Goal: Task Accomplishment & Management: Manage account settings

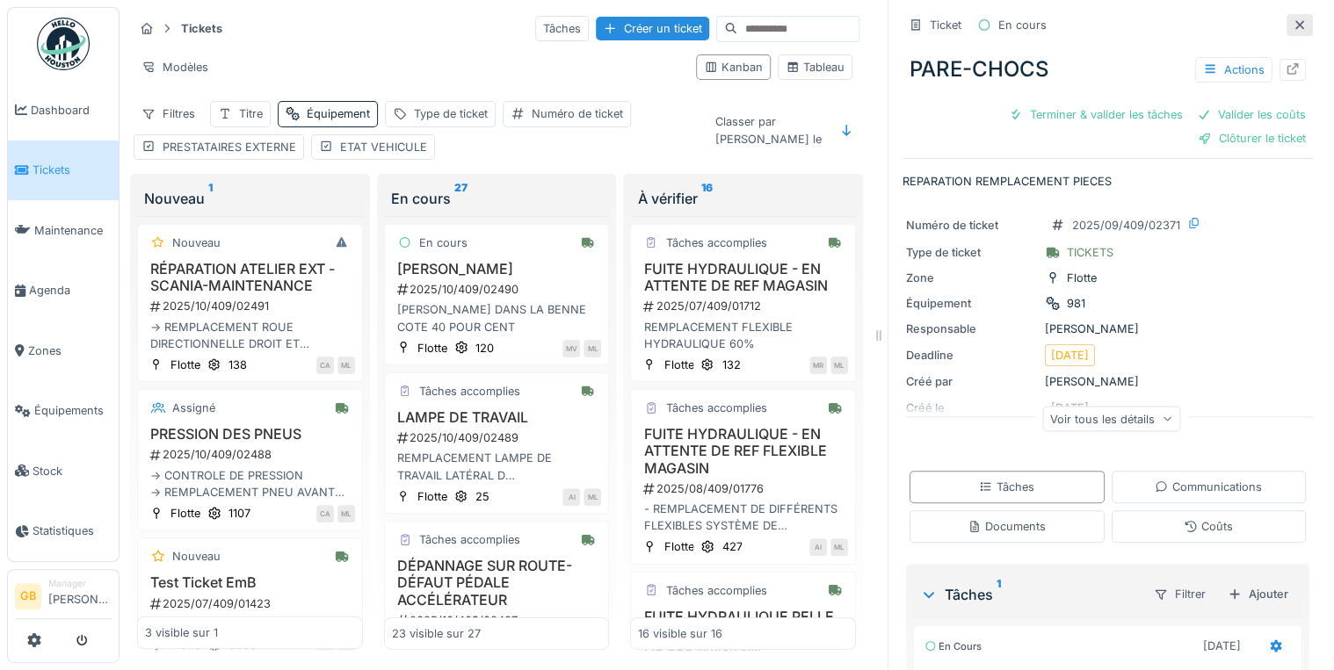
scroll to position [1938, 0]
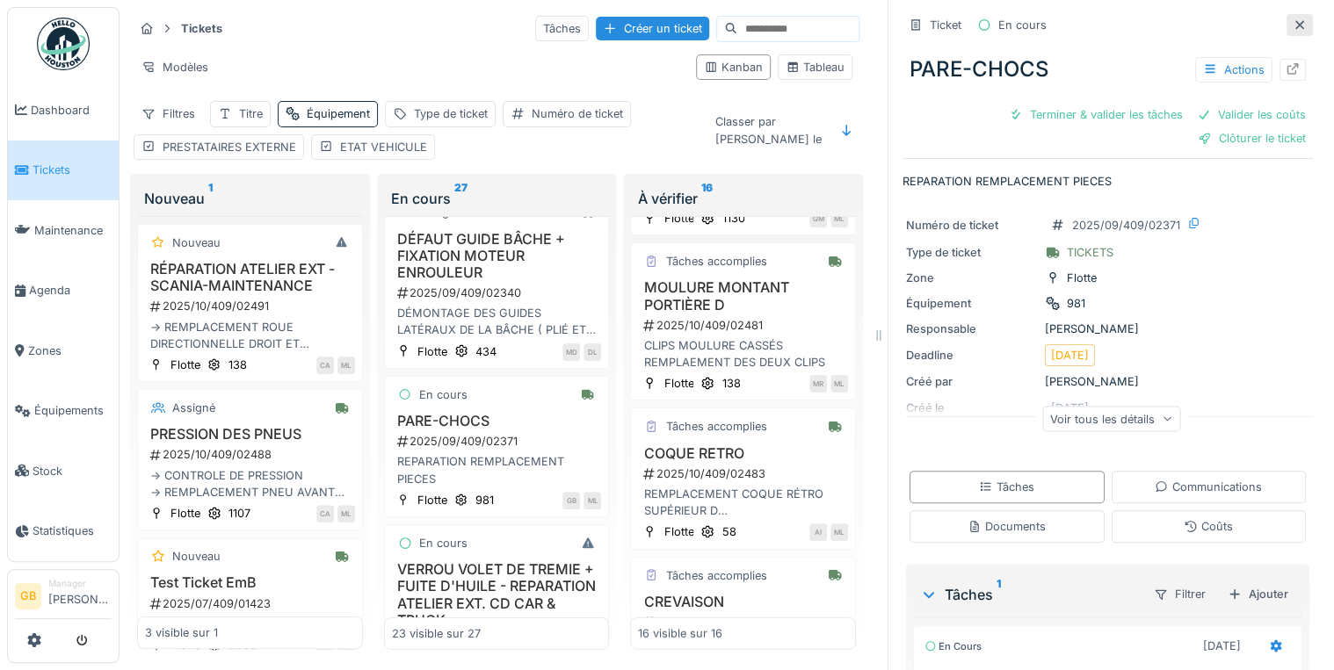
click at [1295, 28] on icon at bounding box center [1299, 24] width 9 height 9
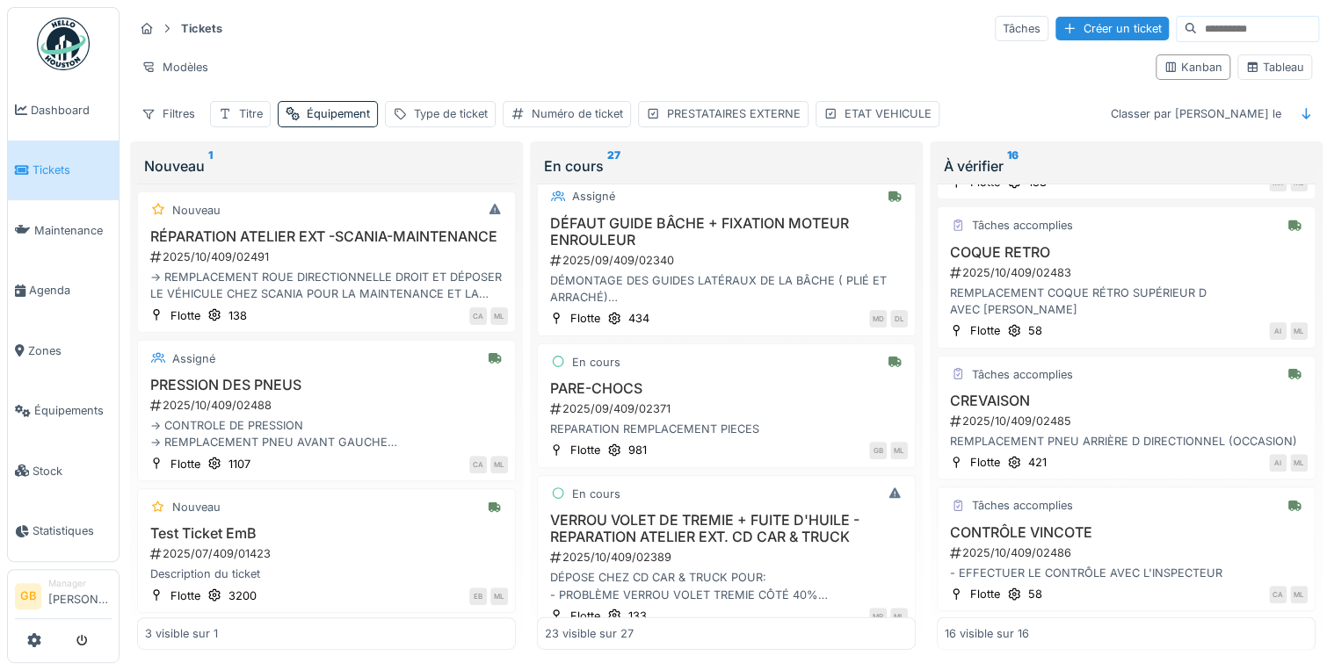
scroll to position [1685, 0]
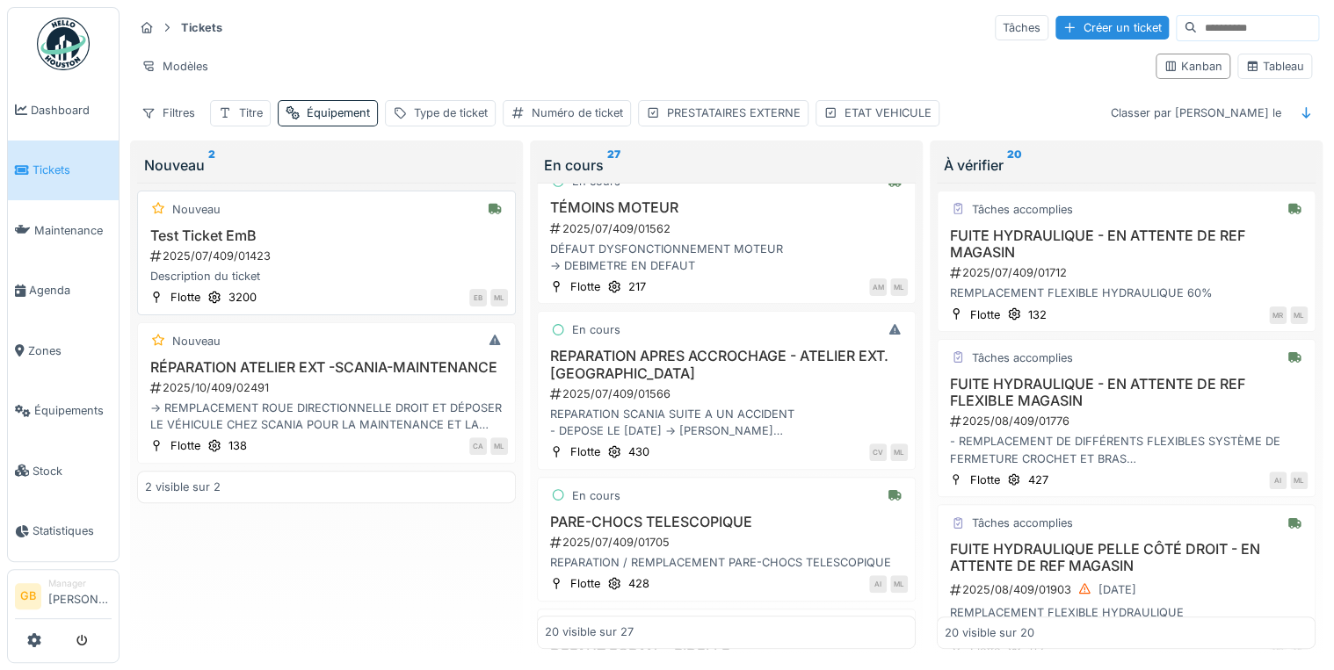
scroll to position [492, 0]
click at [332, 105] on div "Équipement" at bounding box center [338, 113] width 63 height 17
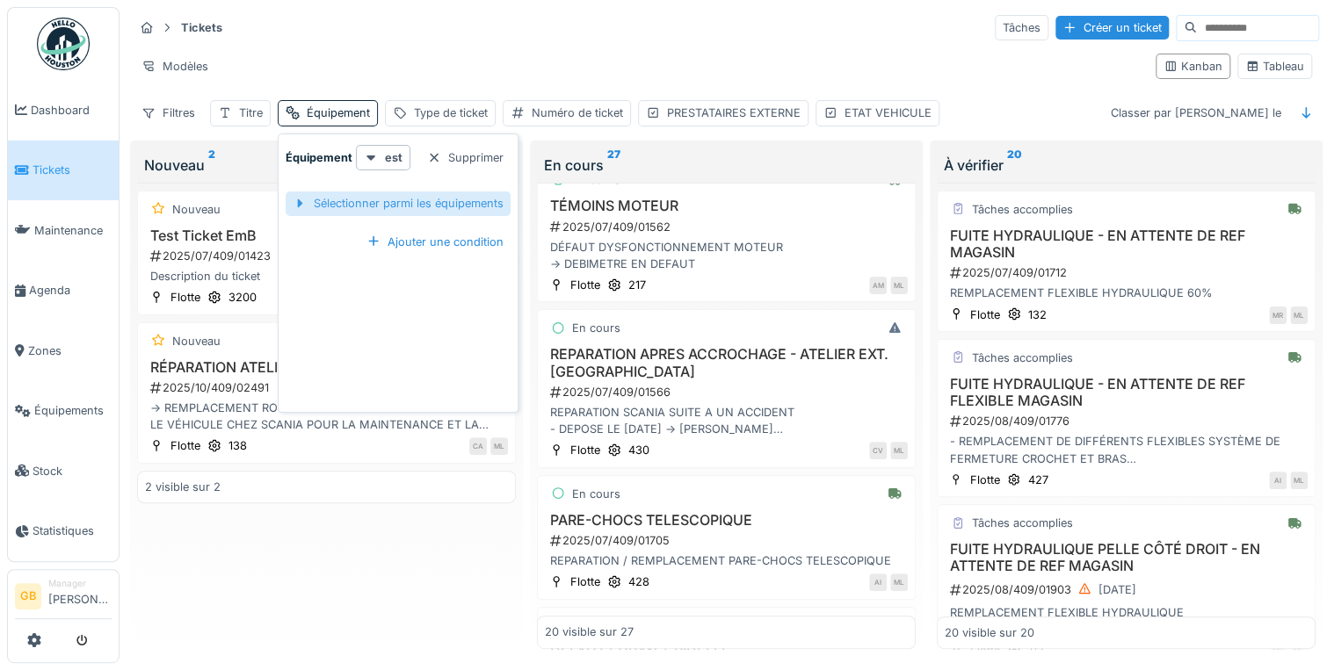
click at [369, 201] on div "Sélectionner parmi les équipements" at bounding box center [398, 204] width 225 height 24
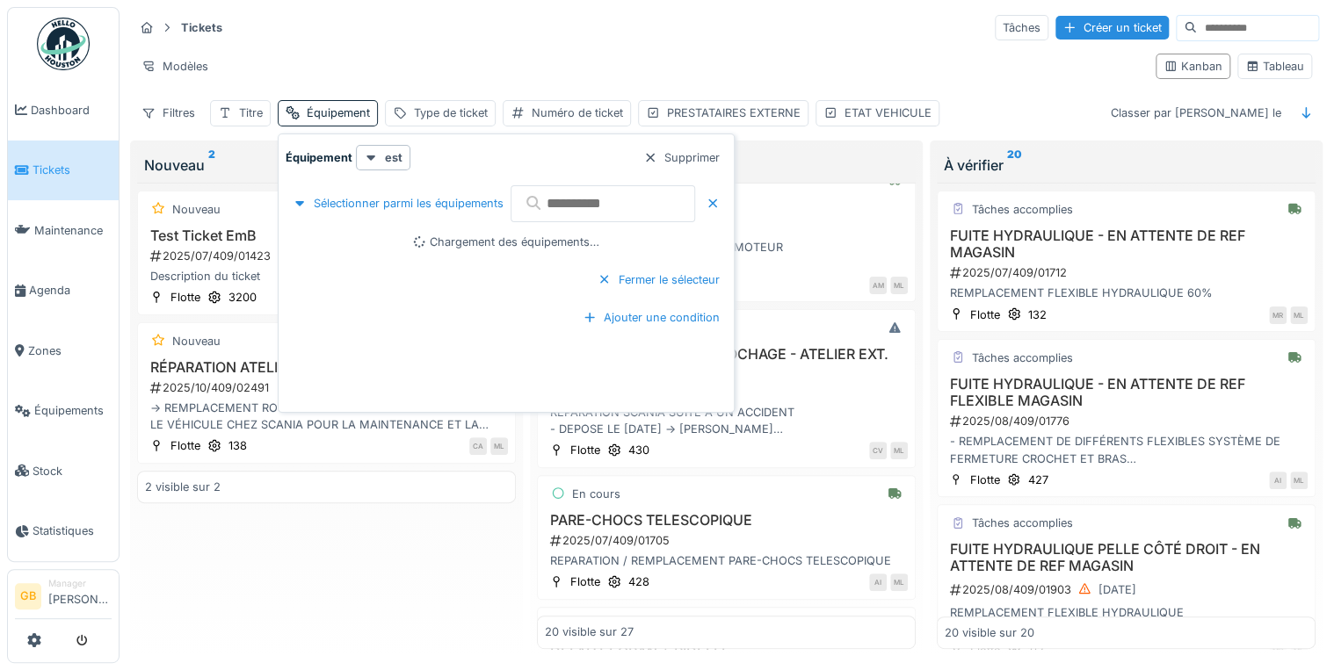
click at [574, 195] on input "text" at bounding box center [603, 203] width 185 height 37
type input "**"
click at [332, 235] on div at bounding box center [331, 242] width 14 height 14
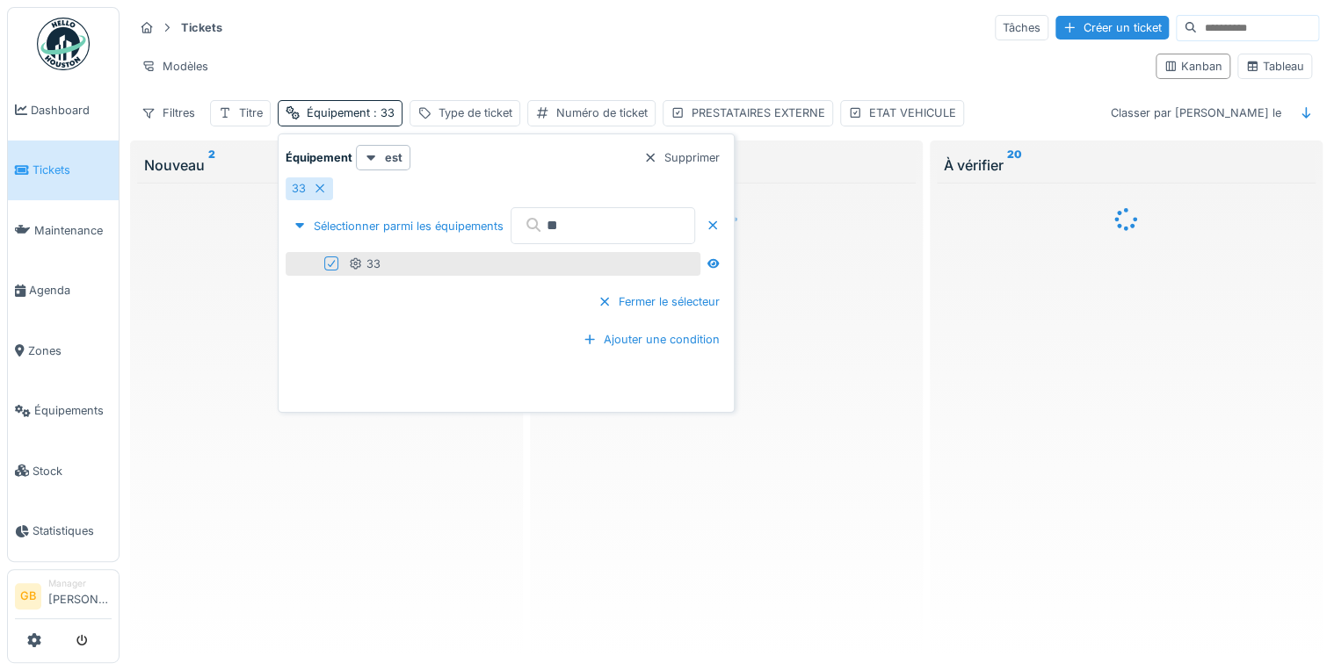
scroll to position [0, 0]
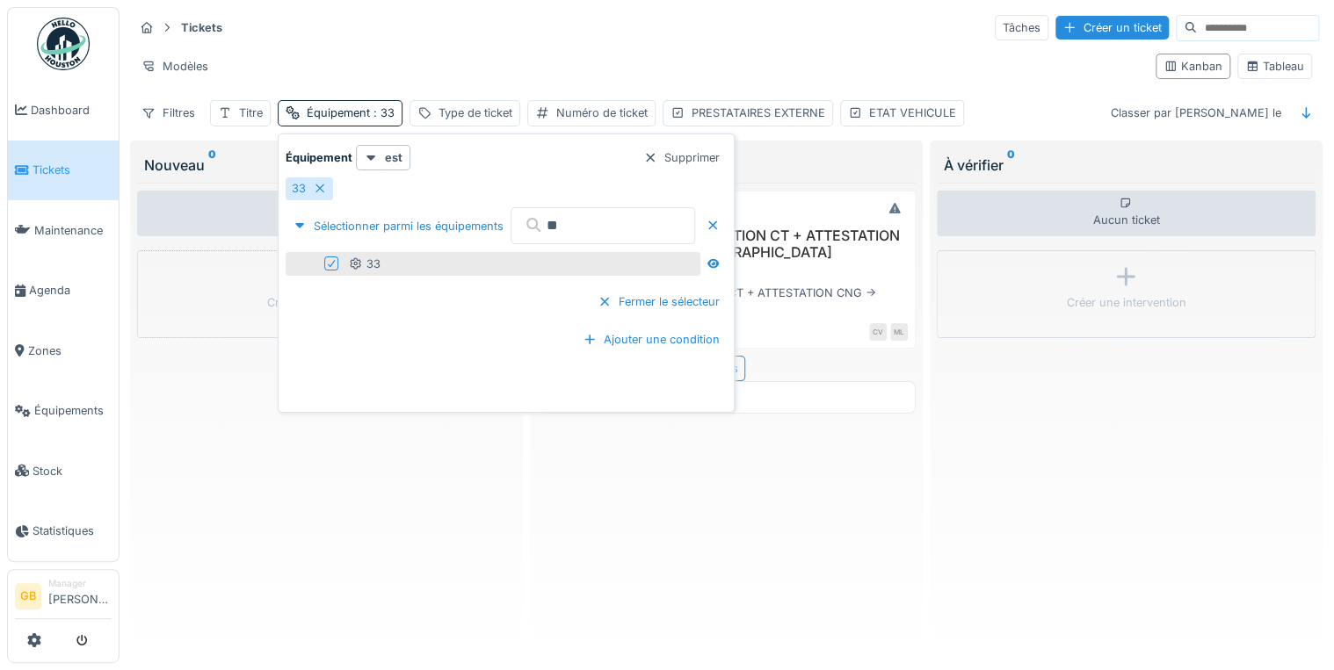
click at [798, 528] on div "En cours MAINTENANCE + PRÉPARATION CT + ATTESTATION CNG - ATELIER EXT. SCANIA 2…" at bounding box center [726, 416] width 379 height 467
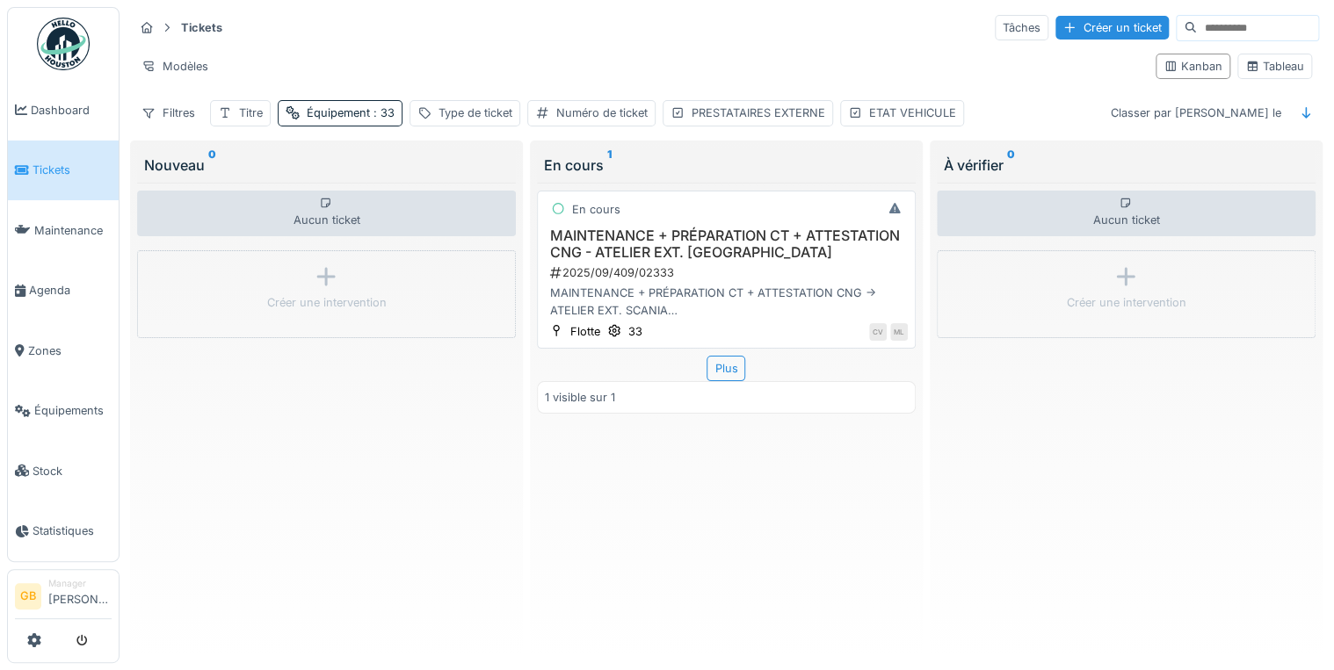
click at [736, 231] on h3 "MAINTENANCE + PRÉPARATION CT + ATTESTATION CNG - ATELIER EXT. SCANIA" at bounding box center [726, 244] width 363 height 33
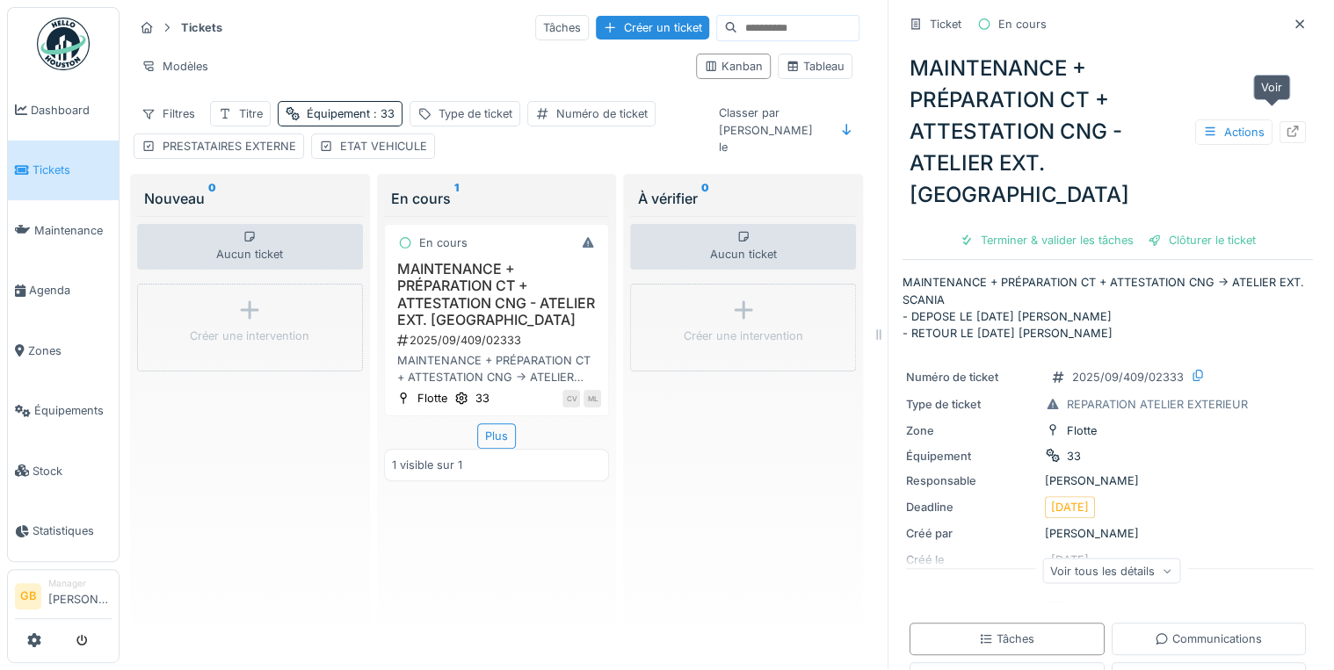
click at [1286, 124] on div at bounding box center [1293, 132] width 14 height 17
click at [1293, 18] on icon at bounding box center [1300, 23] width 14 height 11
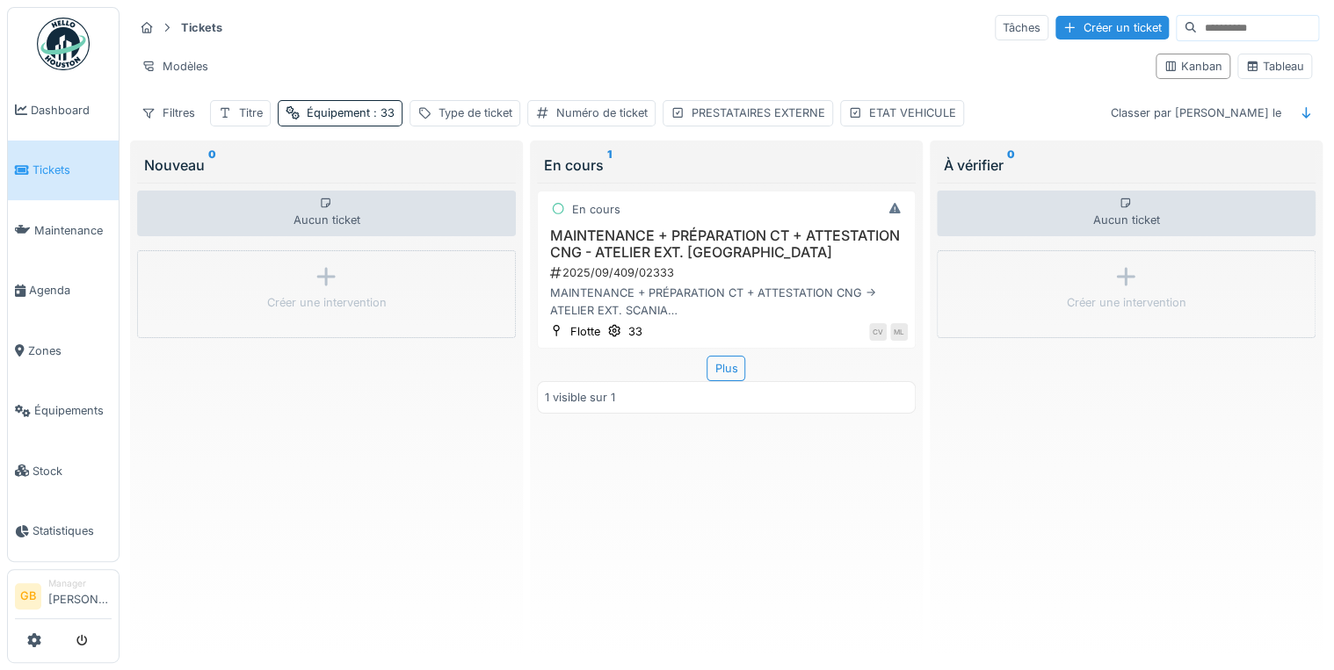
click at [373, 112] on div "Équipement : 33" at bounding box center [340, 112] width 125 height 25
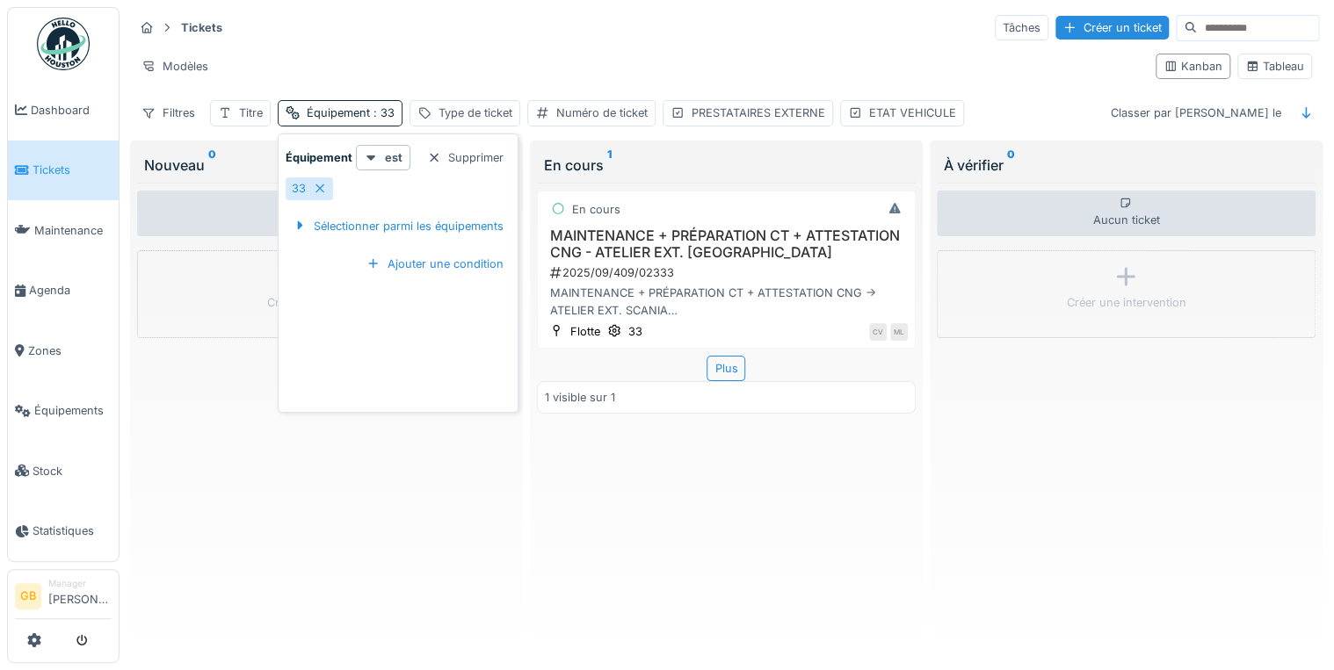
click at [331, 178] on div "33" at bounding box center [309, 189] width 47 height 22
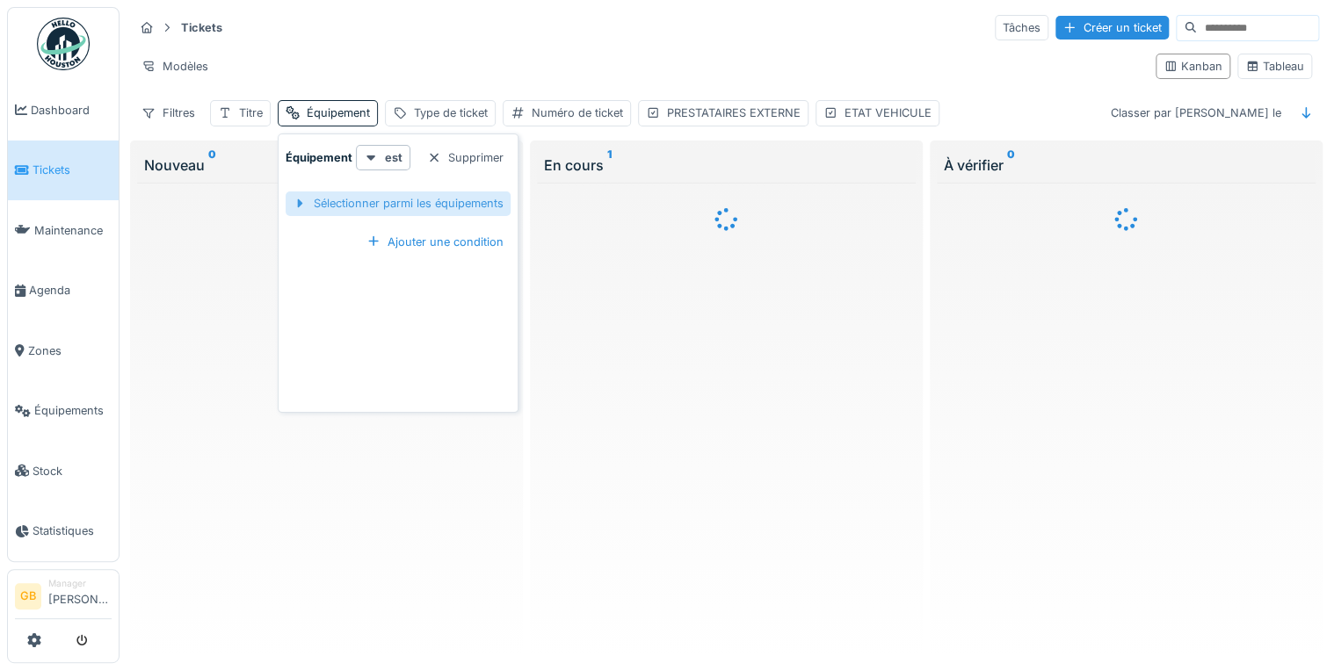
drag, startPoint x: 363, startPoint y: 190, endPoint x: 376, endPoint y: 190, distance: 13.2
click at [373, 192] on div "Sélectionner parmi les équipements" at bounding box center [398, 204] width 225 height 24
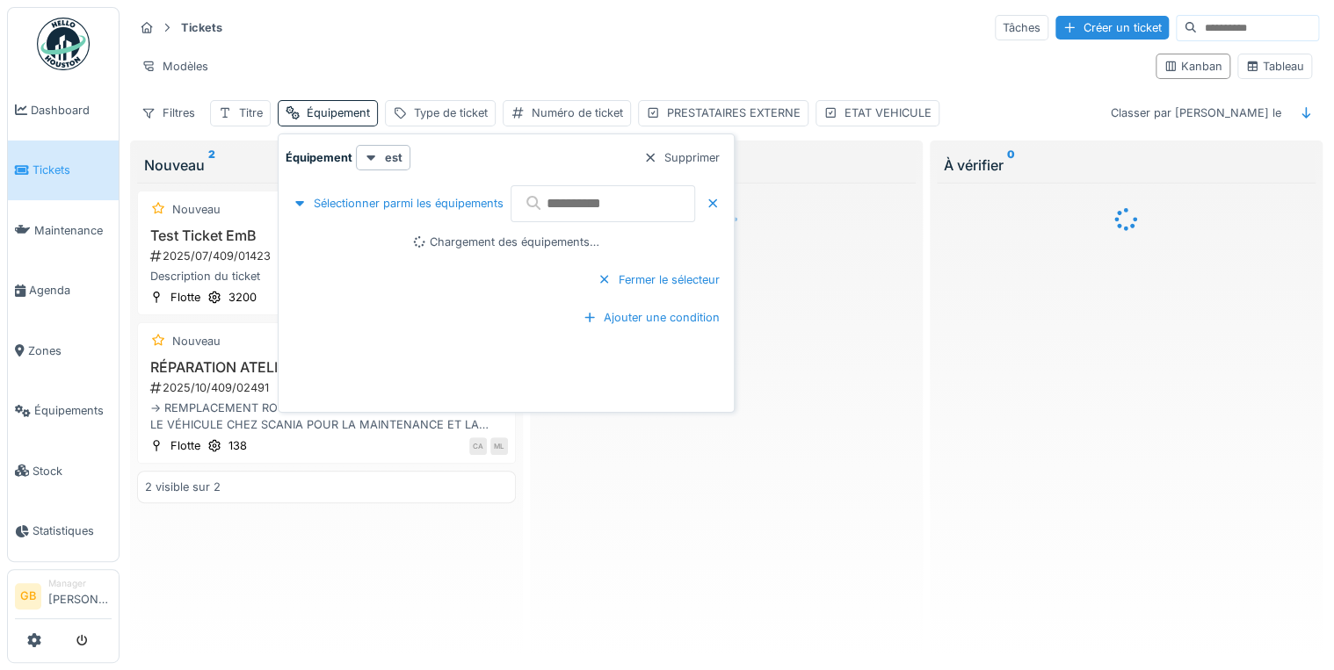
click at [562, 205] on input "text" at bounding box center [603, 203] width 185 height 37
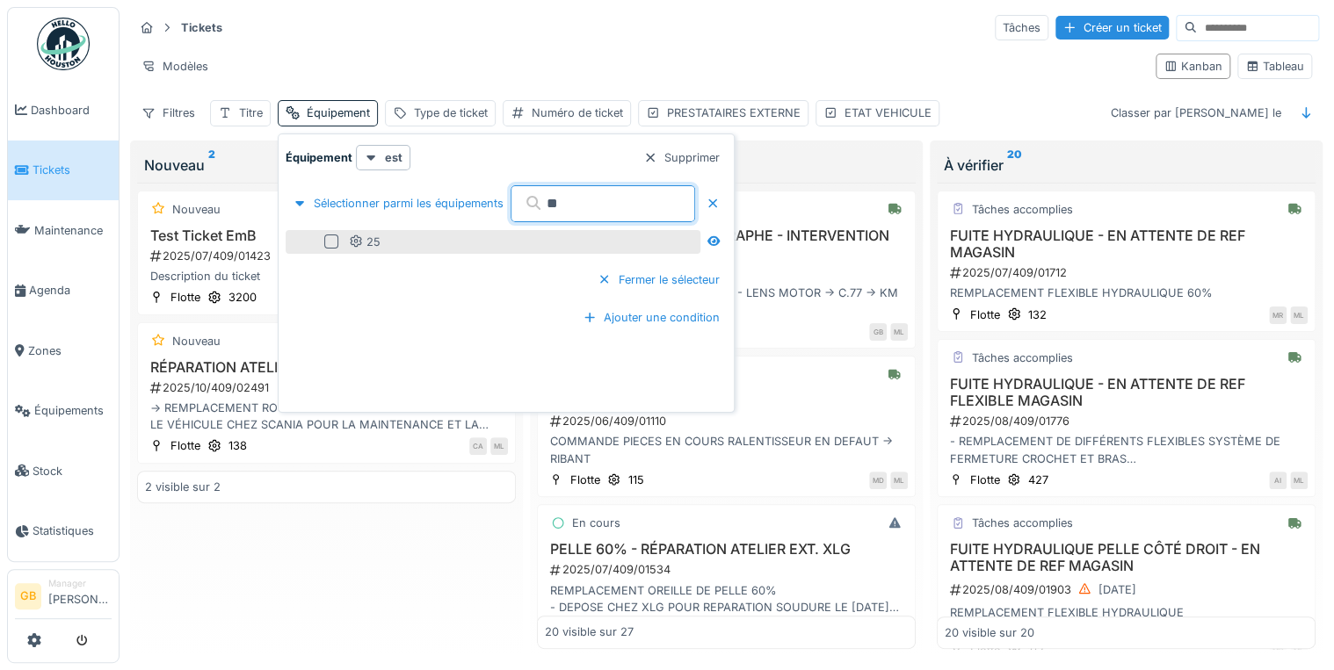
type input "**"
drag, startPoint x: 323, startPoint y: 230, endPoint x: 337, endPoint y: 229, distance: 13.2
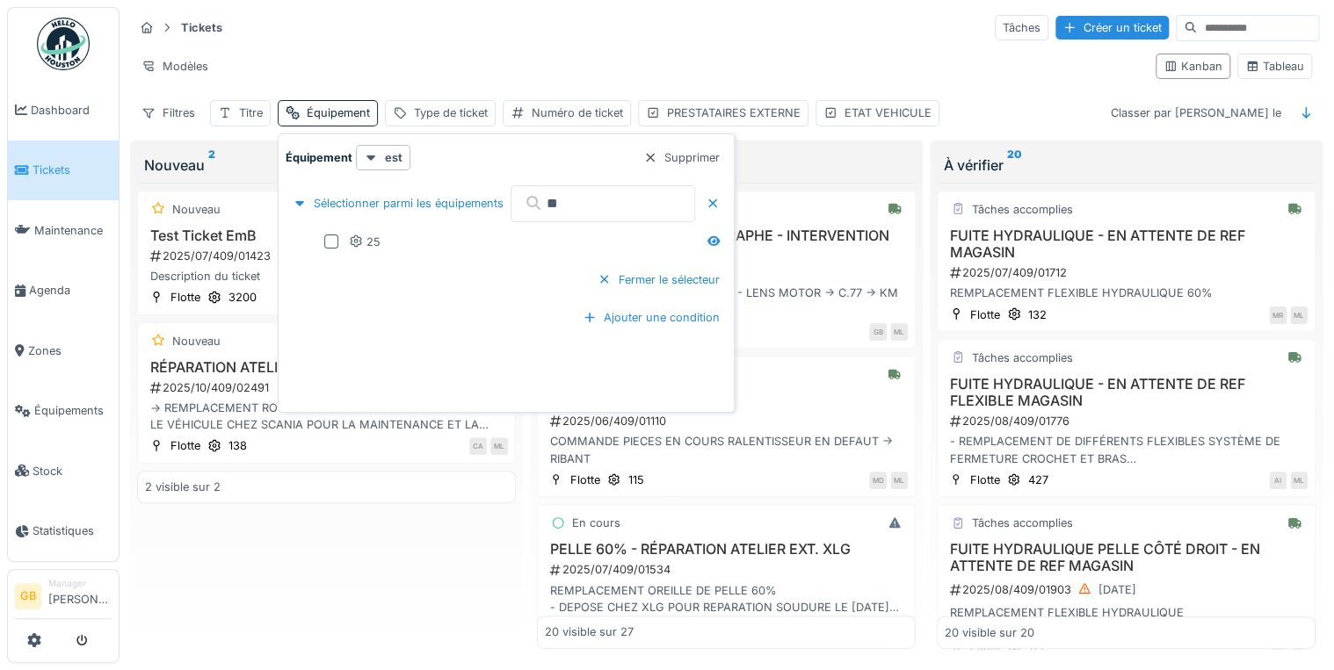
click at [325, 235] on div at bounding box center [331, 242] width 14 height 14
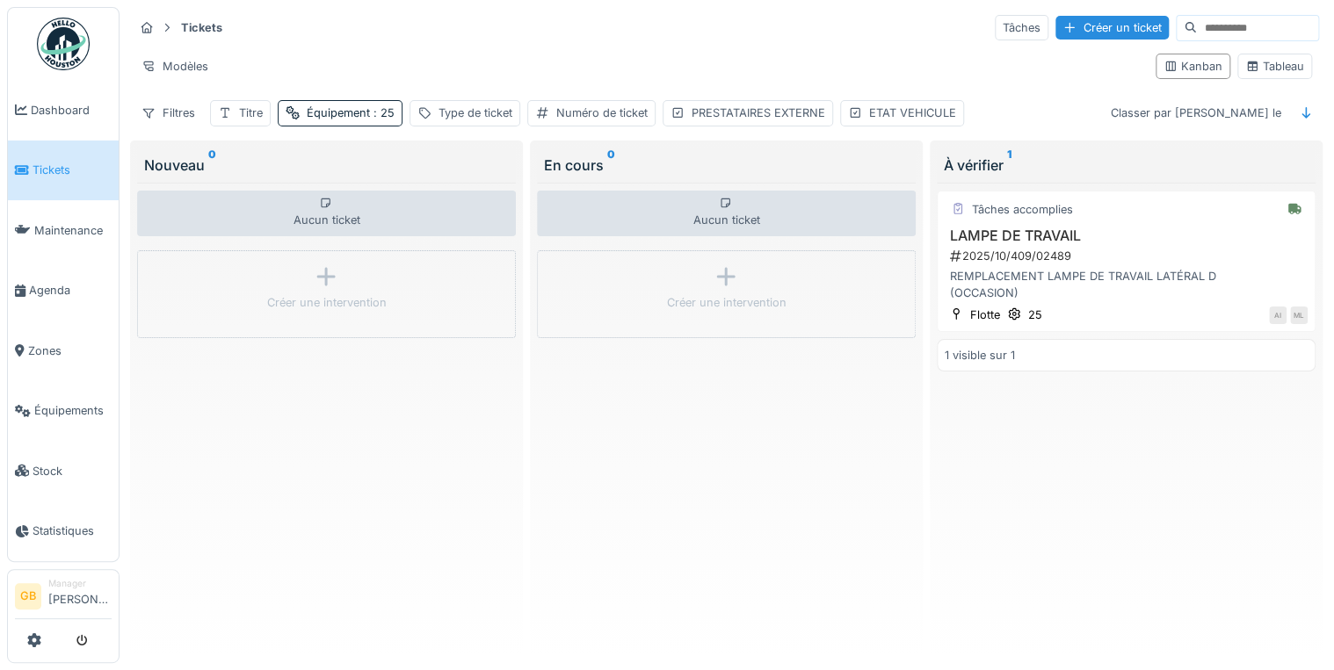
click at [366, 590] on div "Aucun ticket Créer une intervention" at bounding box center [326, 416] width 379 height 467
click at [1028, 307] on div "25" at bounding box center [1035, 315] width 14 height 17
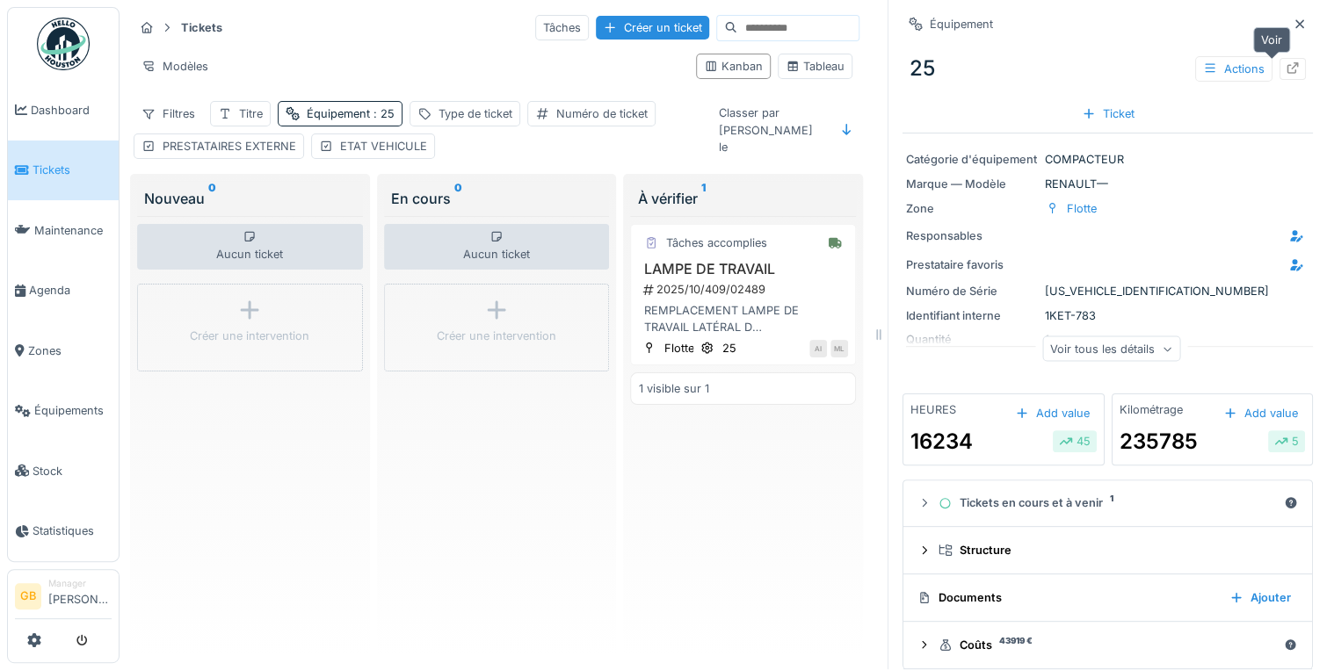
click at [1286, 62] on icon at bounding box center [1293, 67] width 14 height 11
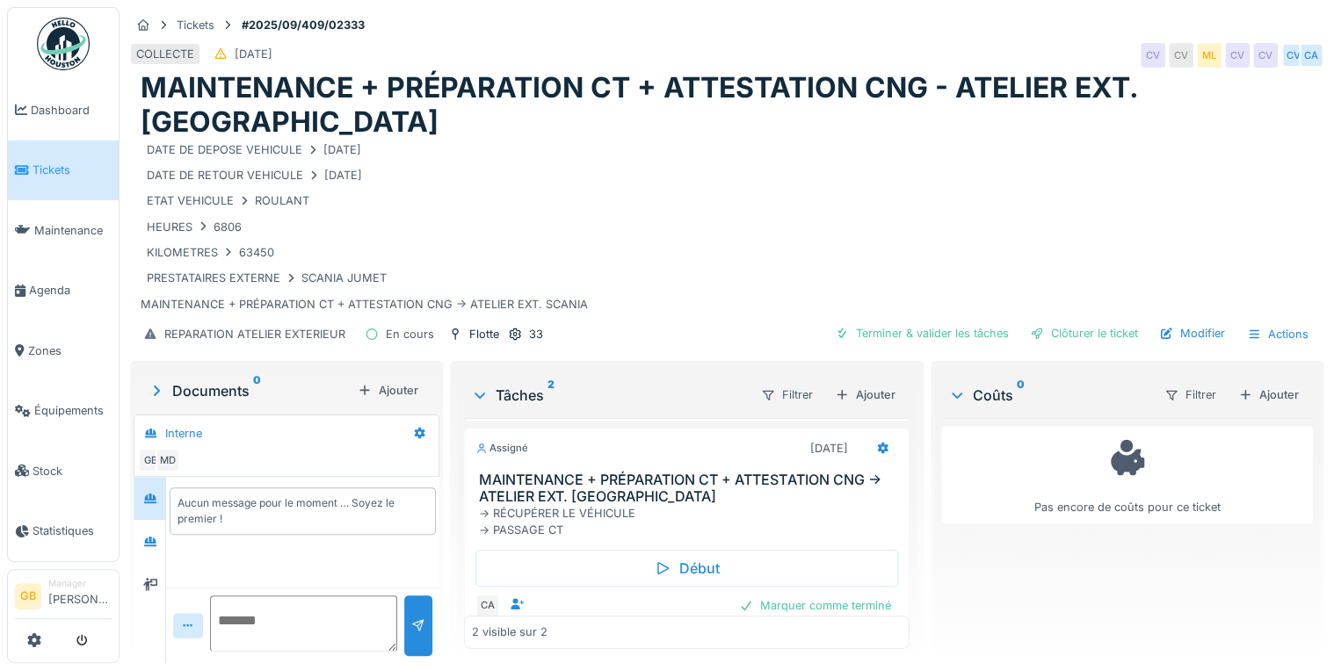
scroll to position [128, 0]
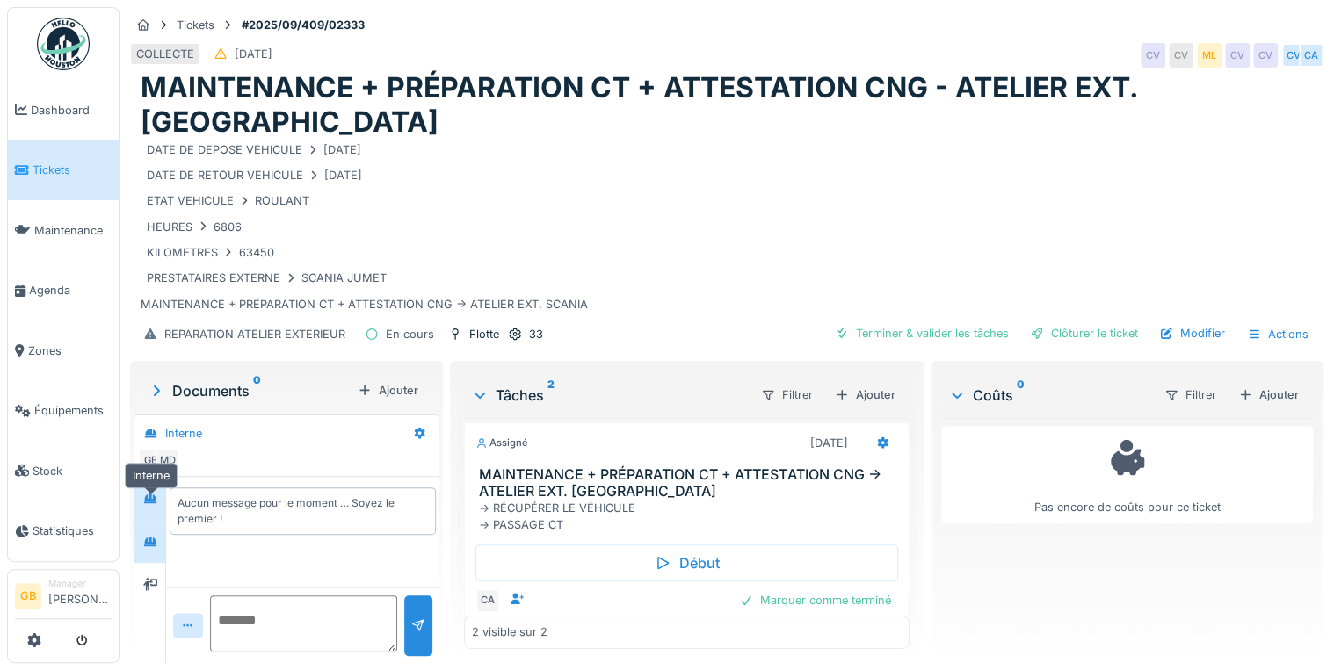
click at [152, 537] on icon at bounding box center [150, 542] width 12 height 10
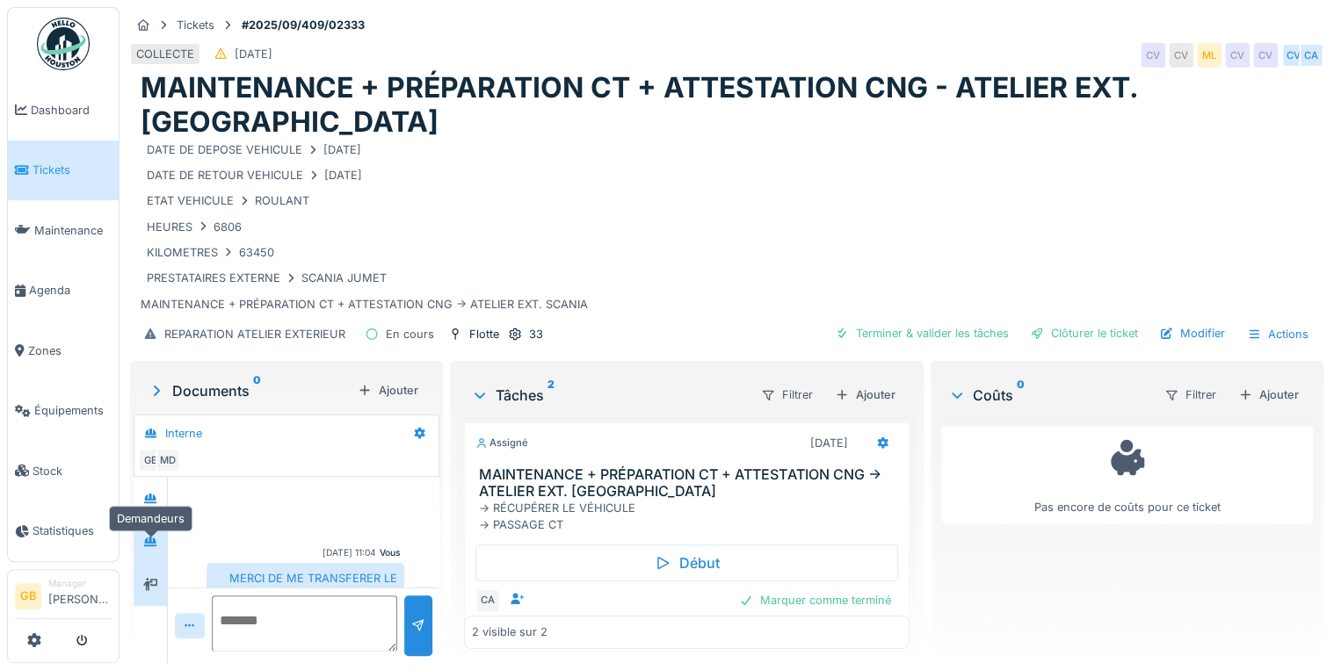
click at [145, 574] on div at bounding box center [150, 585] width 26 height 22
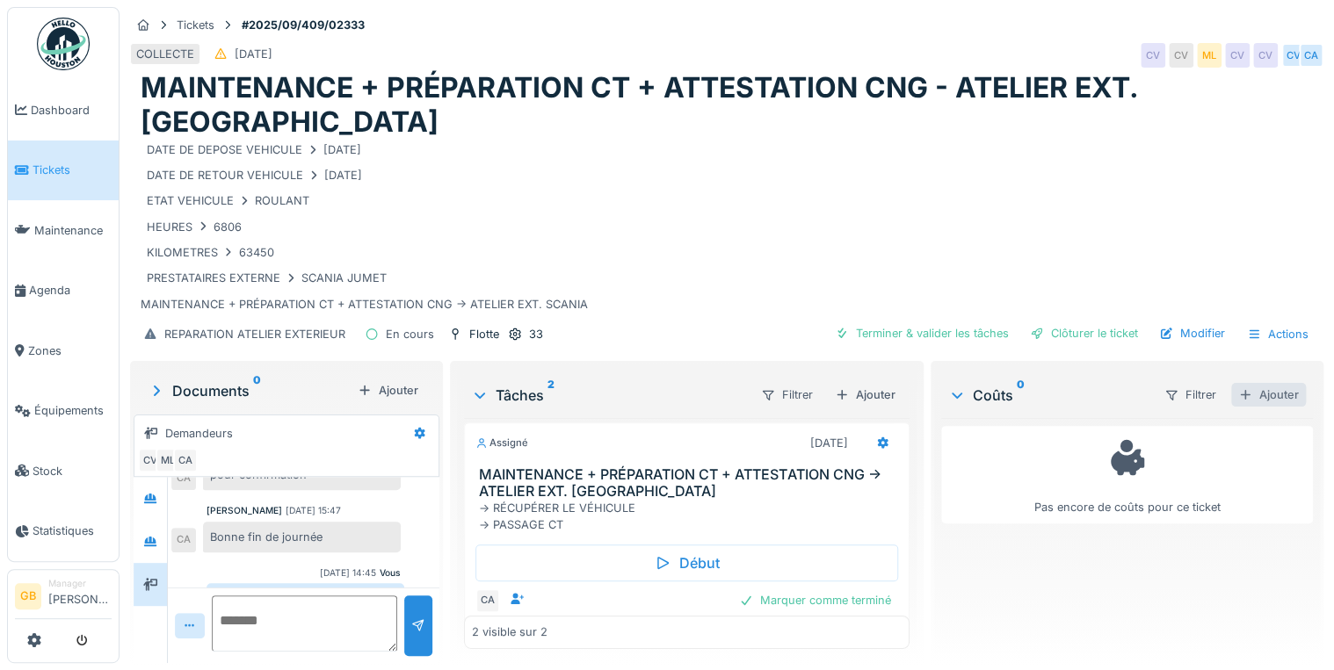
click at [1237, 383] on div "Ajouter" at bounding box center [1268, 395] width 75 height 24
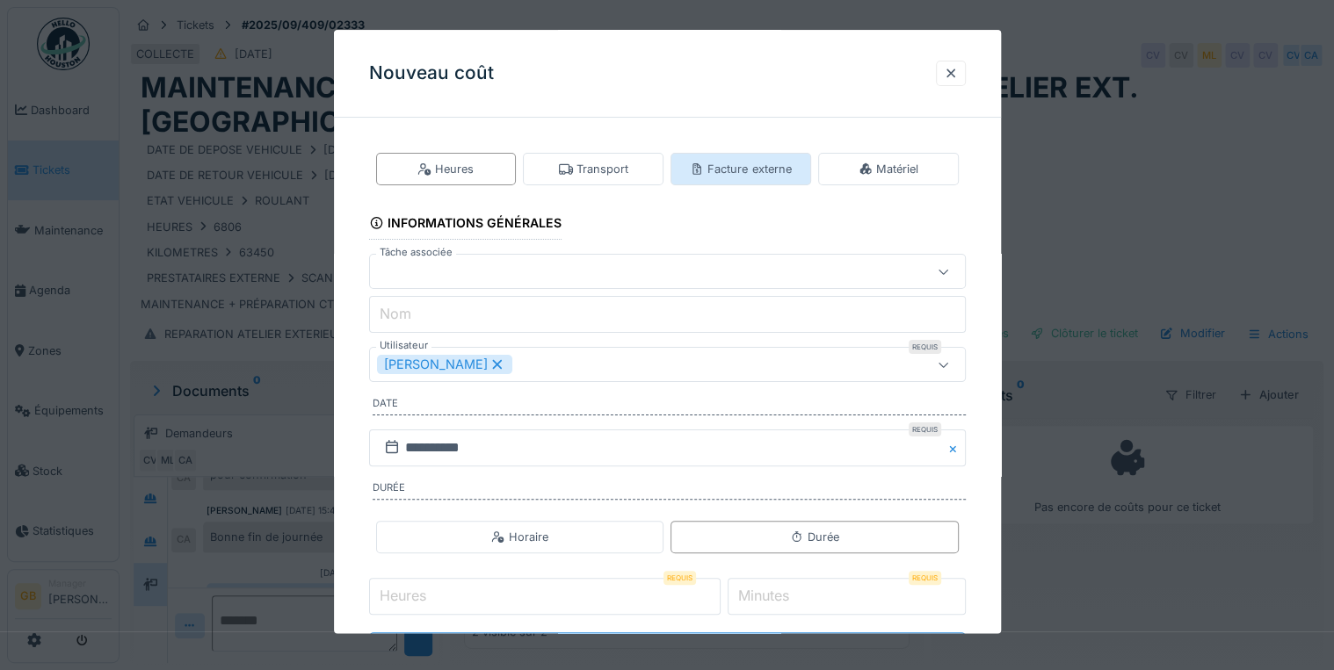
click at [759, 171] on div "Facture externe" at bounding box center [740, 169] width 101 height 17
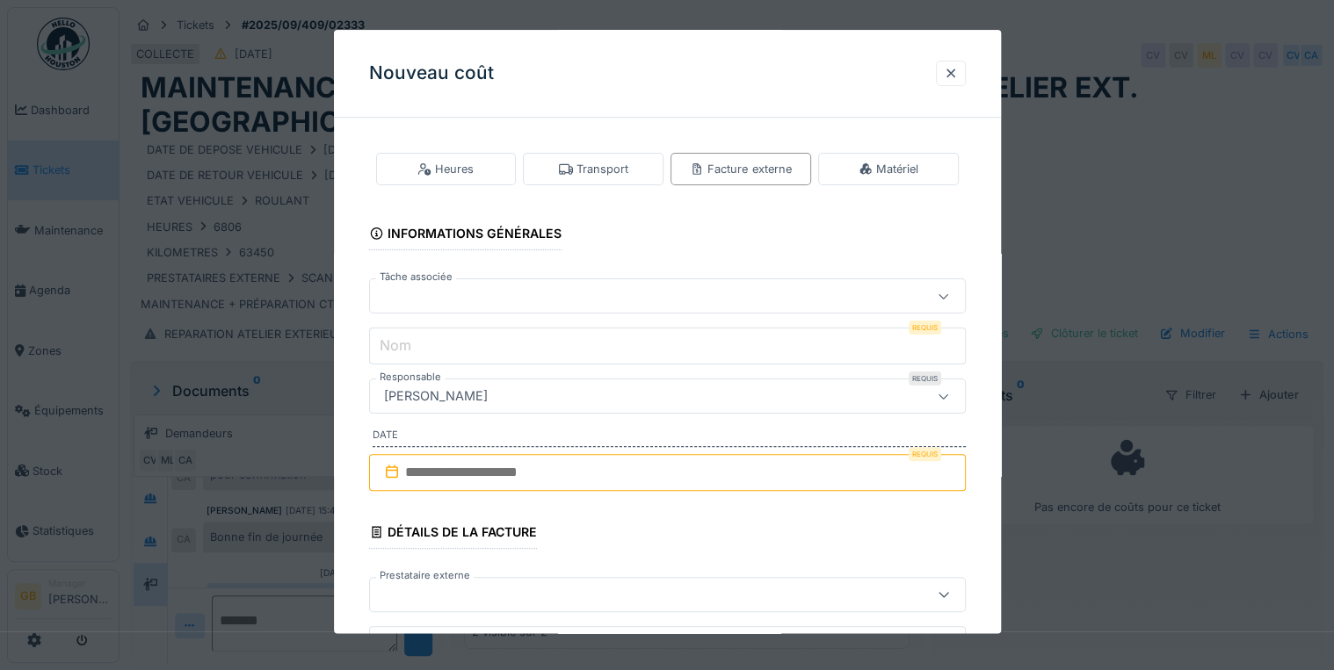
click at [459, 289] on div at bounding box center [631, 296] width 509 height 19
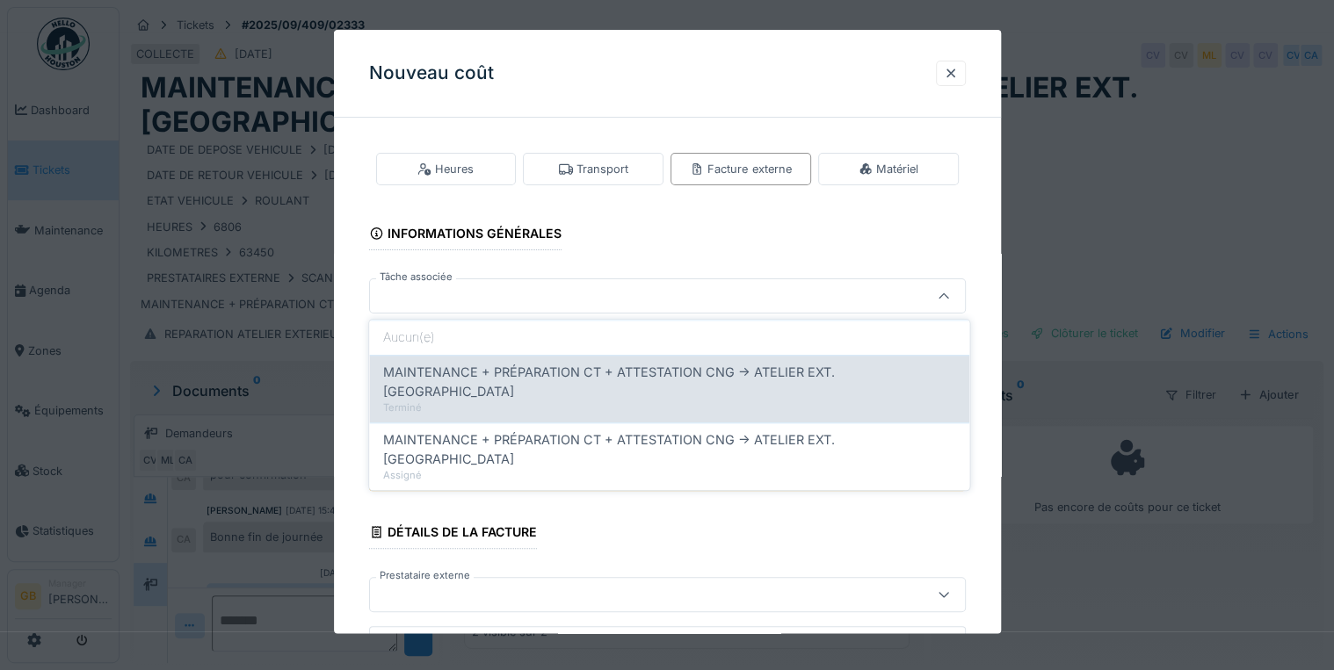
scroll to position [11, 0]
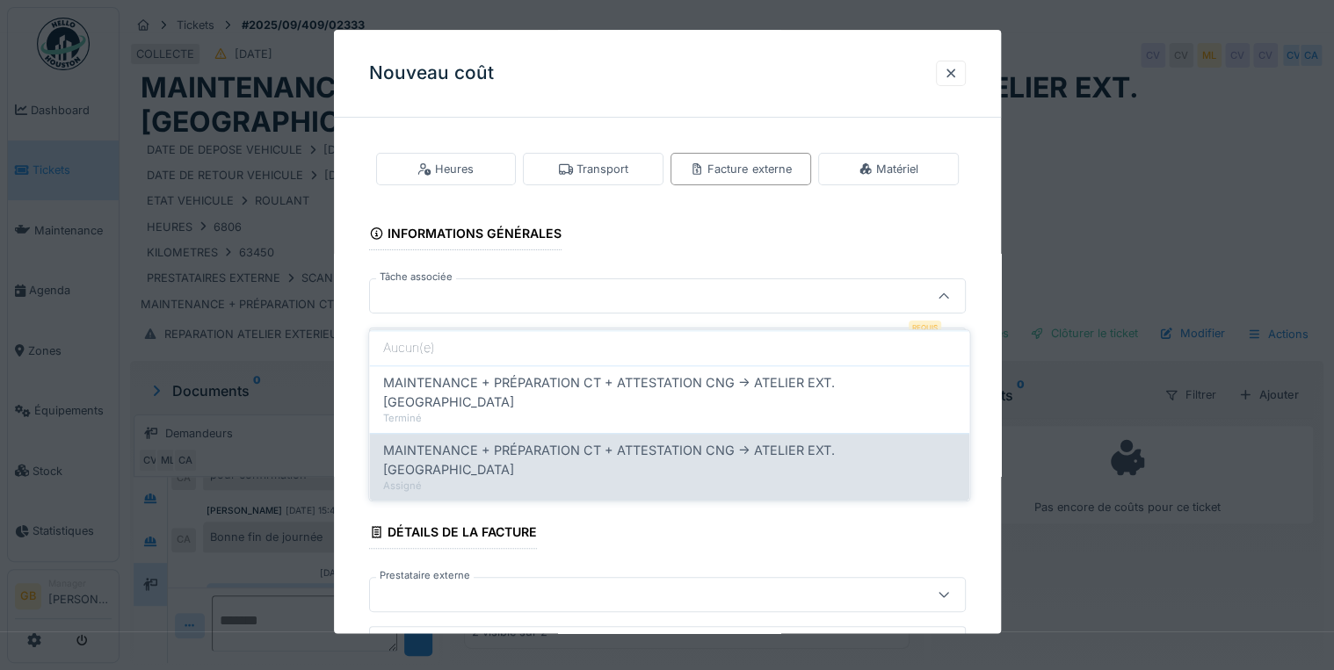
click at [495, 441] on span "MAINTENANCE + PRÉPARATION CT + ATTESTATION CNG -> ATELIER EXT. SCANIA" at bounding box center [669, 460] width 572 height 38
type input "******"
type input "**********"
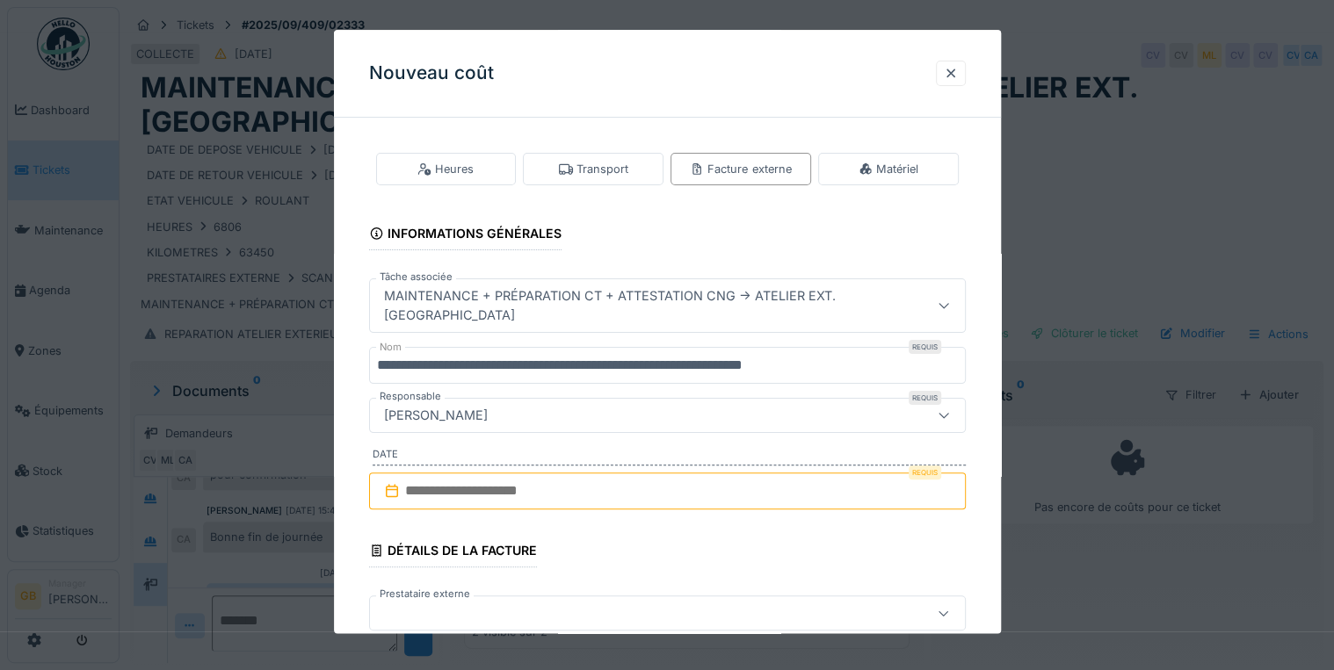
click at [503, 474] on input "text" at bounding box center [667, 492] width 597 height 37
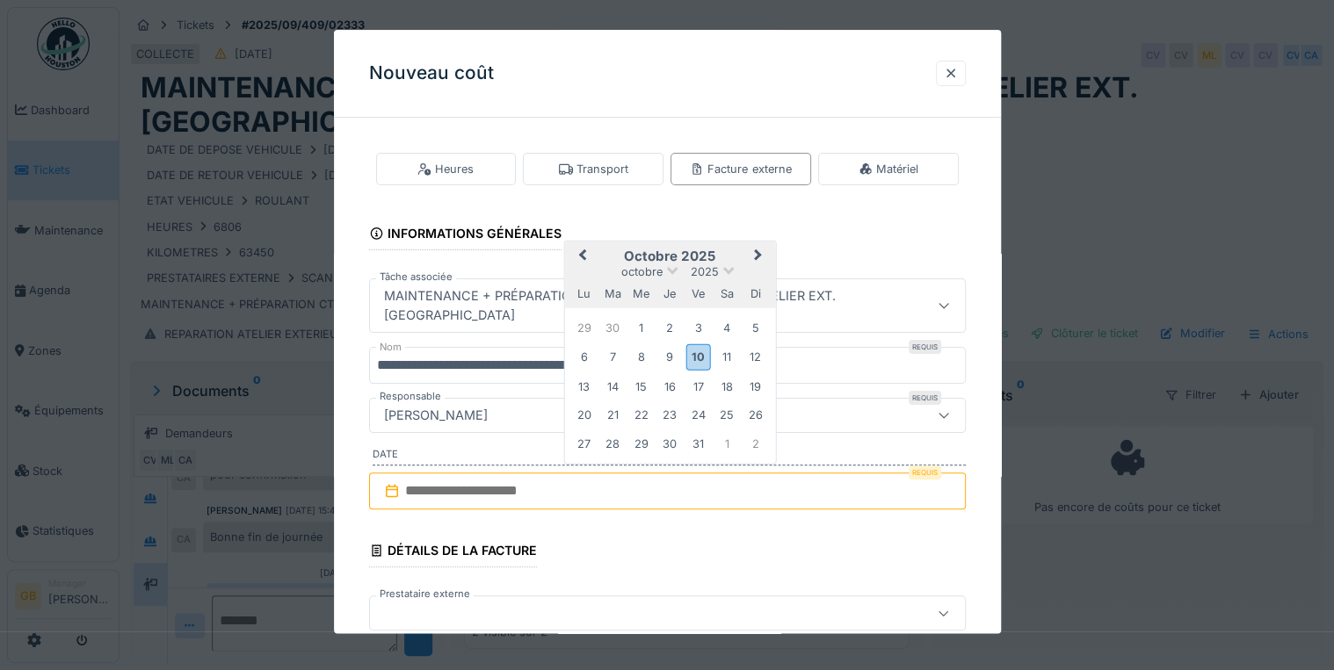
click at [578, 243] on button "Previous Month" at bounding box center [580, 257] width 28 height 28
click at [699, 403] on div "26" at bounding box center [698, 415] width 24 height 24
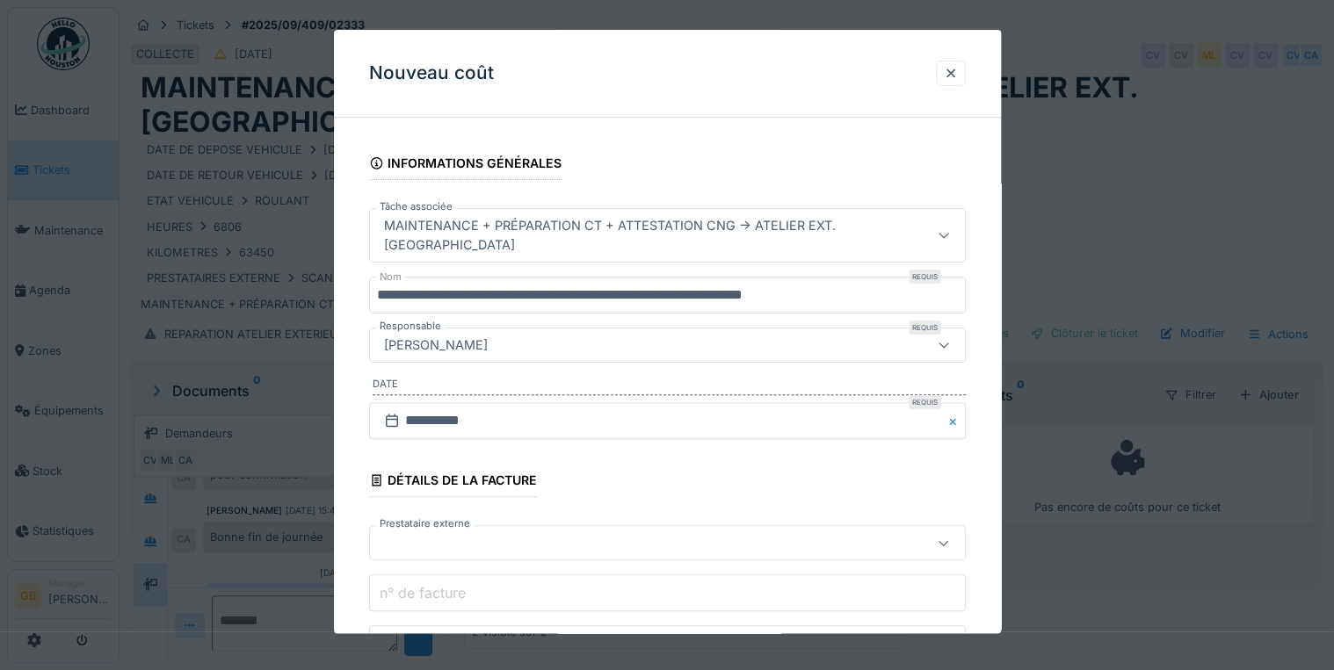
click at [475, 534] on div at bounding box center [631, 543] width 509 height 19
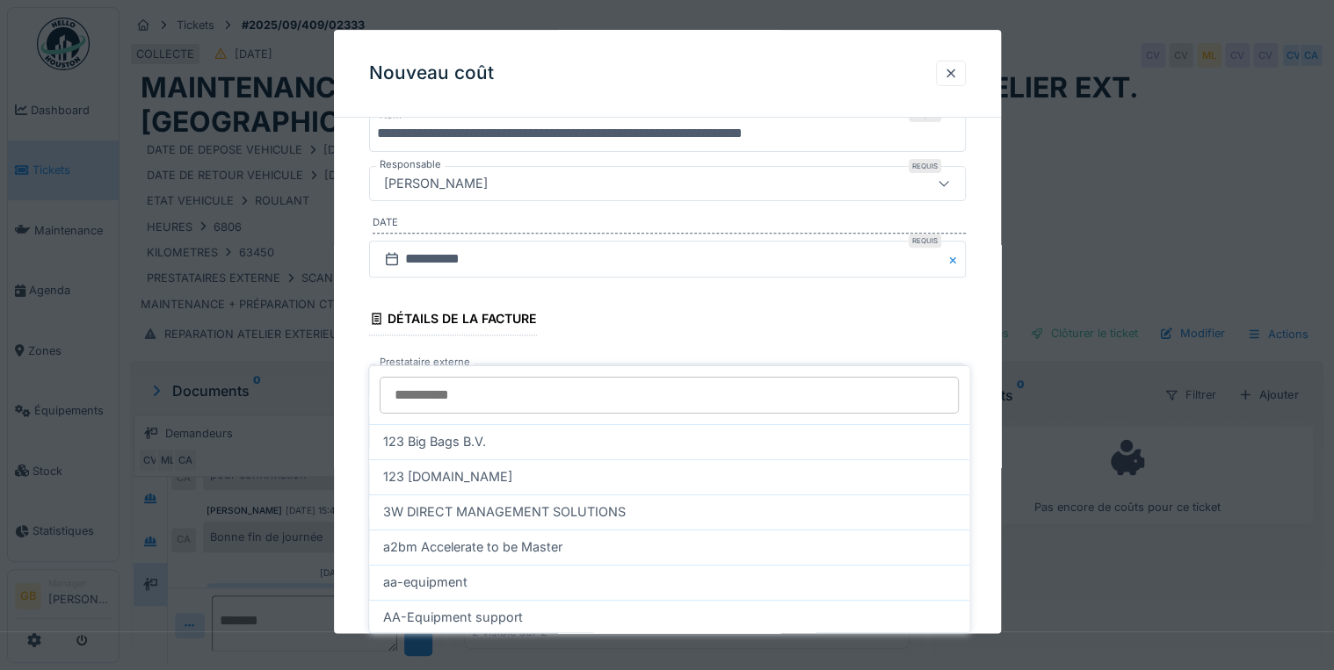
scroll to position [261, 0]
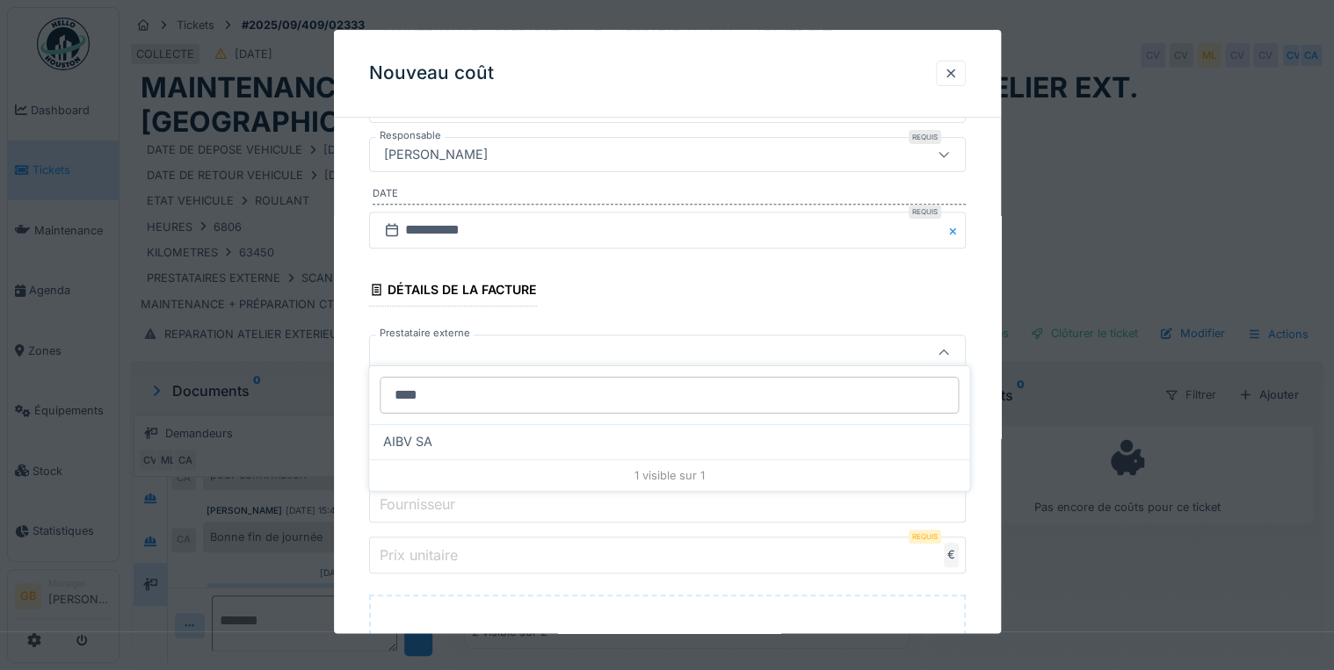
type input "****"
click at [443, 433] on div "AIBV SA" at bounding box center [669, 441] width 572 height 19
type input "*****"
click at [437, 392] on label "n° de facture" at bounding box center [422, 402] width 93 height 21
click at [437, 385] on input "n° de facture" at bounding box center [667, 403] width 597 height 37
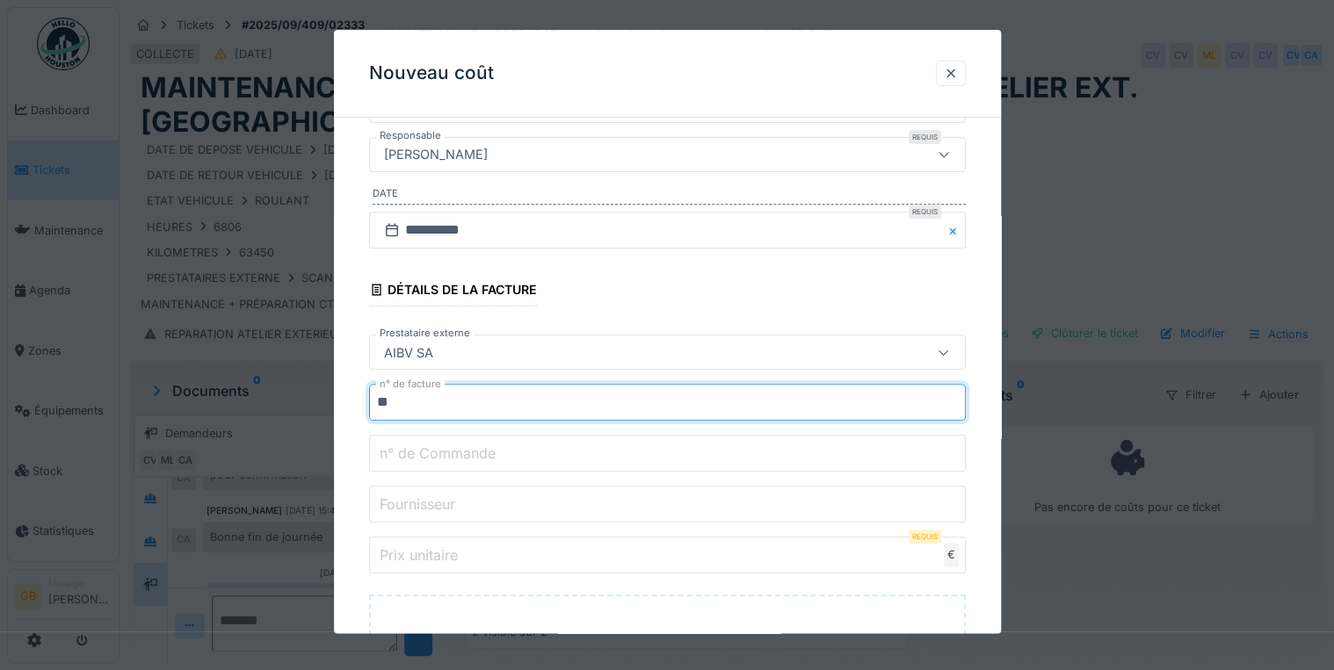
type input "*"
drag, startPoint x: 442, startPoint y: 387, endPoint x: 545, endPoint y: 383, distance: 102.9
click at [545, 385] on input "**********" at bounding box center [667, 403] width 597 height 37
paste input "**********"
type input "**********"
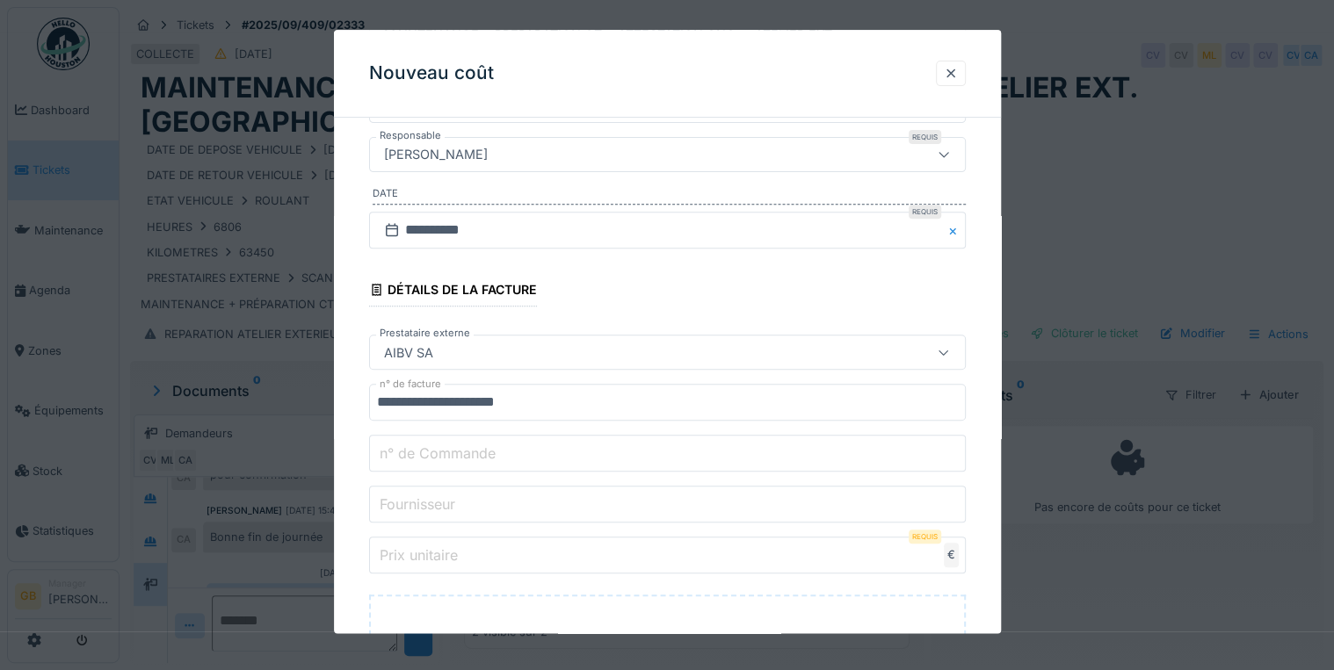
click at [537, 436] on input "n° de Commande" at bounding box center [667, 454] width 597 height 37
click at [387, 494] on label "Fournisseur" at bounding box center [417, 504] width 83 height 21
click at [387, 487] on input "Fournisseur" at bounding box center [667, 505] width 597 height 37
click at [409, 545] on label "Prix unitaire" at bounding box center [418, 555] width 85 height 21
click at [409, 538] on input "Prix unitaire" at bounding box center [667, 556] width 597 height 37
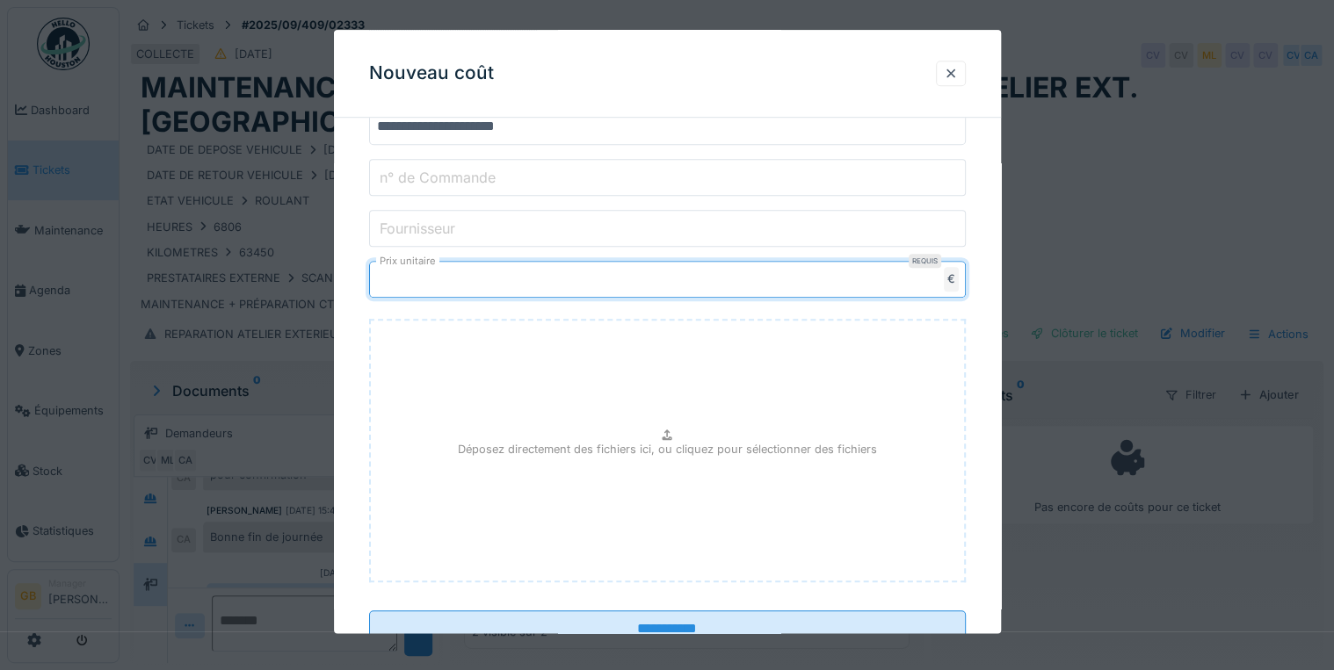
scroll to position [578, 0]
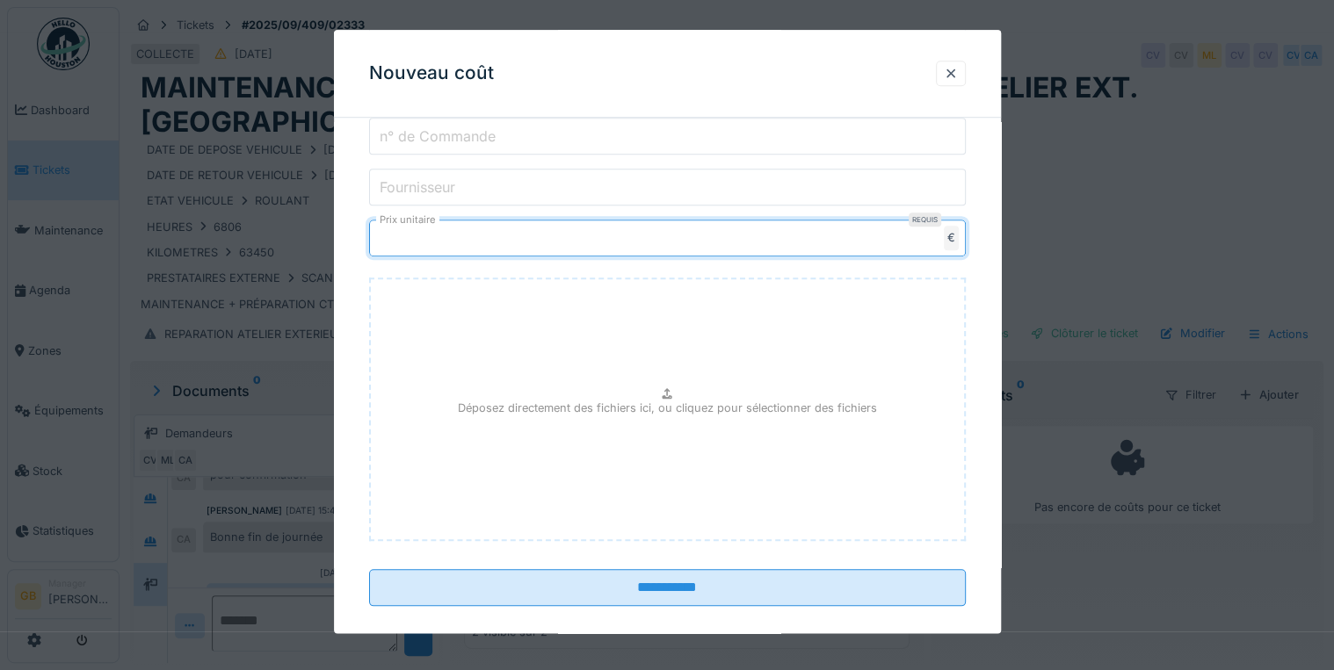
type input "******"
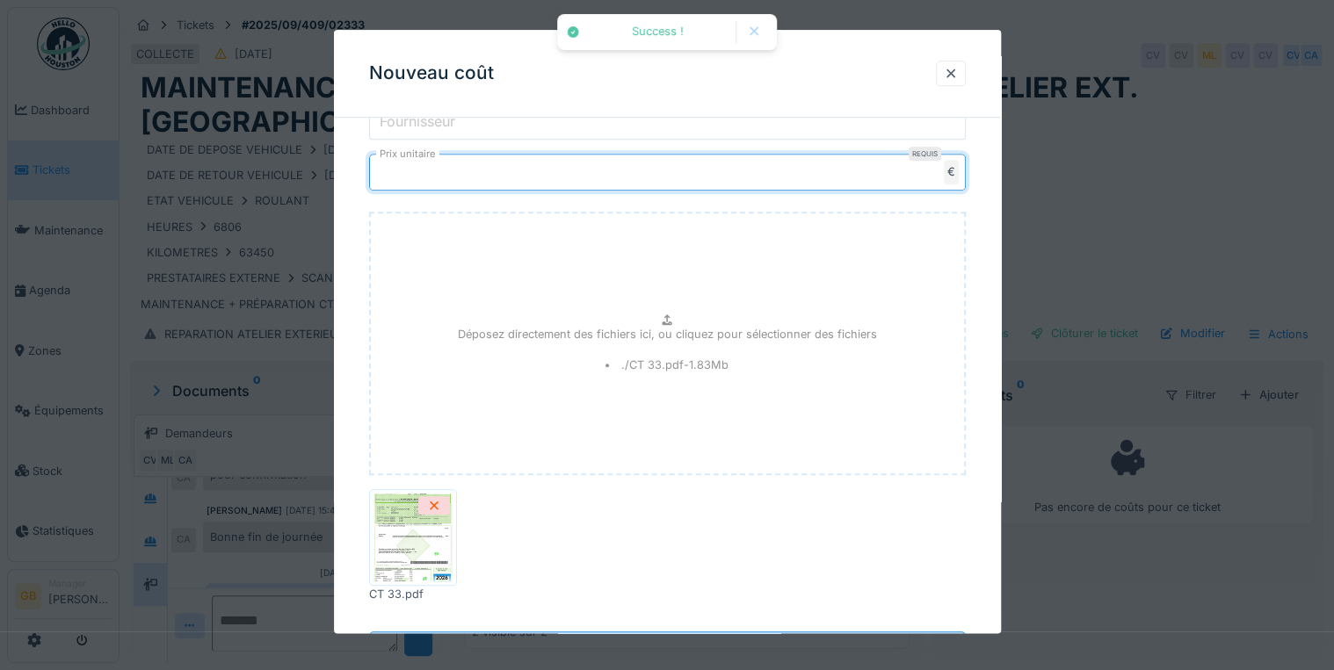
scroll to position [706, 0]
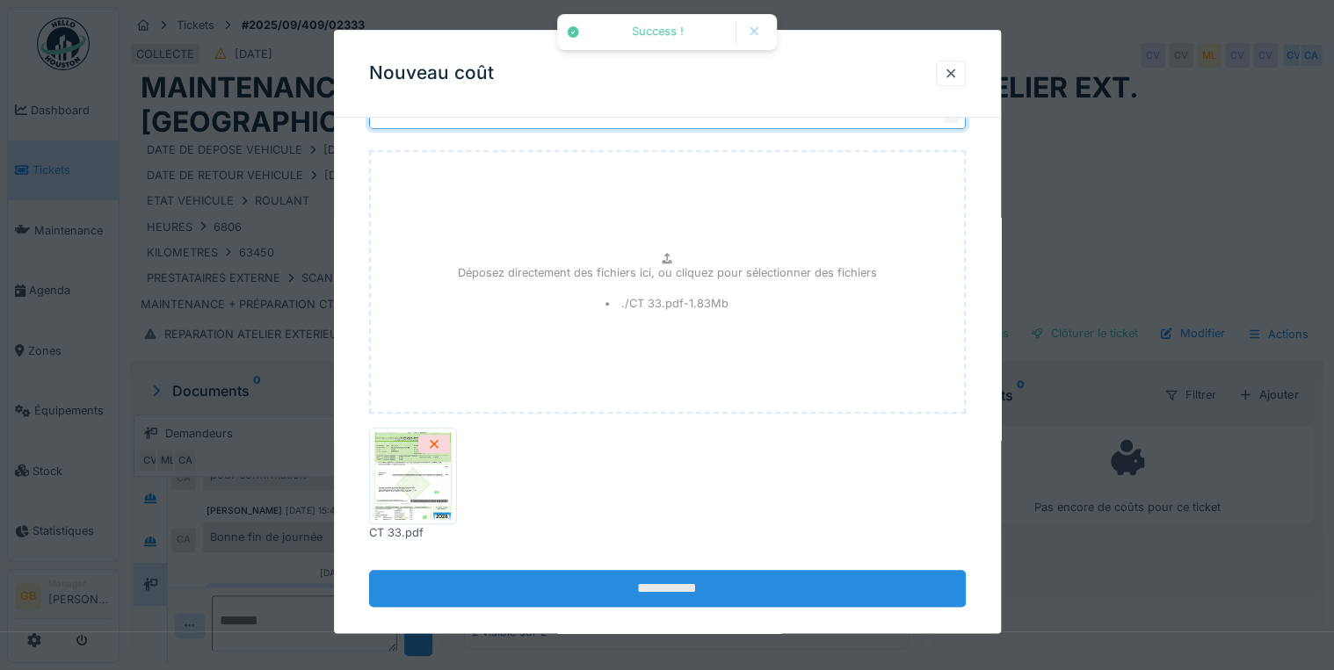
click at [706, 572] on input "**********" at bounding box center [667, 588] width 597 height 37
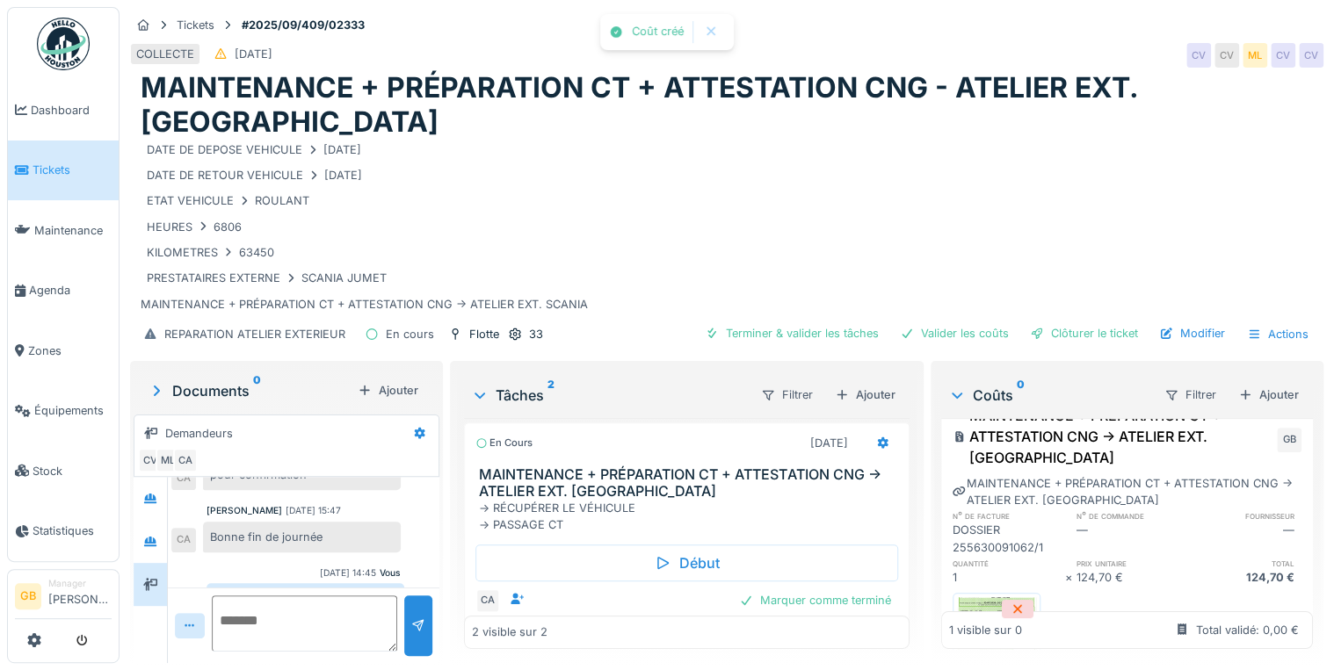
scroll to position [175, 0]
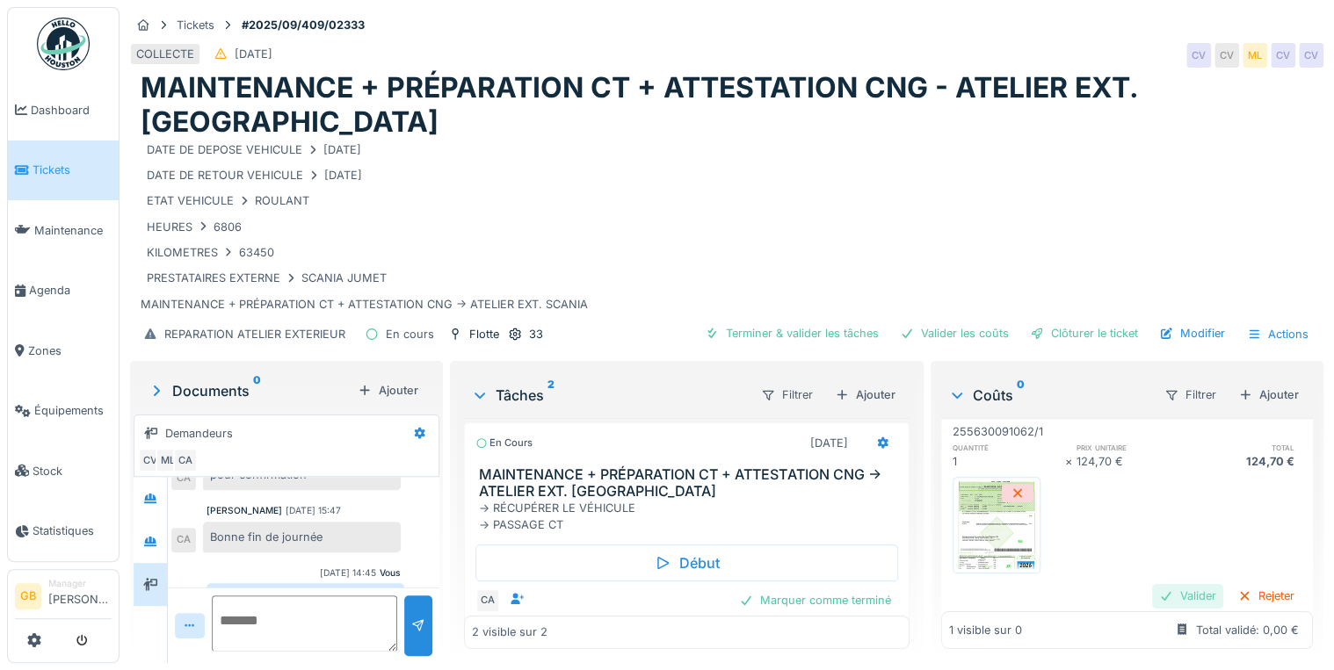
click at [1185, 584] on div "Valider" at bounding box center [1187, 596] width 71 height 24
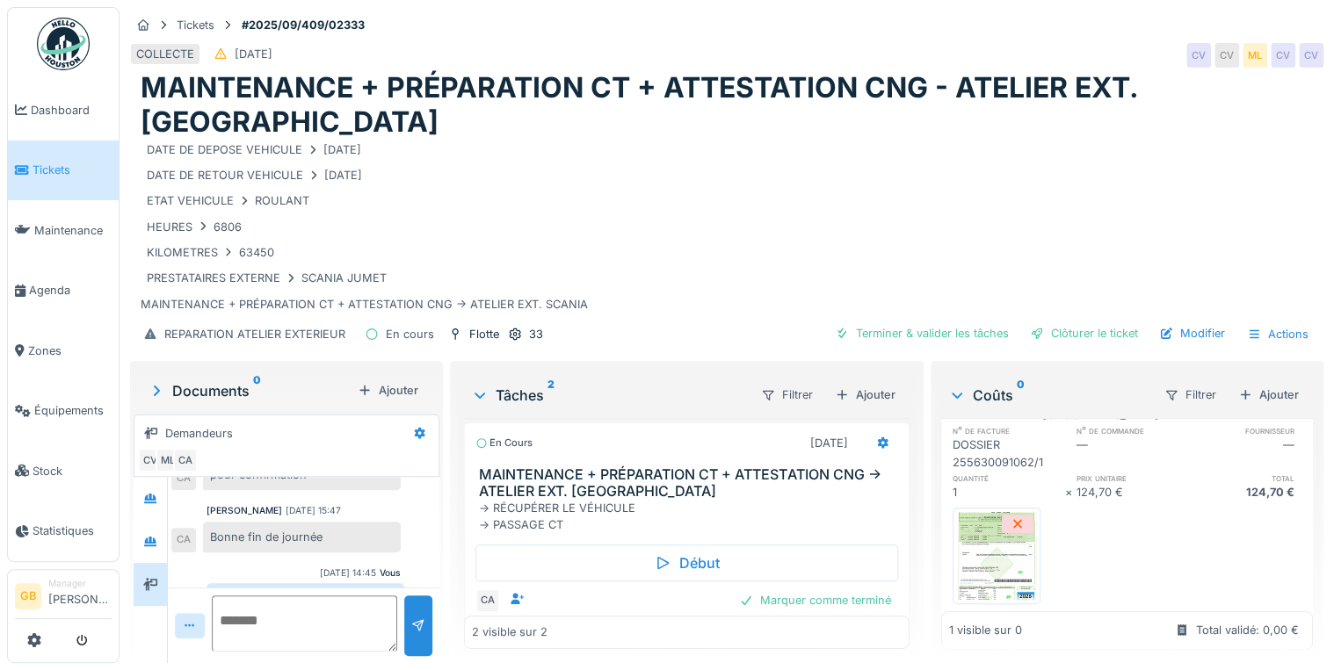
click at [316, 609] on textarea at bounding box center [304, 624] width 185 height 56
type textarea "**********"
click at [417, 620] on div at bounding box center [418, 626] width 14 height 17
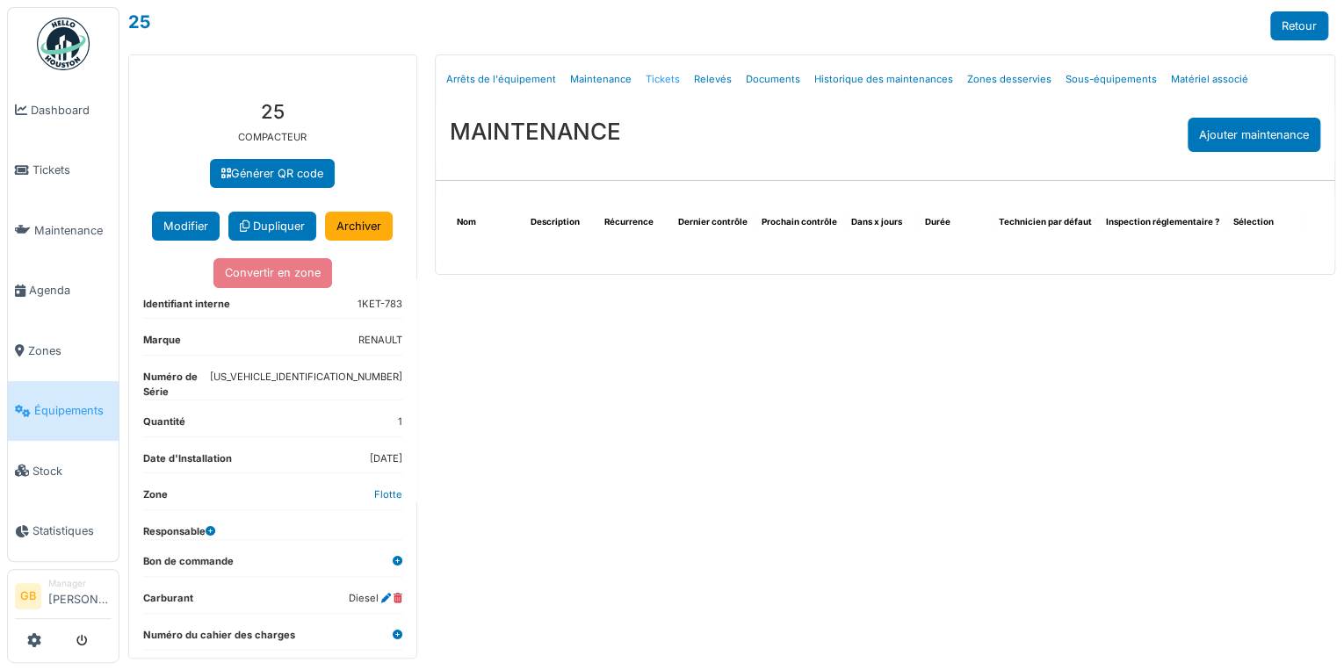
click at [669, 77] on link "Tickets" at bounding box center [663, 79] width 48 height 41
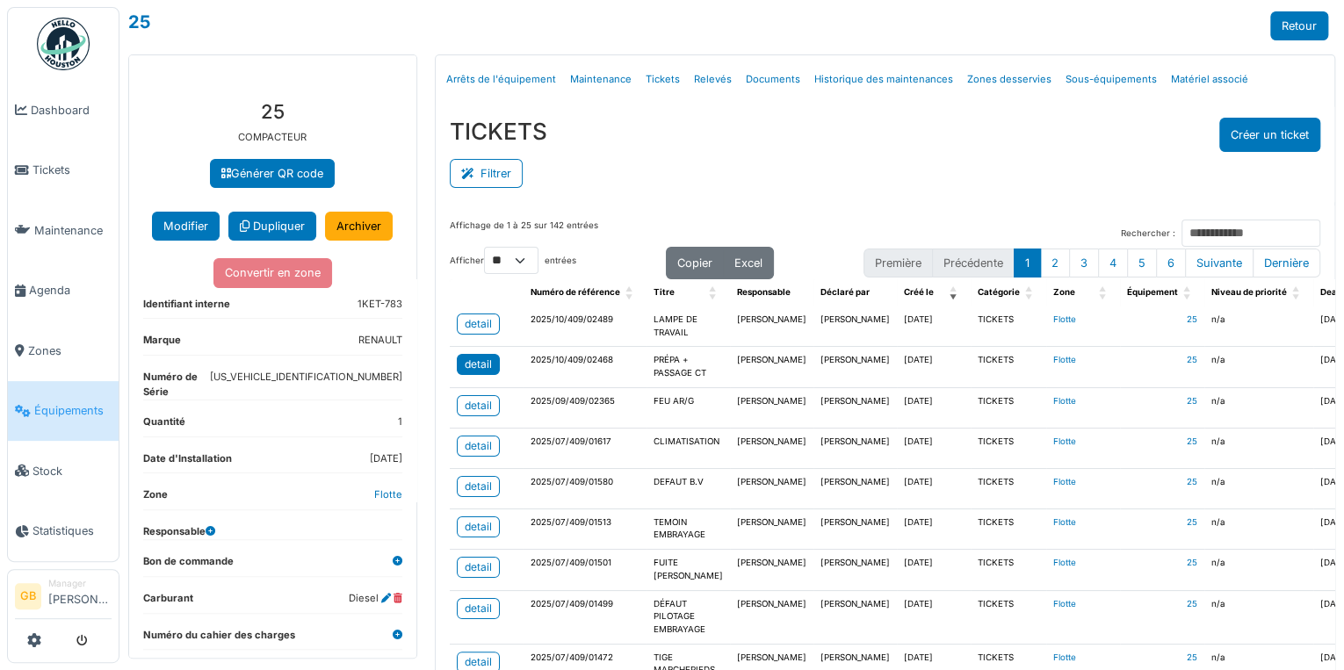
click at [485, 358] on div "detail" at bounding box center [478, 365] width 27 height 16
click at [1287, 39] on link "Retour" at bounding box center [1300, 25] width 58 height 29
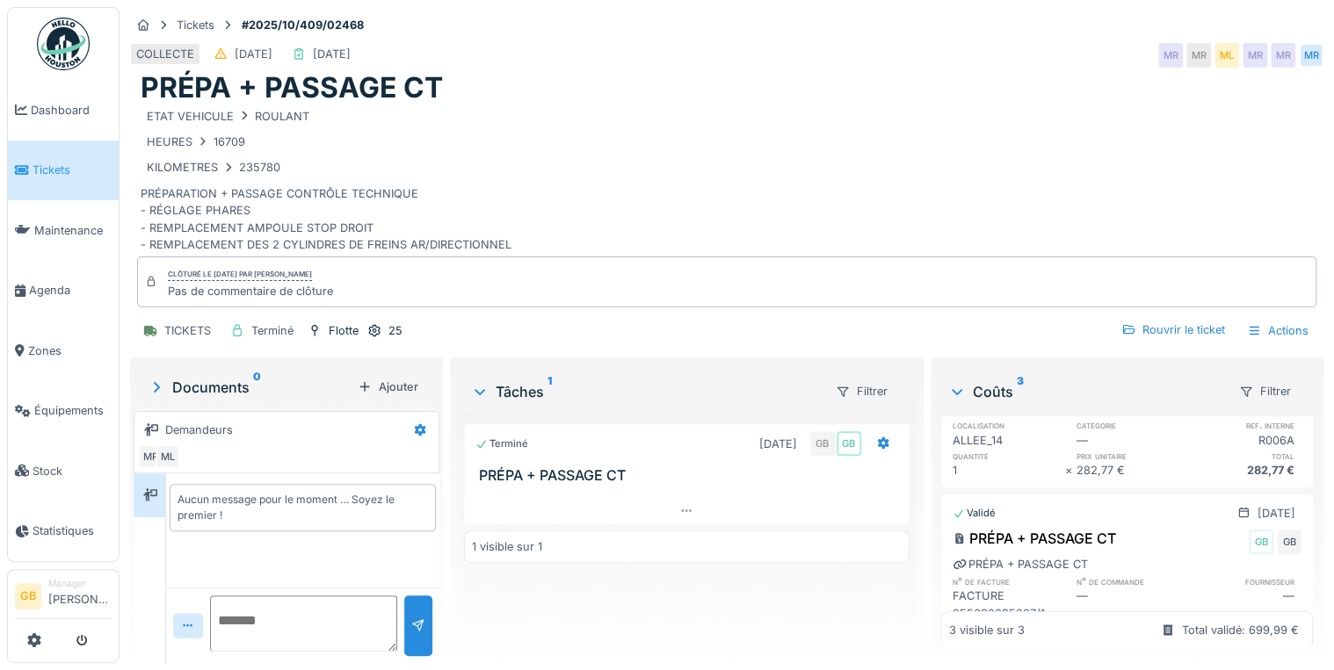
scroll to position [386, 0]
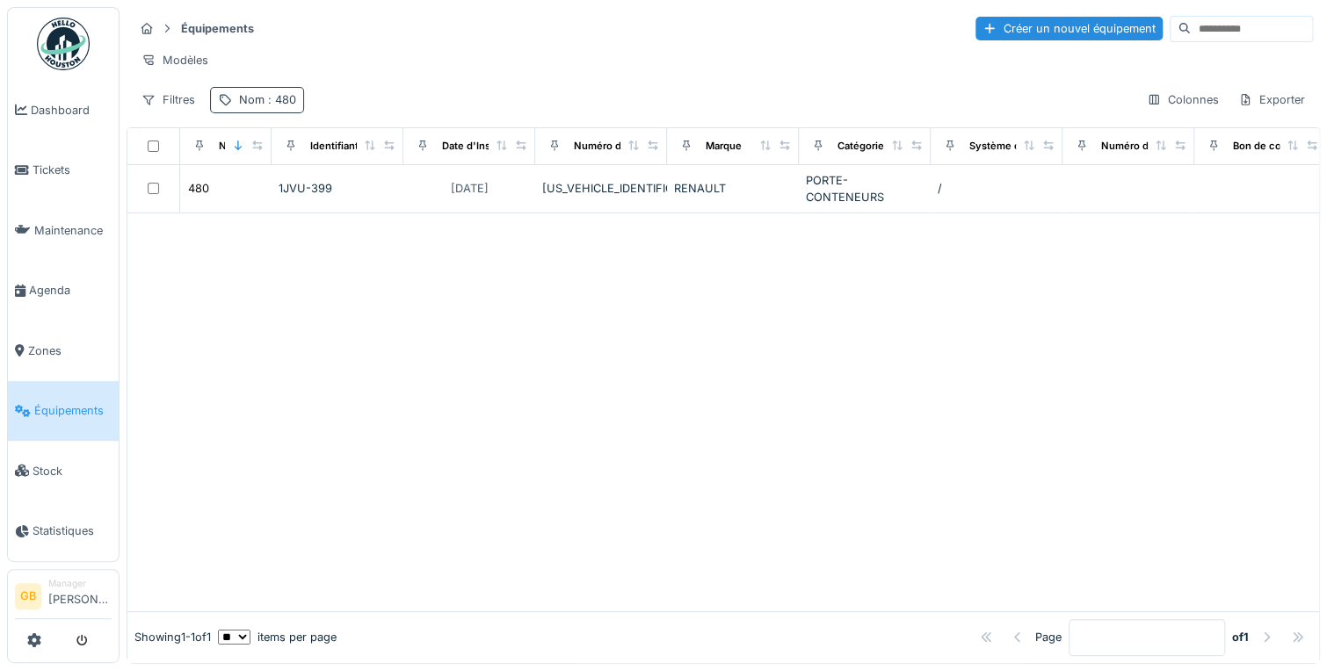
click at [295, 110] on div "Nom : 480" at bounding box center [257, 99] width 94 height 25
drag, startPoint x: 257, startPoint y: 202, endPoint x: 105, endPoint y: 190, distance: 152.5
click at [166, 202] on body "Dashboard Tickets Maintenance [GEOGRAPHIC_DATA] Zones Équipements Stock Statist…" at bounding box center [667, 335] width 1334 height 670
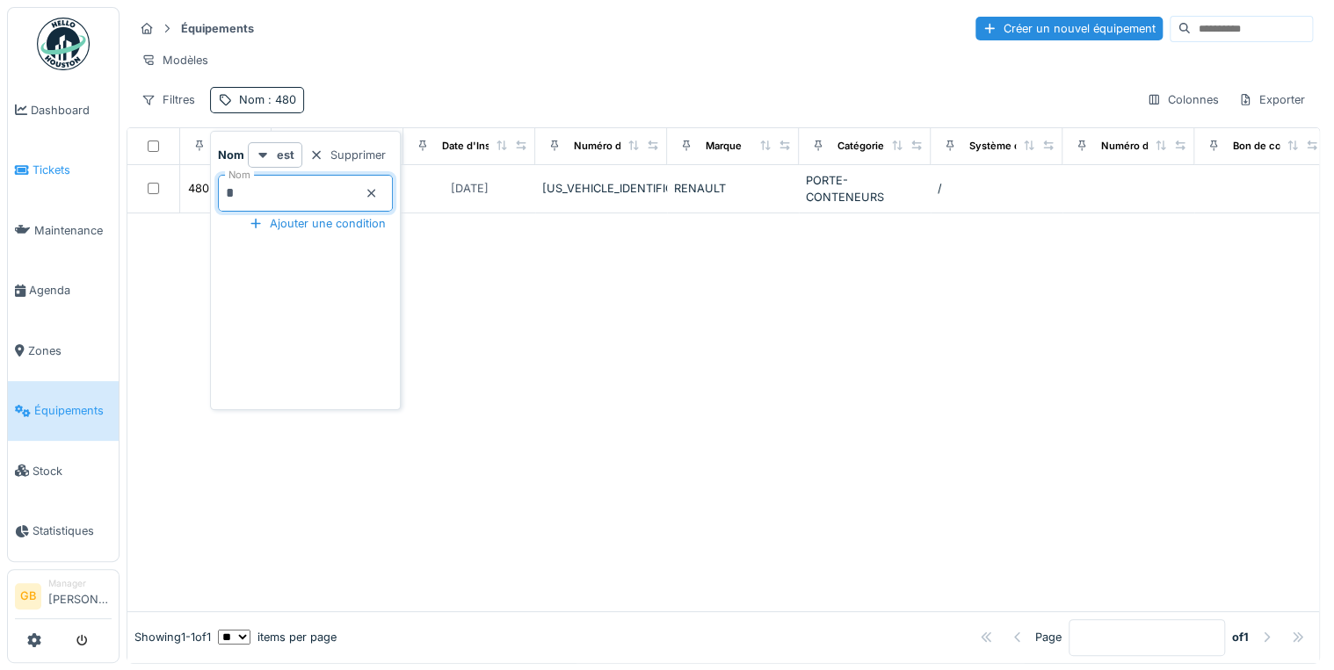
type input "**"
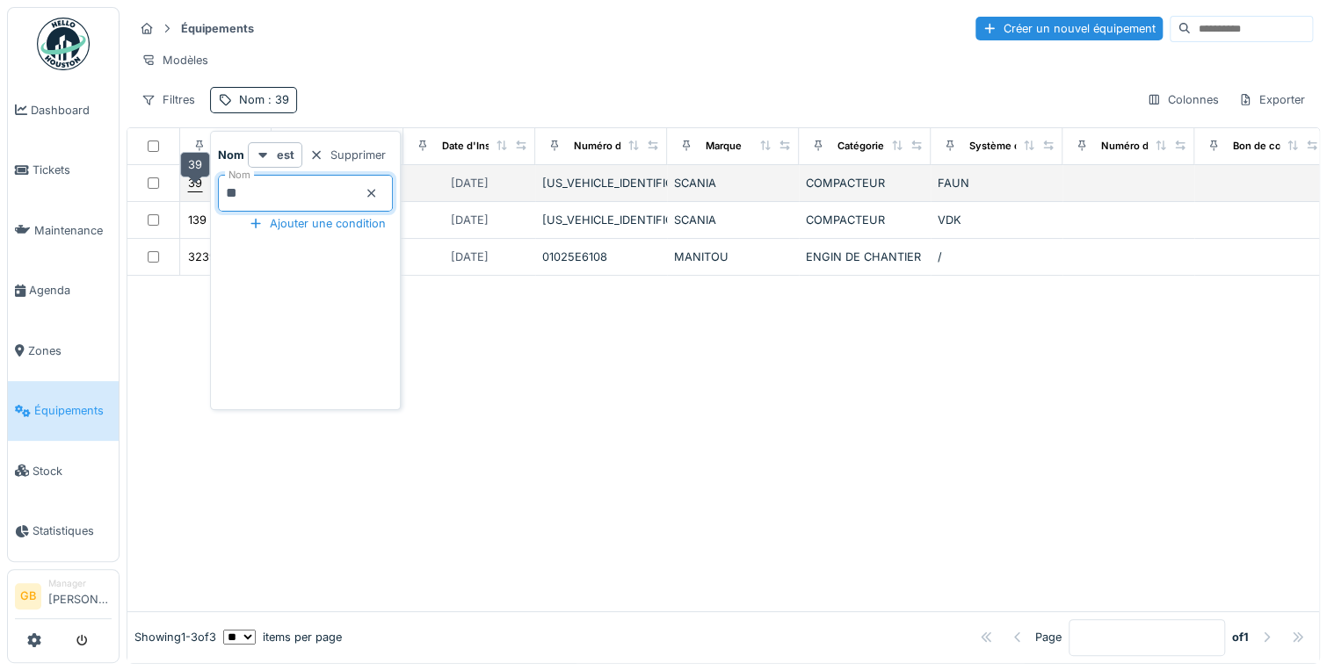
click at [192, 187] on div "39" at bounding box center [195, 183] width 14 height 17
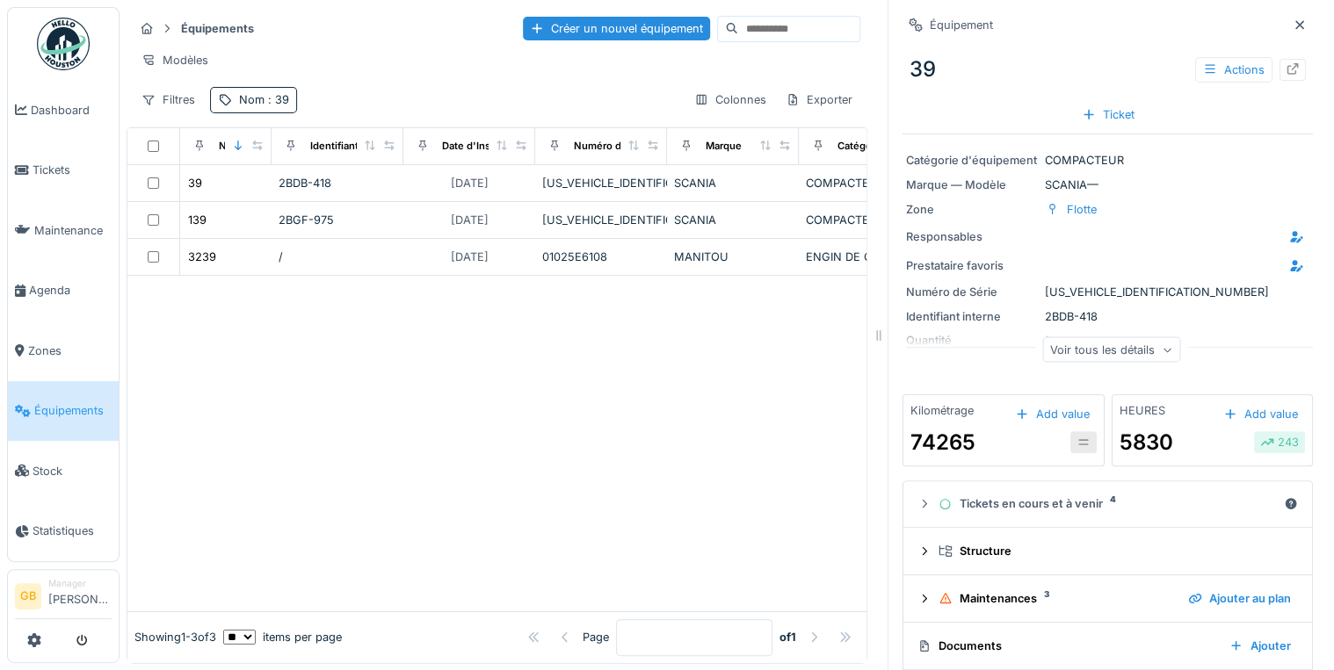
click at [1279, 72] on div at bounding box center [1292, 70] width 26 height 22
click at [1293, 25] on icon at bounding box center [1300, 24] width 14 height 11
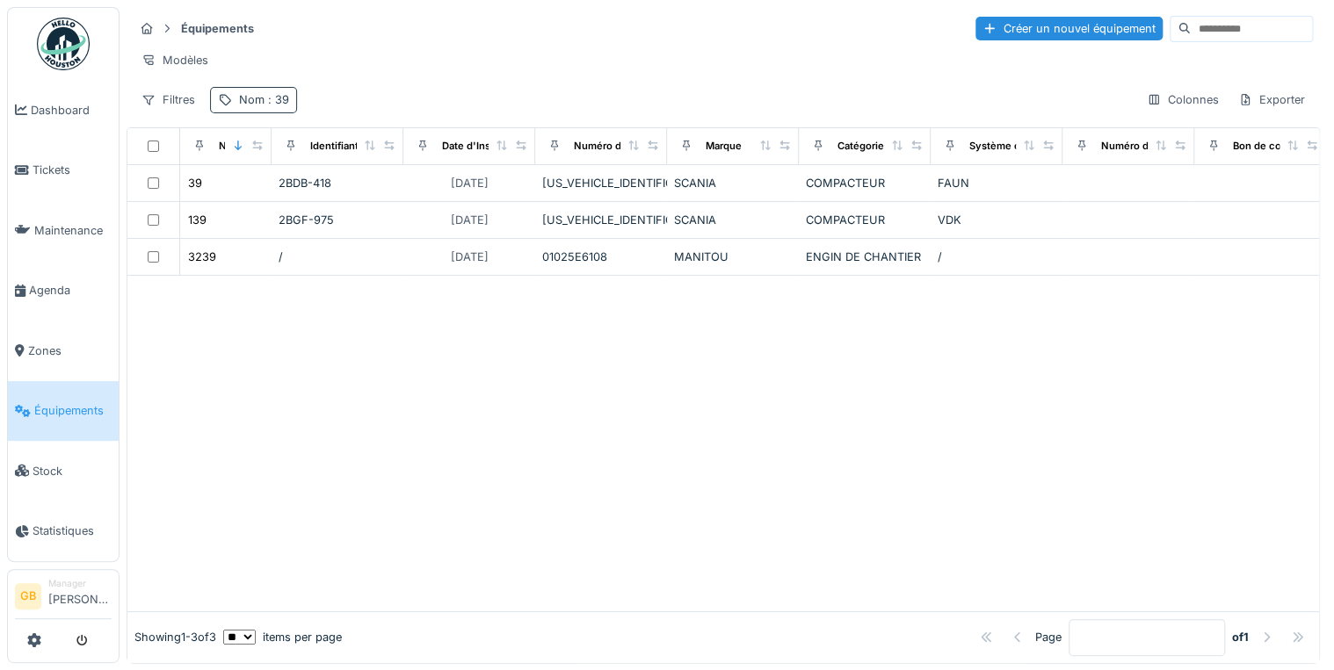
click at [271, 98] on div "Nom : 39" at bounding box center [253, 99] width 87 height 25
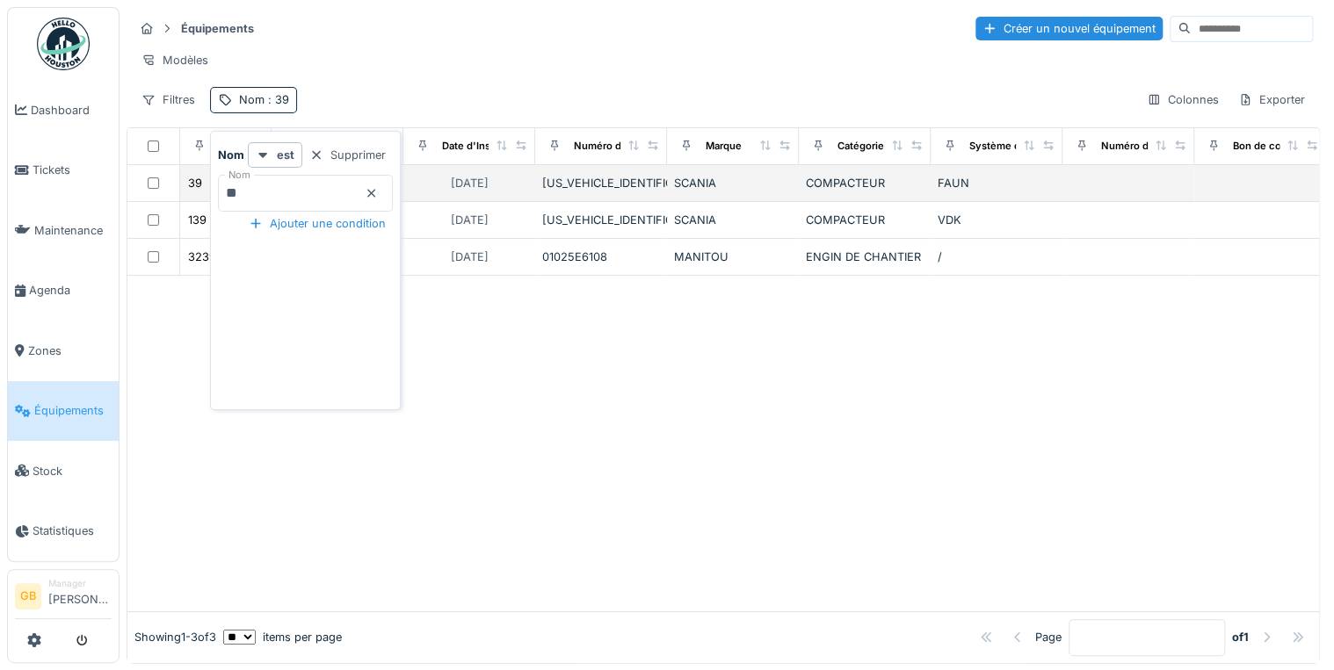
drag, startPoint x: 179, startPoint y: 190, endPoint x: 134, endPoint y: 200, distance: 46.9
click at [134, 200] on body "Dashboard Tickets Maintenance Agenda Zones Équipements Stock Statistiques GB Ma…" at bounding box center [667, 335] width 1334 height 670
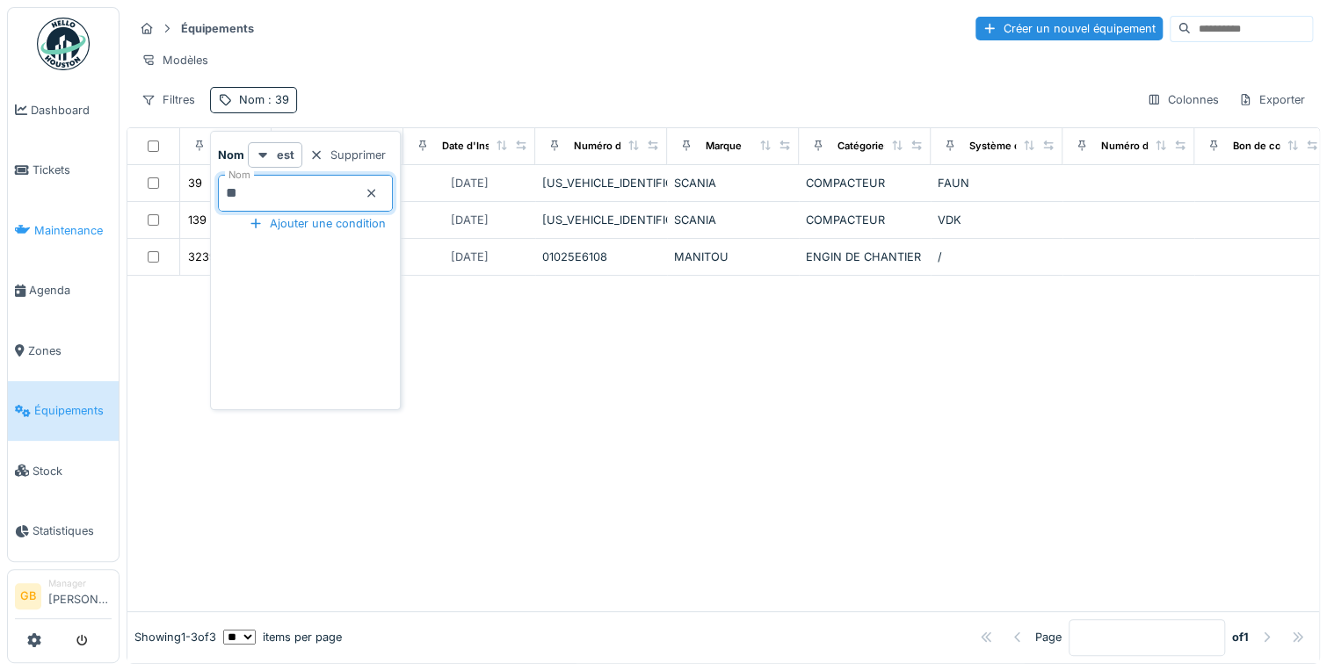
type input "***"
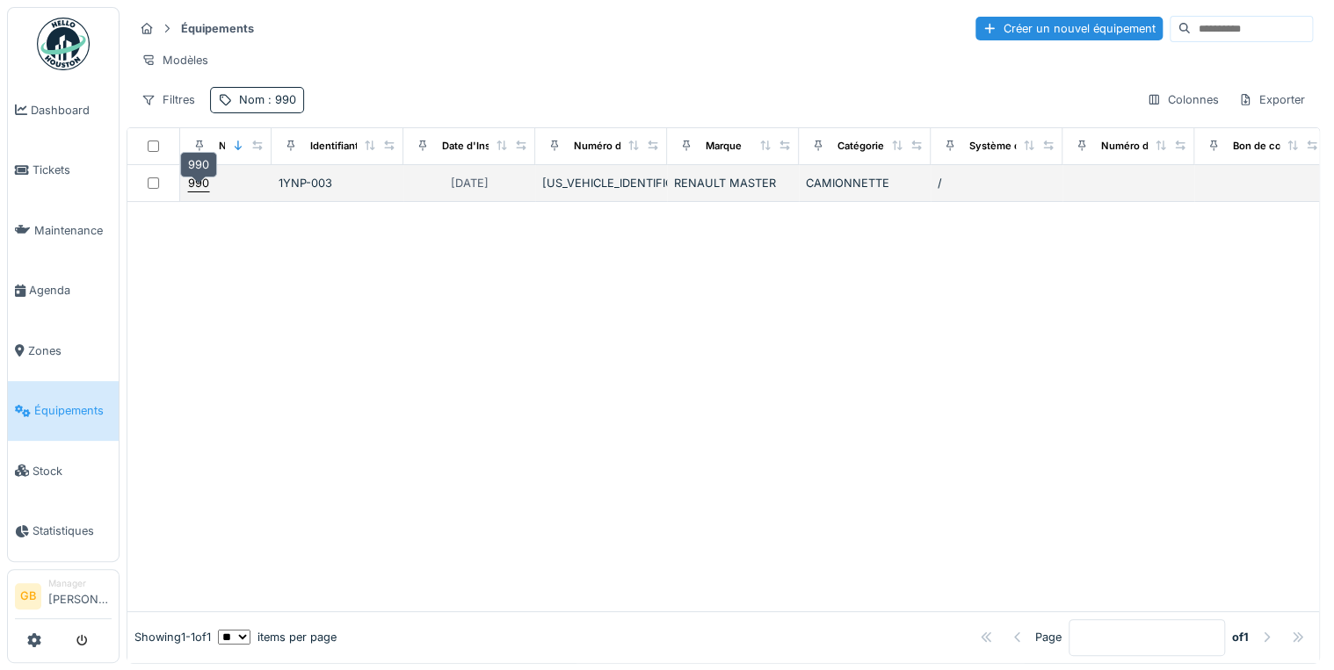
click at [192, 192] on div "990" at bounding box center [198, 183] width 21 height 17
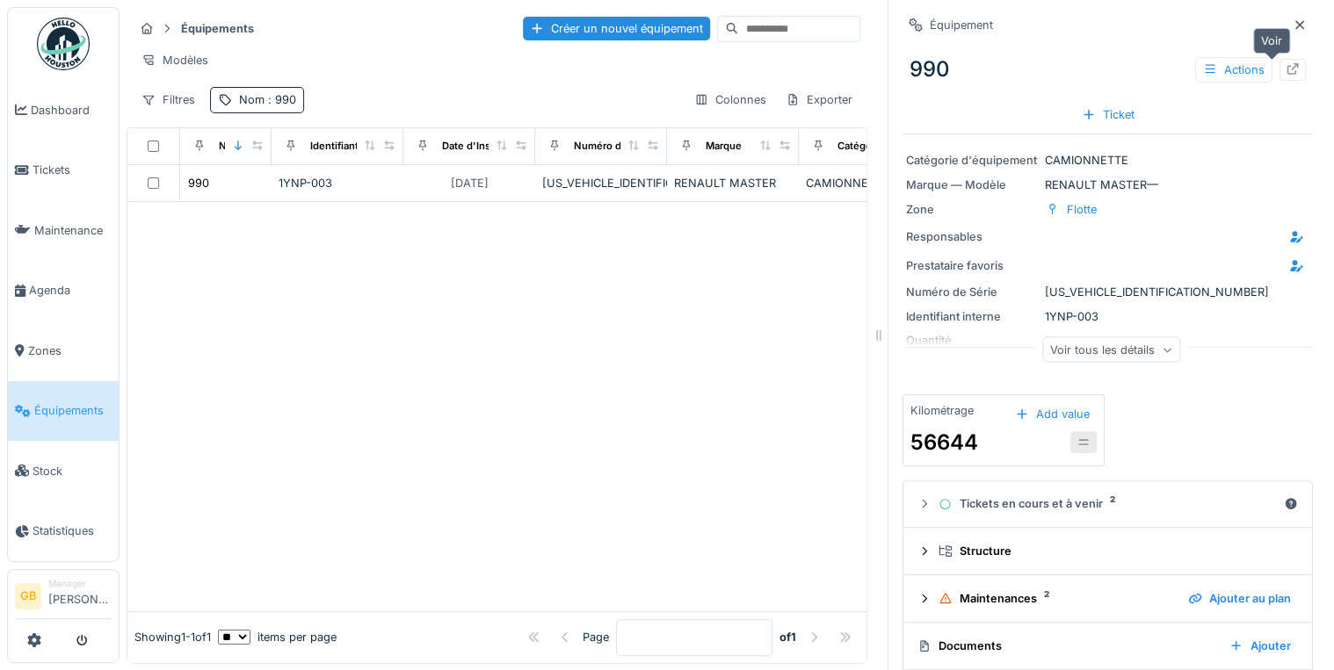
click at [1279, 71] on div at bounding box center [1292, 70] width 26 height 22
click at [78, 222] on span "Maintenance" at bounding box center [72, 230] width 77 height 17
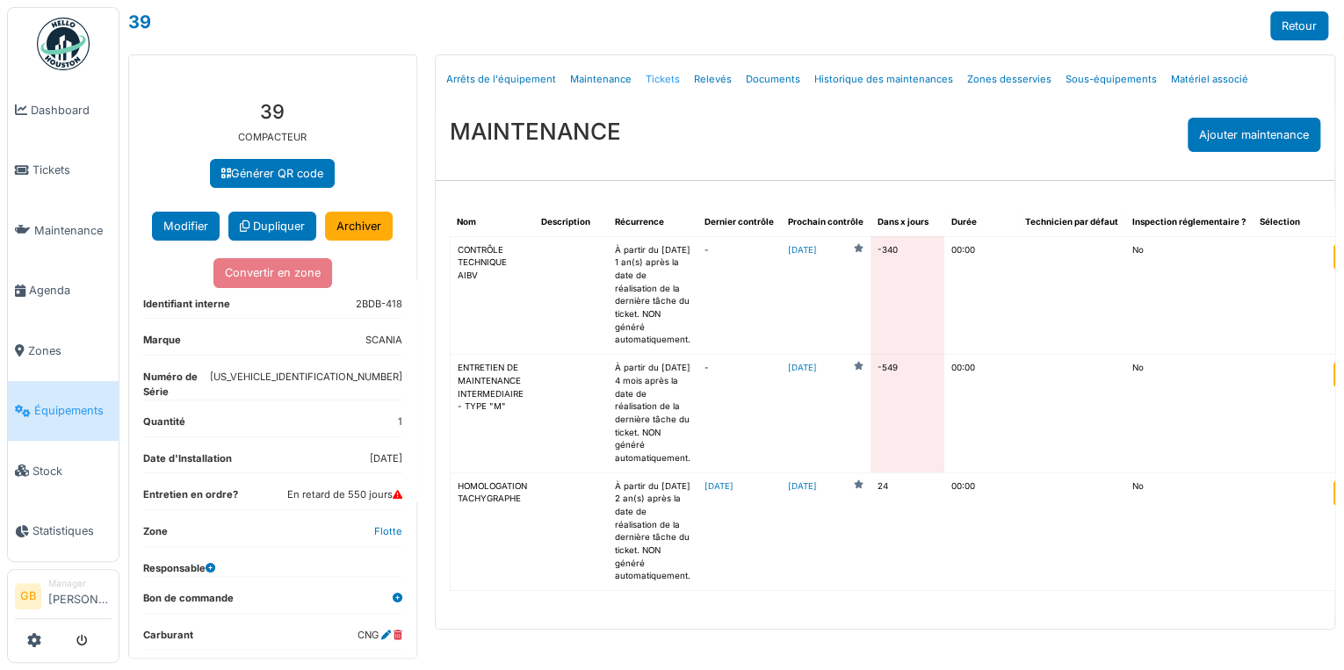
click at [646, 80] on link "Tickets" at bounding box center [663, 79] width 48 height 41
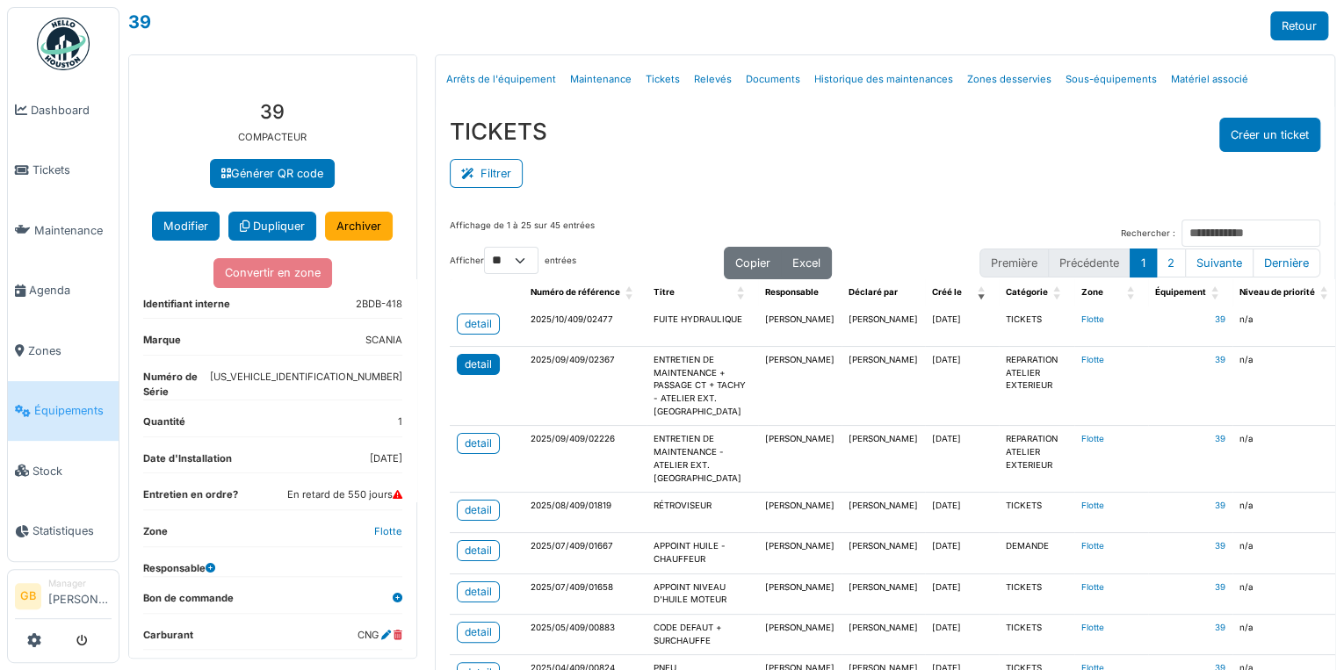
click at [467, 354] on link "detail" at bounding box center [478, 364] width 43 height 21
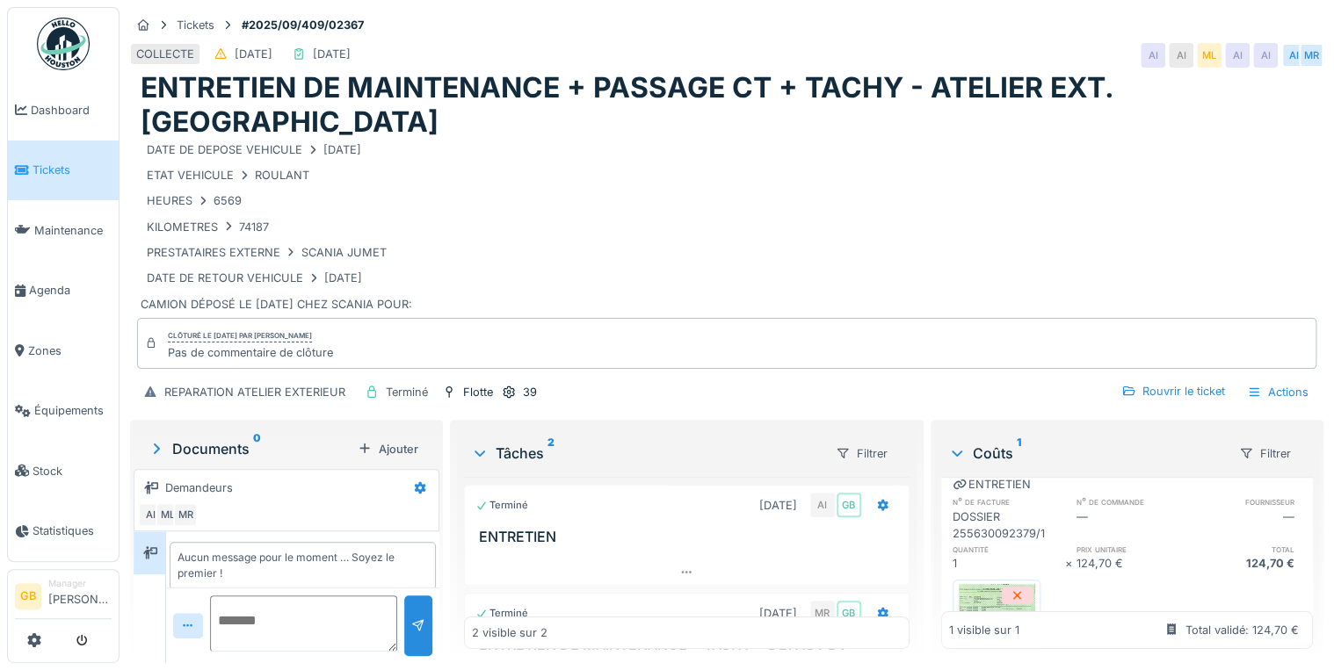
scroll to position [141, 0]
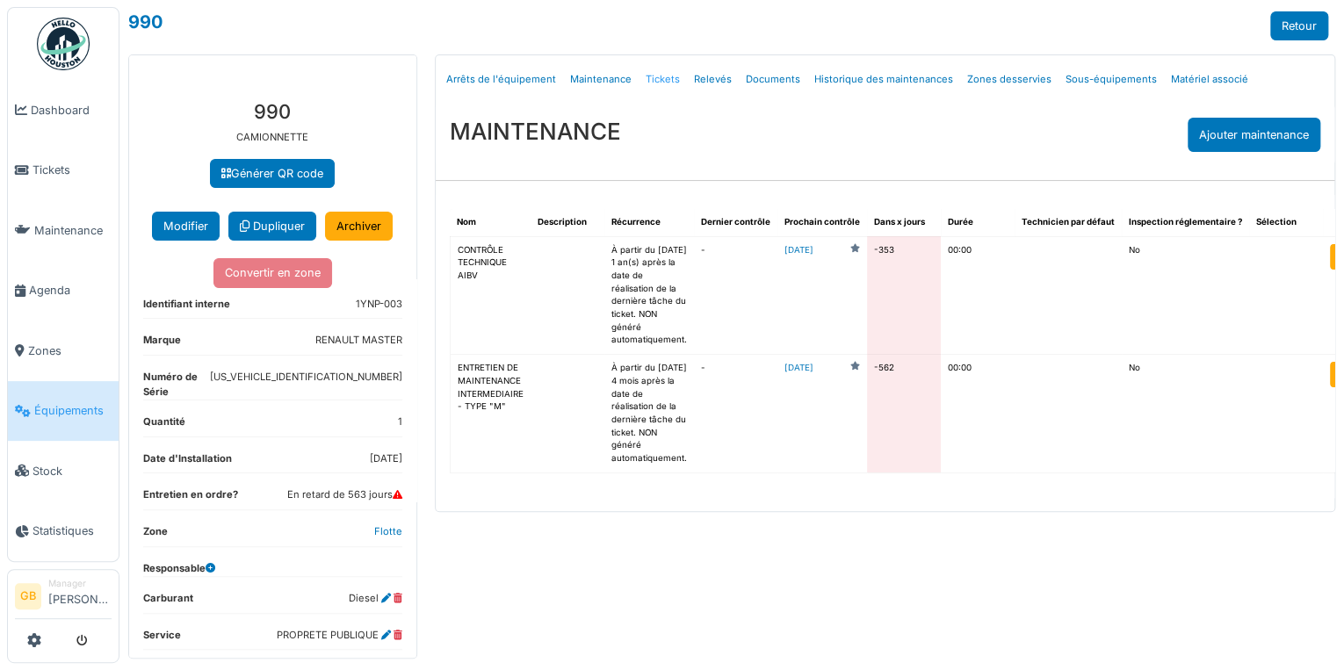
click at [661, 76] on link "Tickets" at bounding box center [663, 79] width 48 height 41
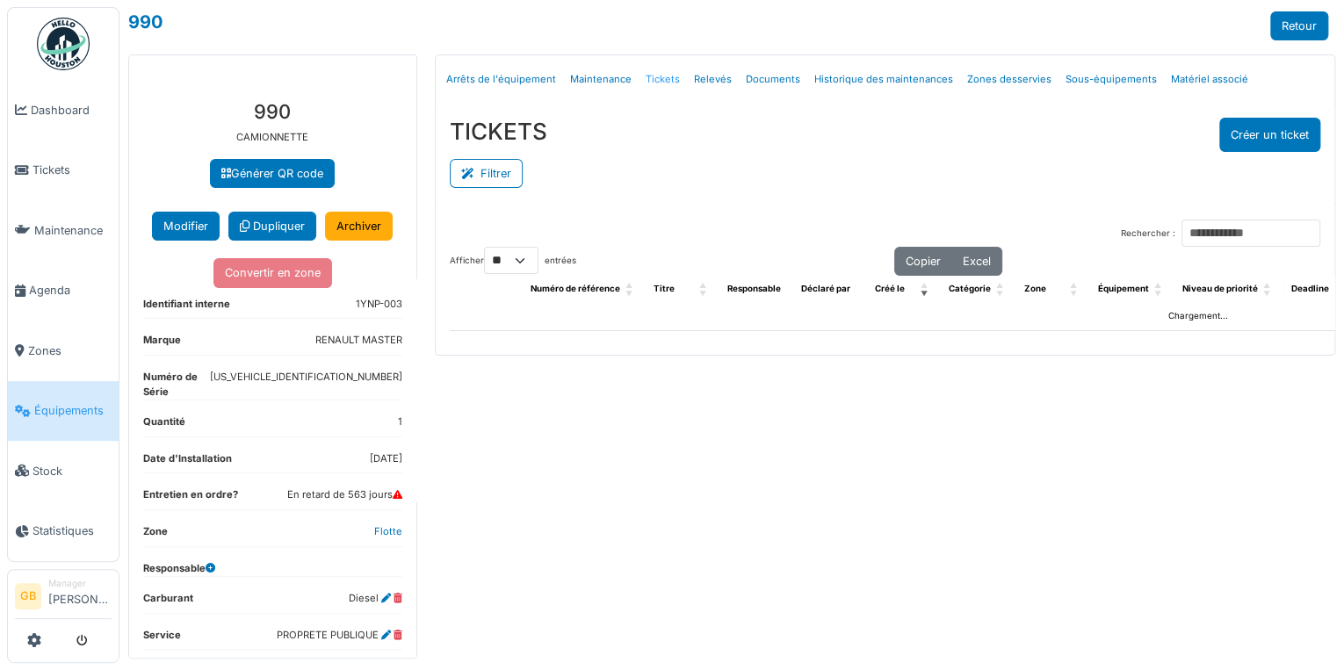
click at [661, 73] on link "Tickets" at bounding box center [663, 79] width 48 height 41
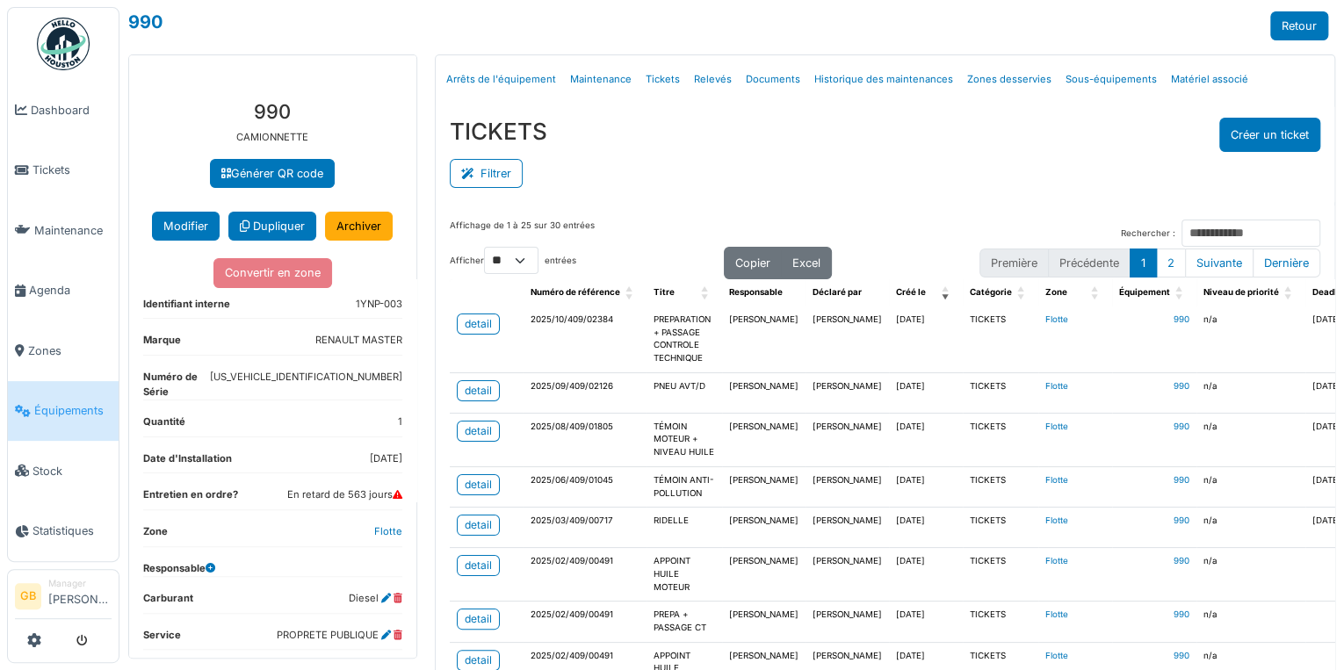
click at [450, 317] on td "detail" at bounding box center [487, 340] width 74 height 66
click at [496, 309] on td "detail" at bounding box center [487, 340] width 74 height 66
click at [478, 321] on div "detail" at bounding box center [478, 324] width 27 height 16
click at [482, 324] on div "detail" at bounding box center [478, 324] width 27 height 16
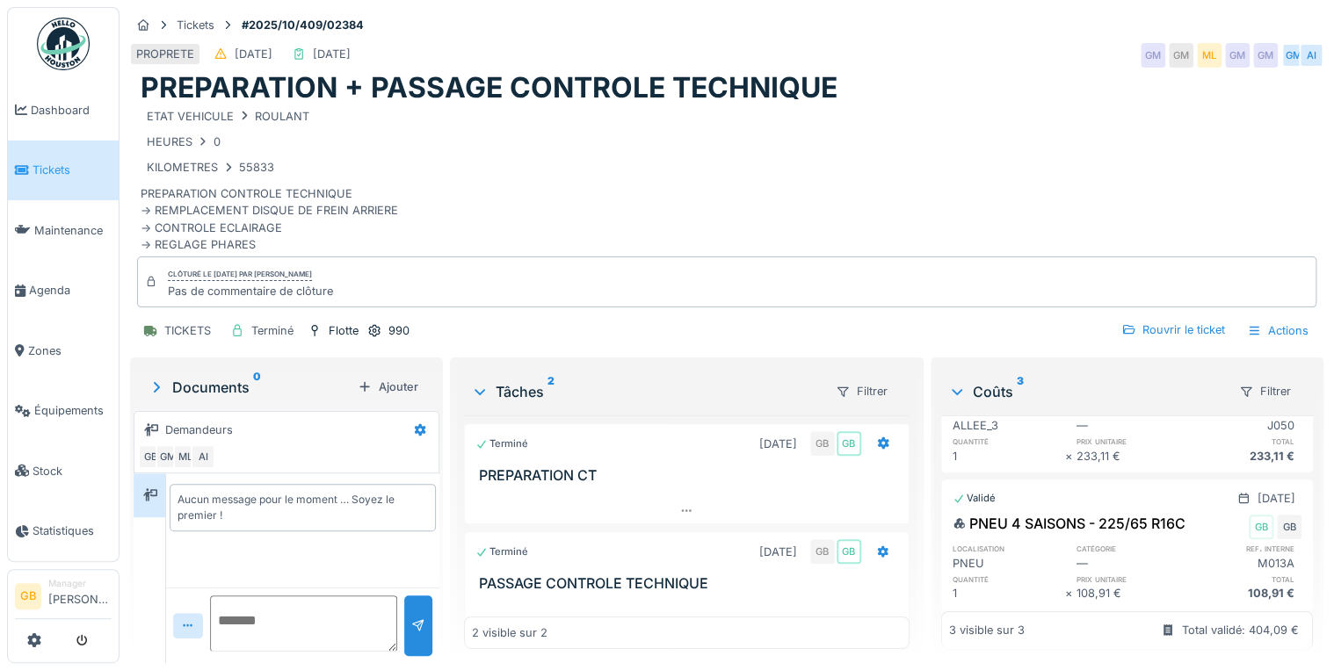
scroll to position [351, 0]
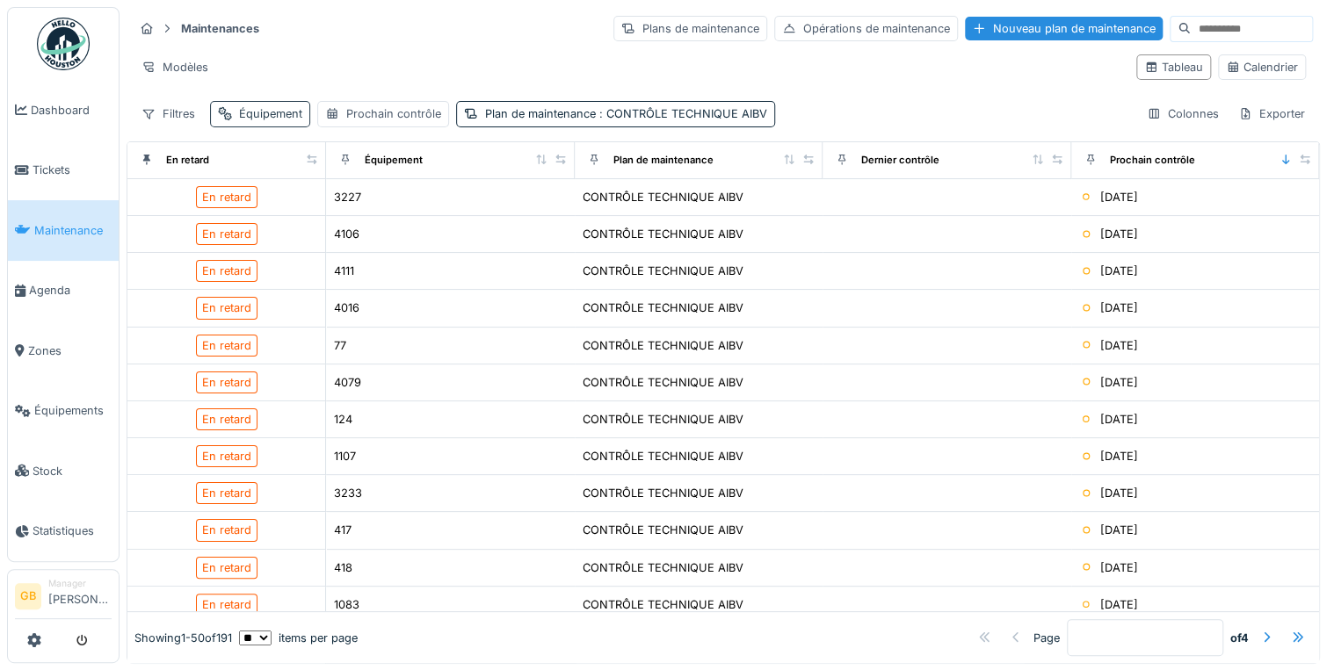
click at [285, 112] on div "Équipement" at bounding box center [270, 113] width 63 height 17
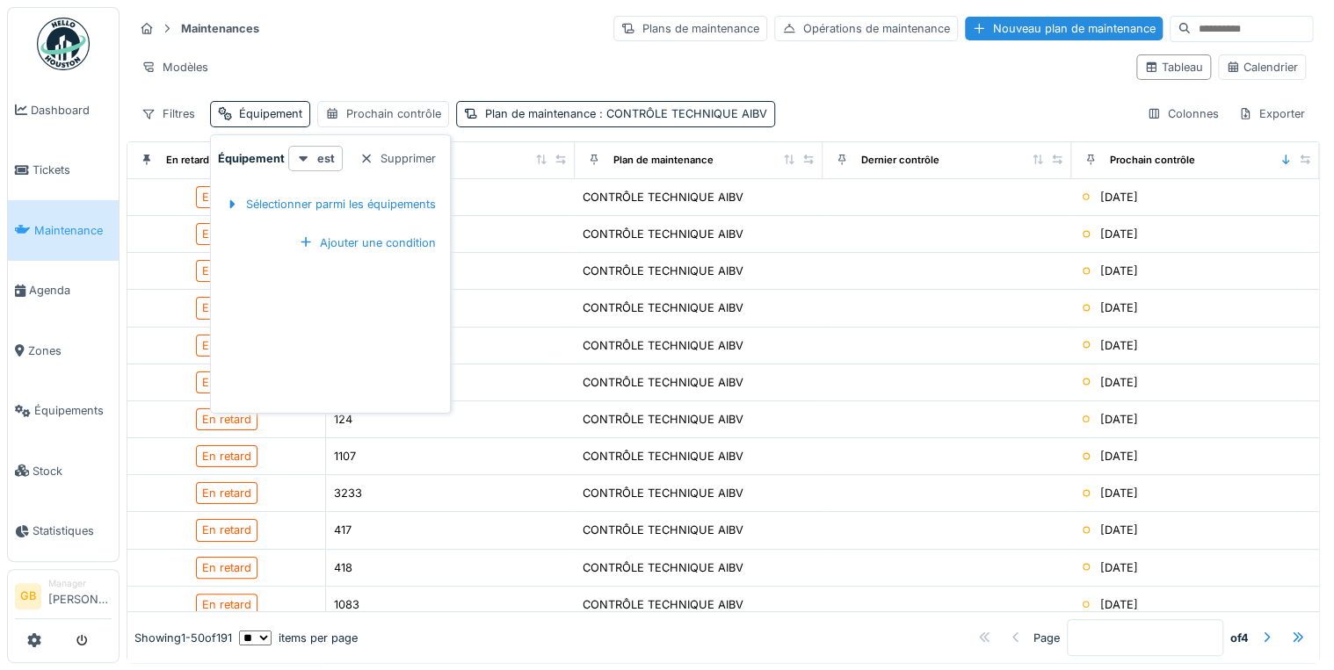
click at [491, 62] on div "Modèles" at bounding box center [628, 66] width 989 height 25
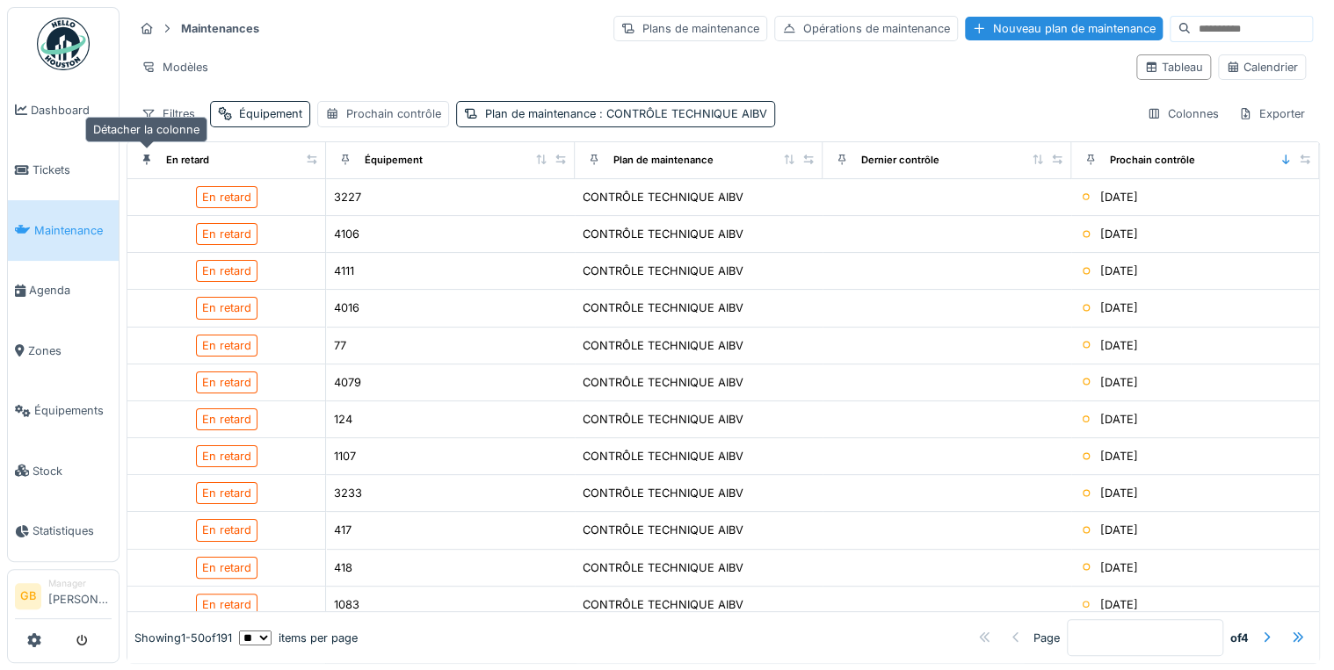
click at [145, 157] on icon at bounding box center [146, 160] width 7 height 11
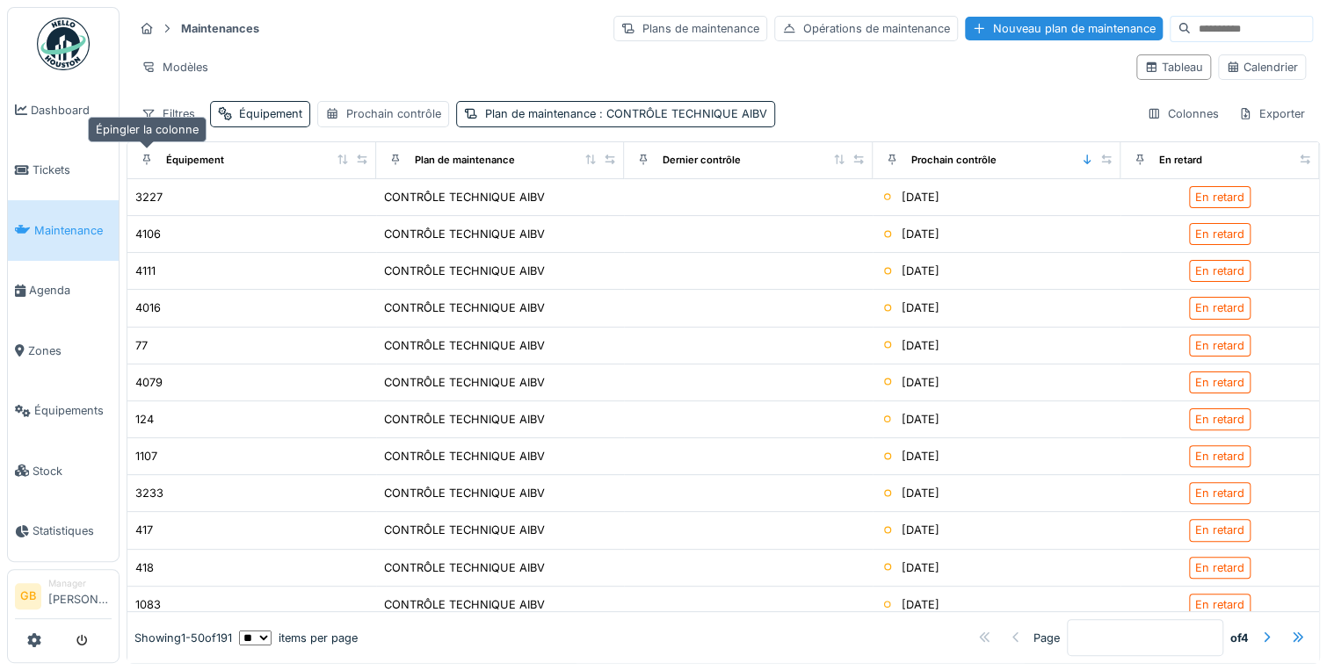
click at [148, 156] on icon at bounding box center [146, 160] width 7 height 11
click at [389, 156] on icon at bounding box center [395, 160] width 12 height 10
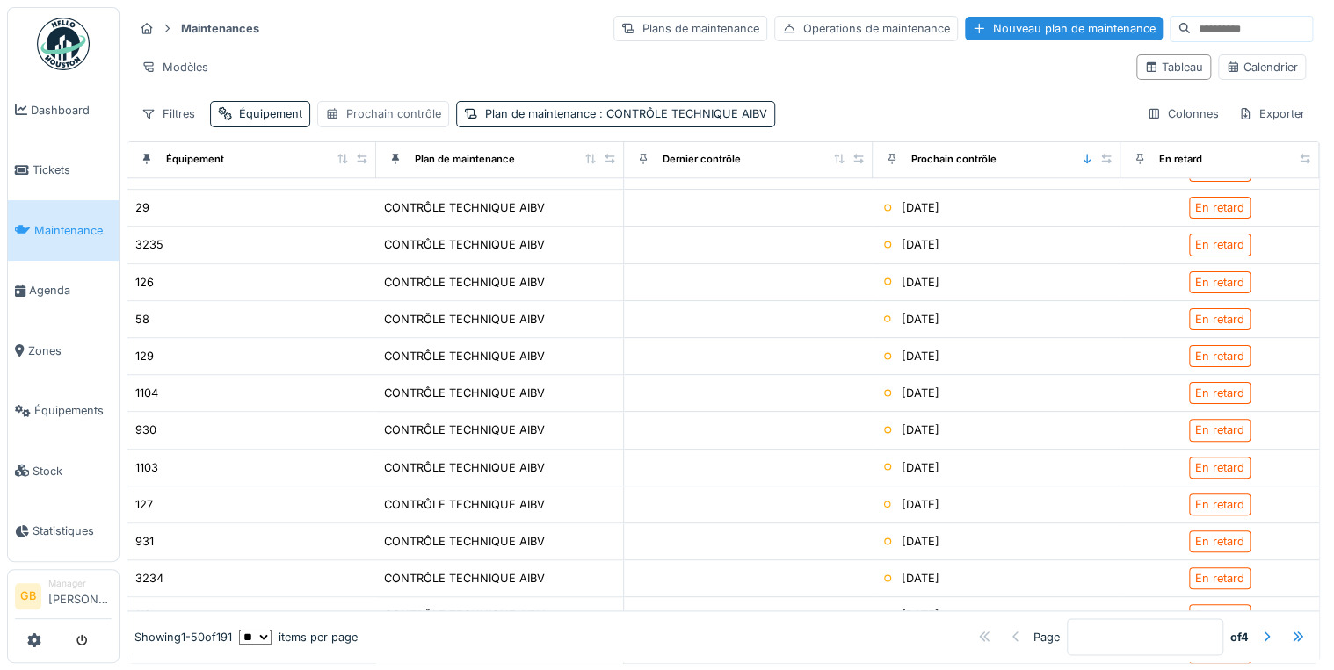
scroll to position [562, 0]
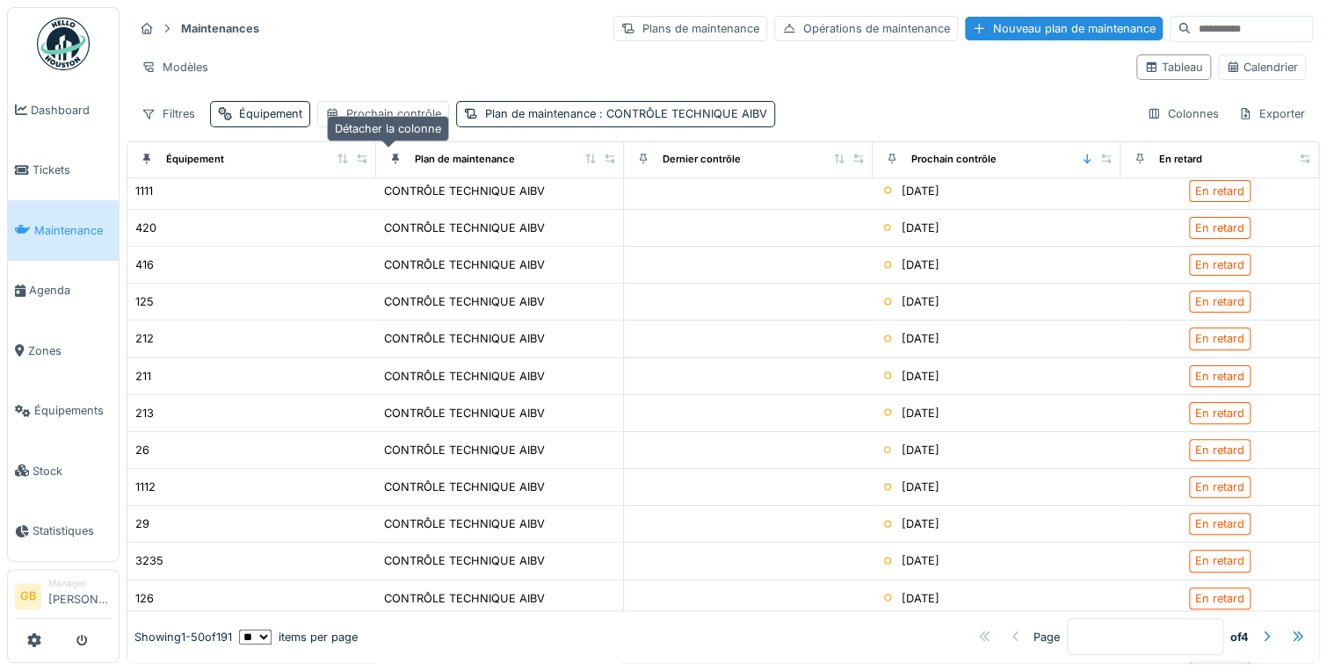
click at [389, 154] on icon at bounding box center [395, 159] width 12 height 10
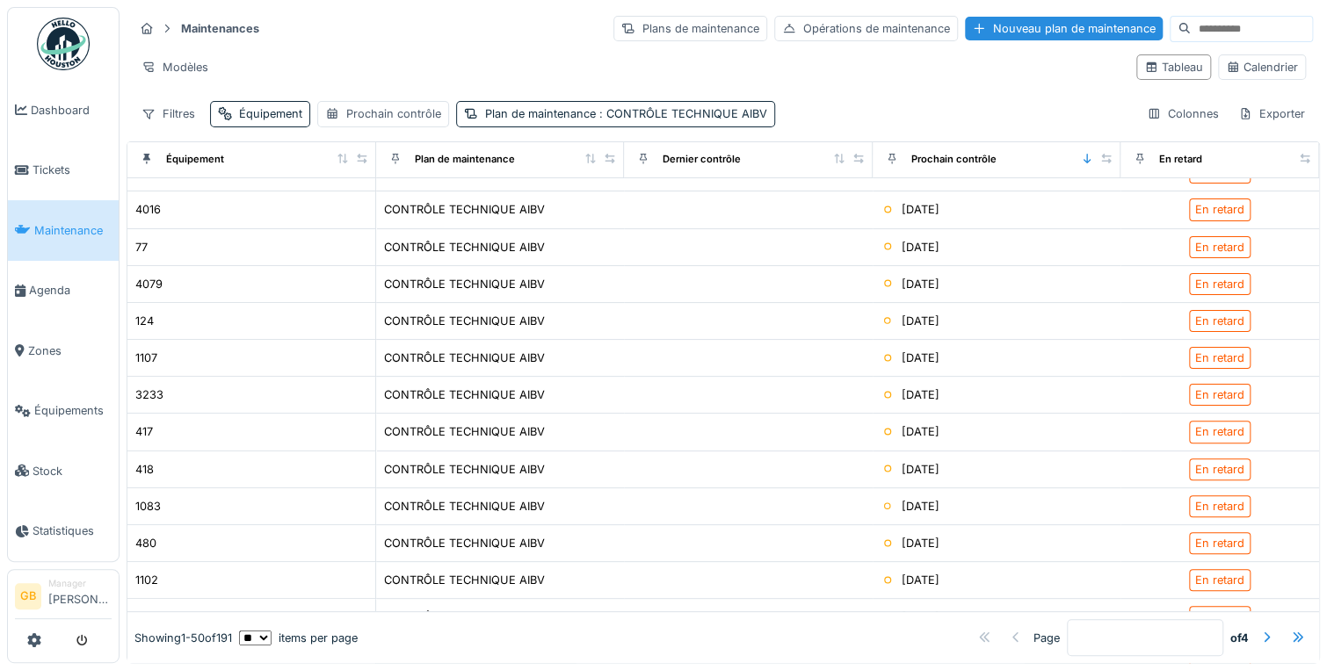
scroll to position [0, 0]
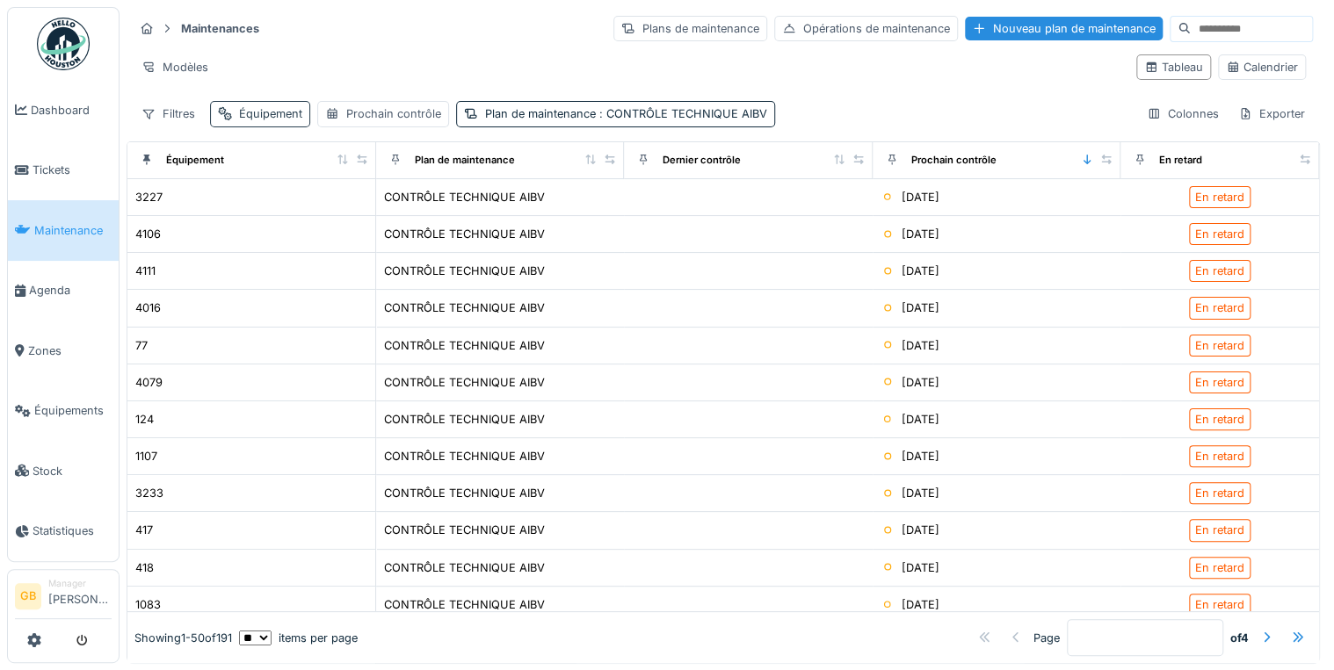
click at [270, 113] on div "Équipement" at bounding box center [270, 113] width 63 height 17
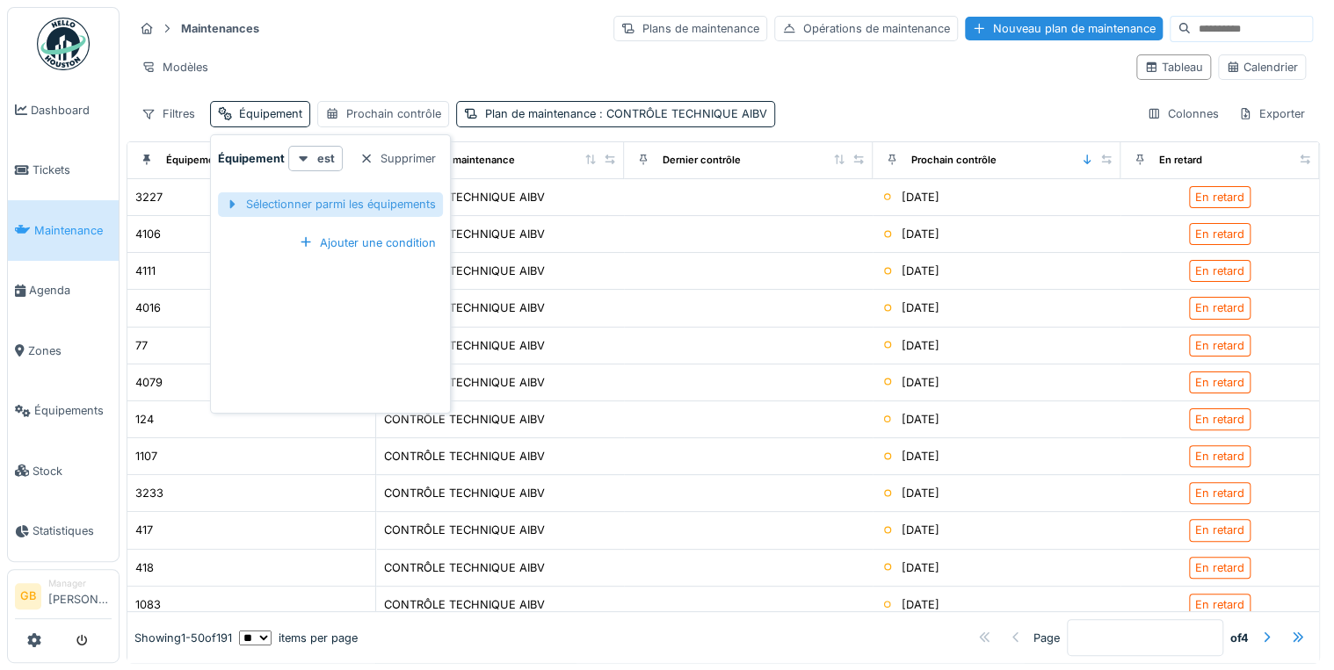
click at [262, 198] on div "Sélectionner parmi les équipements" at bounding box center [330, 204] width 225 height 24
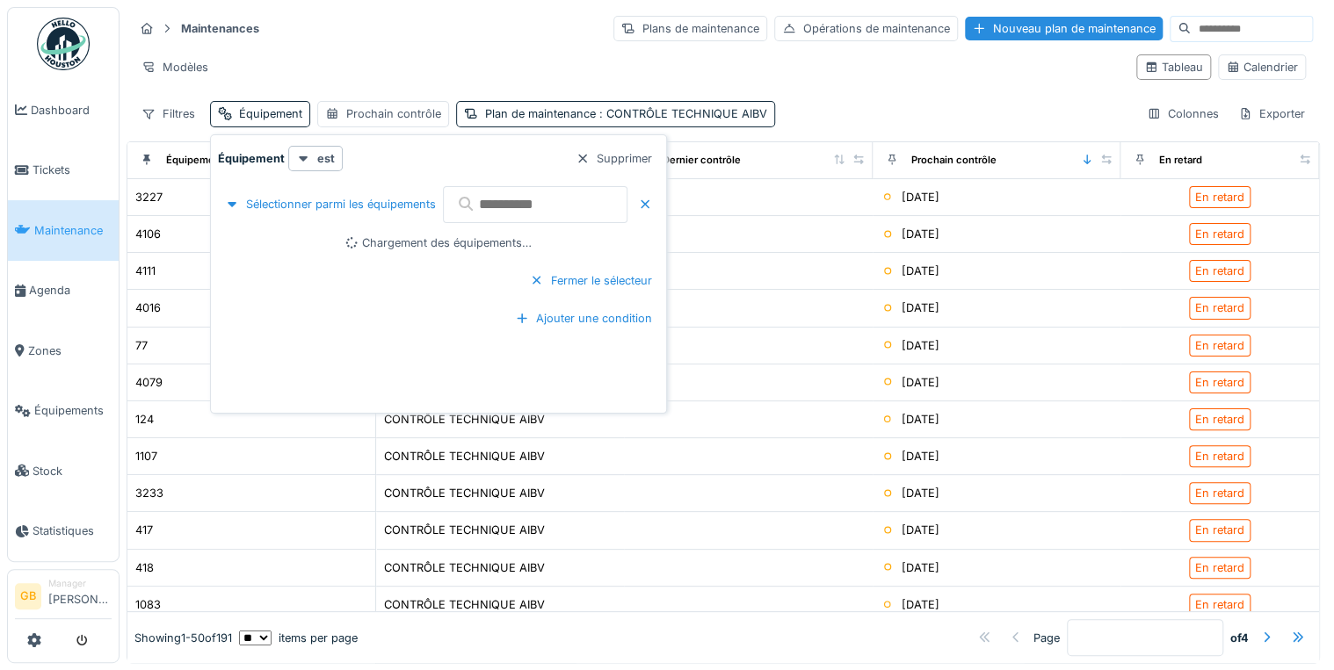
click at [539, 190] on input "text" at bounding box center [535, 204] width 185 height 37
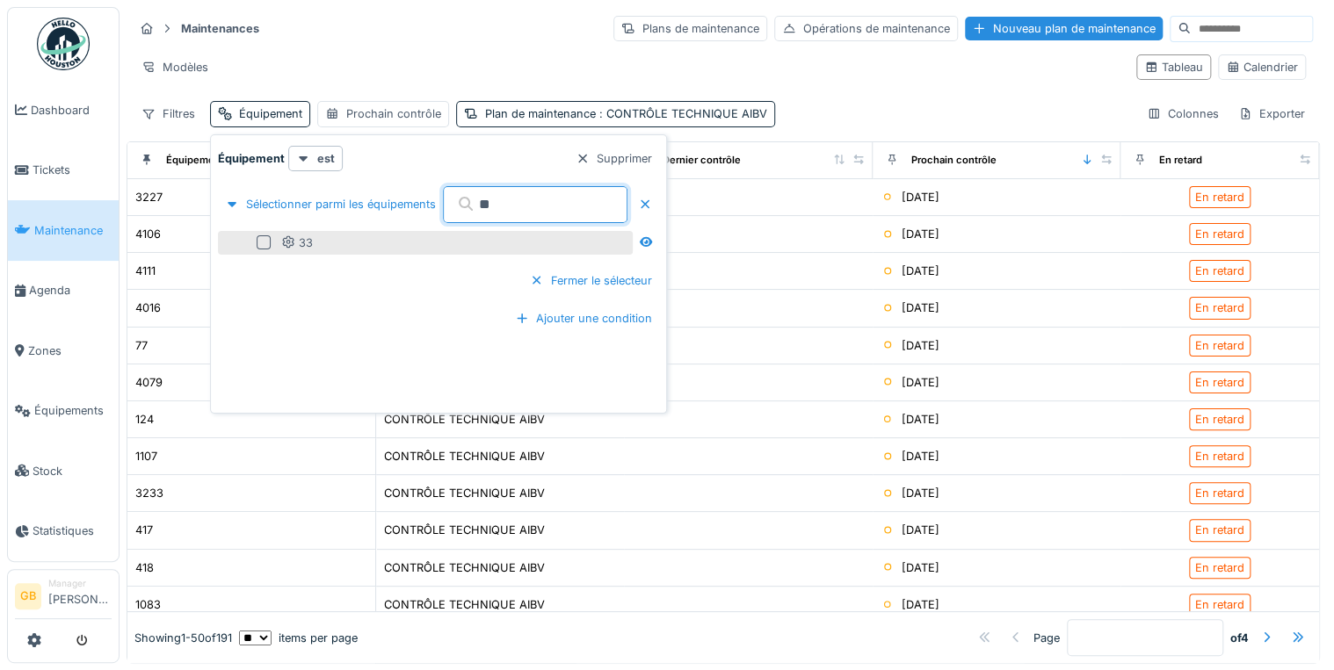
click at [269, 250] on div "33" at bounding box center [425, 243] width 415 height 24
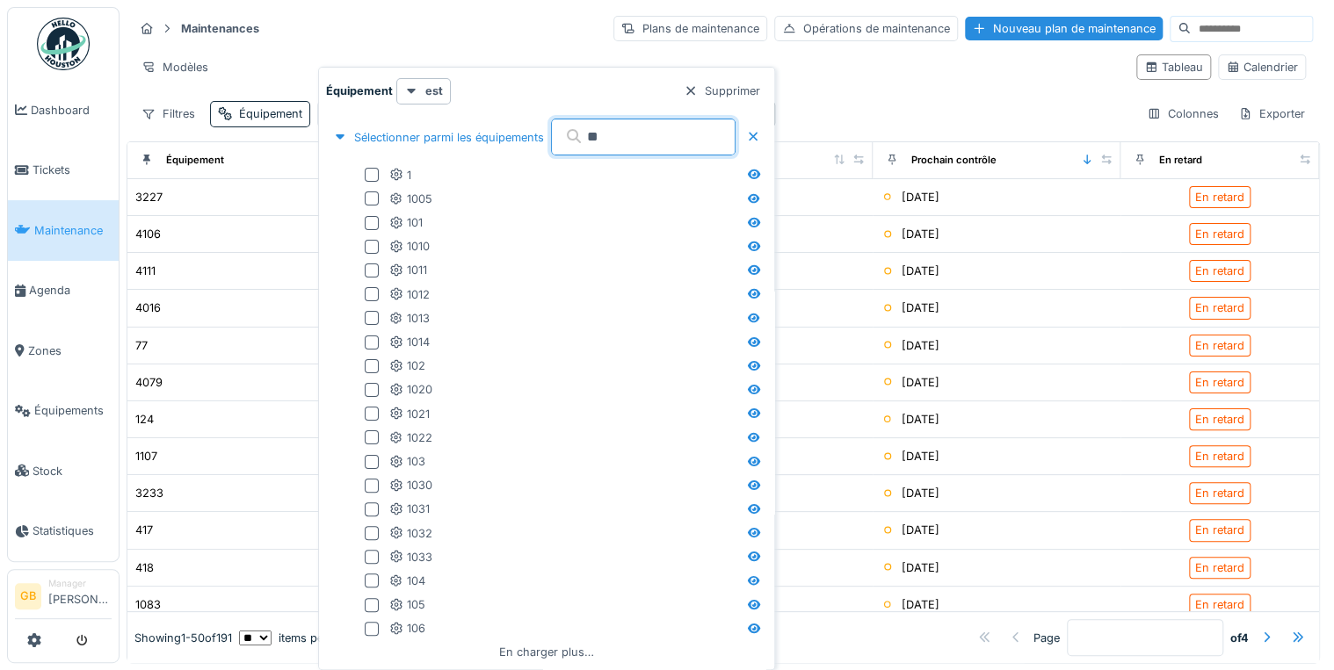
click at [617, 135] on input "**" at bounding box center [643, 137] width 185 height 37
type input "**"
click at [377, 270] on div at bounding box center [372, 271] width 14 height 14
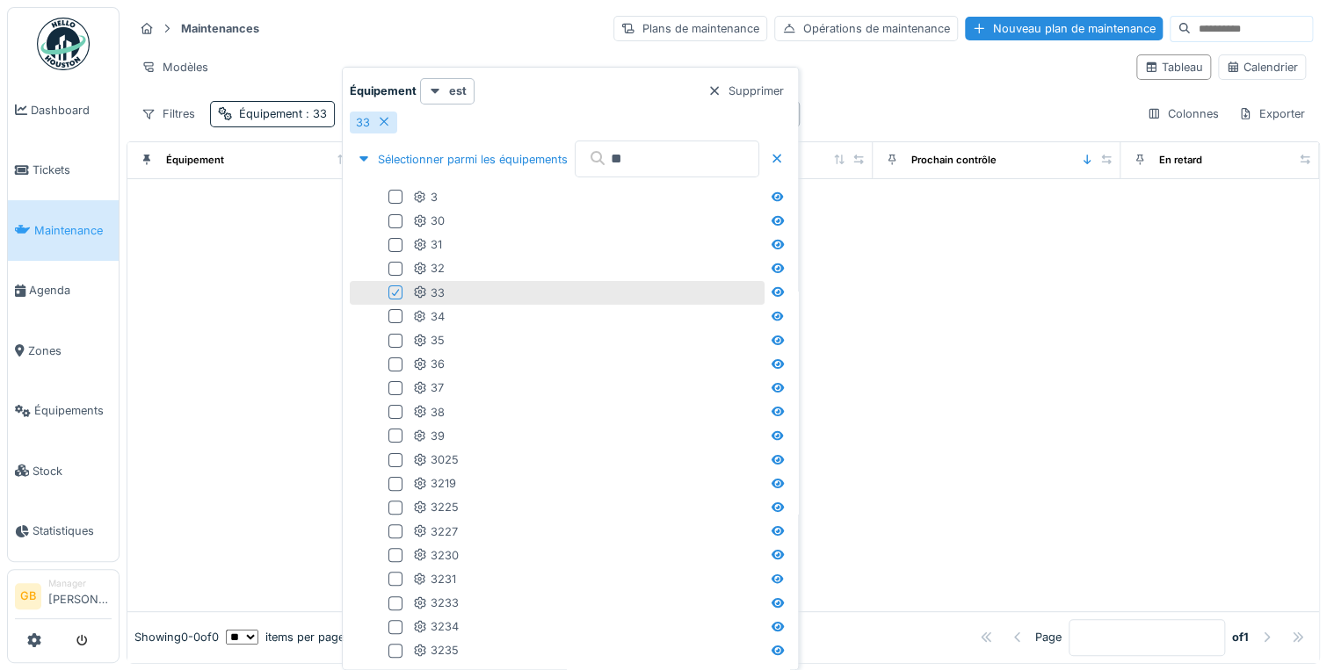
click at [924, 112] on div "Filtres Équipement : 33 Prochain contrôle Plan de maintenance : CONTRÔLE TECHNI…" at bounding box center [723, 113] width 1179 height 25
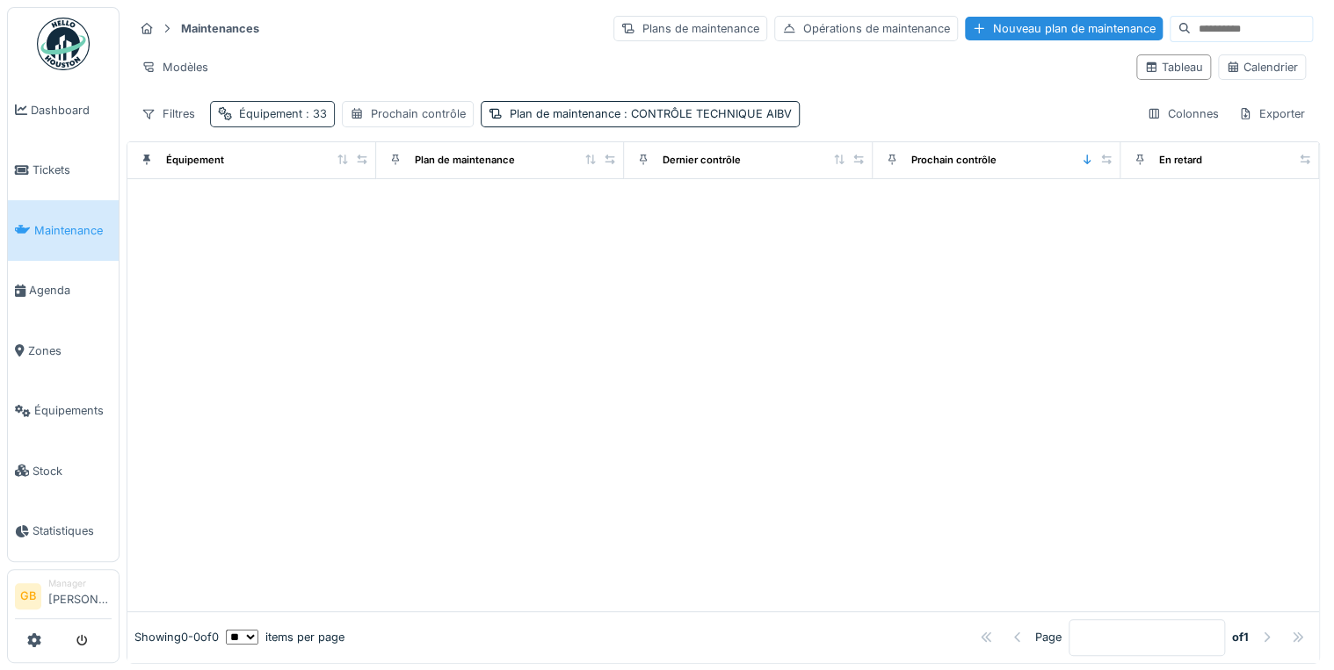
click at [305, 102] on div "Équipement : 33" at bounding box center [272, 113] width 125 height 25
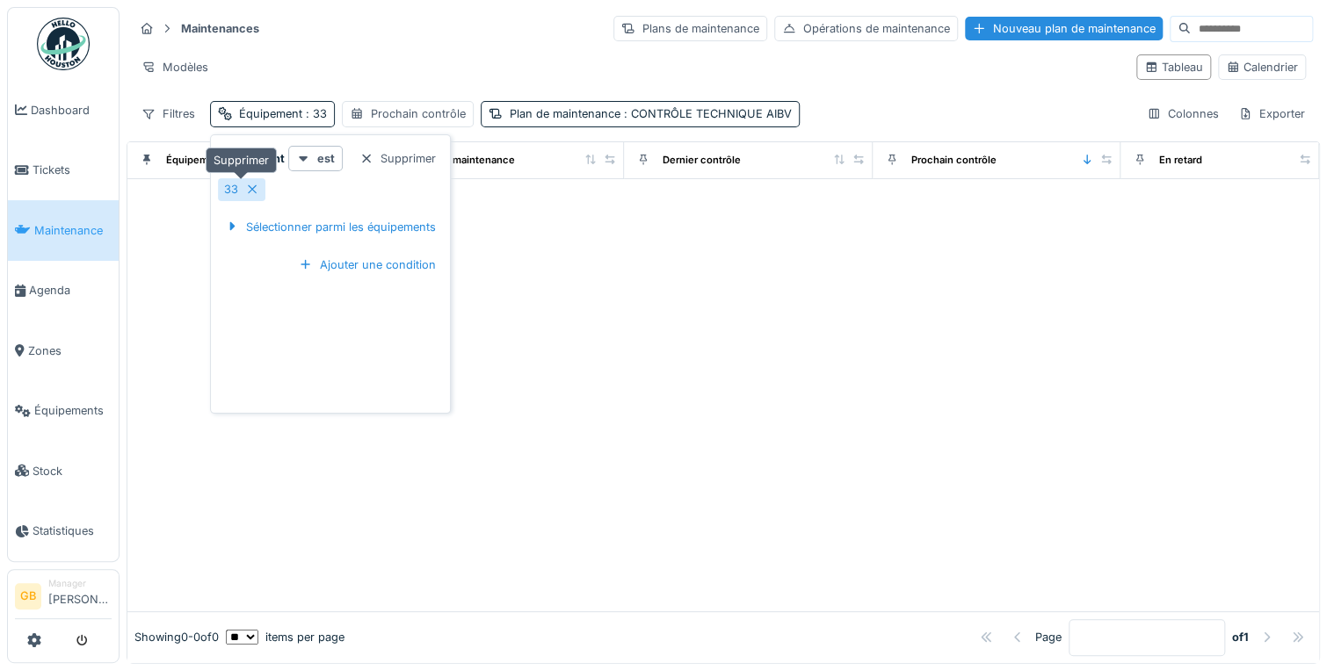
click at [253, 189] on icon at bounding box center [252, 189] width 14 height 11
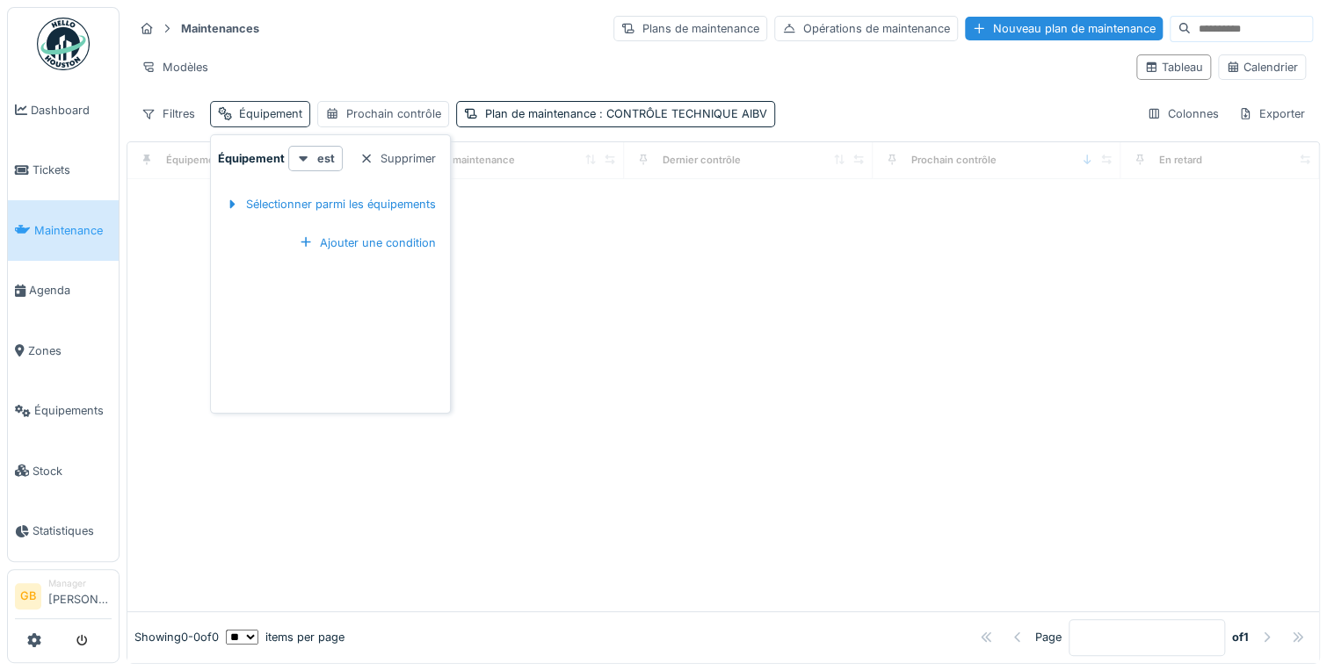
click at [259, 109] on div "Équipement" at bounding box center [270, 113] width 63 height 17
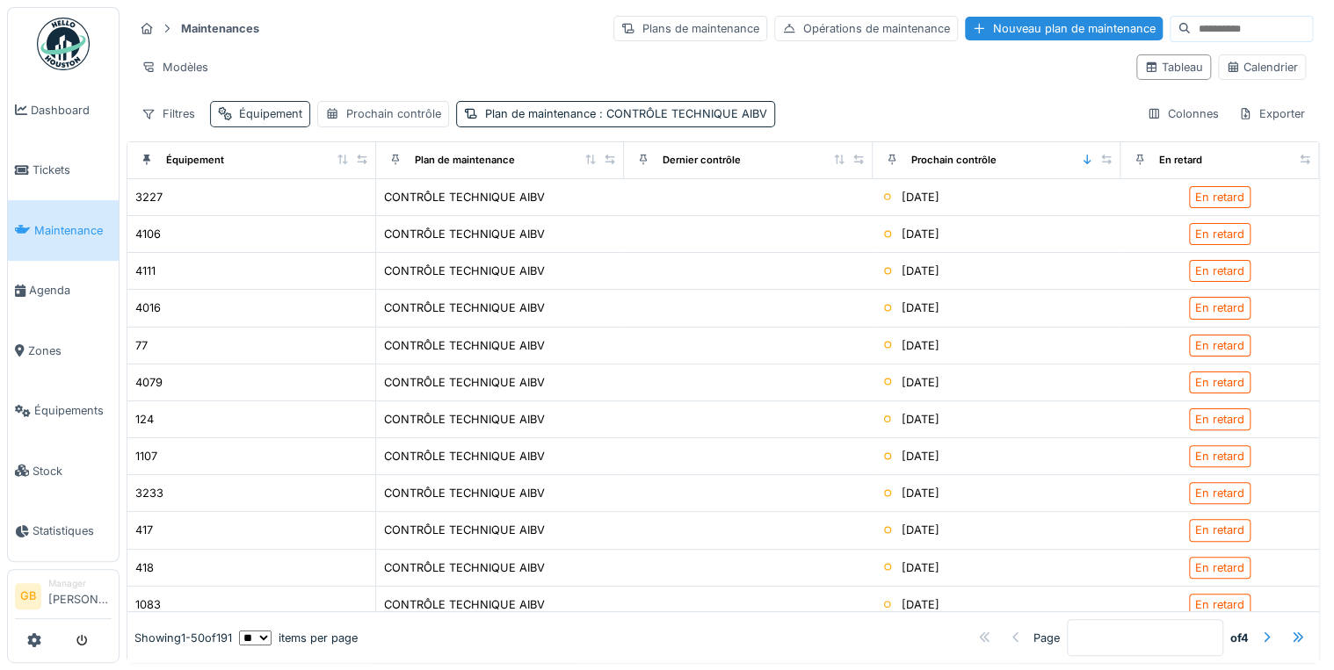
click at [250, 107] on div "Équipement" at bounding box center [270, 113] width 63 height 17
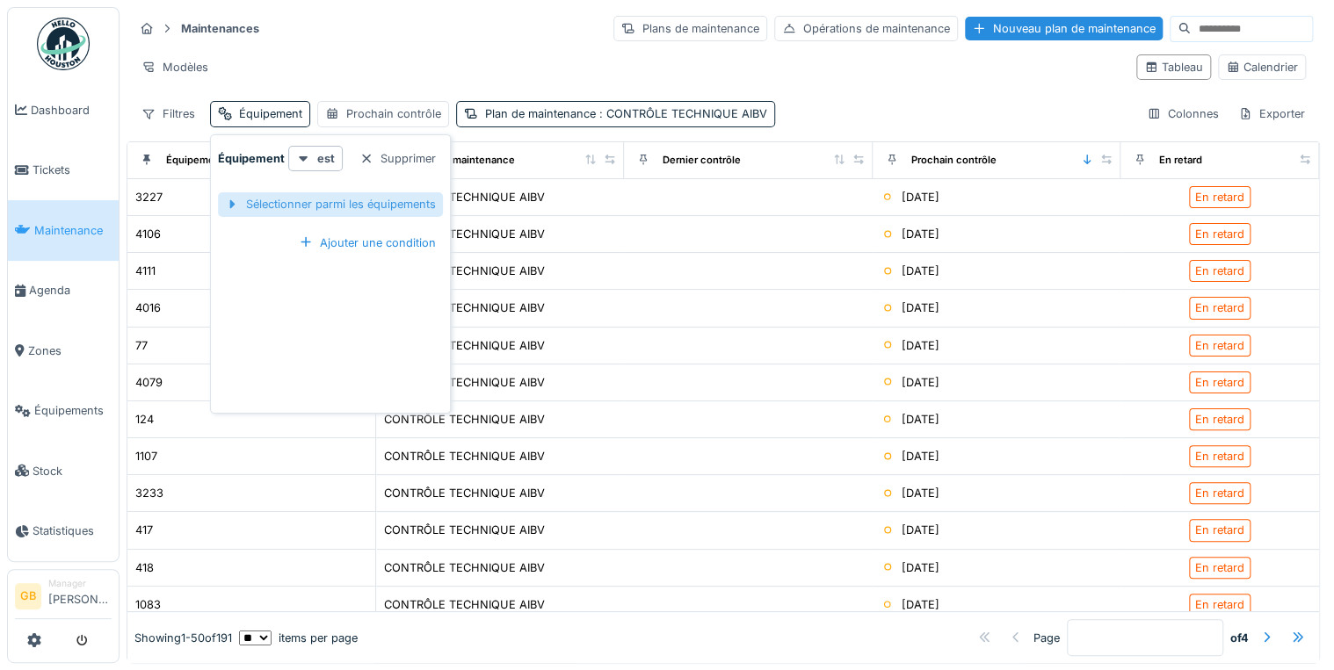
click at [292, 200] on div "Sélectionner parmi les équipements" at bounding box center [330, 204] width 225 height 24
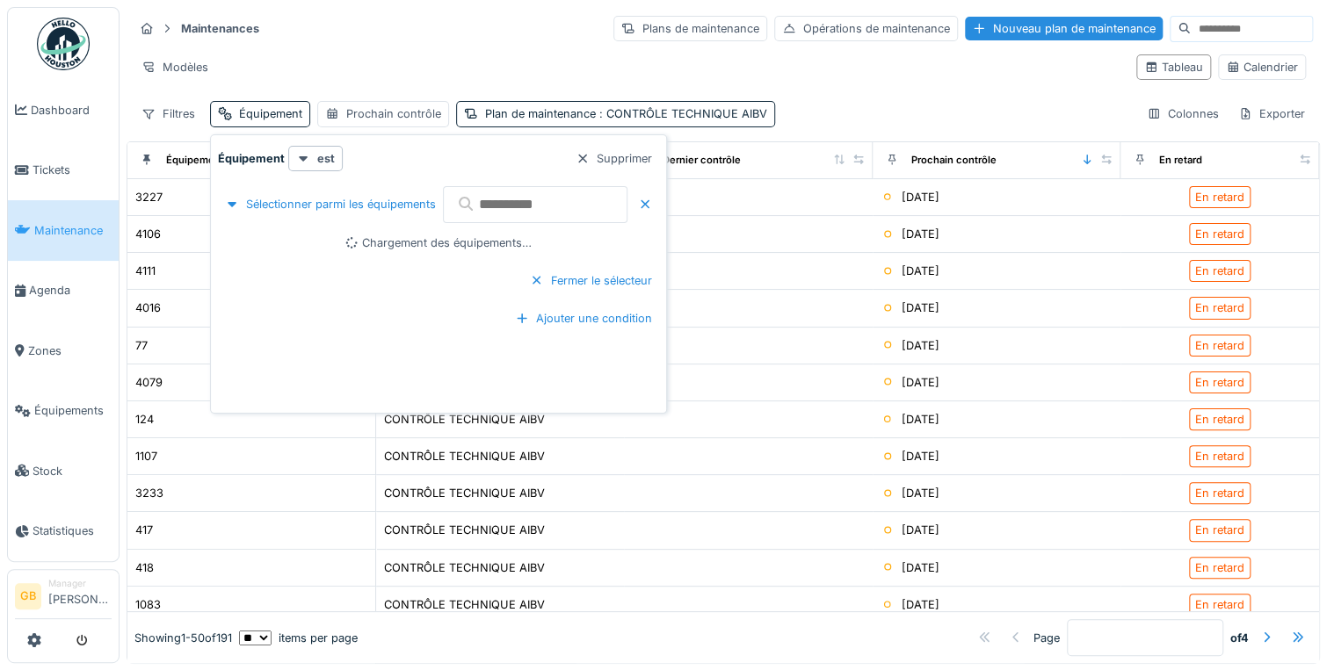
click at [566, 214] on input "text" at bounding box center [535, 204] width 185 height 37
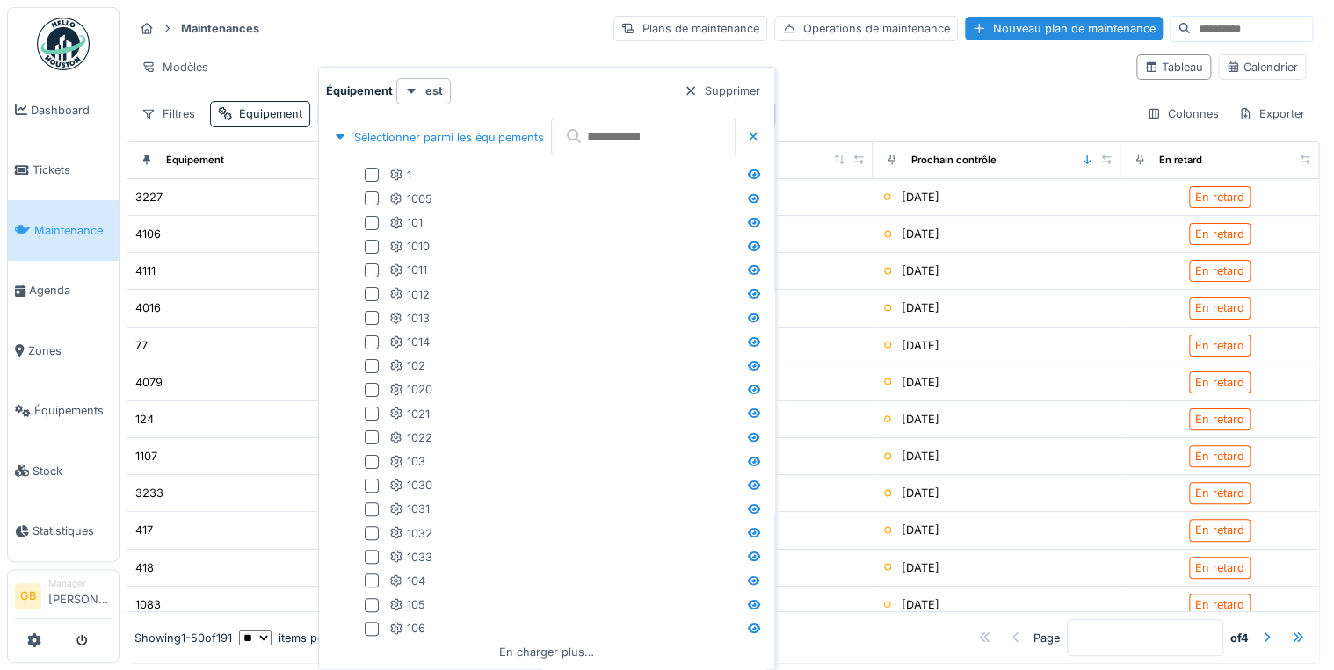
click at [636, 141] on input "text" at bounding box center [643, 137] width 185 height 37
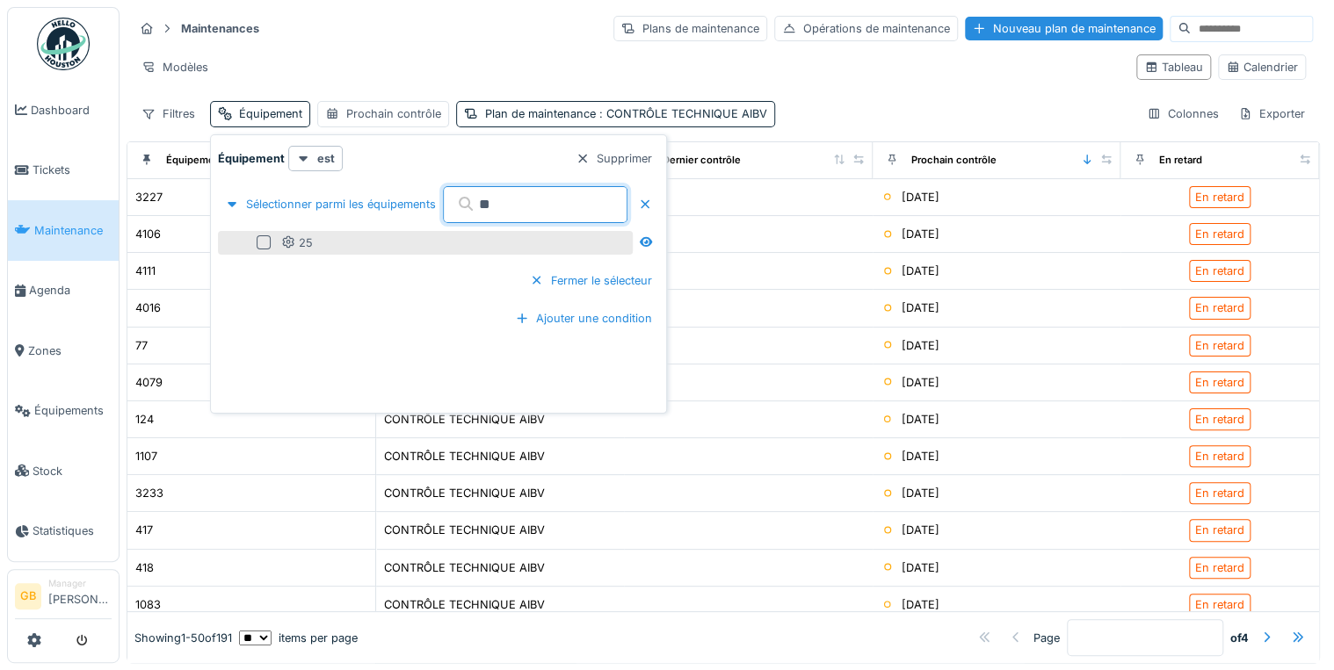
type input "**"
click at [270, 235] on div at bounding box center [267, 242] width 21 height 14
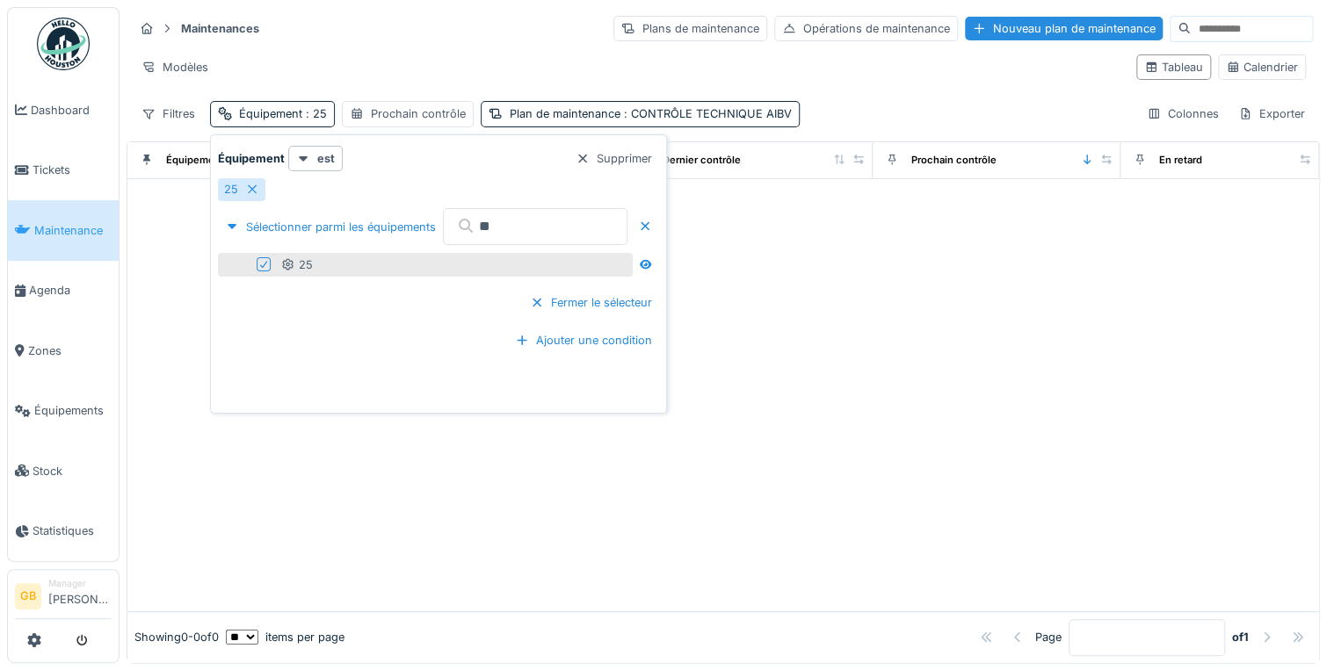
click at [861, 344] on div at bounding box center [723, 395] width 1192 height 432
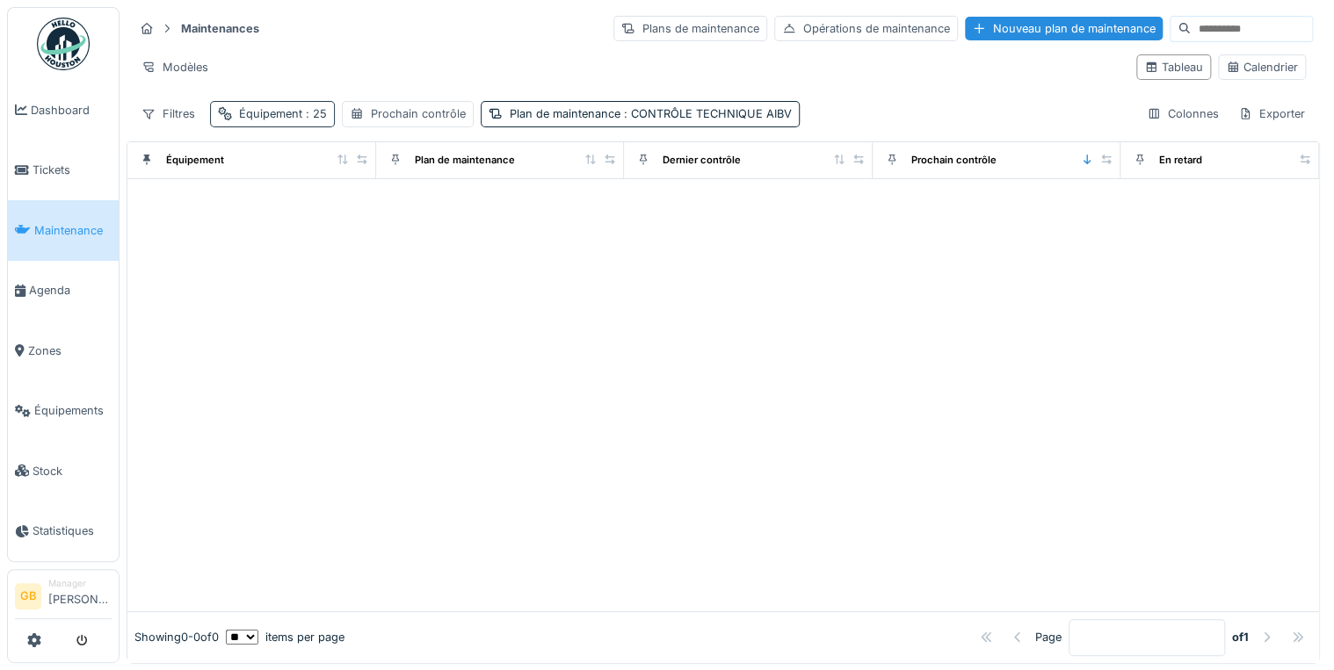
click at [308, 112] on span ": 25" at bounding box center [314, 113] width 25 height 13
click at [446, 61] on div "Modèles" at bounding box center [628, 66] width 989 height 25
click at [651, 116] on span ": CONTRÔLE TECHNIQUE AIBV" at bounding box center [705, 113] width 171 height 13
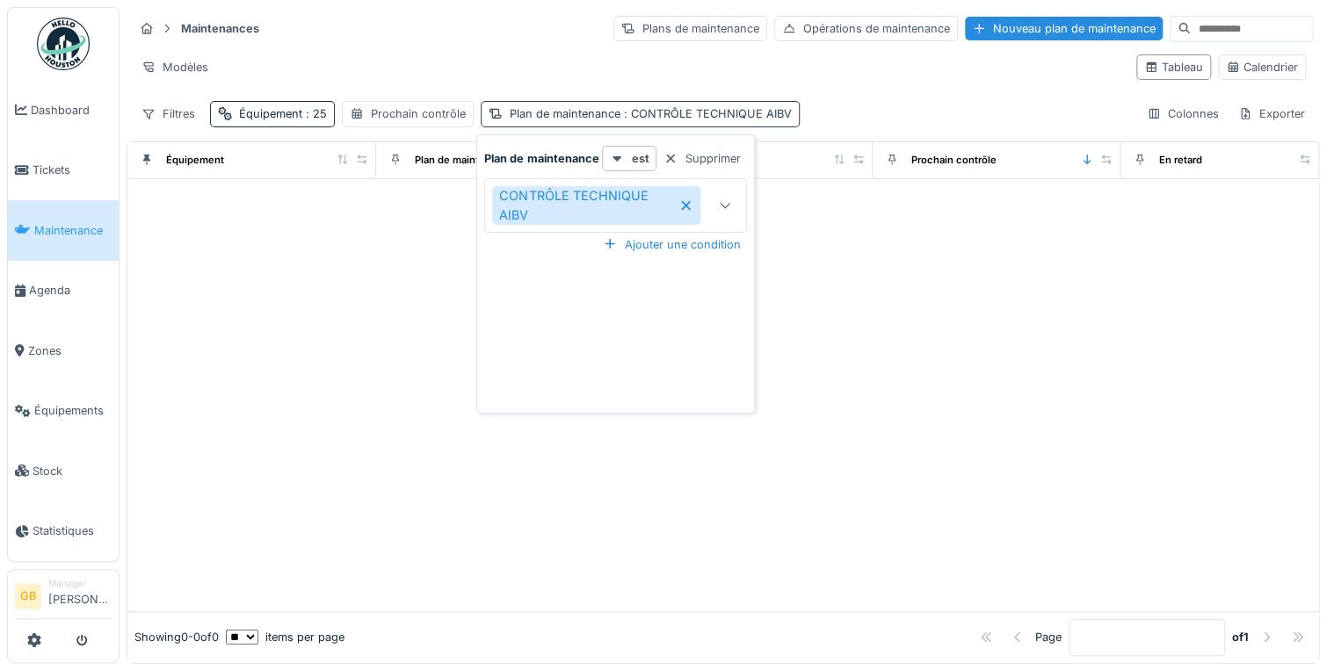
click at [651, 116] on span ": CONTRÔLE TECHNIQUE AIBV" at bounding box center [705, 113] width 171 height 13
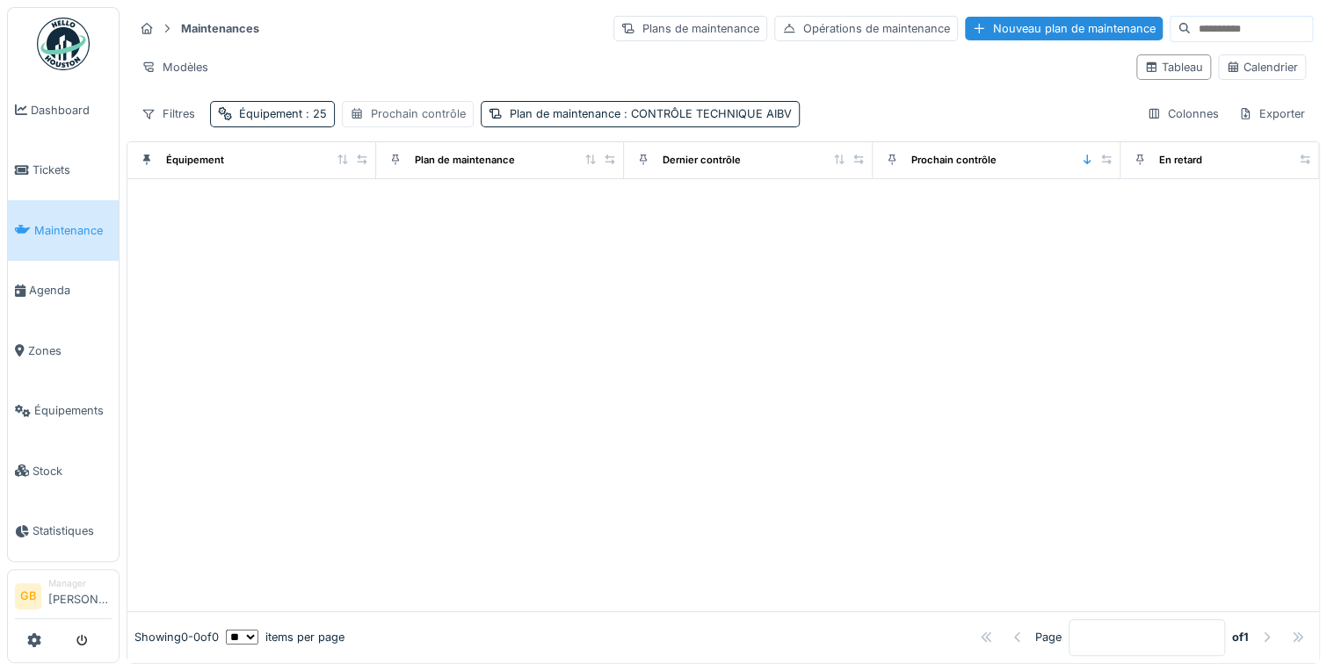
click at [398, 112] on div "Prochain contrôle" at bounding box center [418, 113] width 95 height 17
click at [458, 63] on div "Modèles" at bounding box center [628, 66] width 989 height 25
click at [250, 112] on div "Équipement : 25" at bounding box center [283, 113] width 88 height 17
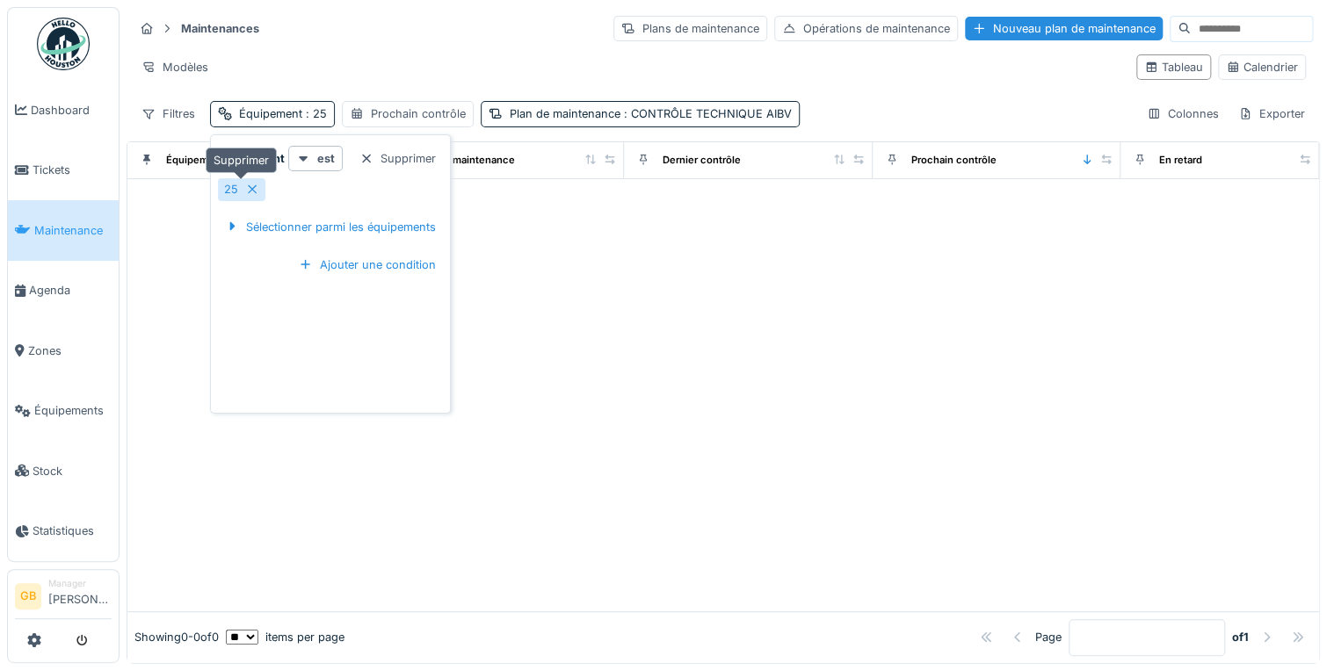
click at [253, 182] on div at bounding box center [252, 189] width 14 height 17
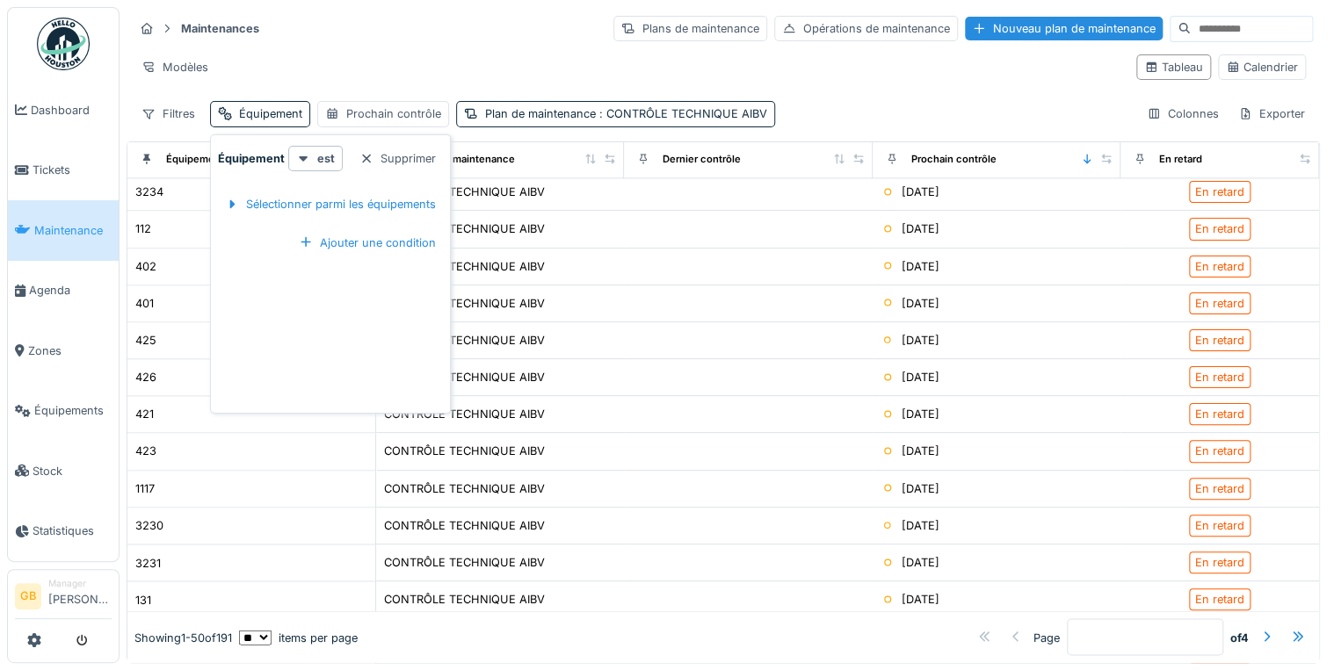
scroll to position [1413, 0]
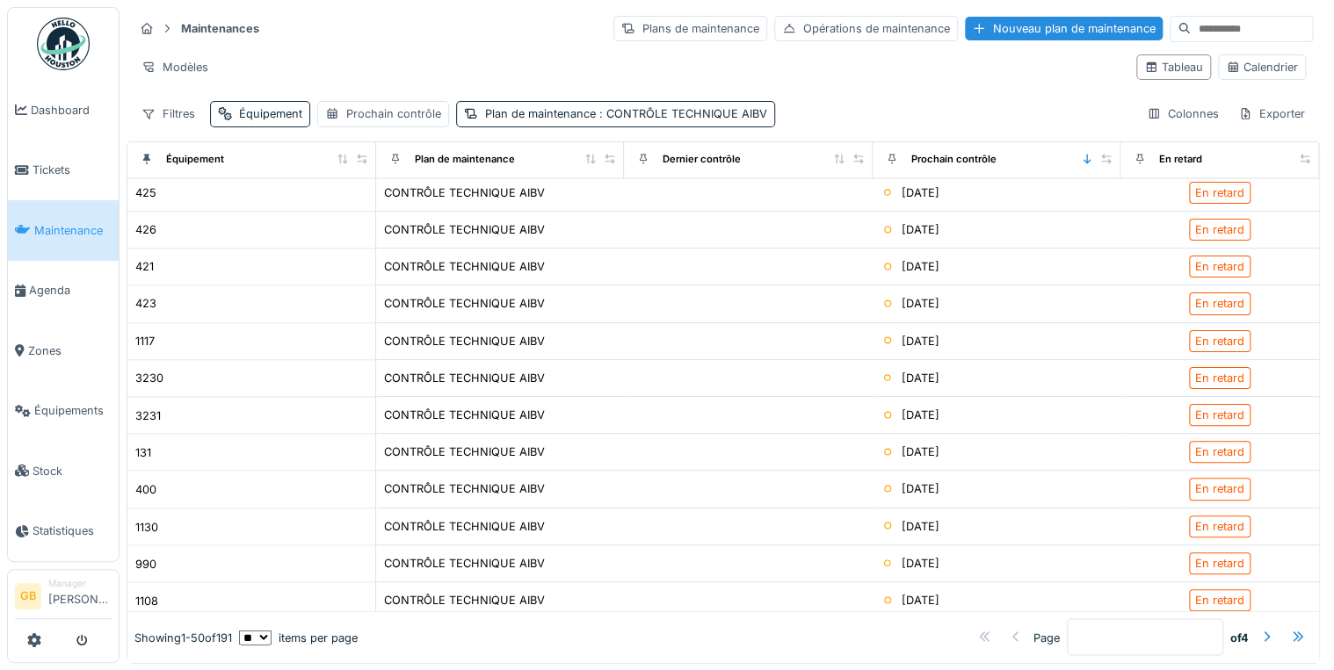
click at [266, 99] on div "Maintenances Plans de maintenance Opérations de maintenance Nouveau plan de mai…" at bounding box center [723, 70] width 1193 height 127
click at [272, 119] on div "Équipement" at bounding box center [270, 113] width 63 height 17
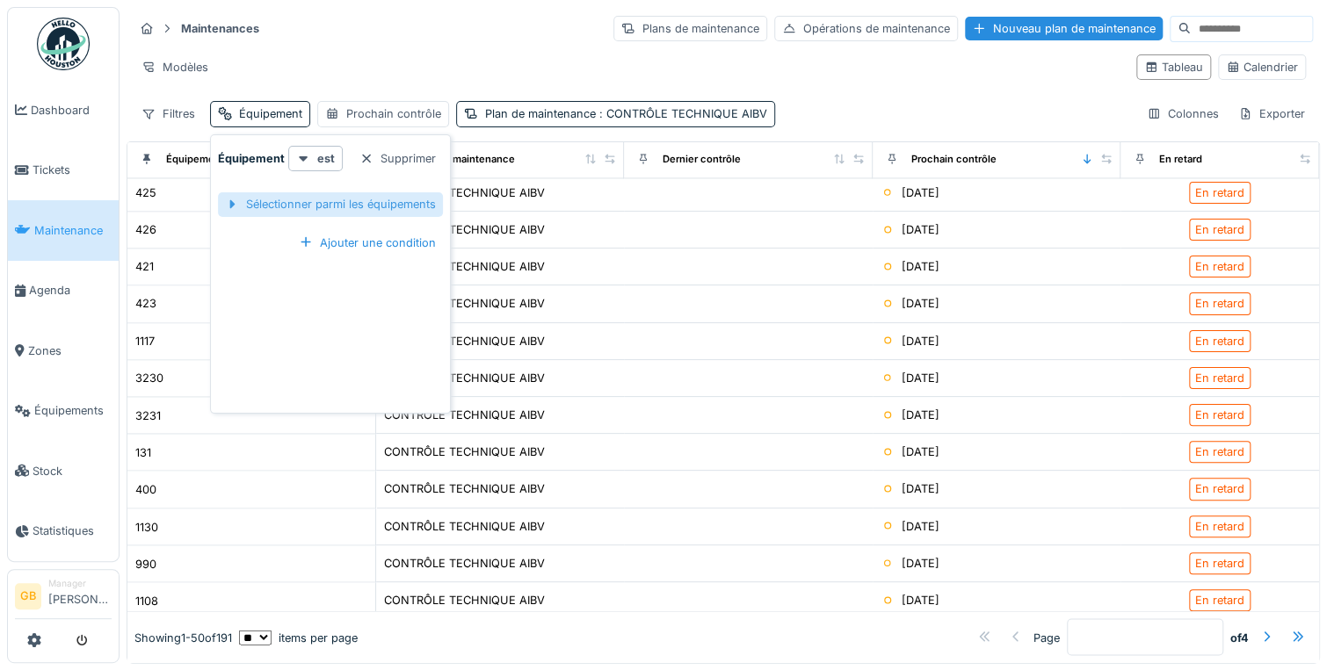
click at [313, 194] on div "Sélectionner parmi les équipements" at bounding box center [330, 204] width 225 height 24
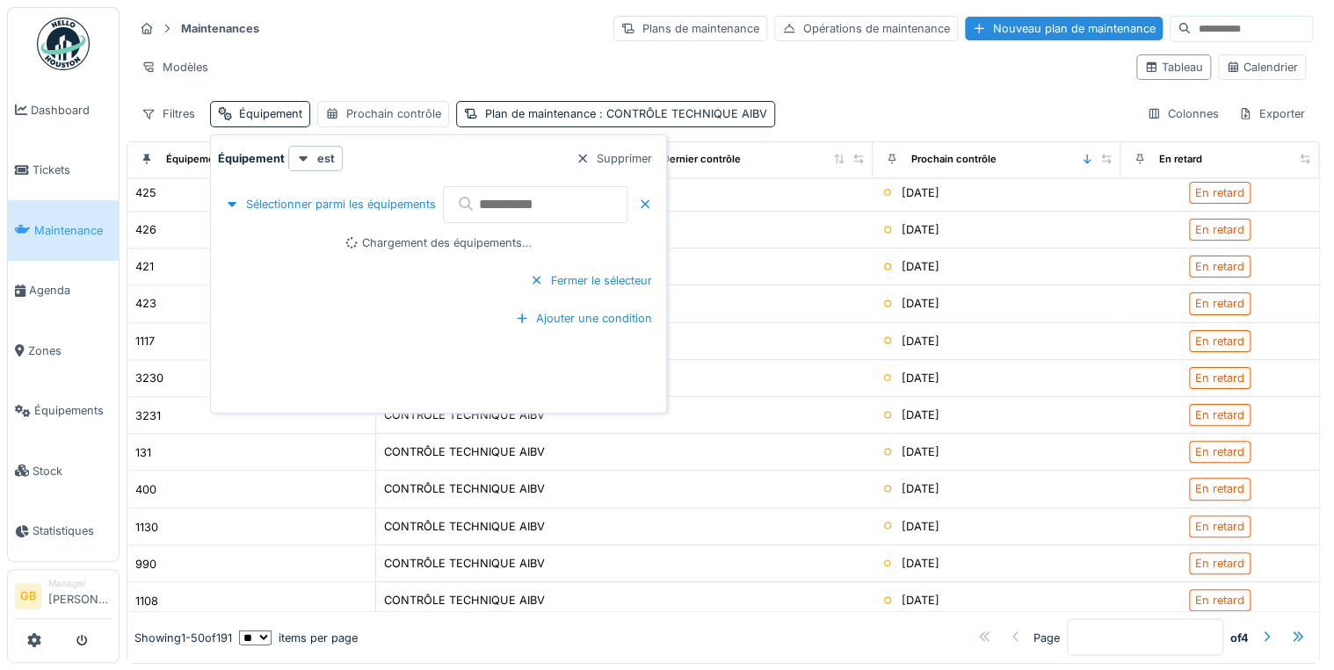
click at [552, 219] on input "text" at bounding box center [535, 204] width 185 height 37
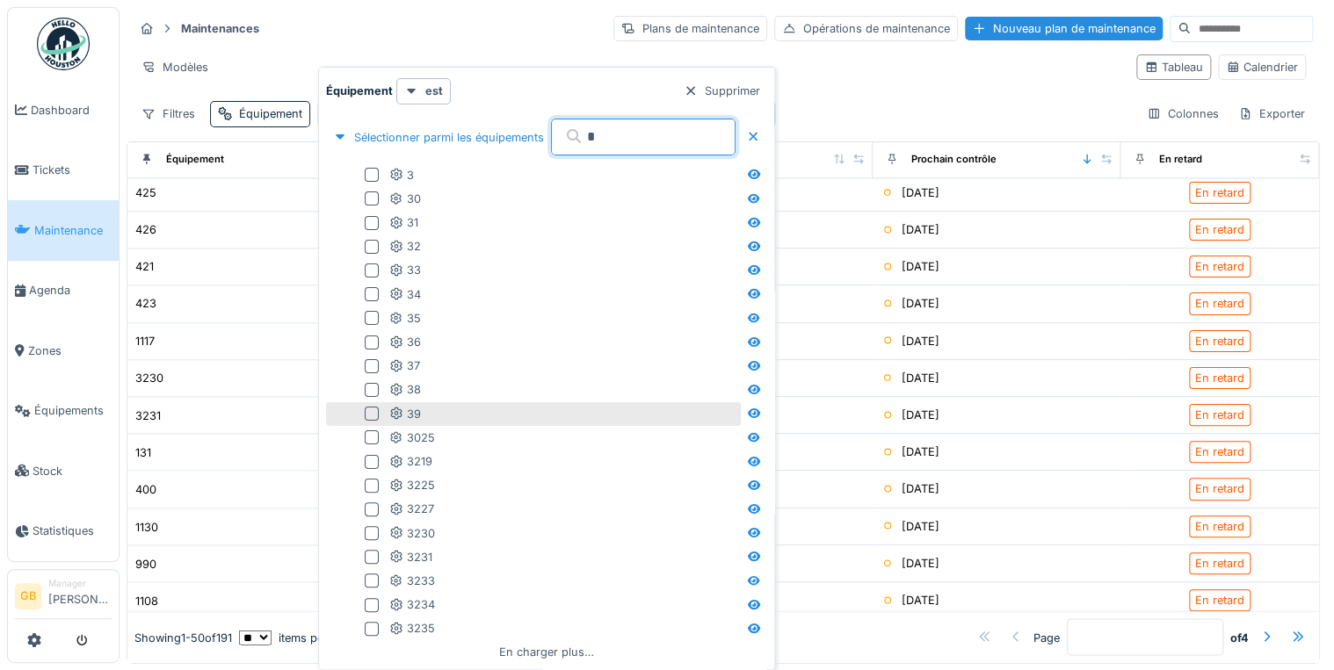
type input "*"
click at [375, 415] on div at bounding box center [372, 414] width 14 height 14
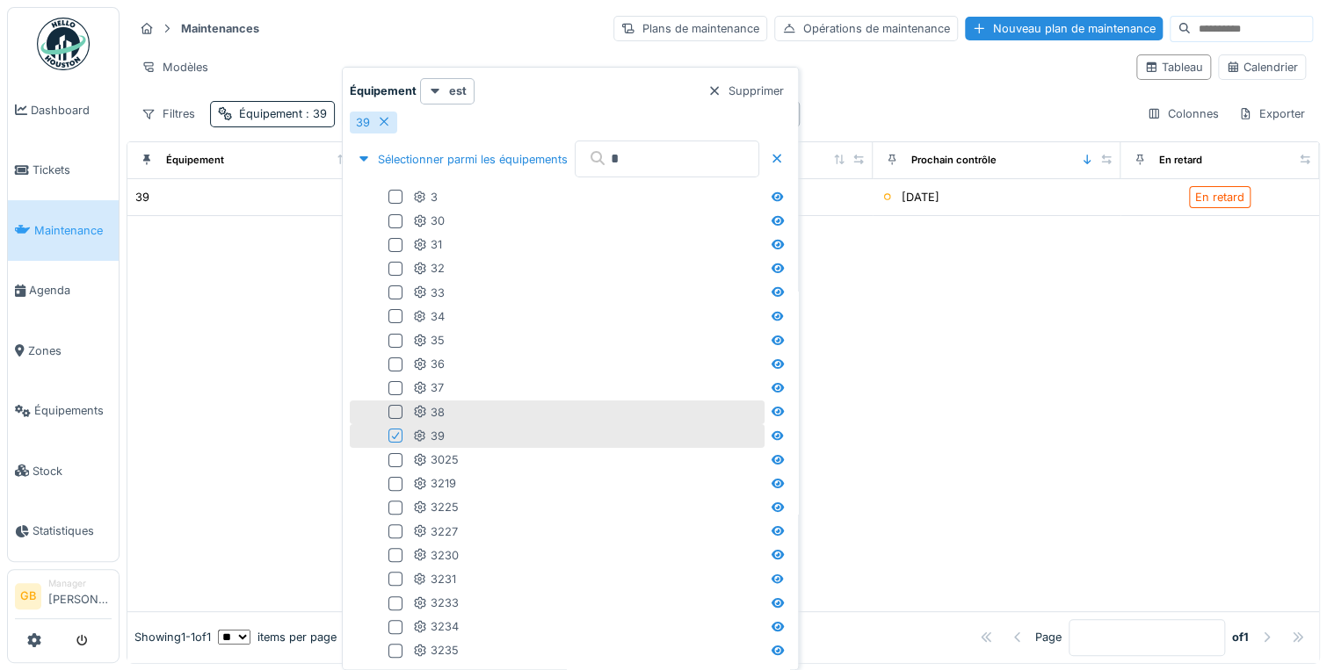
scroll to position [0, 0]
click at [475, 35] on div "Maintenances Plans de maintenance Opérations de maintenance Nouveau plan de mai…" at bounding box center [723, 28] width 1179 height 29
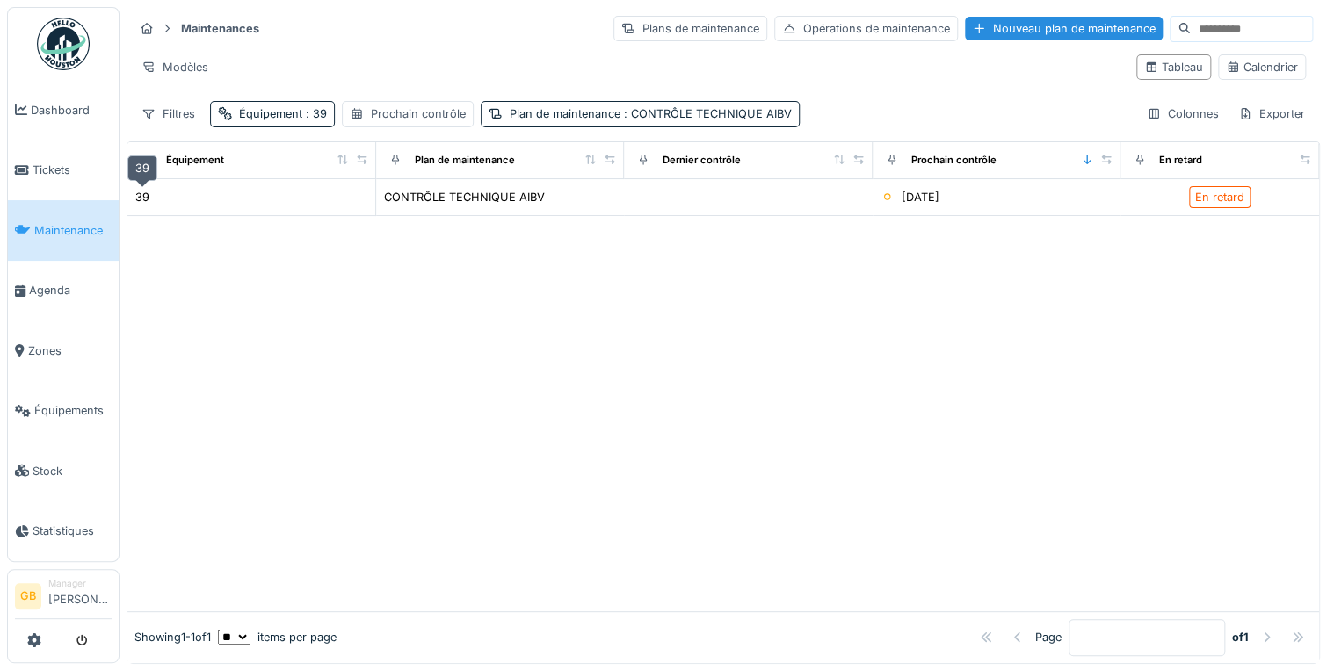
click at [137, 199] on div "39" at bounding box center [142, 197] width 14 height 17
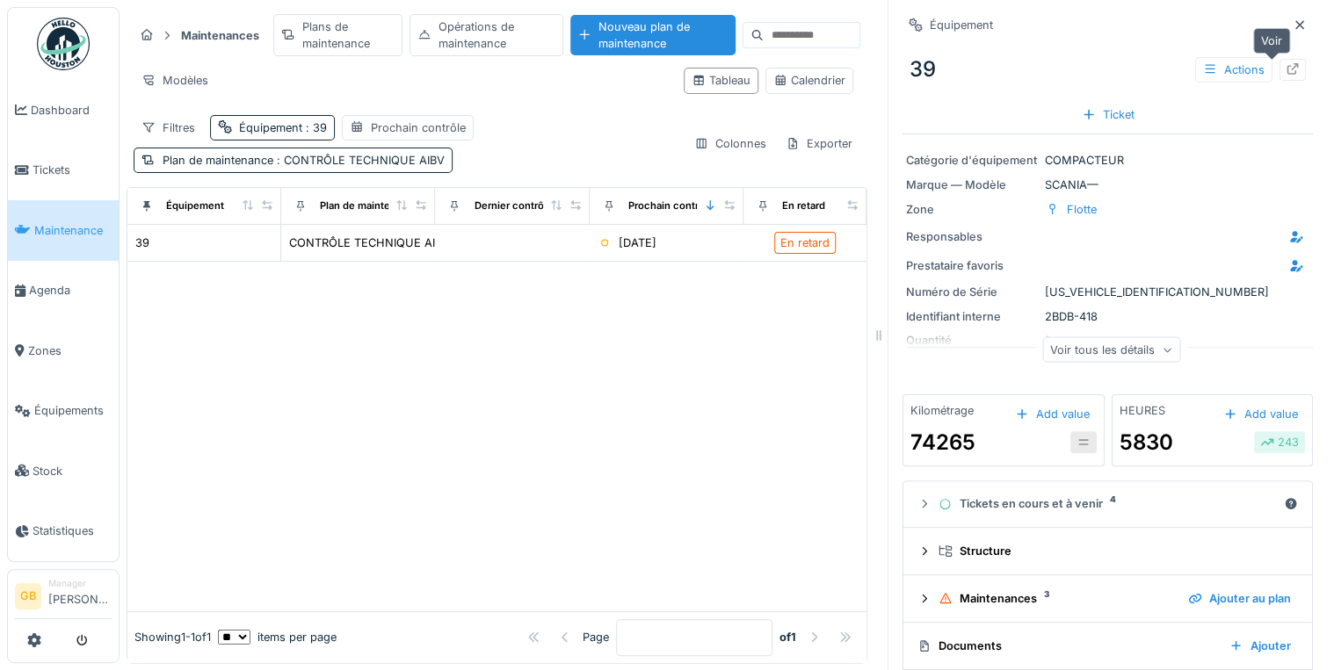
click at [1286, 62] on div at bounding box center [1293, 70] width 14 height 17
click at [636, 410] on div at bounding box center [496, 436] width 739 height 349
click at [1293, 29] on icon at bounding box center [1300, 24] width 14 height 11
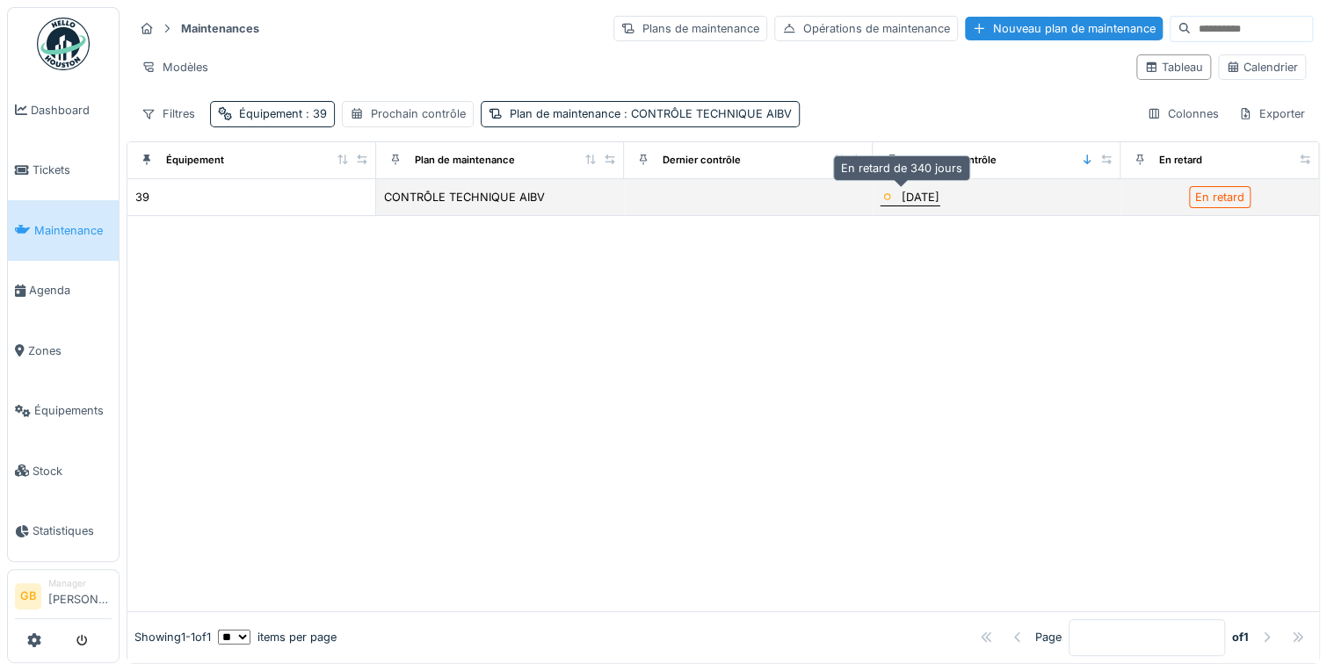
click at [911, 199] on div "04/11/2024" at bounding box center [921, 197] width 38 height 17
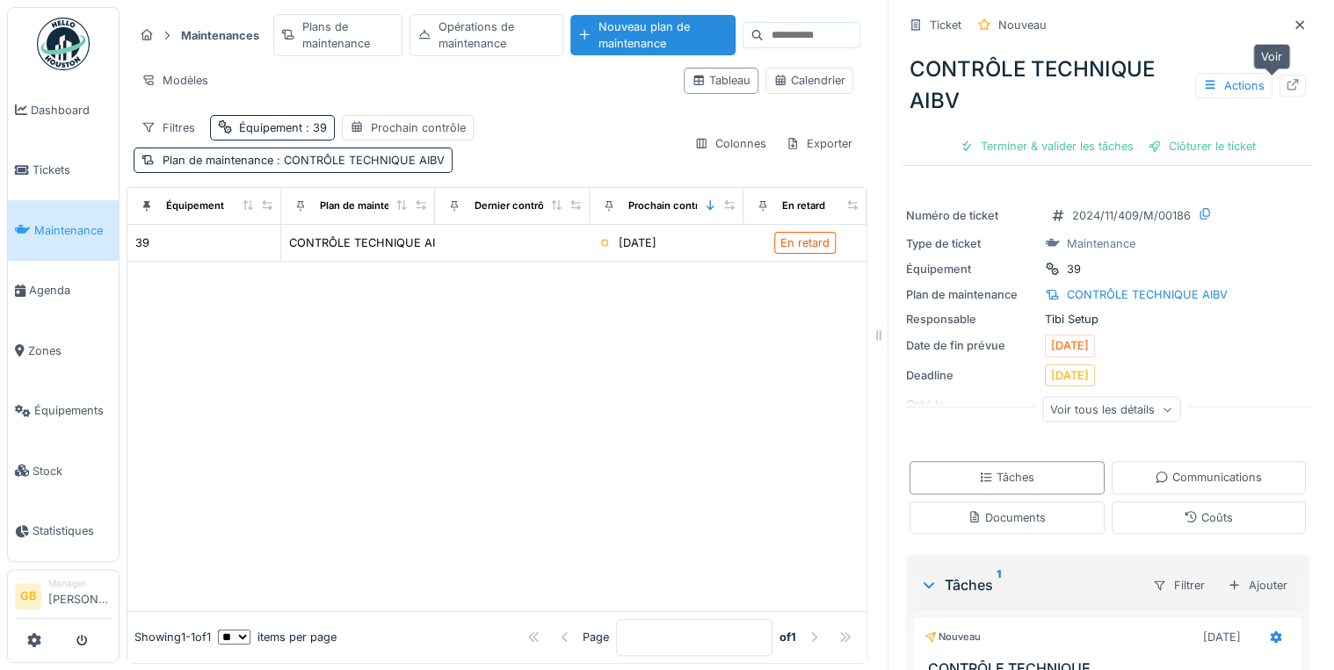
click at [1286, 80] on icon at bounding box center [1293, 84] width 14 height 11
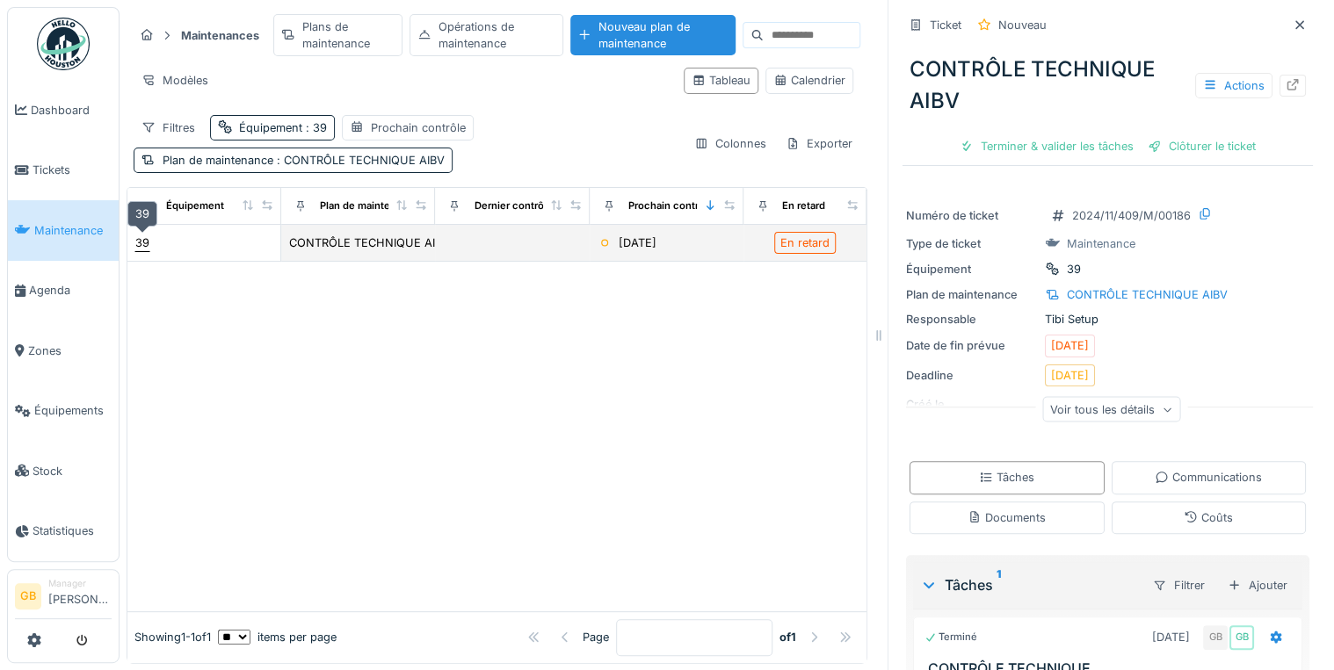
click at [141, 242] on div "39" at bounding box center [142, 243] width 14 height 17
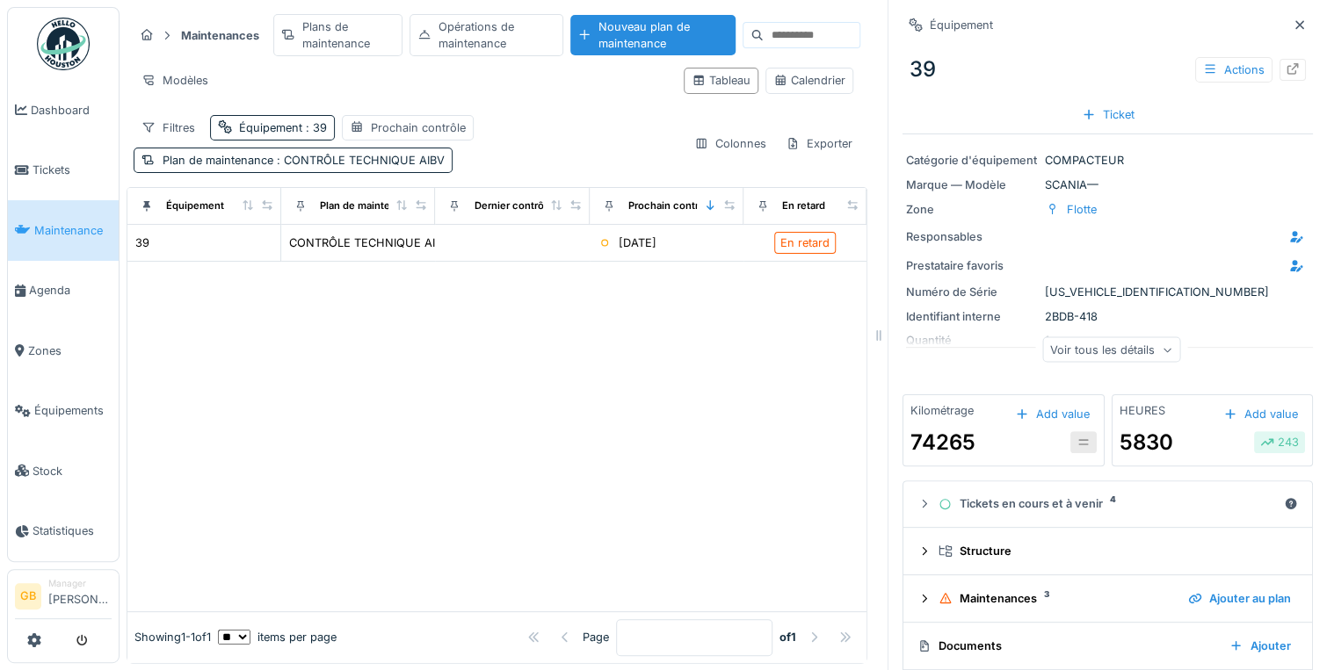
click at [1287, 67] on icon at bounding box center [1292, 68] width 11 height 11
click at [1293, 25] on icon at bounding box center [1300, 24] width 14 height 11
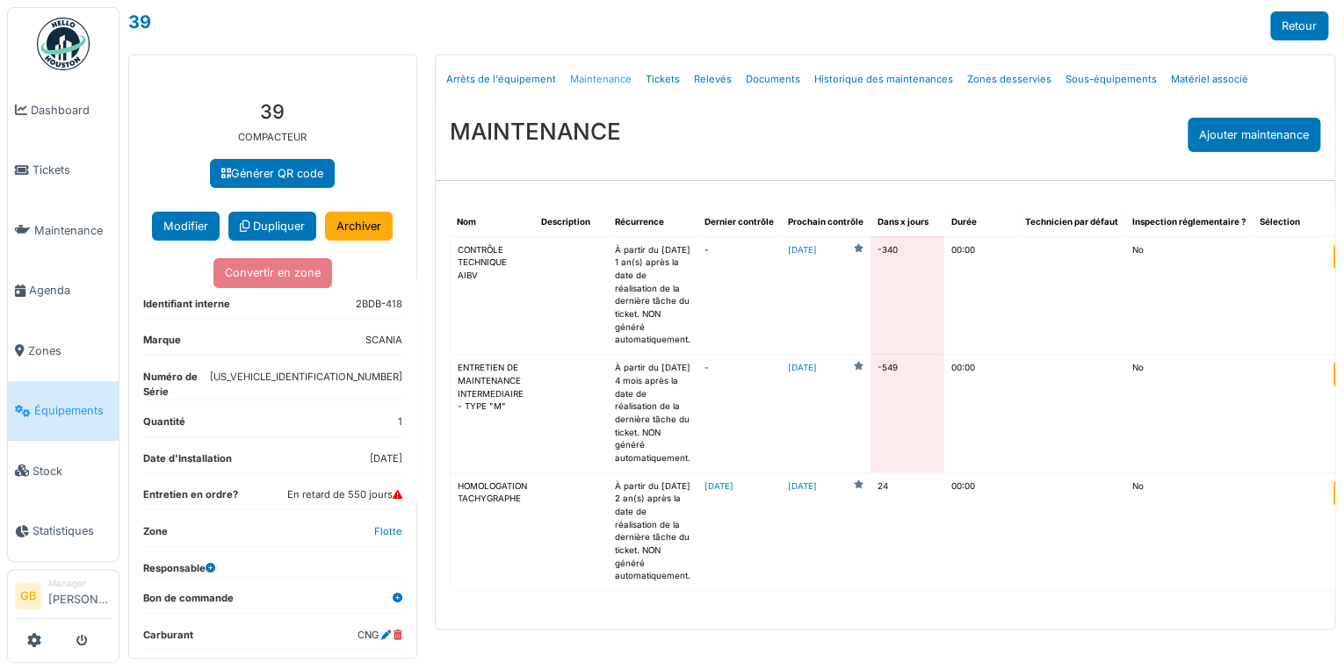
drag, startPoint x: 597, startPoint y: 79, endPoint x: 612, endPoint y: 82, distance: 15.2
click at [597, 79] on link "Maintenance" at bounding box center [601, 79] width 76 height 41
click at [580, 77] on link "Maintenance" at bounding box center [601, 79] width 76 height 41
click at [1279, 31] on link "Retour" at bounding box center [1300, 25] width 58 height 29
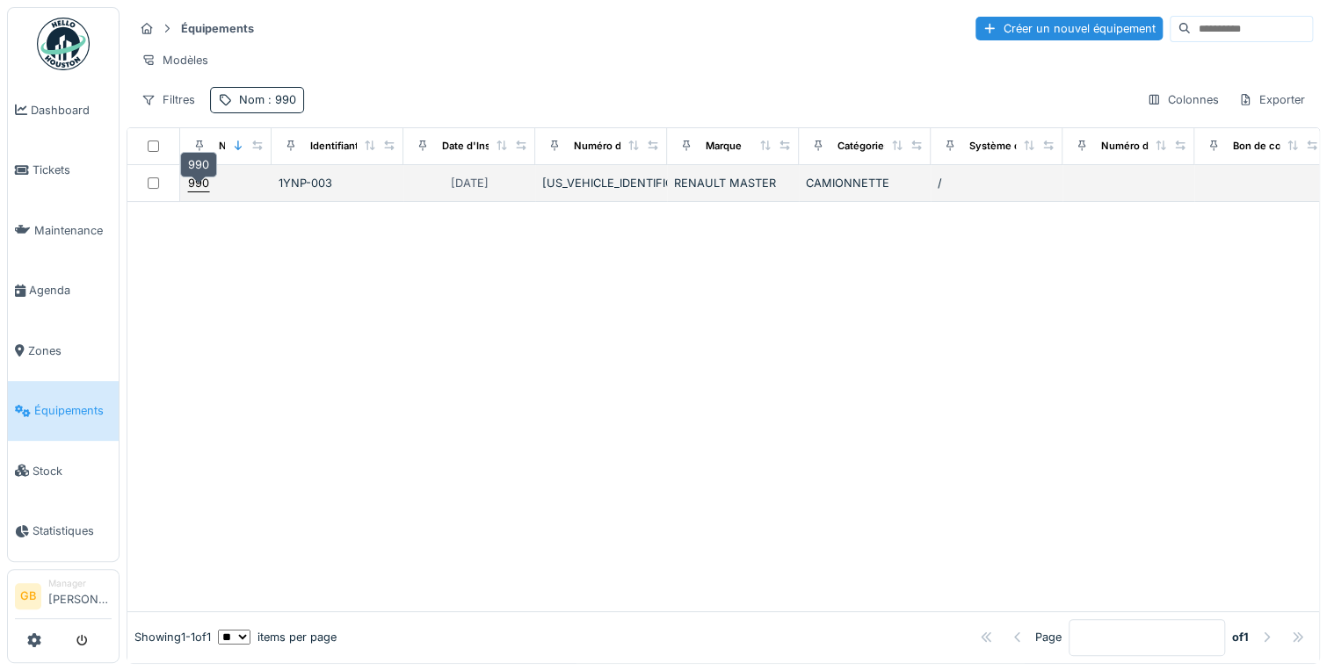
click at [195, 191] on div "990" at bounding box center [198, 183] width 21 height 17
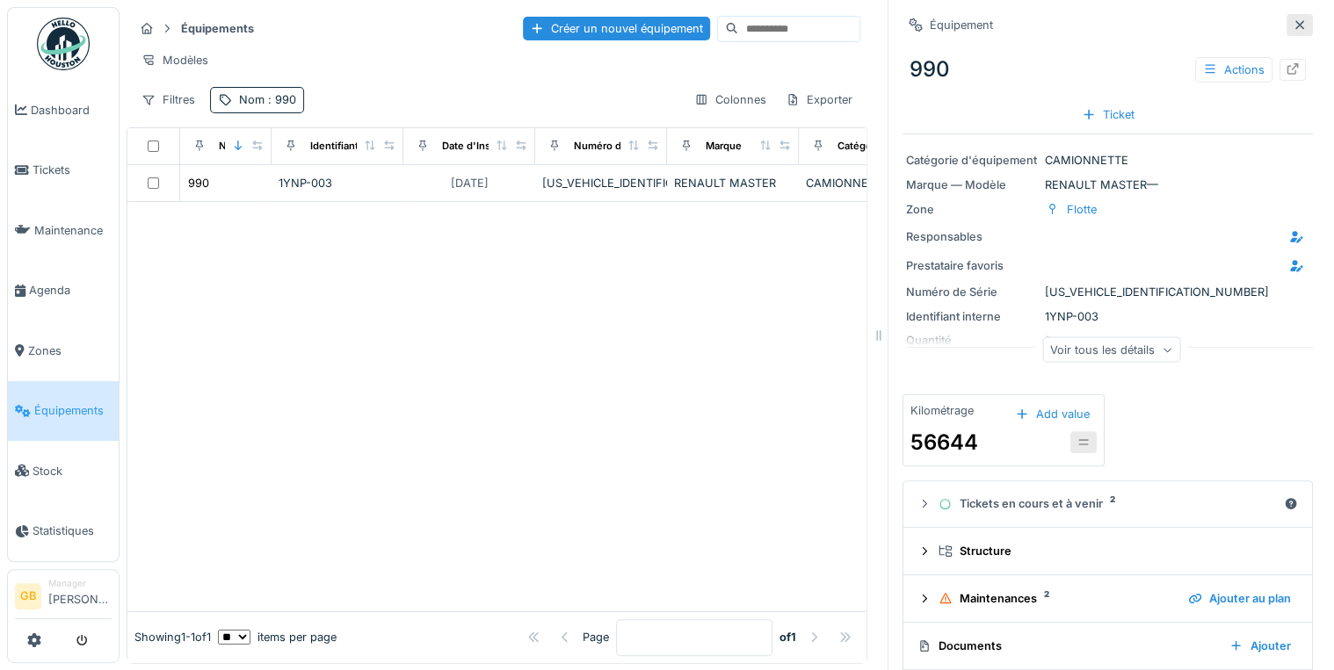
click at [1293, 24] on icon at bounding box center [1300, 24] width 14 height 11
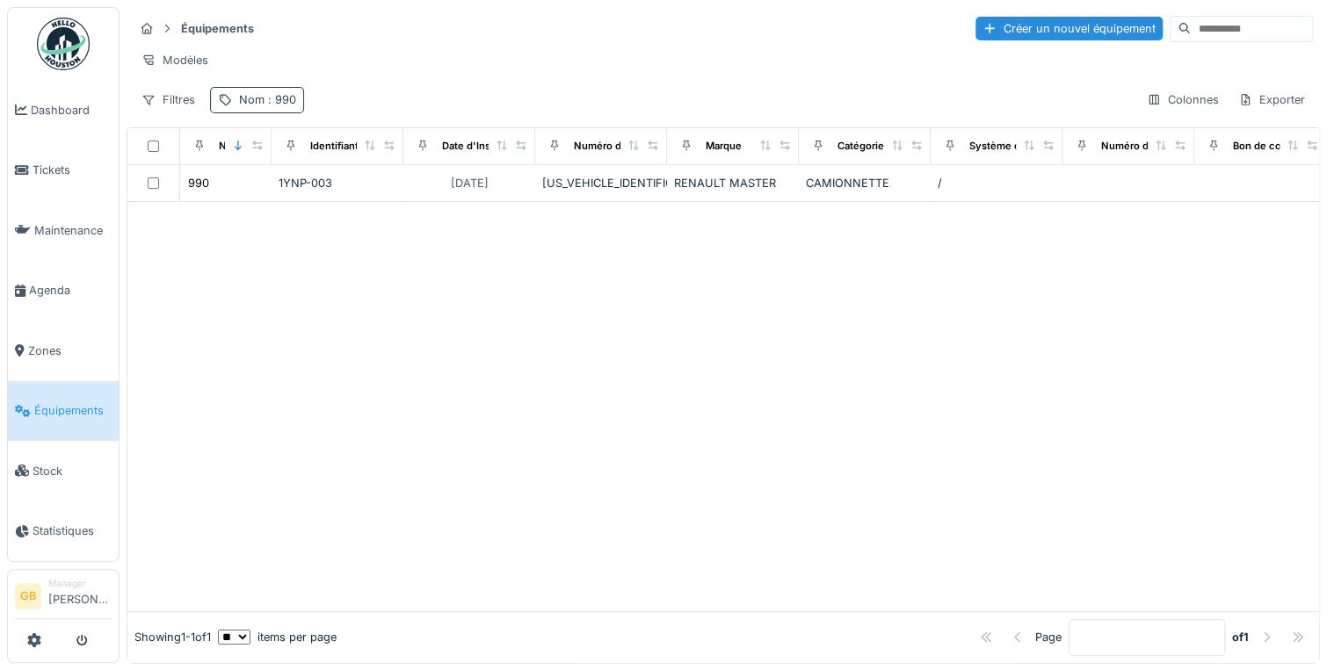
click at [257, 112] on div "Nom : 990" at bounding box center [257, 99] width 94 height 25
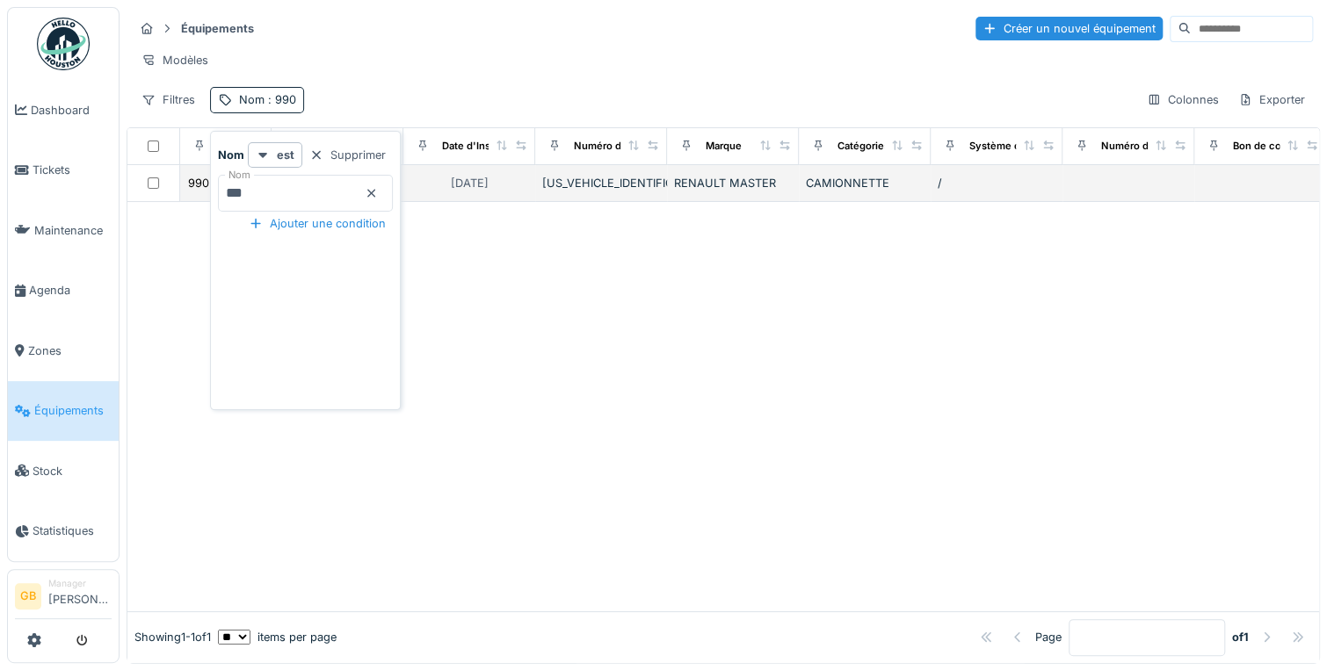
click at [167, 189] on body "Dashboard Tickets Maintenance [GEOGRAPHIC_DATA] Zones Équipements Stock Statist…" at bounding box center [667, 335] width 1334 height 670
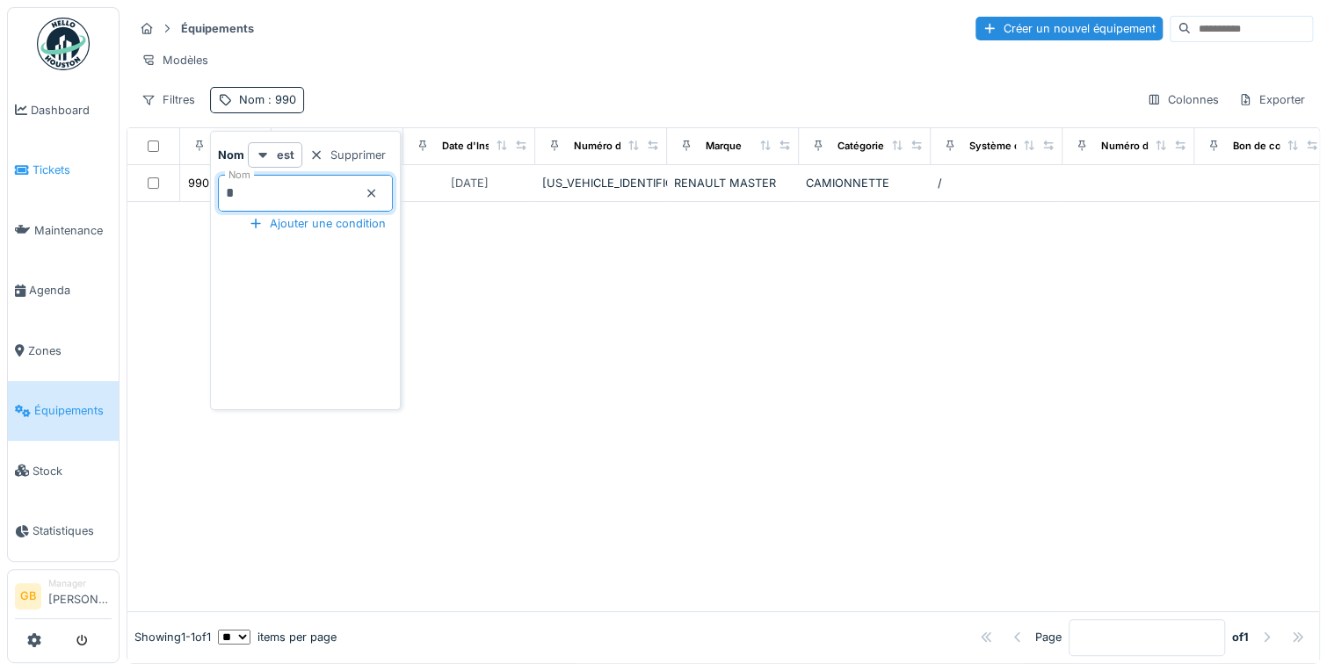
type input "**"
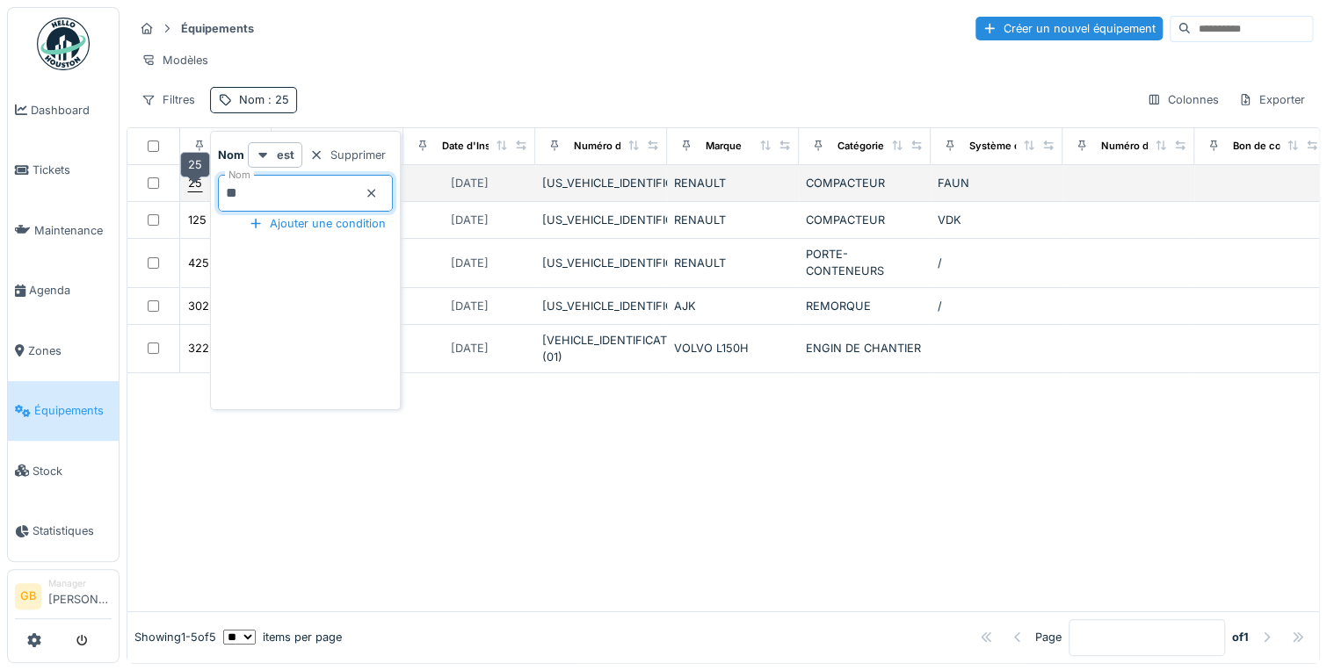
click at [192, 192] on div "25" at bounding box center [195, 183] width 14 height 17
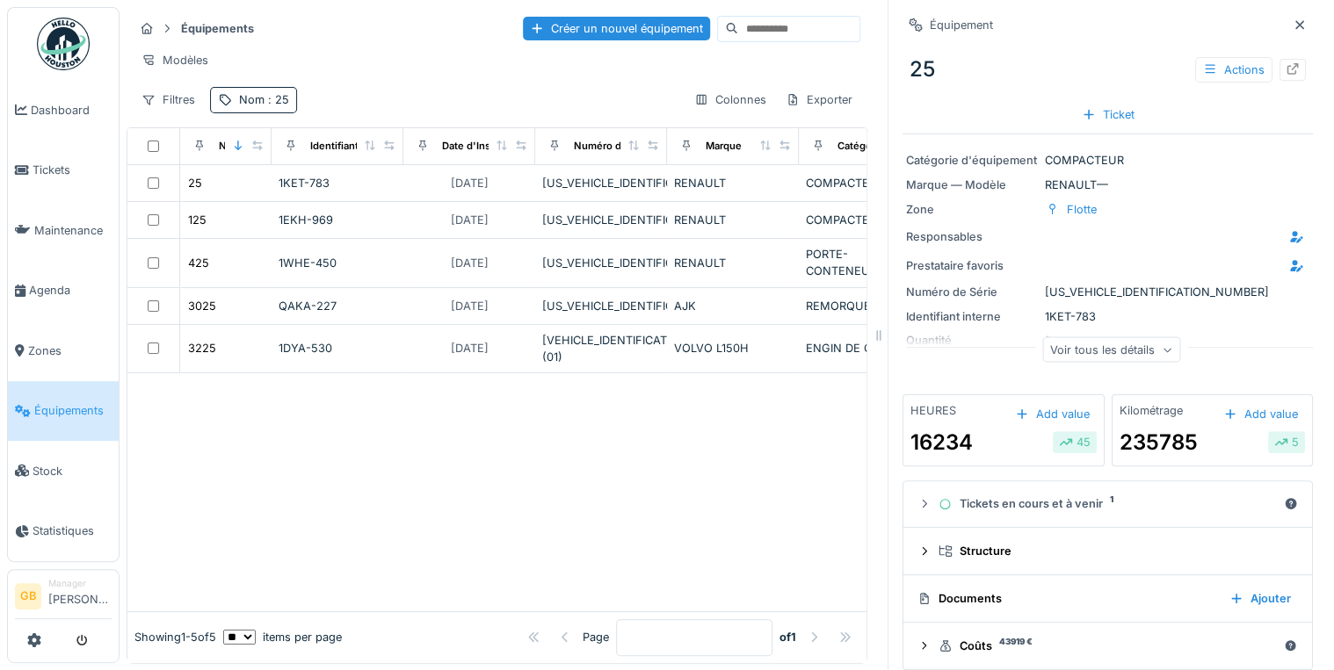
click at [1286, 77] on div at bounding box center [1293, 70] width 14 height 17
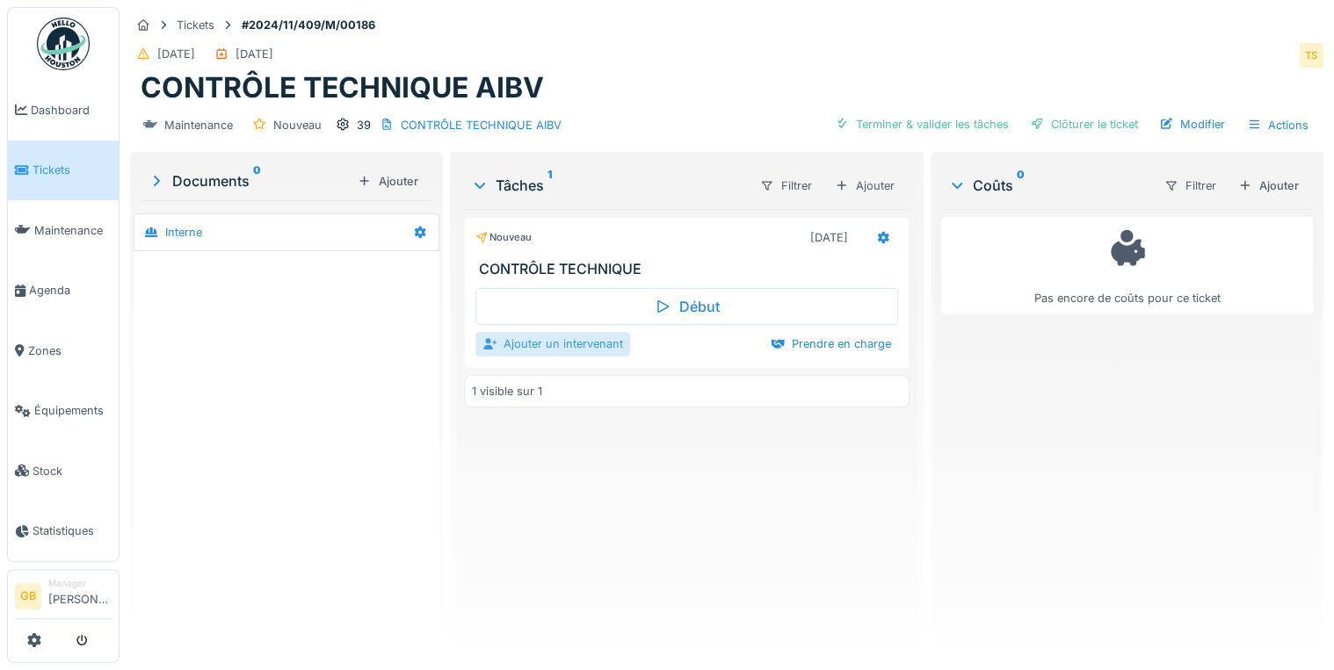
click at [604, 343] on div "Ajouter un intervenant" at bounding box center [552, 344] width 155 height 24
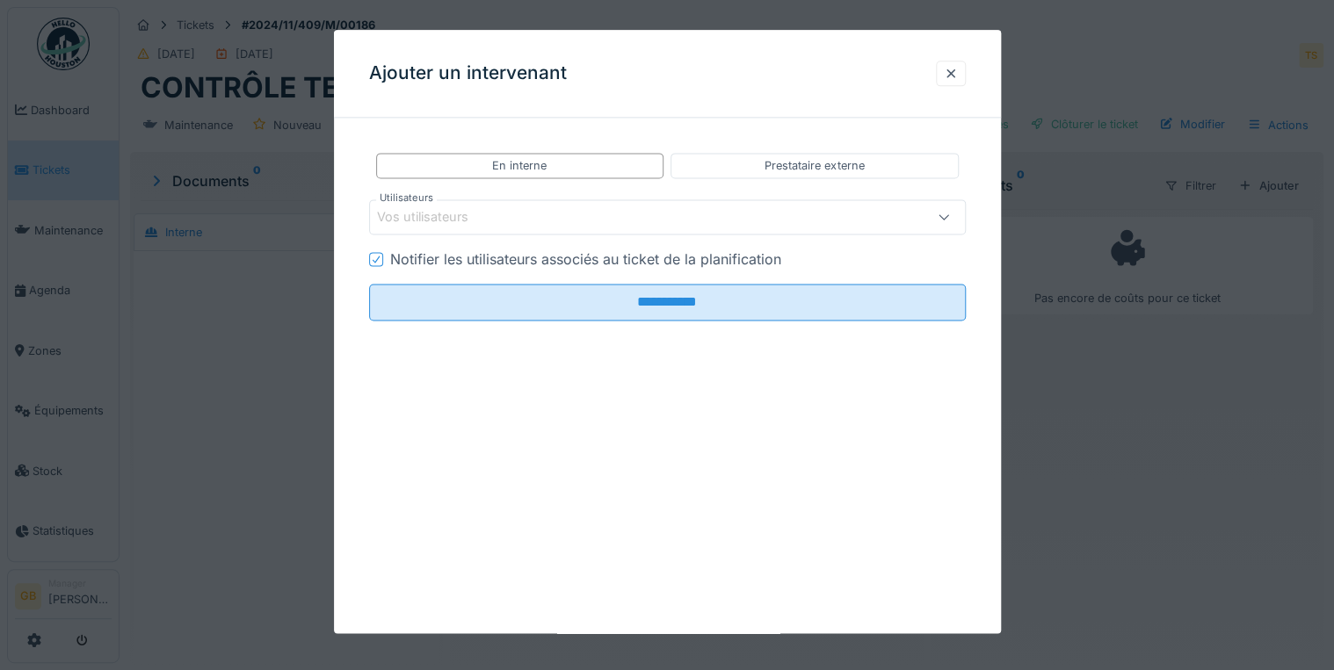
click at [801, 170] on div "Prestataire externe" at bounding box center [813, 165] width 99 height 17
click at [612, 257] on div "Envoyer une notification au prestataire de services" at bounding box center [558, 260] width 336 height 21
click at [610, 213] on div "Vos prestataires de services" at bounding box center [631, 217] width 509 height 19
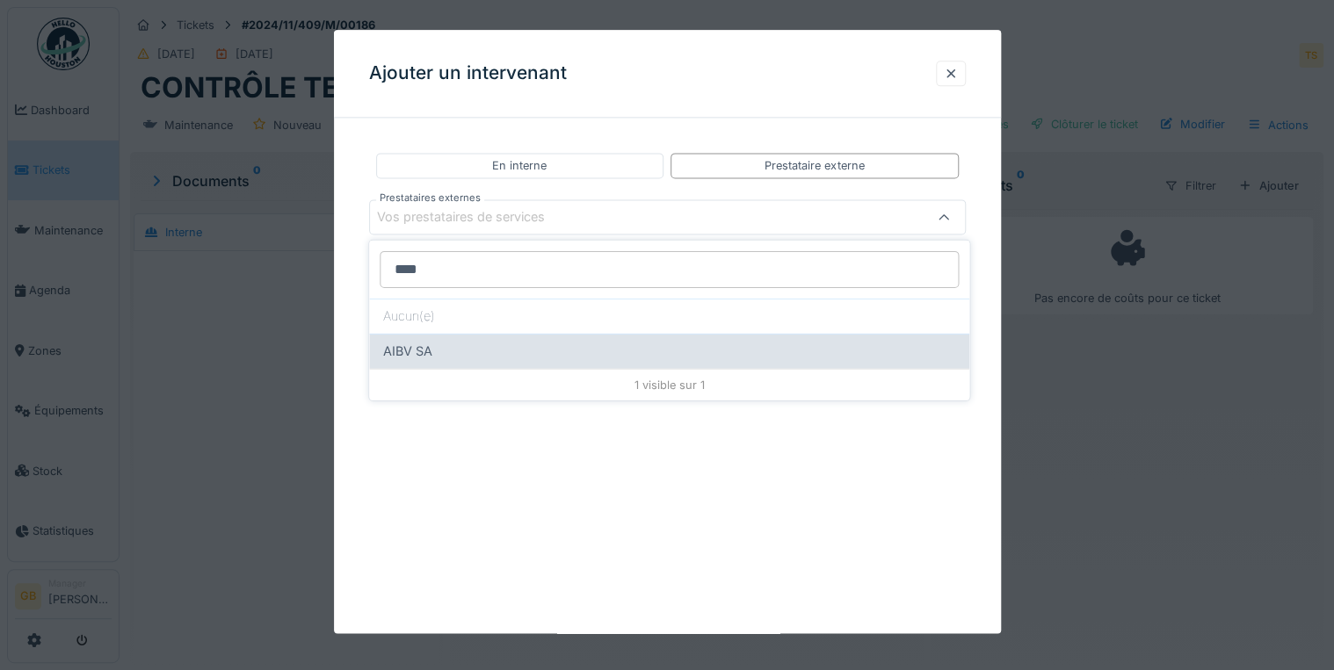
type input "****"
click at [483, 348] on div "AIBV SA" at bounding box center [669, 351] width 572 height 19
type input "*****"
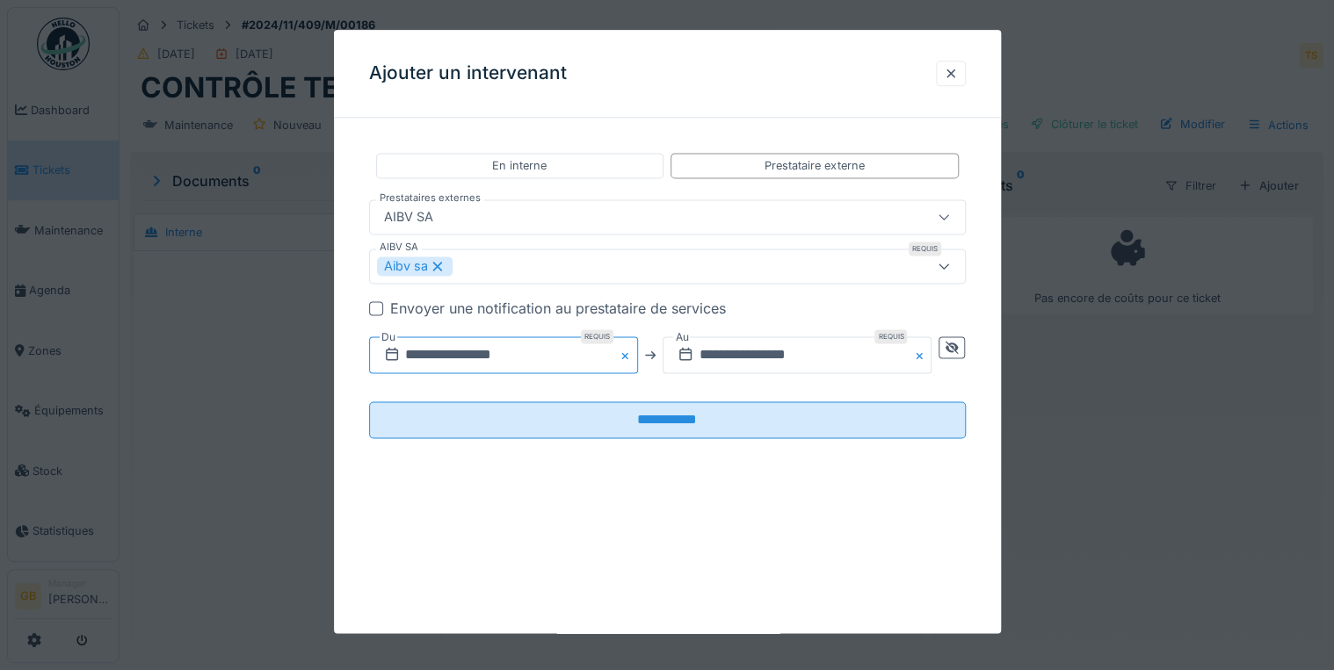
click at [418, 362] on input "**********" at bounding box center [503, 355] width 269 height 37
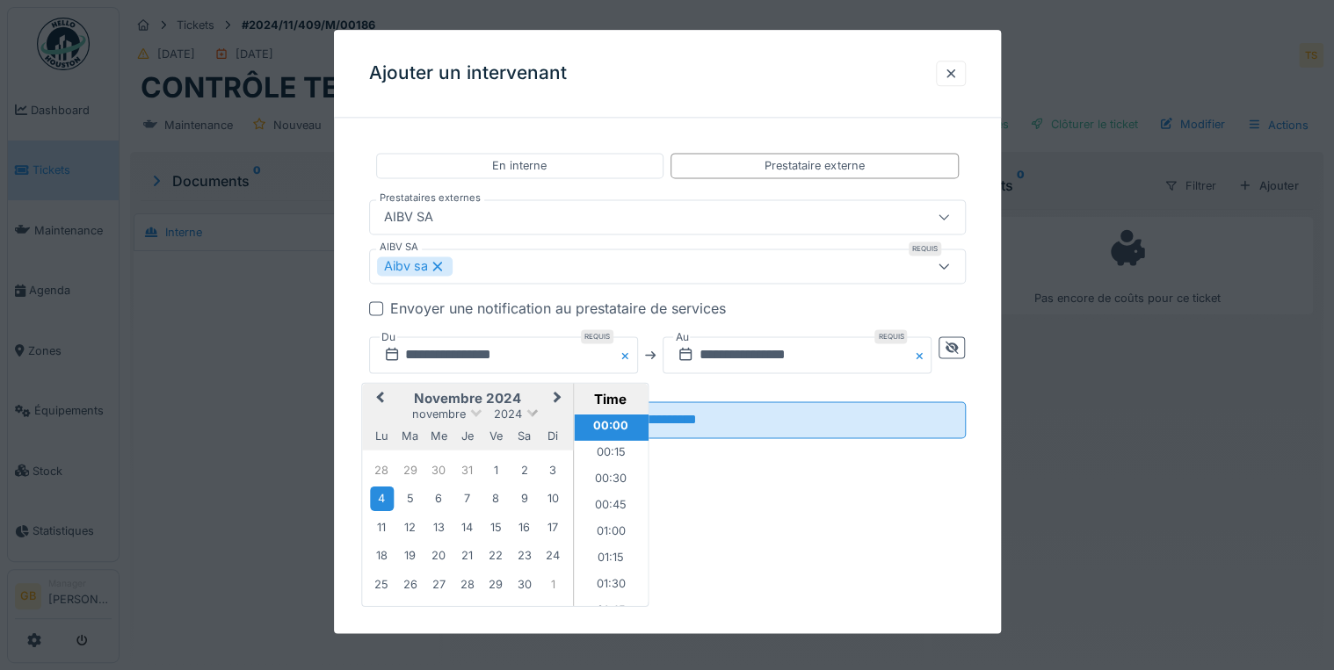
click at [512, 417] on span "2024" at bounding box center [508, 414] width 28 height 13
click at [471, 453] on div "2025" at bounding box center [468, 459] width 104 height 18
click at [430, 415] on span "novembre" at bounding box center [439, 414] width 54 height 13
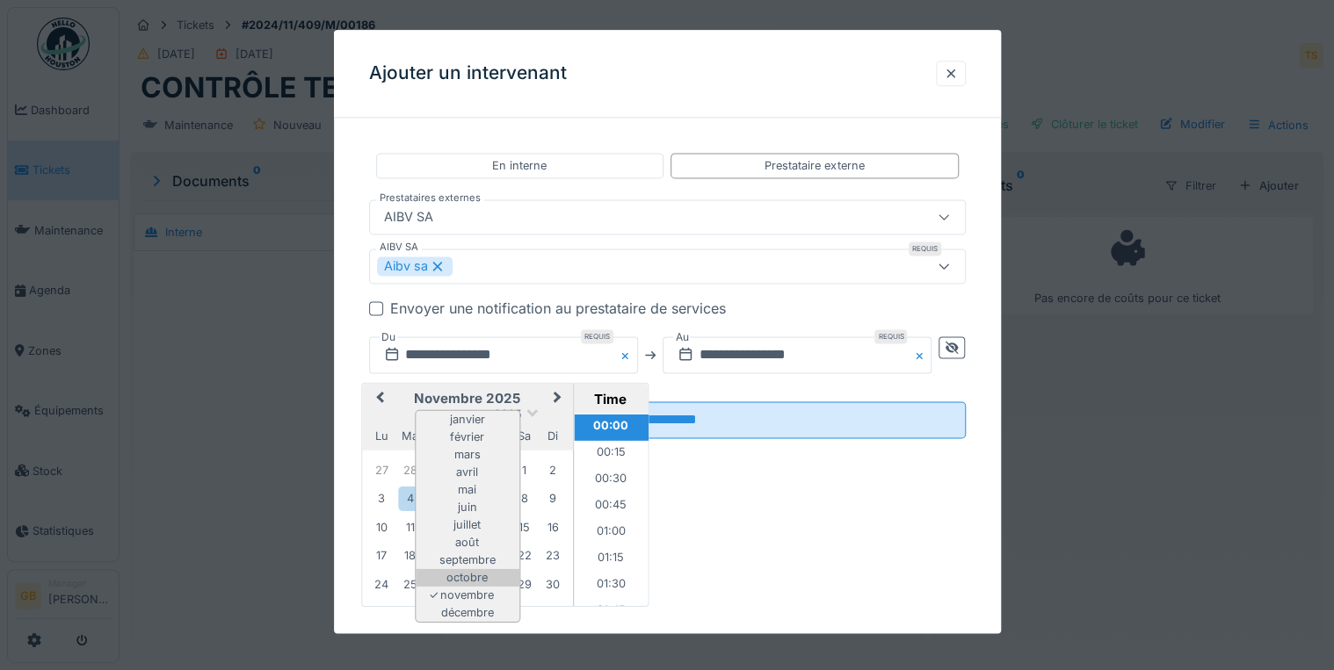
click at [482, 573] on div "octobre" at bounding box center [468, 578] width 104 height 18
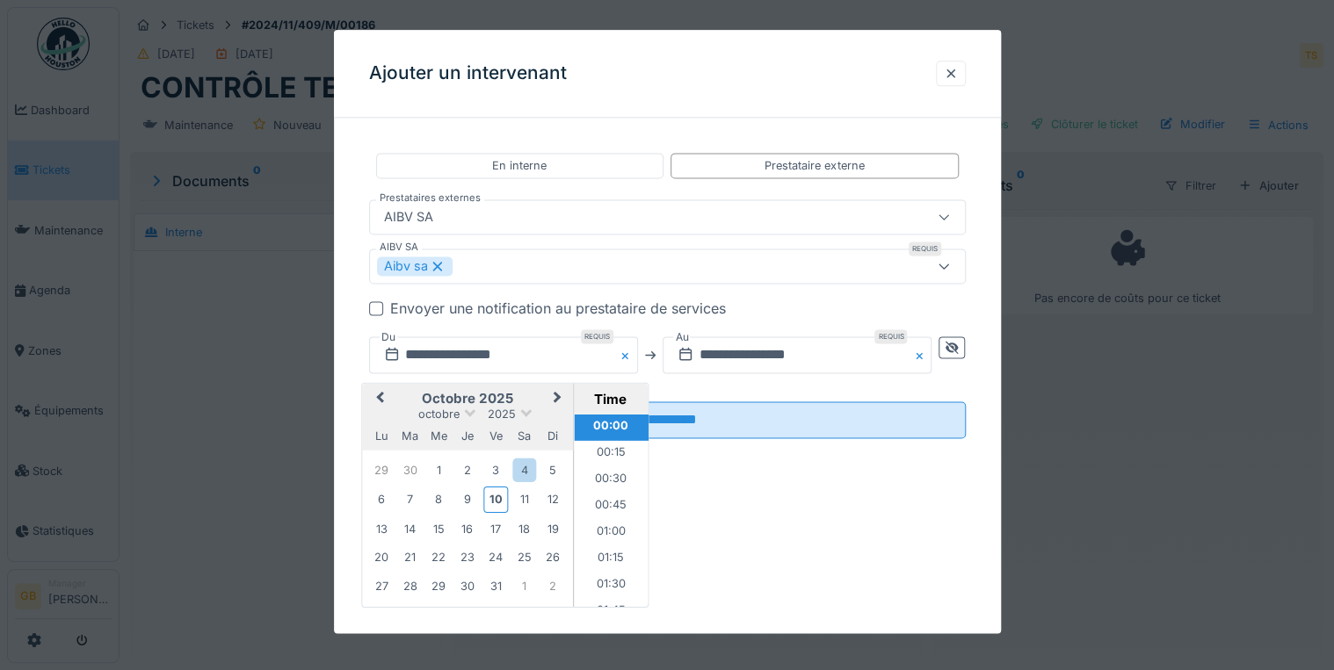
click at [439, 456] on div "29 30 1 2 3 4 5" at bounding box center [466, 470] width 199 height 28
click at [445, 467] on div "1" at bounding box center [439, 471] width 24 height 24
click at [439, 464] on div "1" at bounding box center [439, 471] width 24 height 24
click at [733, 358] on input "text" at bounding box center [797, 355] width 269 height 37
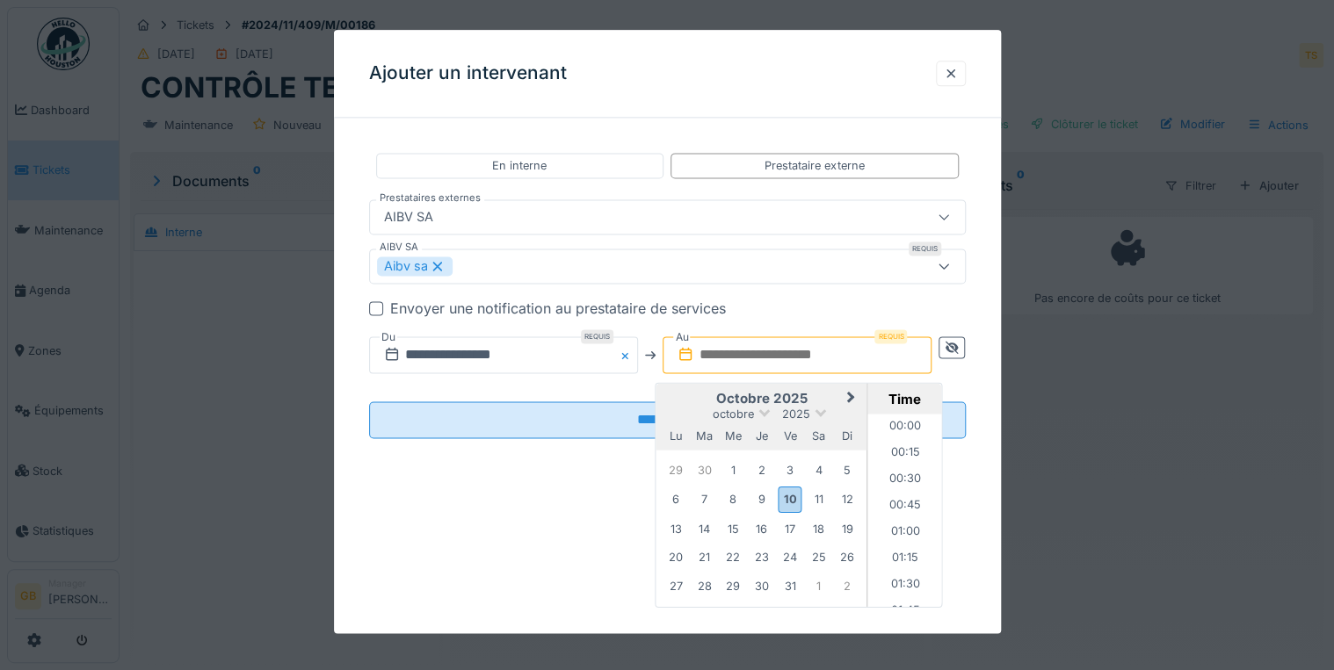
scroll to position [1472, 0]
click at [735, 475] on div "1" at bounding box center [733, 471] width 24 height 24
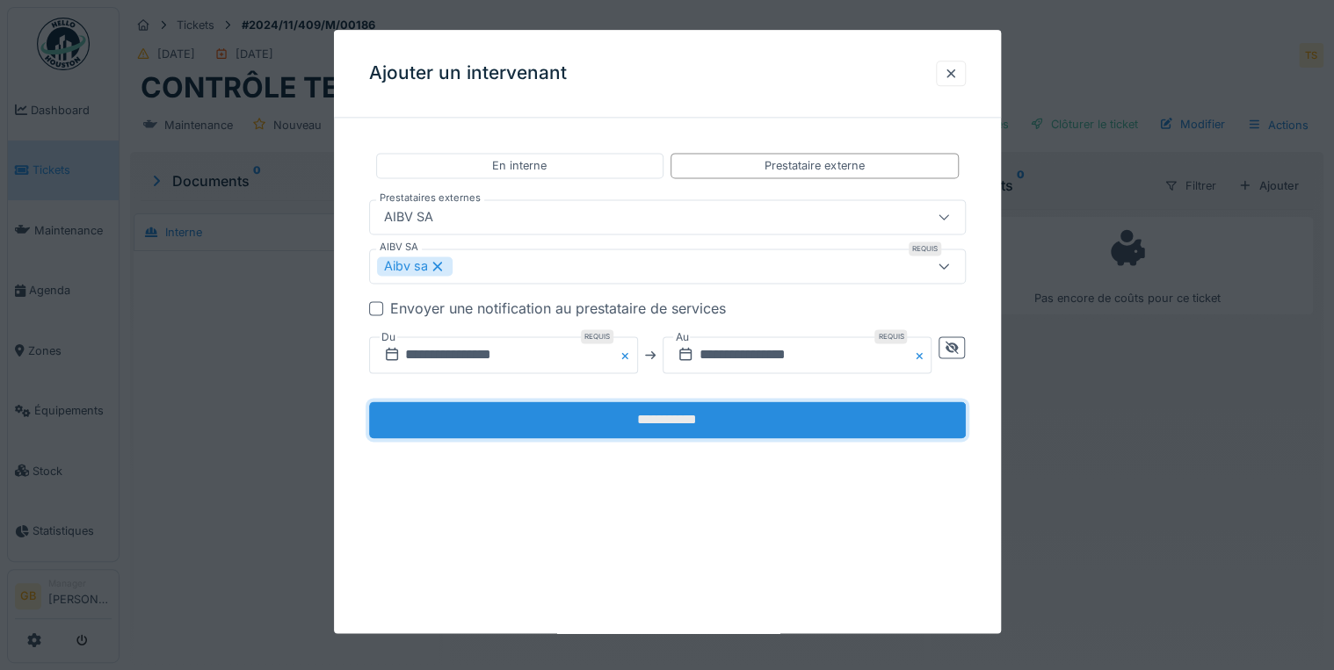
click at [617, 421] on input "**********" at bounding box center [667, 420] width 597 height 37
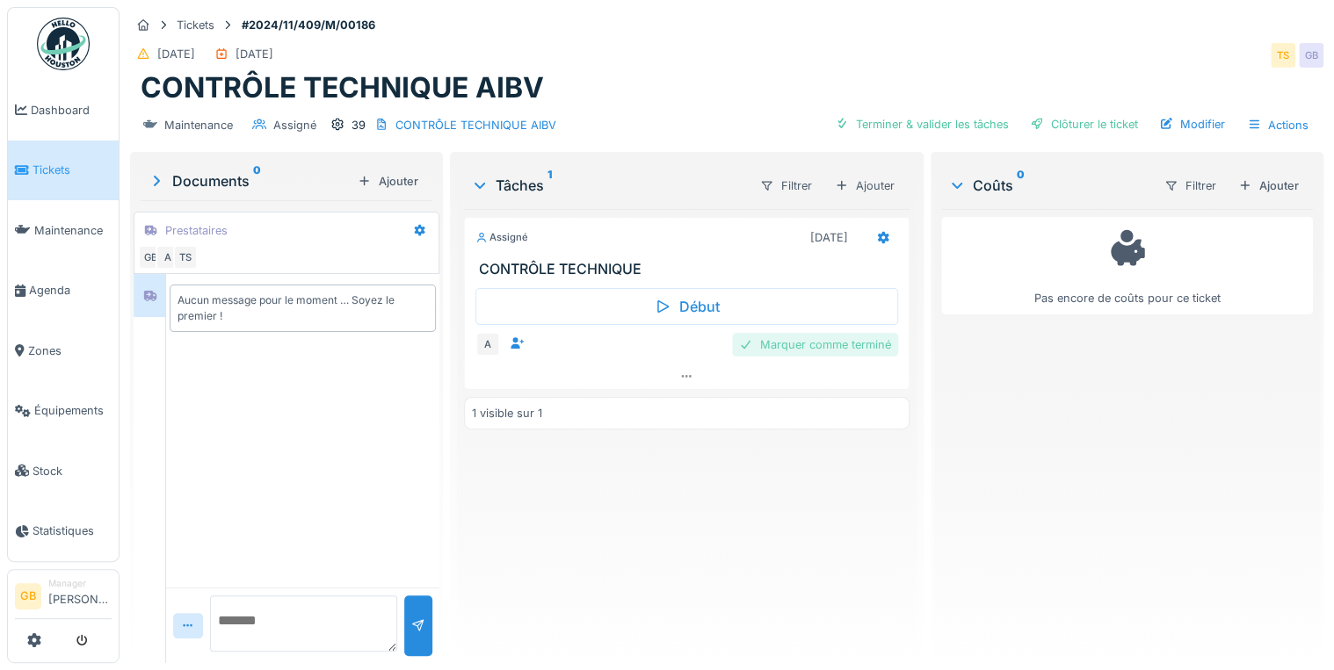
click at [849, 340] on div "Marquer comme terminé" at bounding box center [815, 345] width 166 height 24
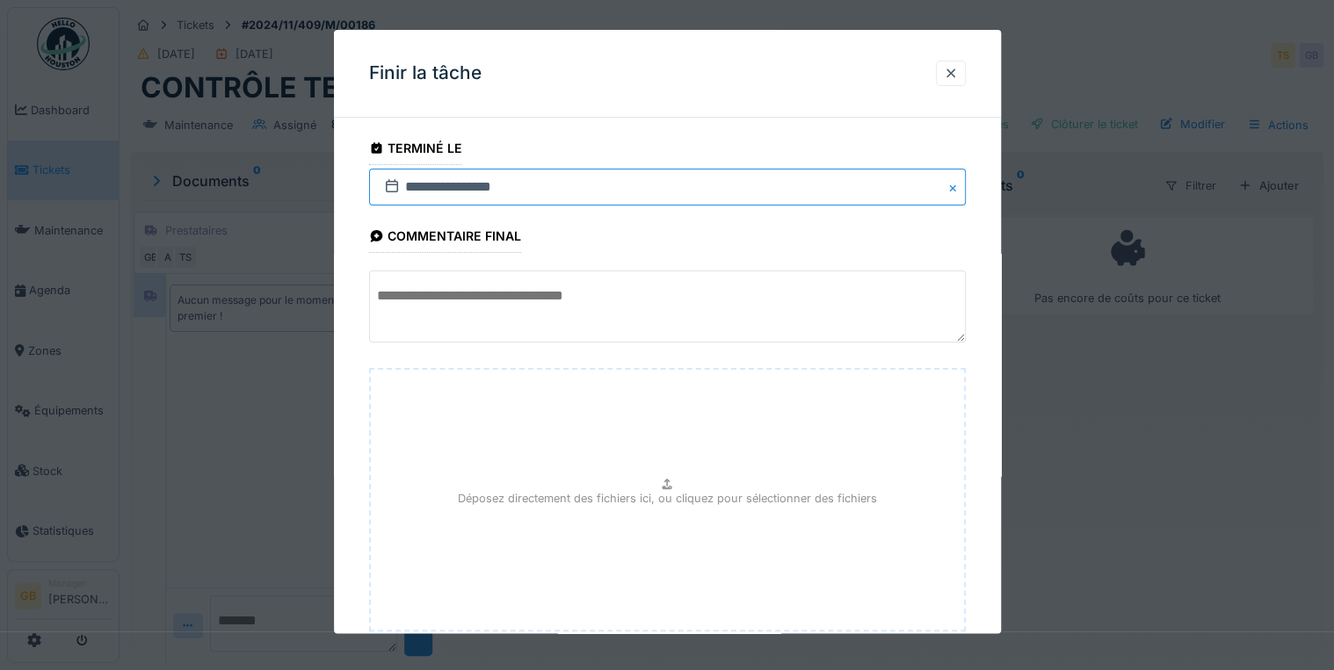
click at [418, 199] on input "**********" at bounding box center [667, 187] width 597 height 37
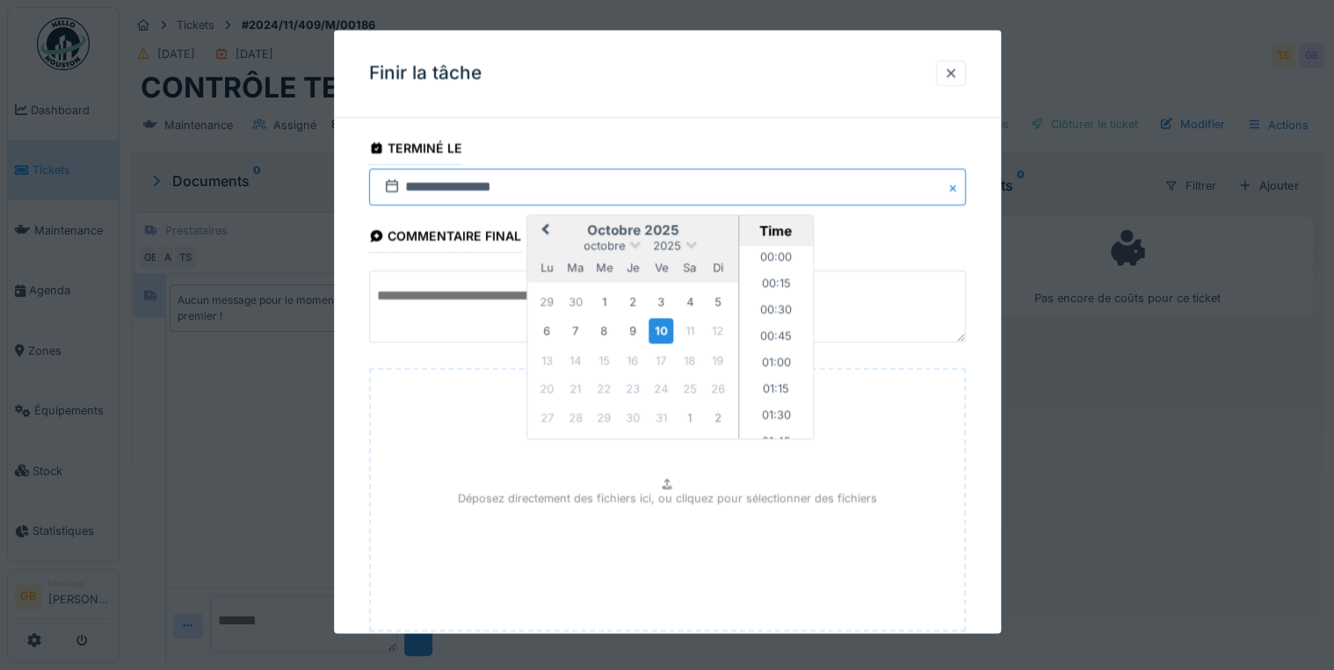
scroll to position [1498, 0]
click at [616, 250] on span "octobre" at bounding box center [603, 246] width 41 height 13
click at [696, 239] on div "octobre 2025" at bounding box center [632, 246] width 211 height 15
click at [608, 301] on div "1" at bounding box center [604, 302] width 24 height 24
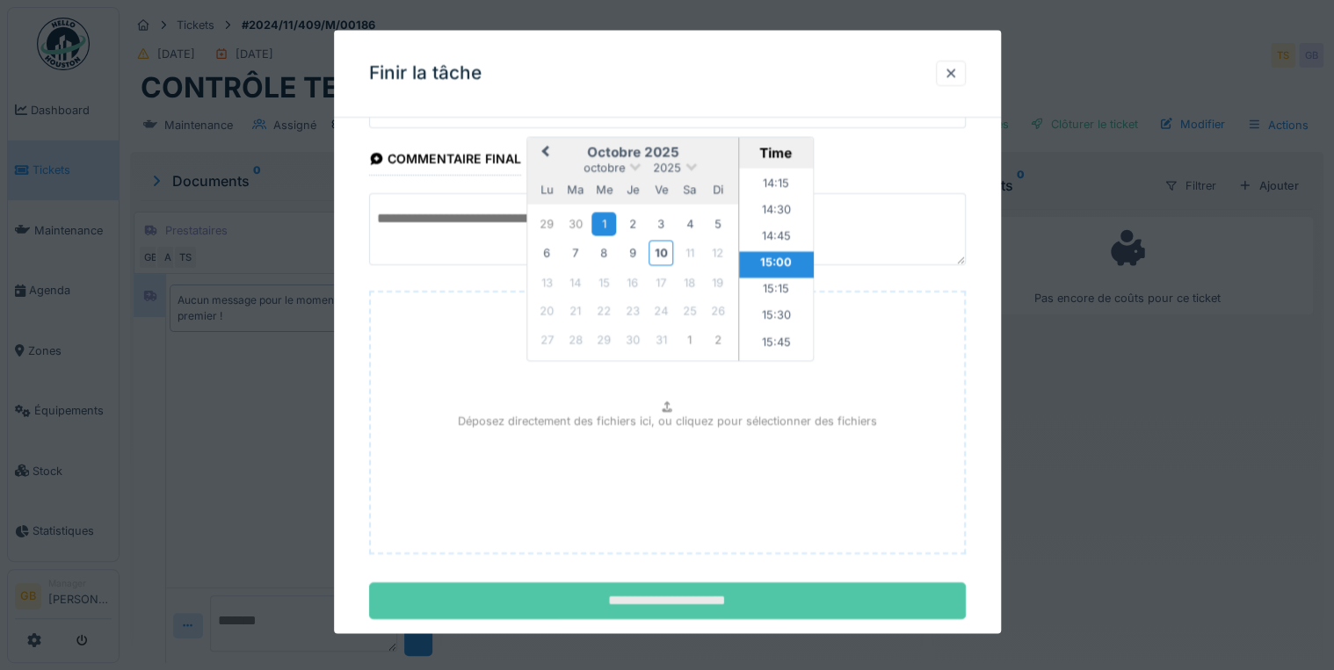
scroll to position [111, 0]
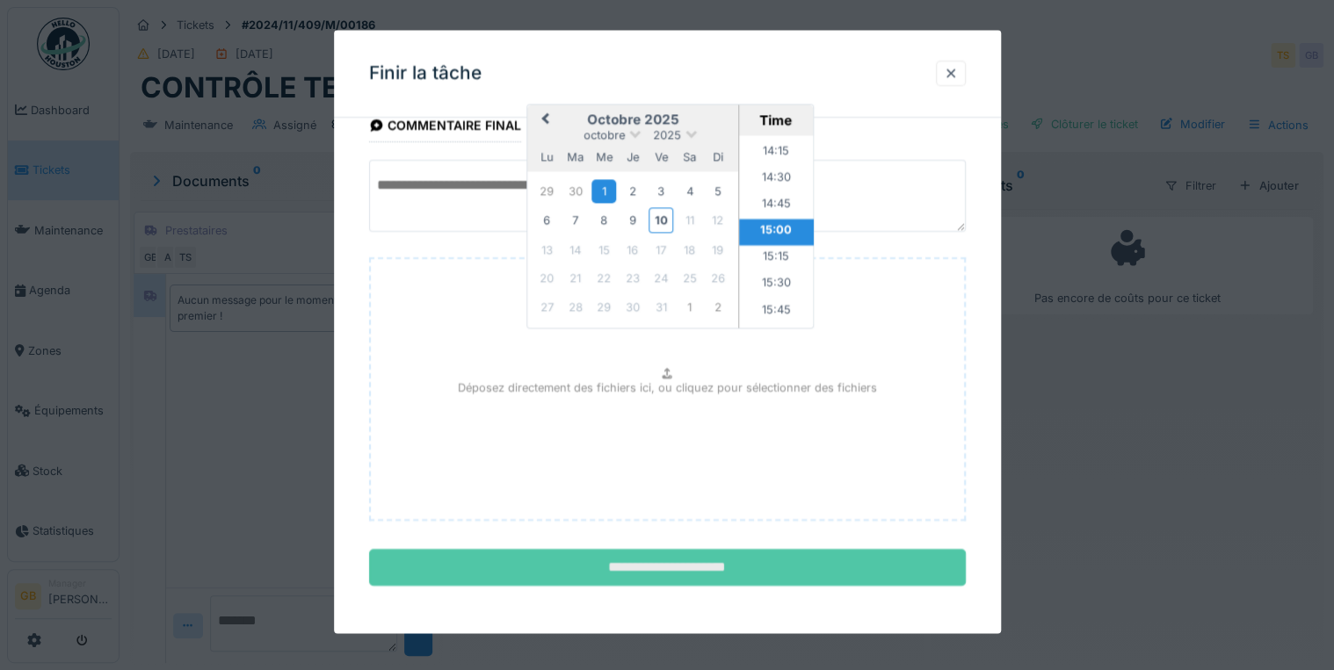
click at [634, 570] on input "**********" at bounding box center [667, 568] width 597 height 37
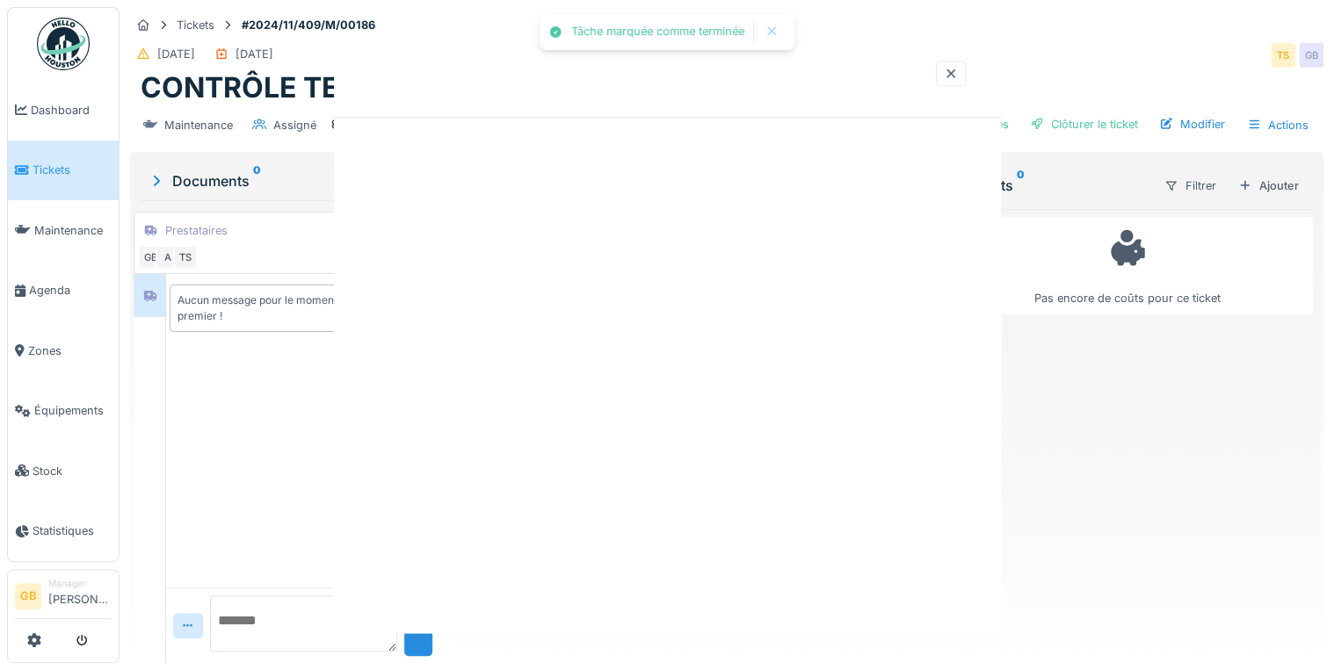
scroll to position [0, 0]
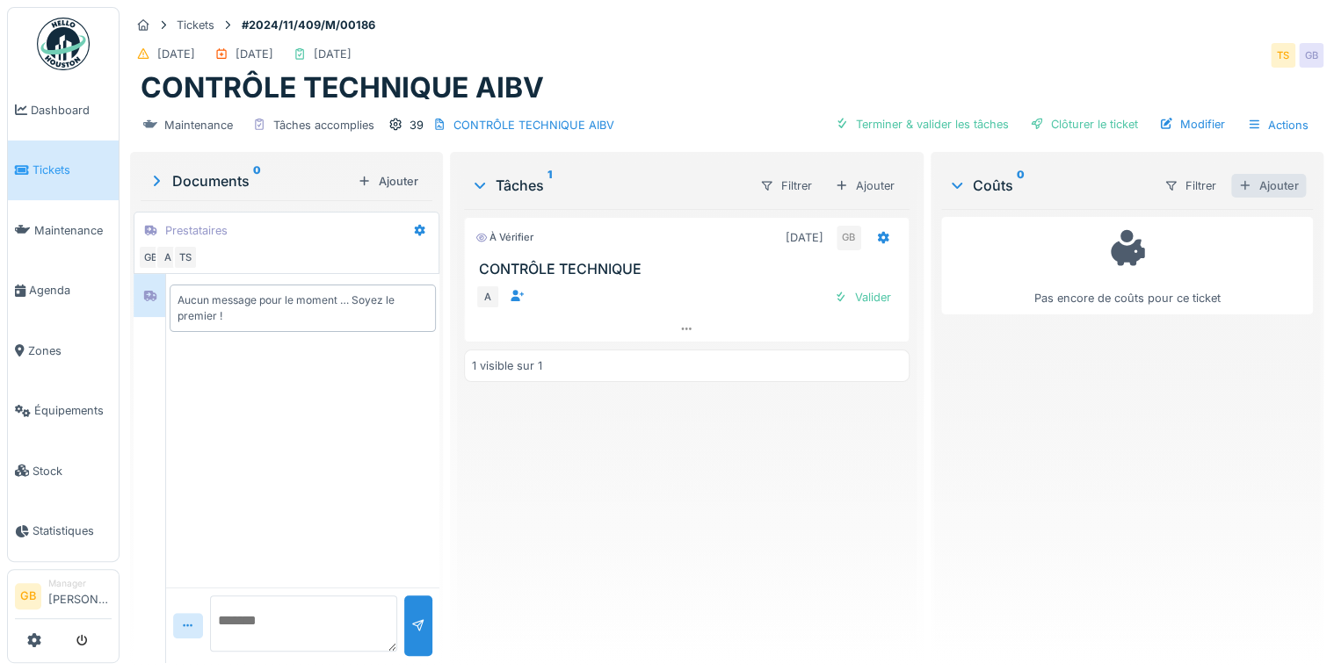
click at [1242, 187] on div "Ajouter" at bounding box center [1268, 186] width 75 height 24
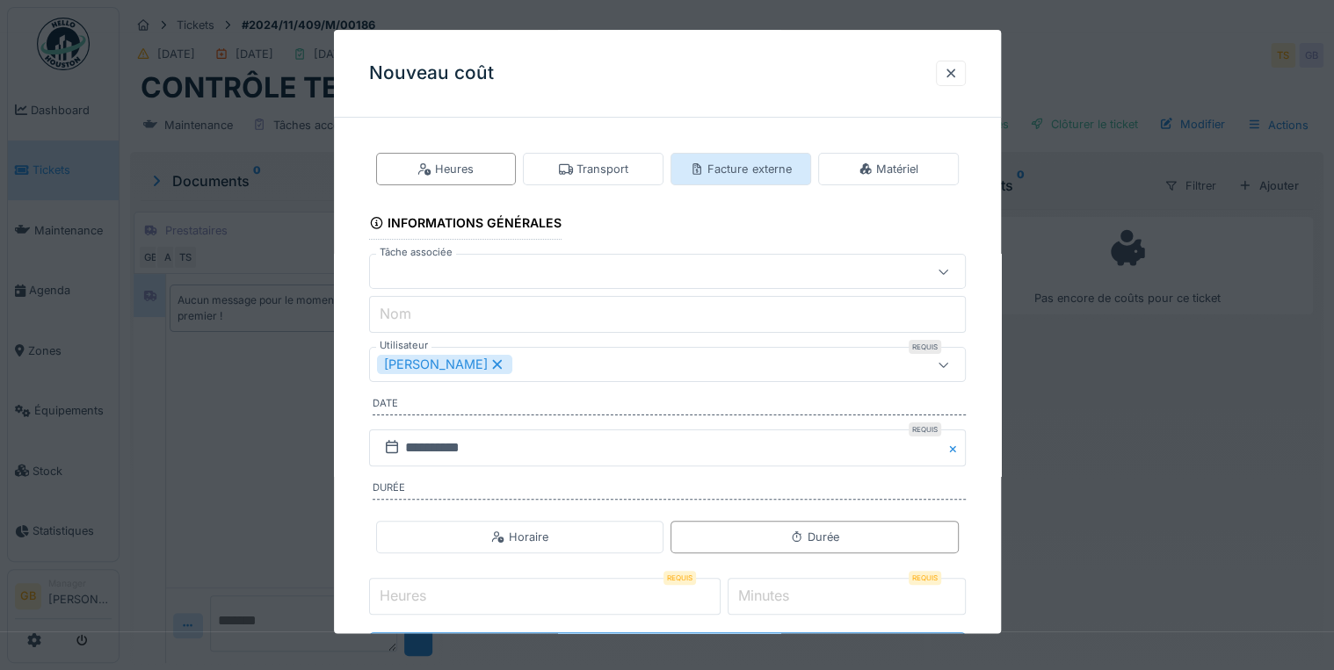
click at [752, 166] on div "Facture externe" at bounding box center [740, 169] width 101 height 17
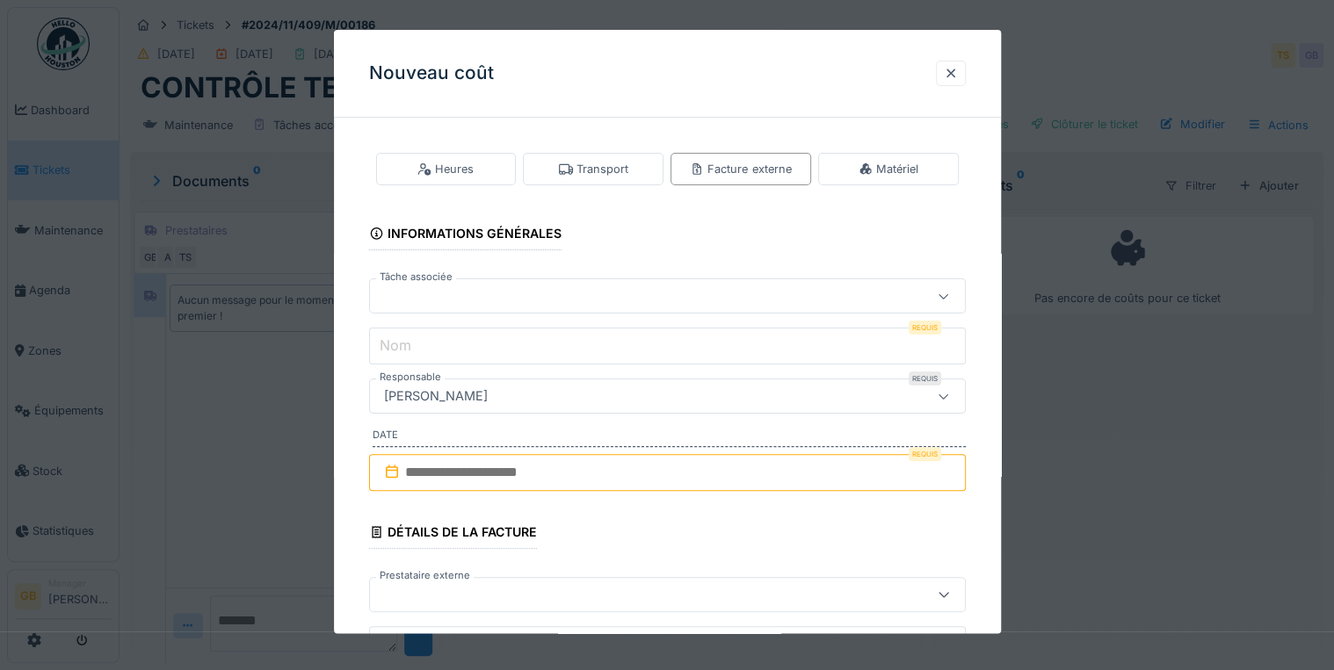
click at [427, 307] on div at bounding box center [667, 296] width 597 height 35
click at [453, 366] on div "CONTRÔLE TECHNIQUE À vérifier" at bounding box center [669, 379] width 600 height 48
type input "******"
type input "**********"
click at [422, 485] on input "text" at bounding box center [667, 472] width 597 height 37
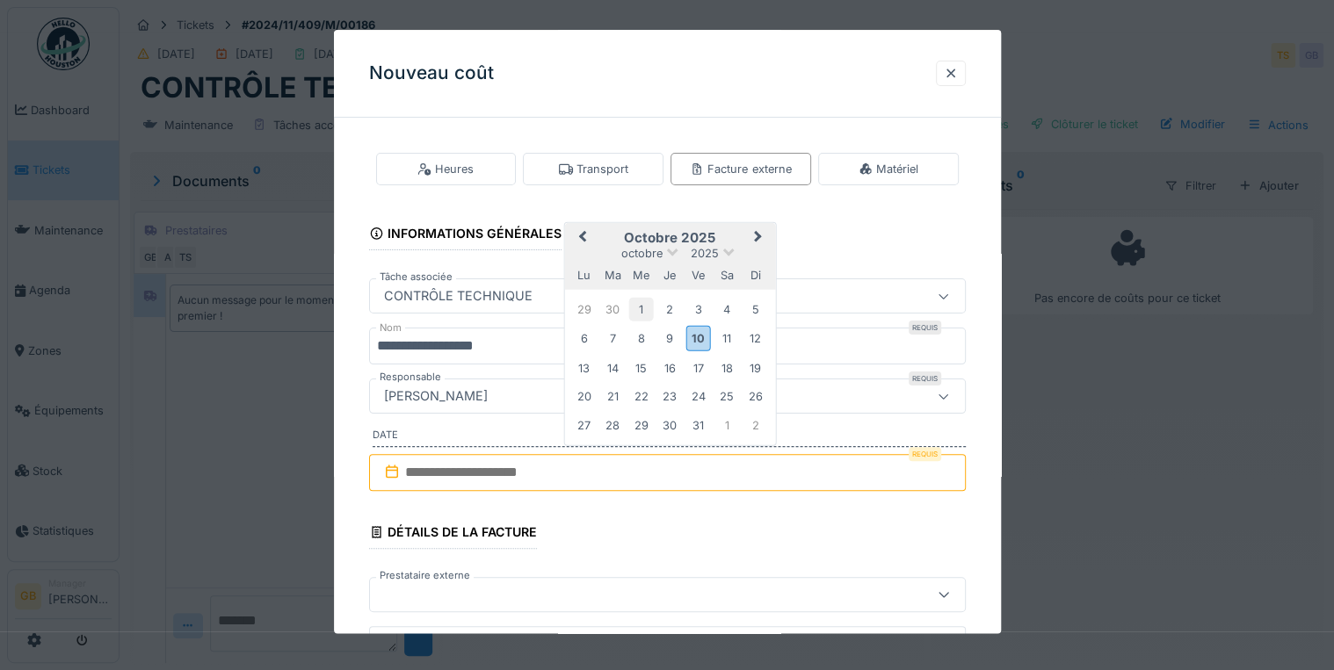
click at [652, 308] on div "1" at bounding box center [641, 310] width 24 height 24
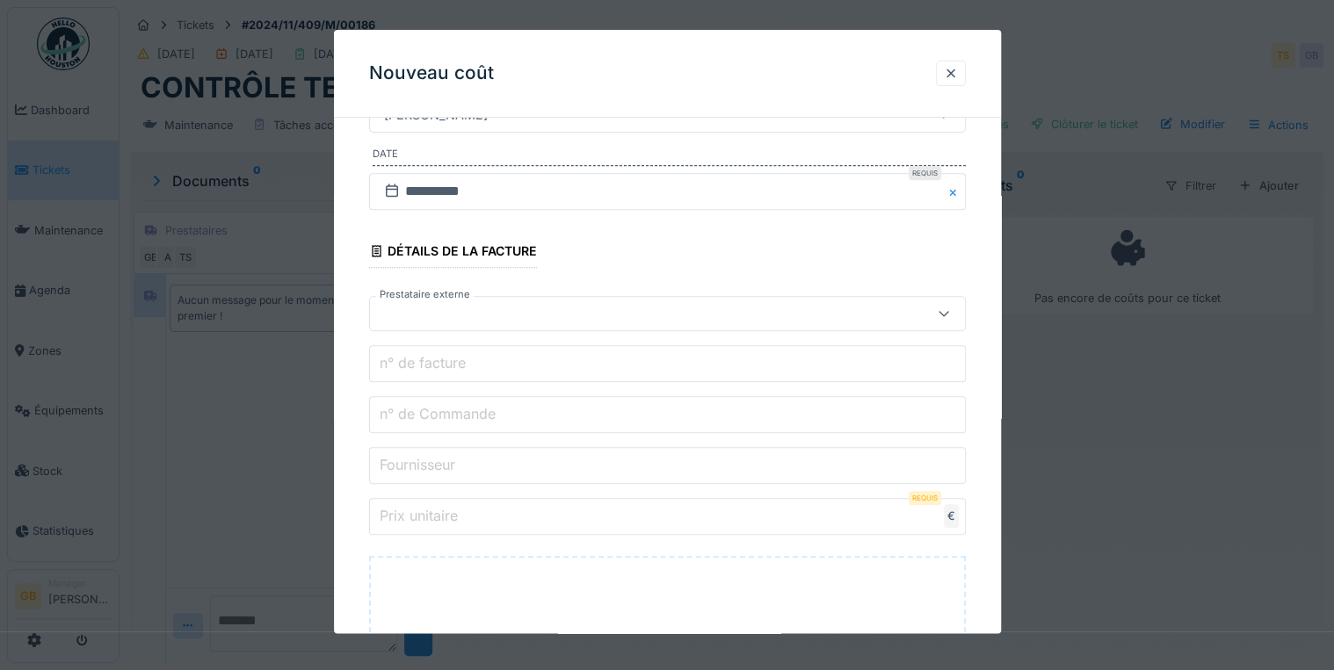
click at [438, 317] on div at bounding box center [631, 314] width 509 height 19
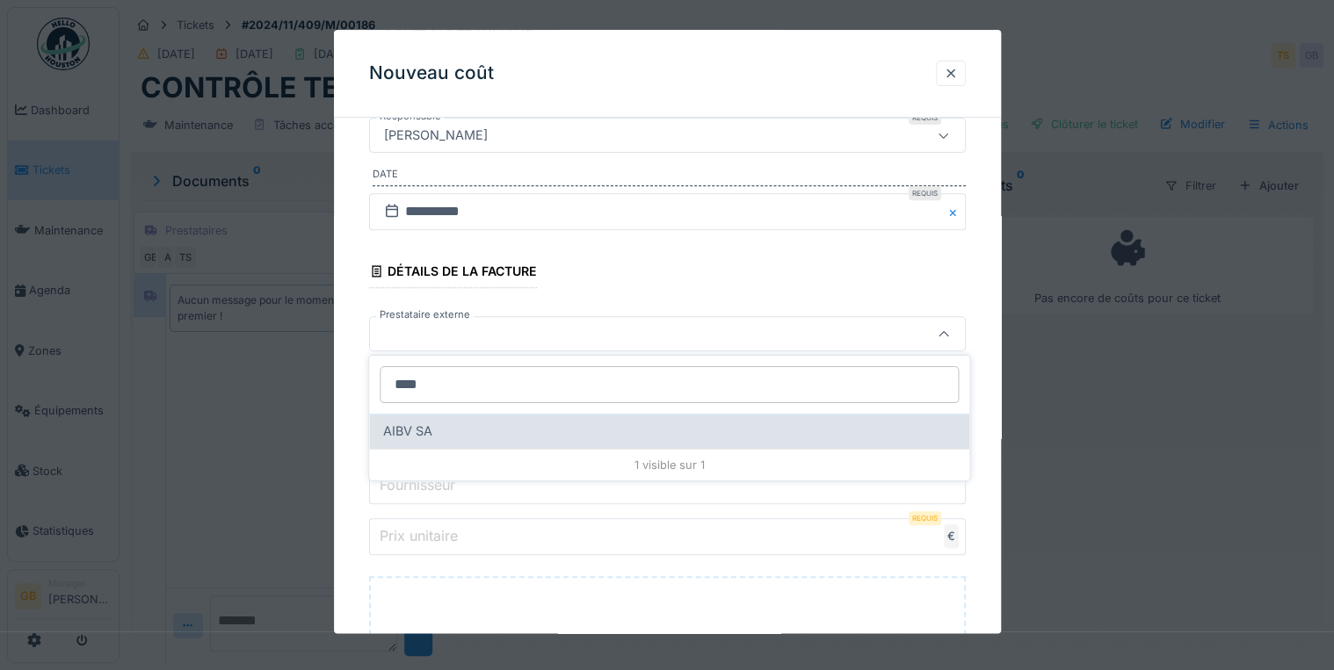
type input "****"
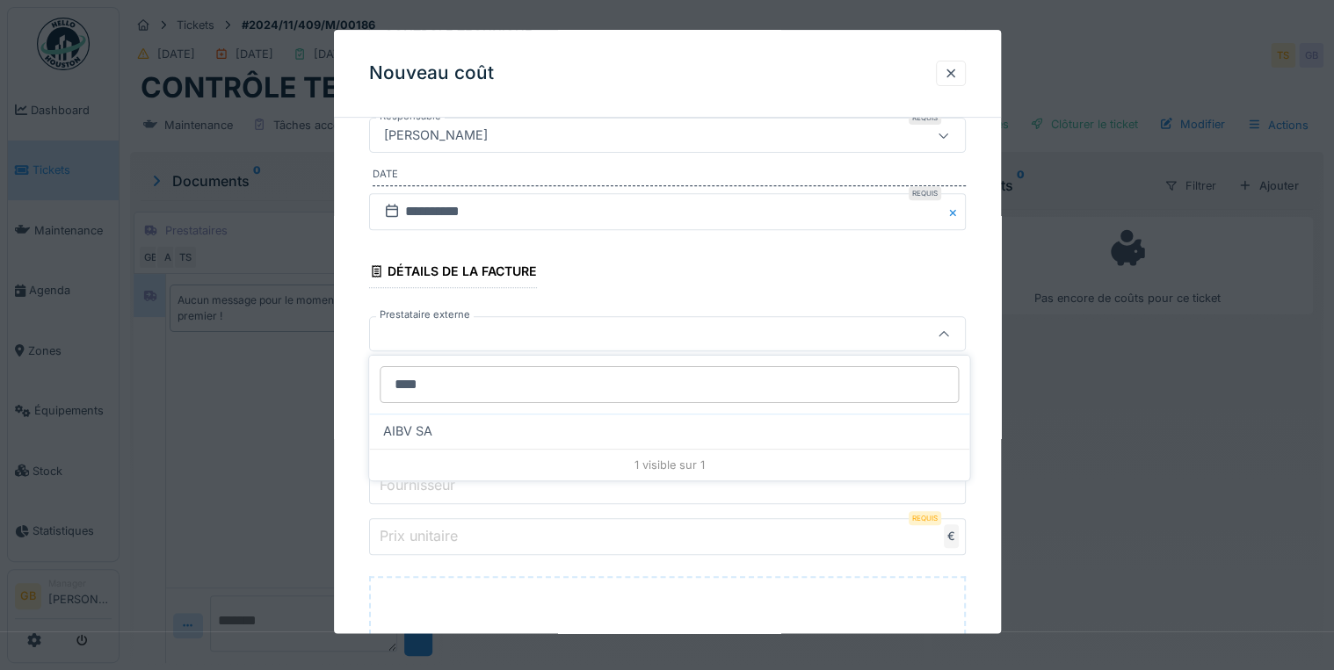
click at [444, 435] on div "AIBV SA" at bounding box center [669, 431] width 572 height 19
type input "*****"
click at [435, 383] on label "n° de facture" at bounding box center [422, 383] width 93 height 21
click at [435, 383] on input "n° de facture" at bounding box center [667, 384] width 597 height 37
click at [462, 431] on label "n° de Commande" at bounding box center [437, 434] width 123 height 21
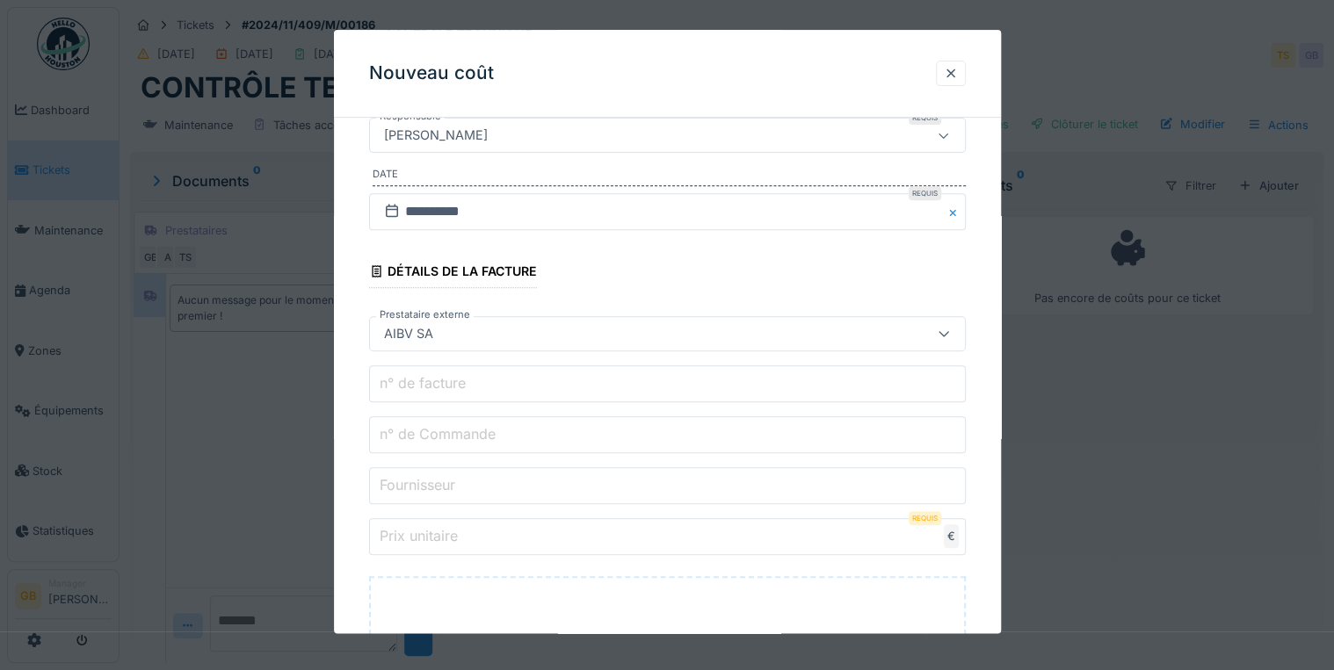
click at [462, 431] on input "n° de Commande" at bounding box center [667, 435] width 597 height 37
click at [467, 492] on input "Fournisseur" at bounding box center [667, 486] width 597 height 37
click at [464, 533] on input "Prix unitaire" at bounding box center [667, 537] width 597 height 37
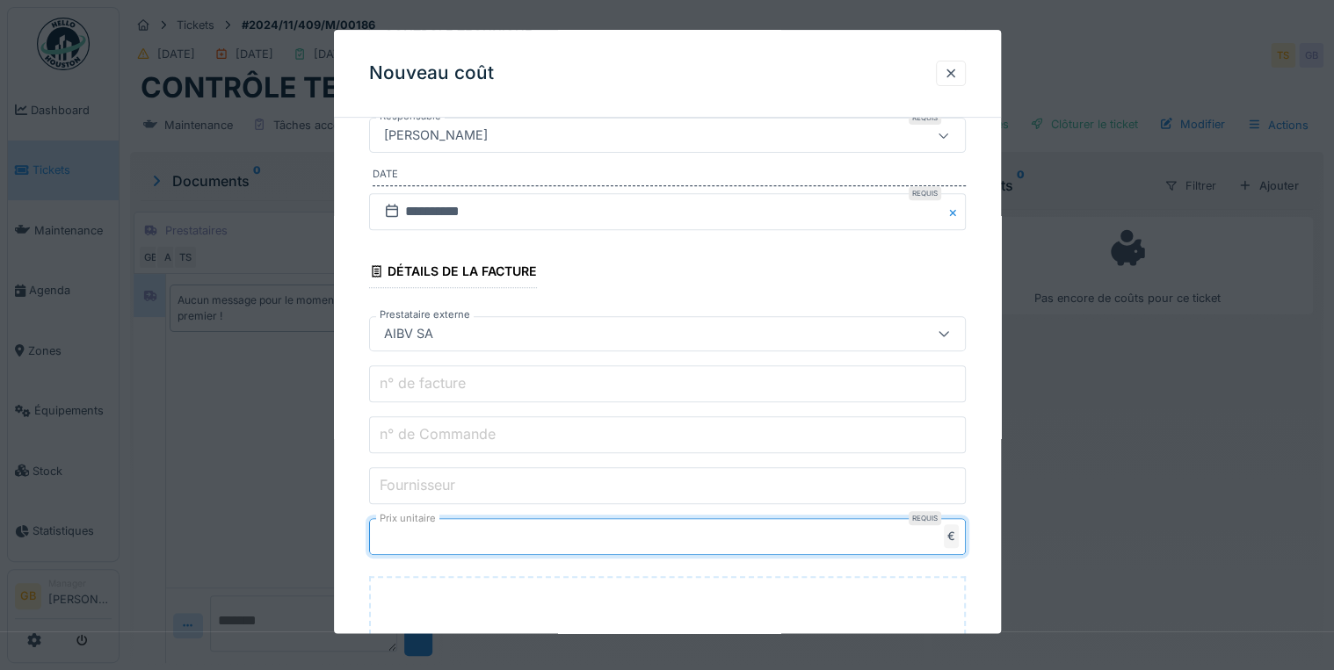
type input "******"
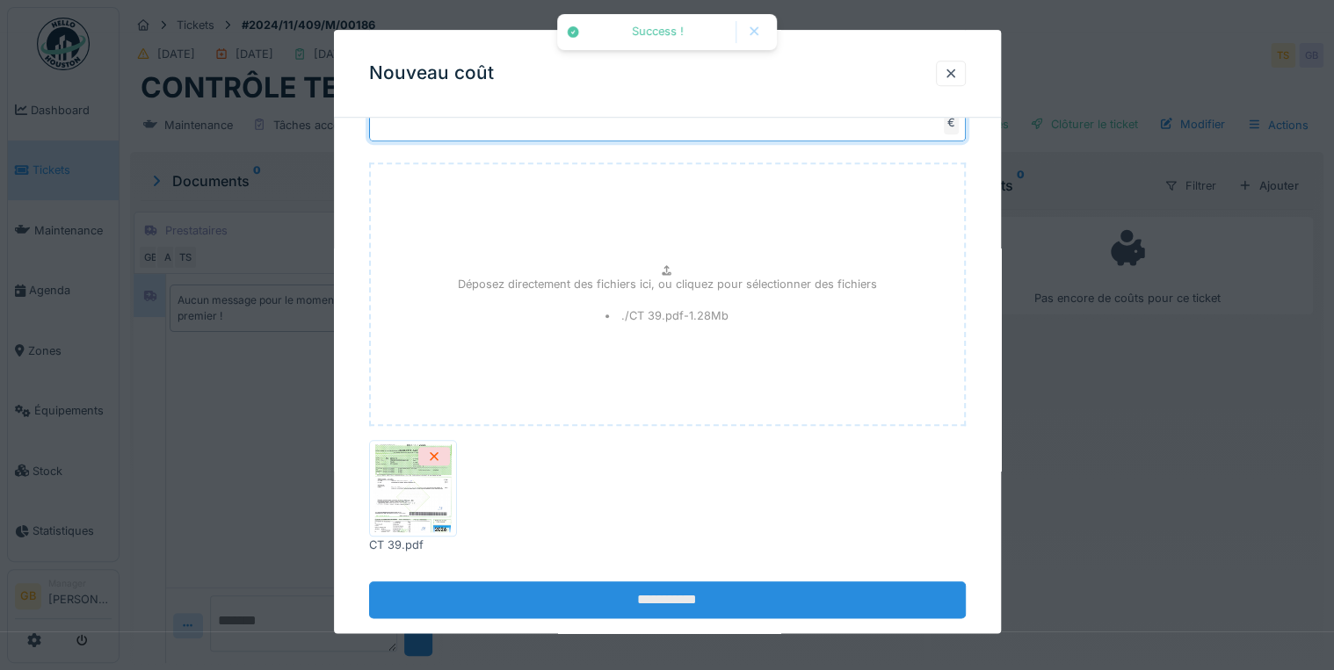
scroll to position [706, 0]
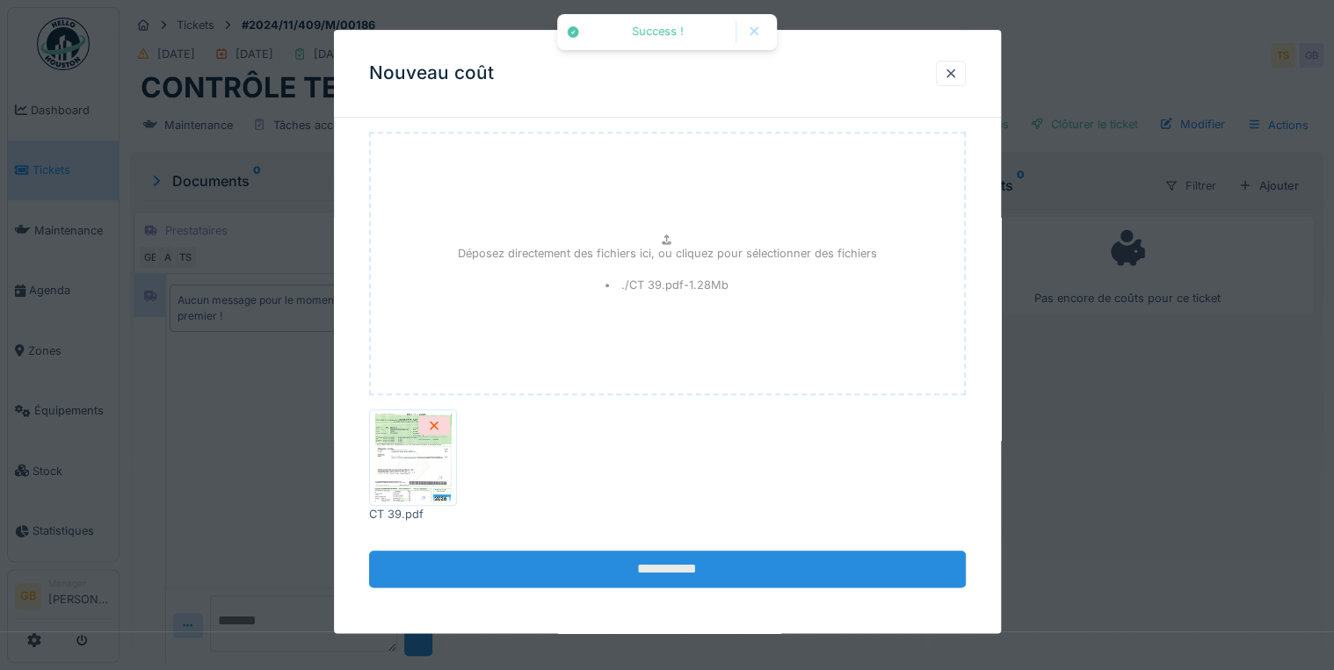
click at [641, 557] on input "**********" at bounding box center [667, 570] width 597 height 37
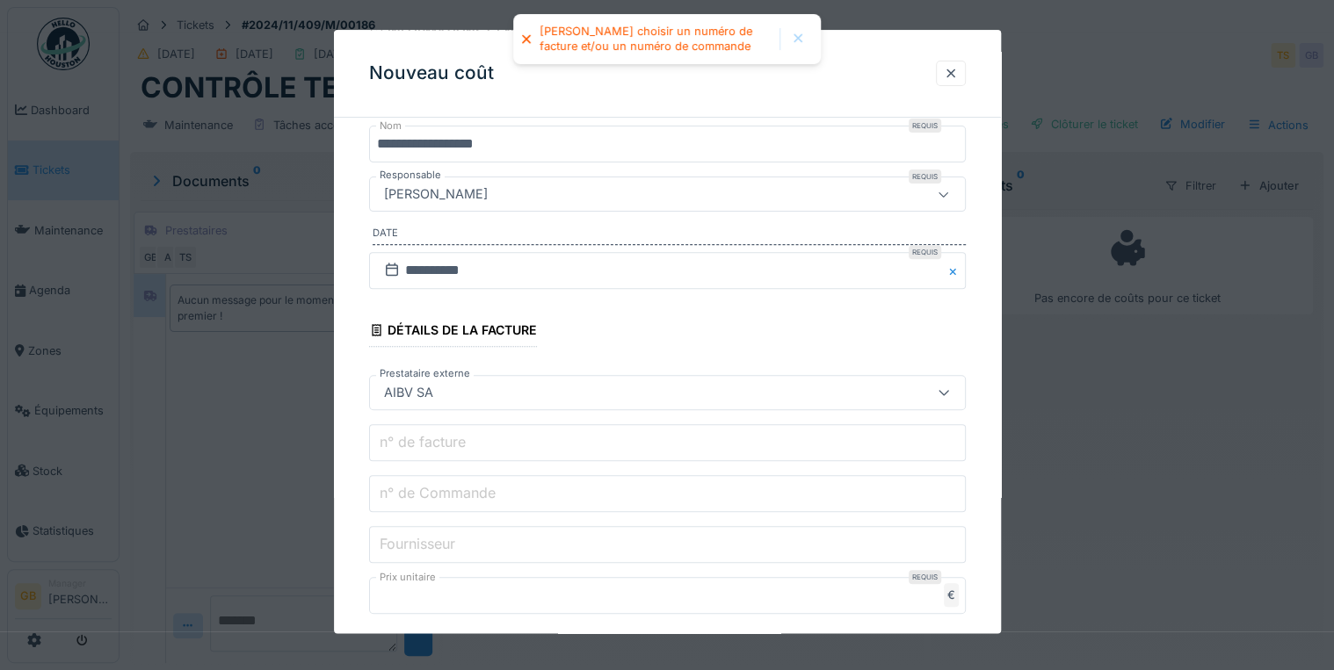
scroll to position [214, 0]
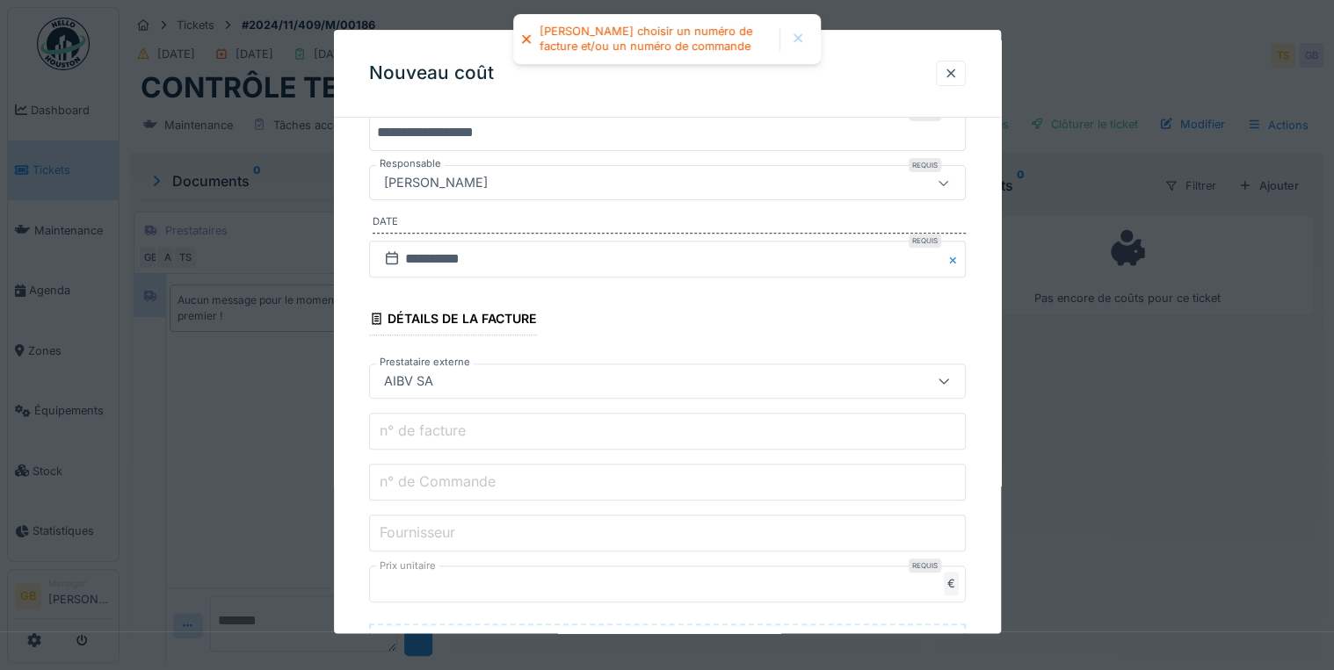
click at [430, 436] on label "n° de facture" at bounding box center [422, 431] width 93 height 21
click at [430, 436] on input "n° de facture" at bounding box center [667, 432] width 597 height 37
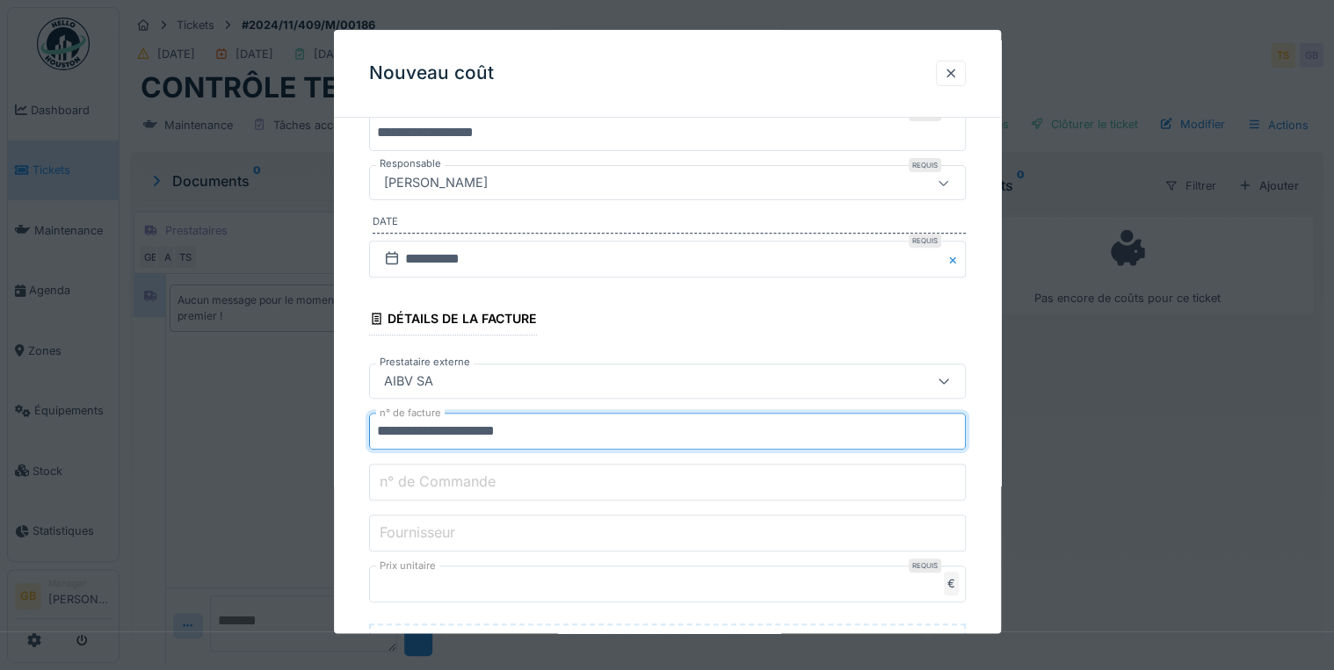
click at [475, 429] on input "**********" at bounding box center [667, 432] width 597 height 37
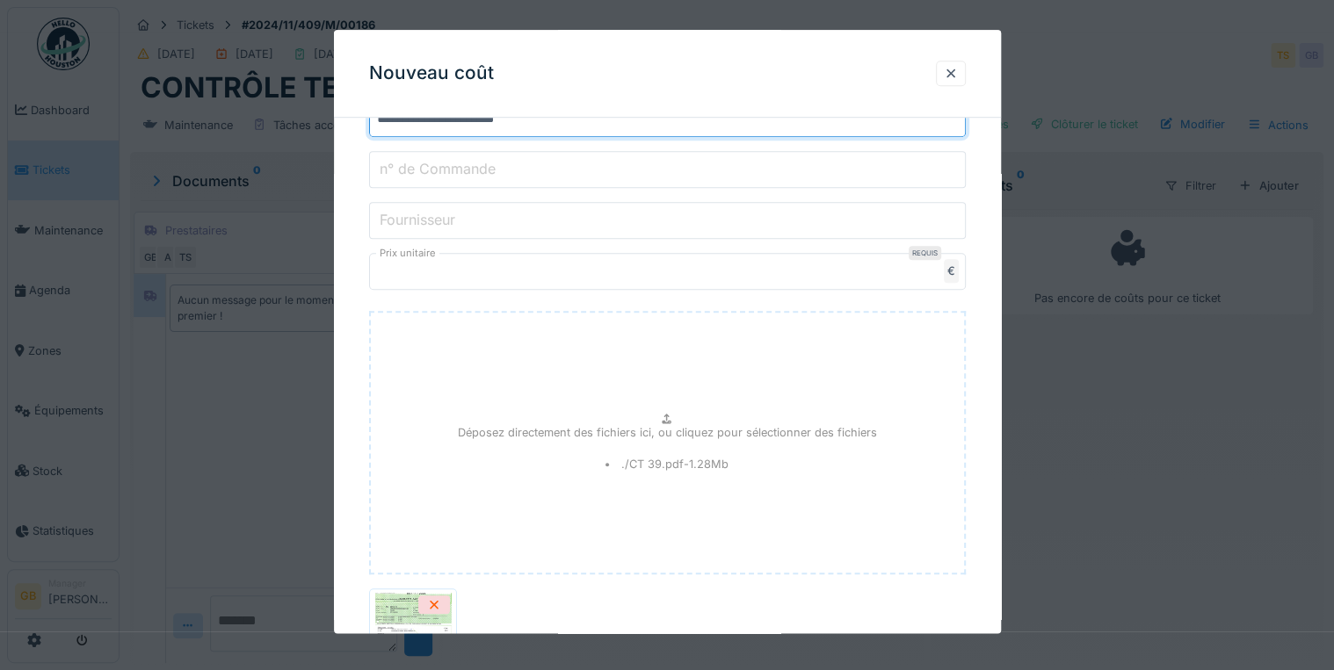
scroll to position [706, 0]
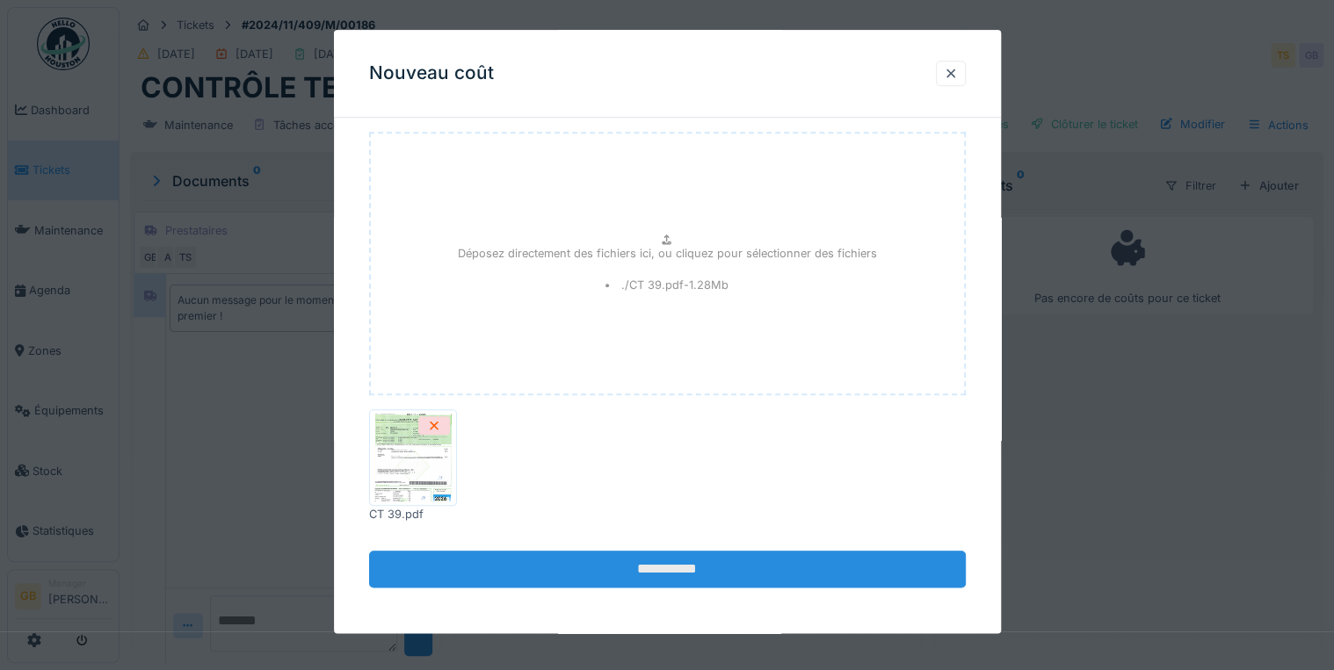
type input "**********"
click at [516, 579] on input "**********" at bounding box center [667, 570] width 597 height 37
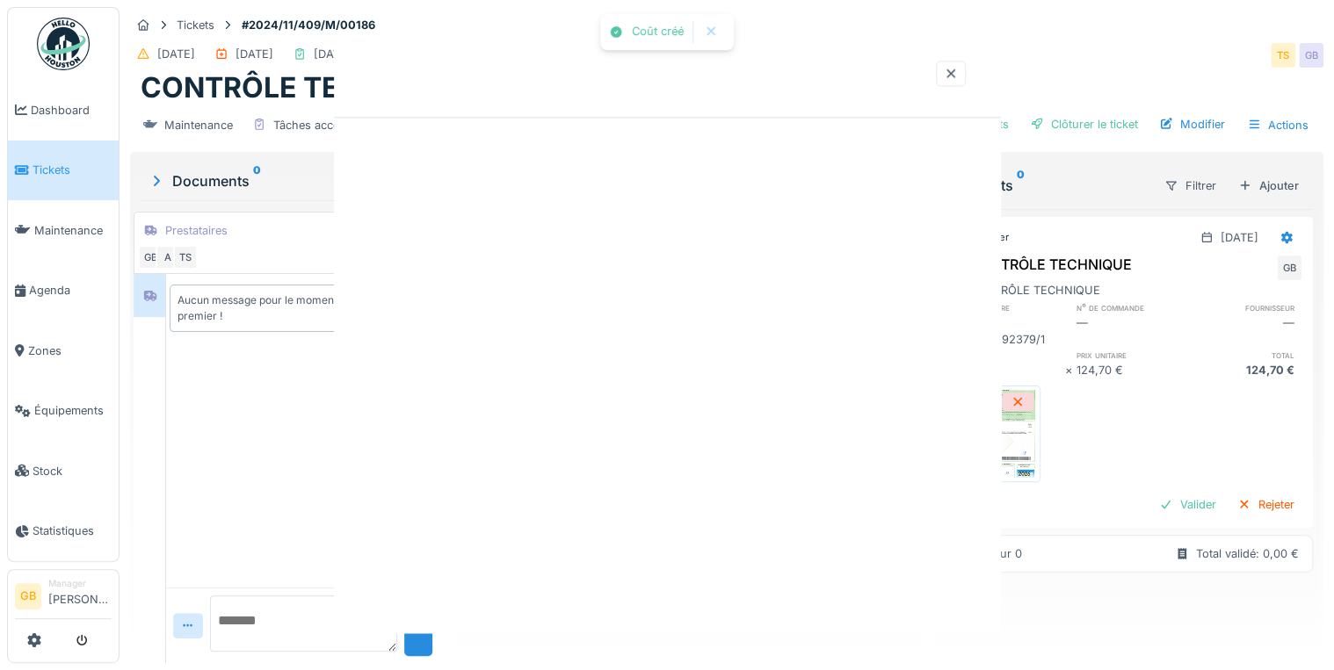
scroll to position [0, 0]
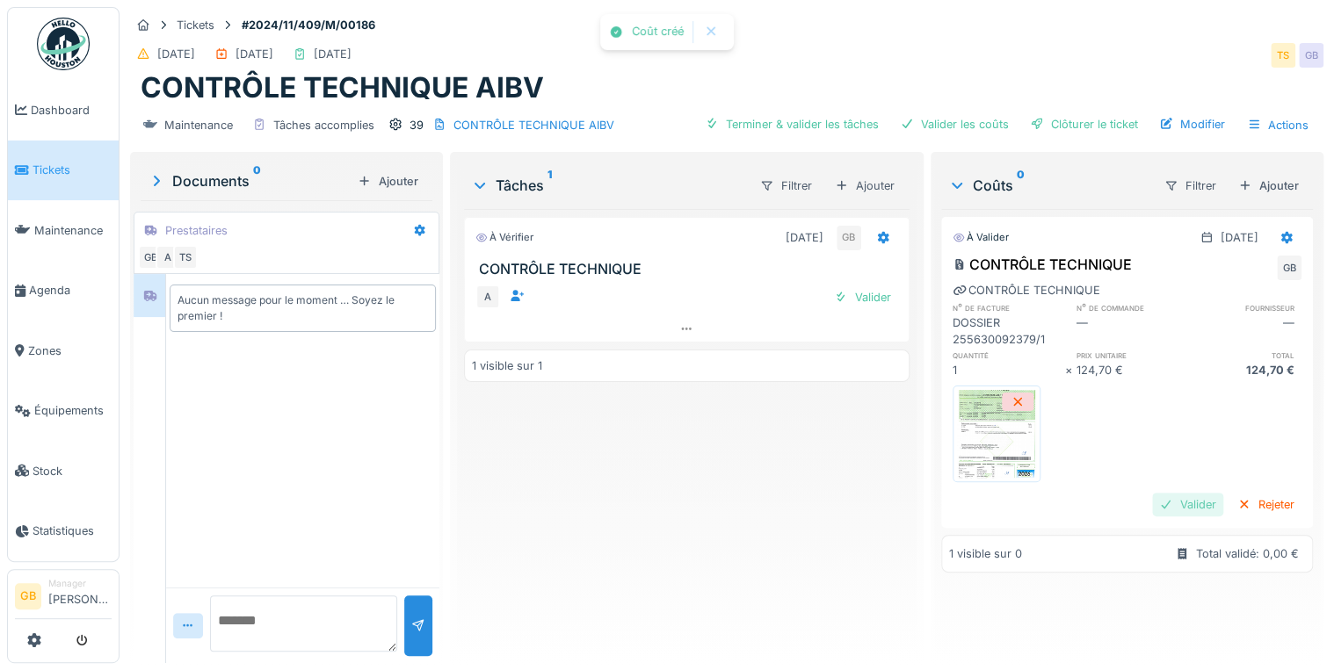
click at [1152, 499] on div "Valider" at bounding box center [1187, 505] width 71 height 24
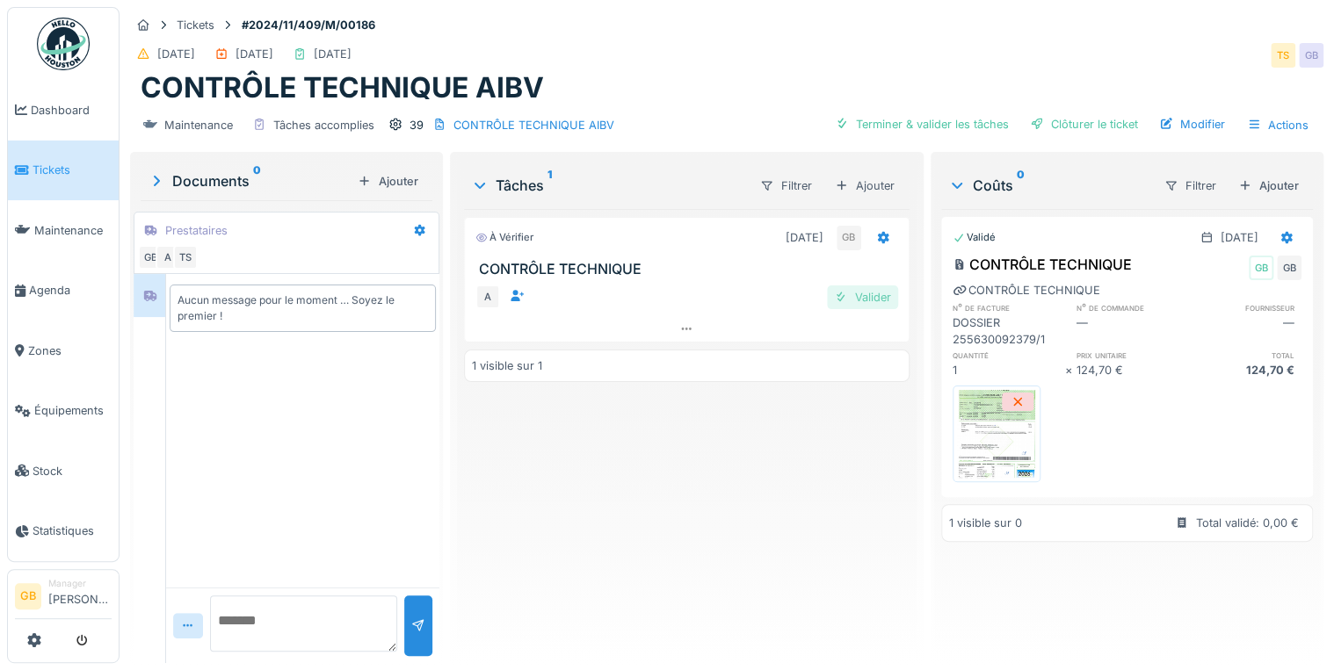
click at [872, 293] on div "Valider" at bounding box center [862, 298] width 71 height 24
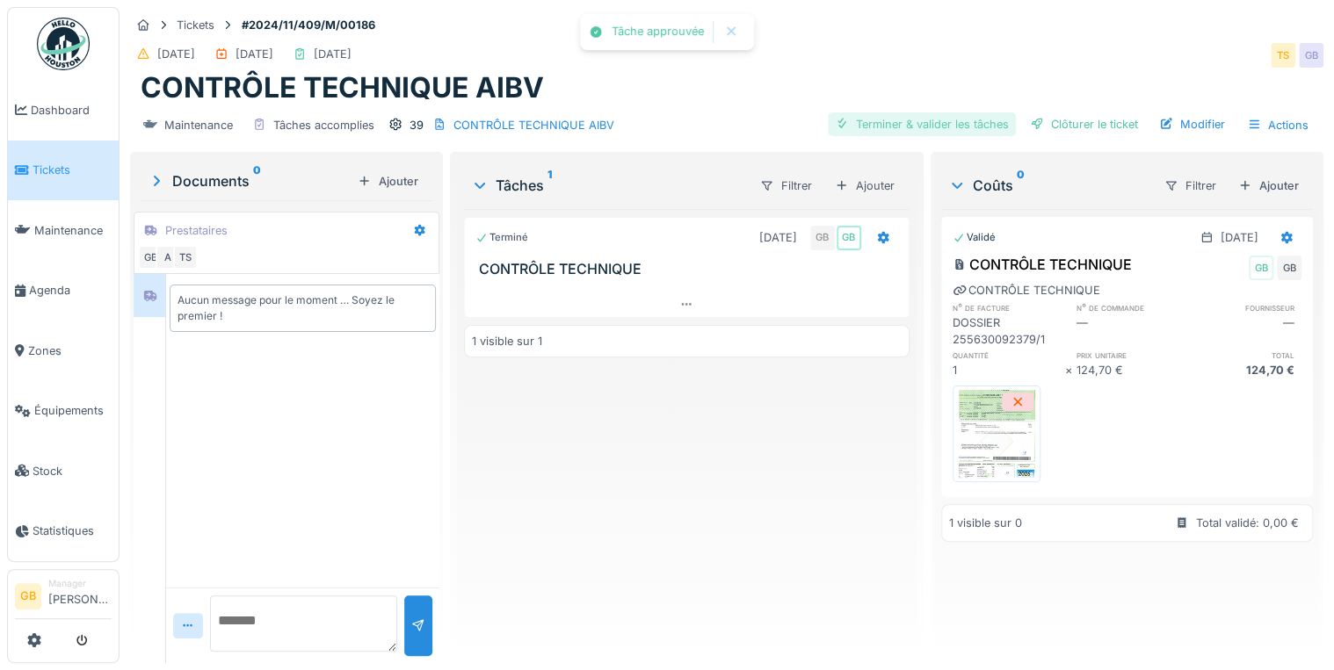
click at [931, 123] on div "Terminer & valider les tâches" at bounding box center [922, 124] width 188 height 24
click at [1047, 123] on div "Clôturer le ticket" at bounding box center [1084, 124] width 122 height 24
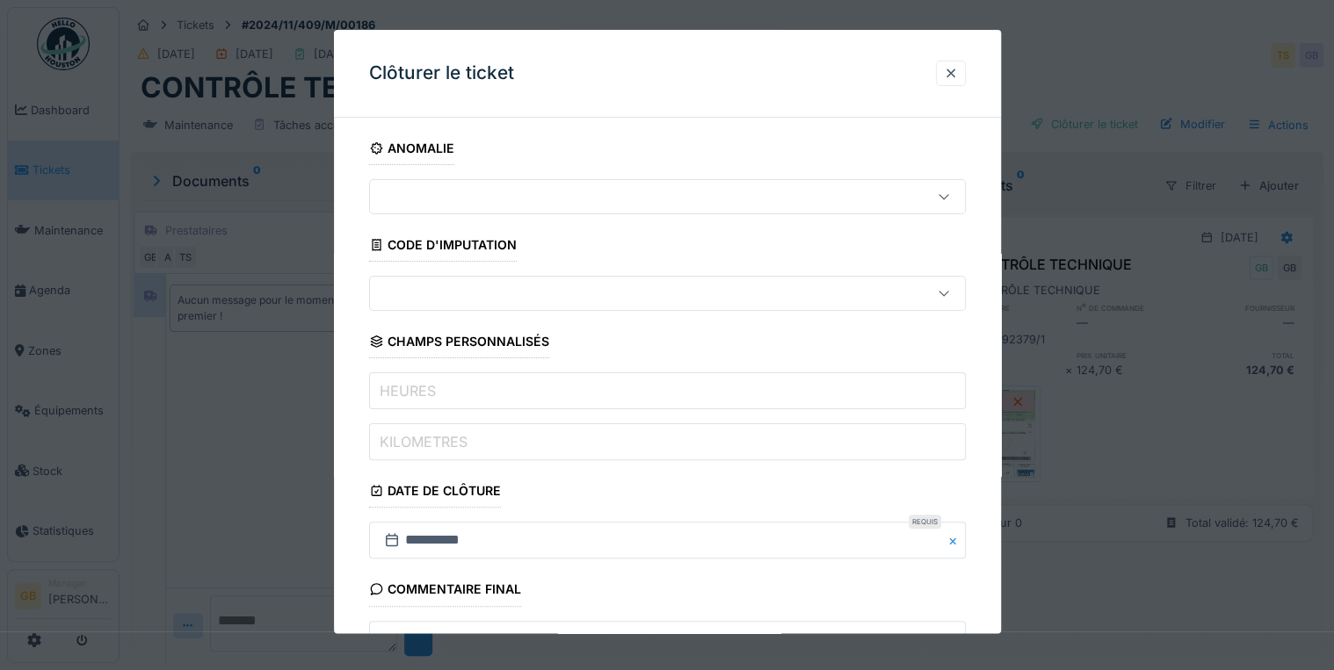
click at [505, 396] on input "HEURES" at bounding box center [667, 391] width 597 height 37
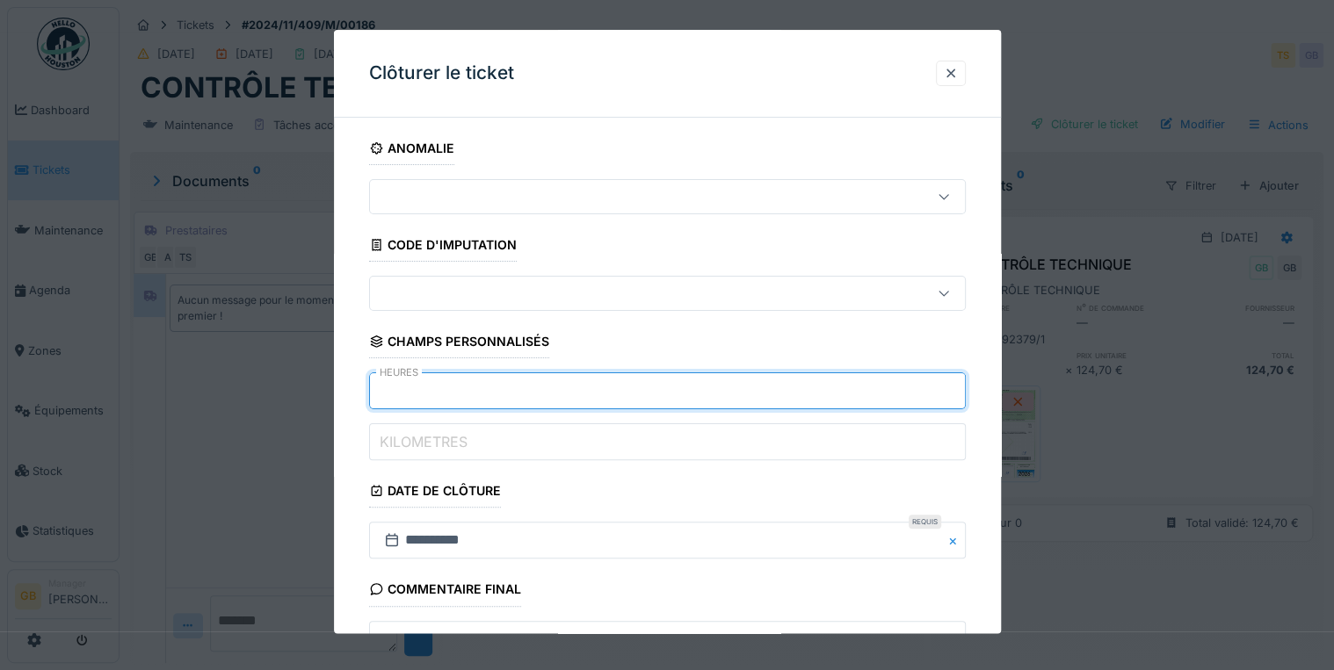
type input "****"
click at [421, 450] on label "KILOMETRES" at bounding box center [423, 441] width 95 height 21
click at [421, 450] on input "KILOMETRES" at bounding box center [667, 442] width 597 height 37
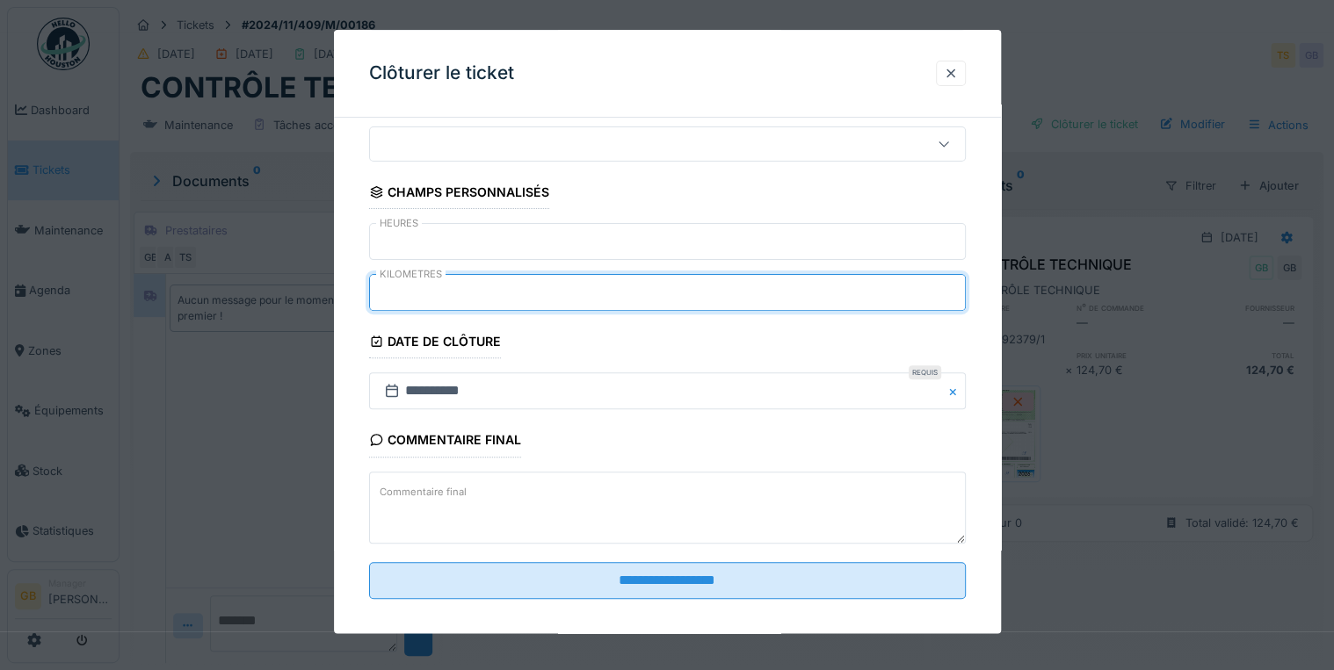
scroll to position [161, 0]
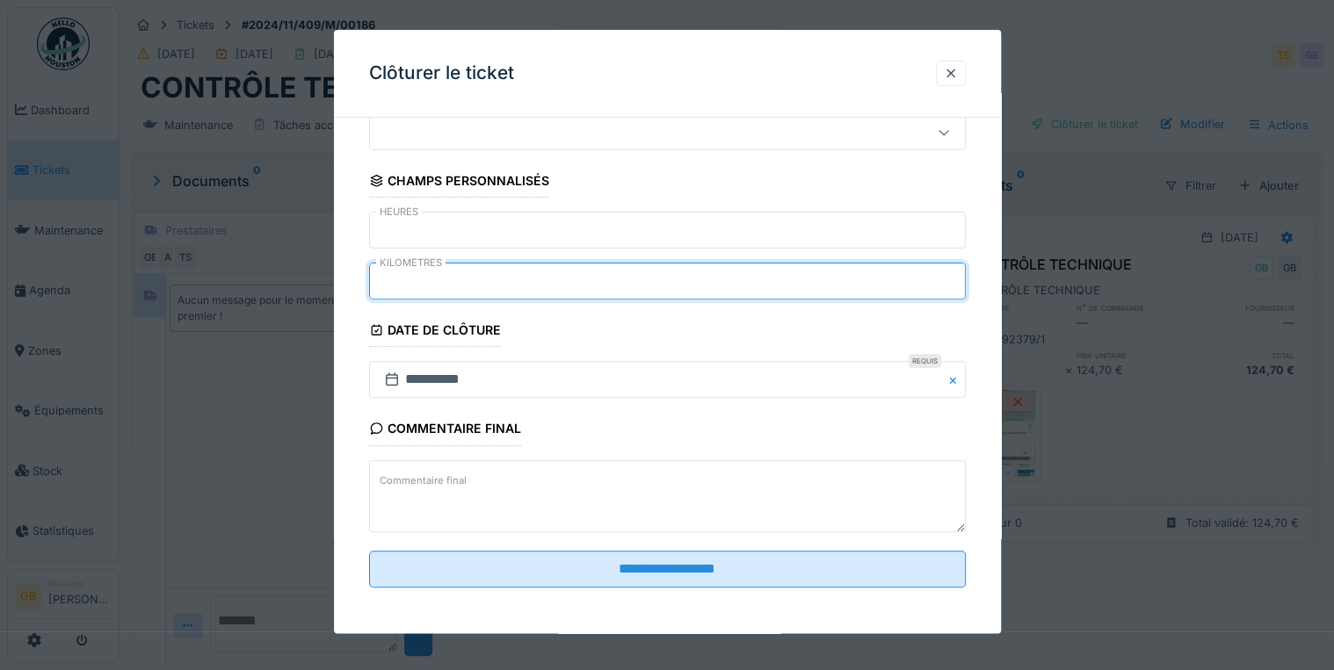
type input "*****"
click at [415, 370] on input "**********" at bounding box center [667, 380] width 597 height 37
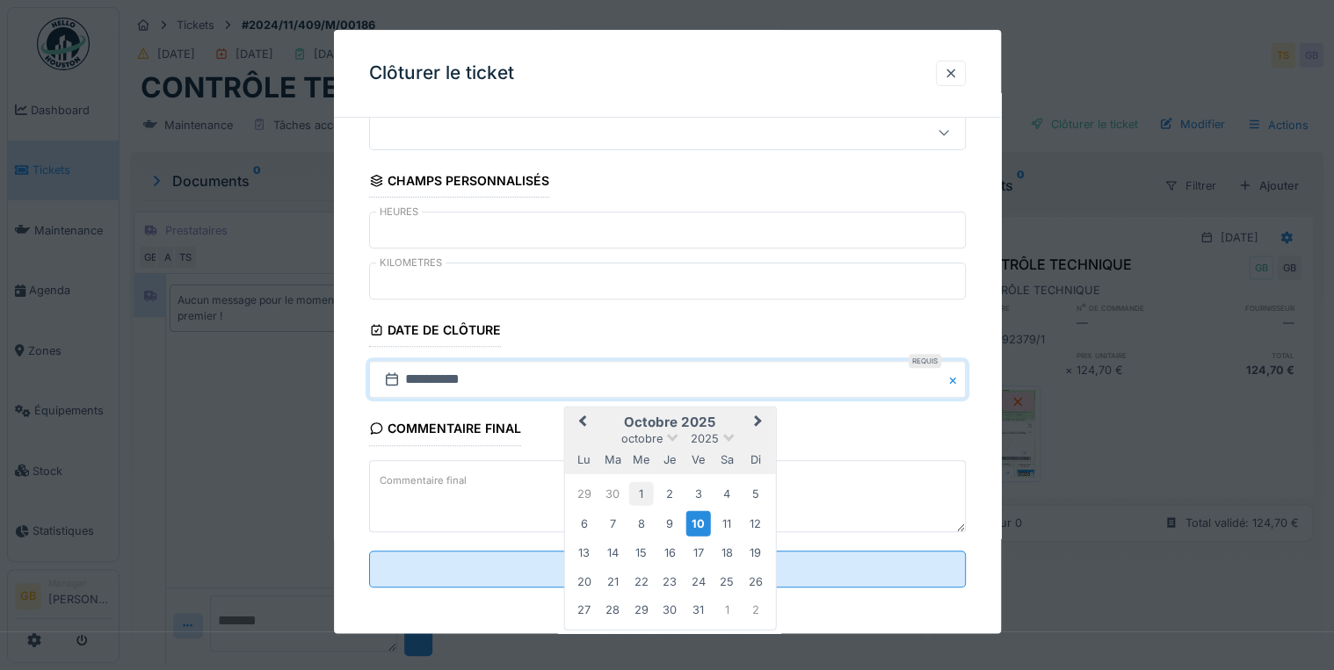
click at [645, 489] on div "1" at bounding box center [641, 494] width 24 height 24
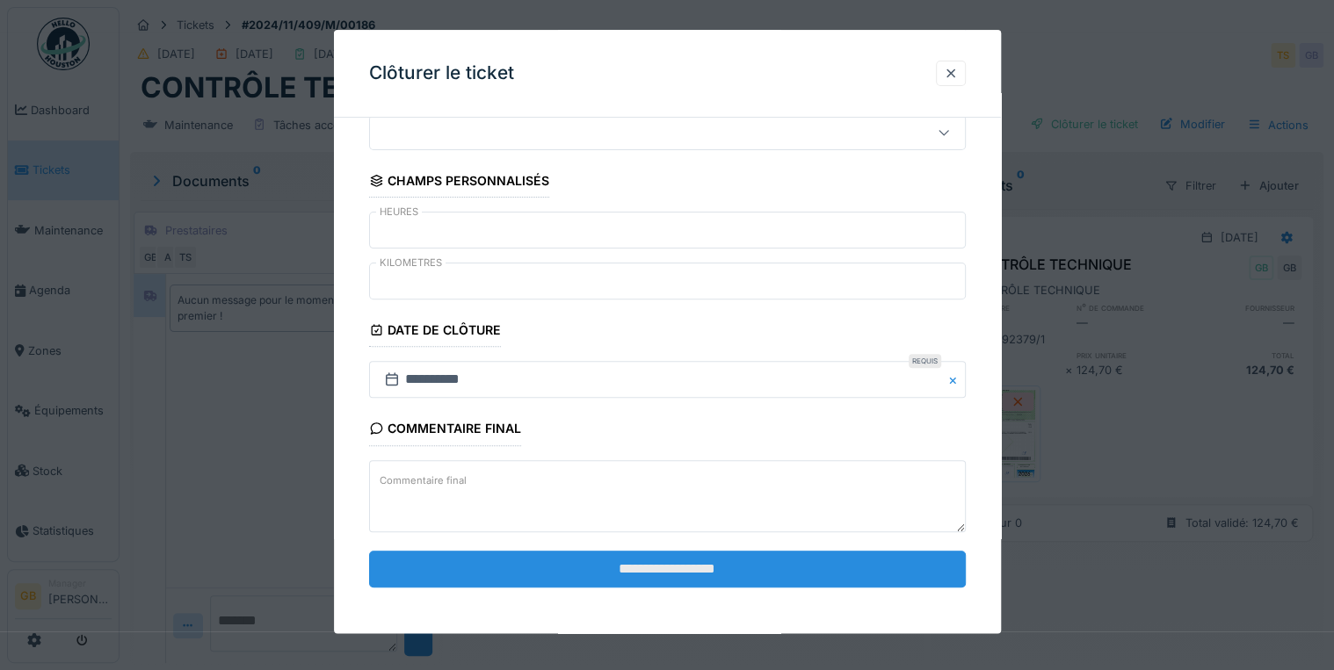
click at [600, 556] on input "**********" at bounding box center [667, 569] width 597 height 37
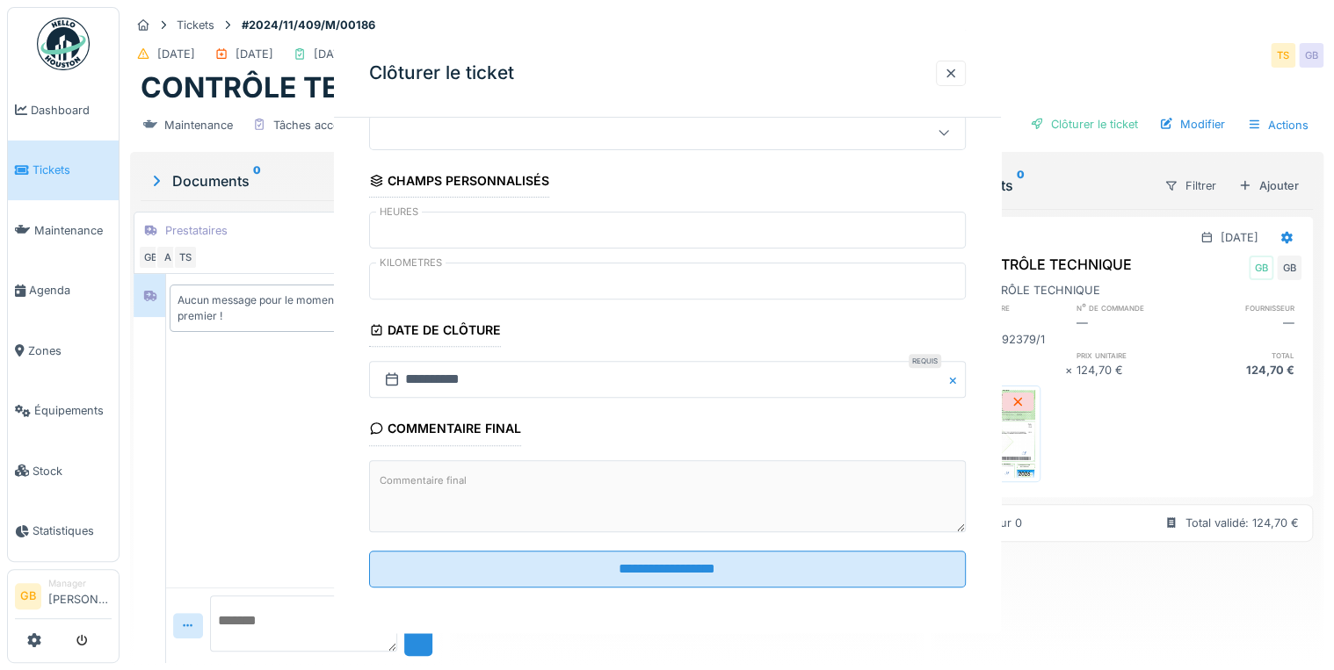
scroll to position [0, 0]
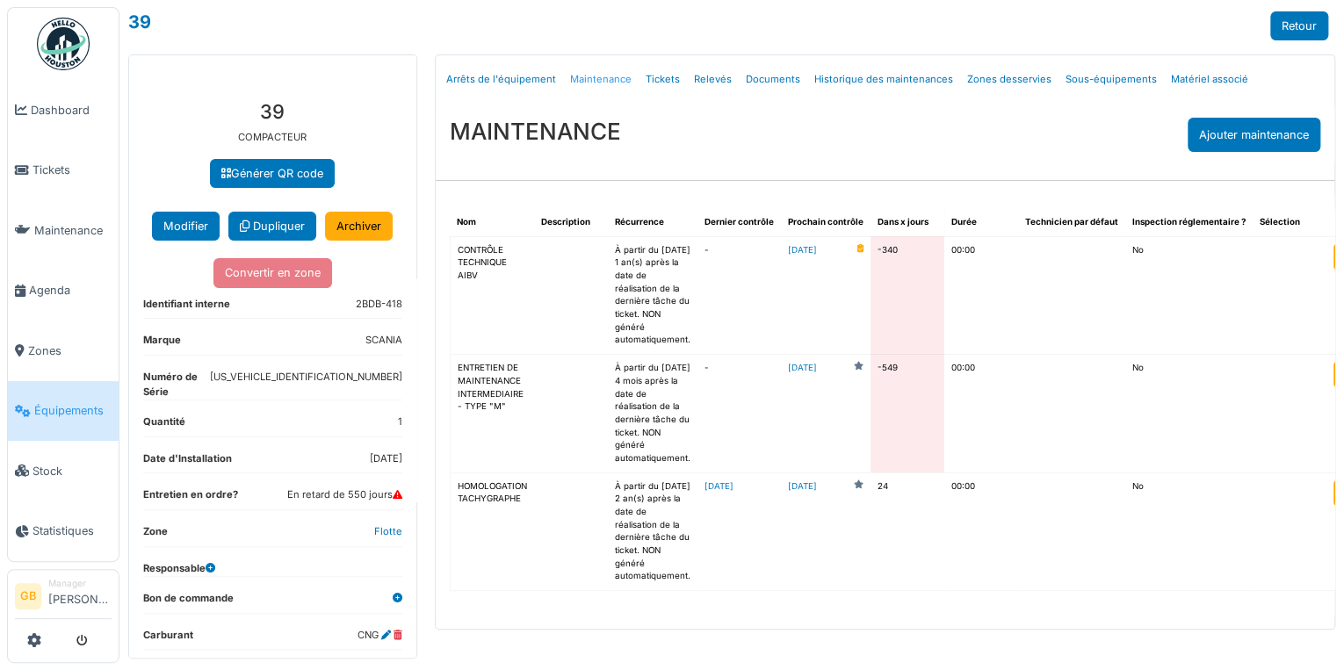
click at [601, 83] on link "Maintenance" at bounding box center [601, 79] width 76 height 41
click at [654, 74] on link "Tickets" at bounding box center [663, 79] width 48 height 41
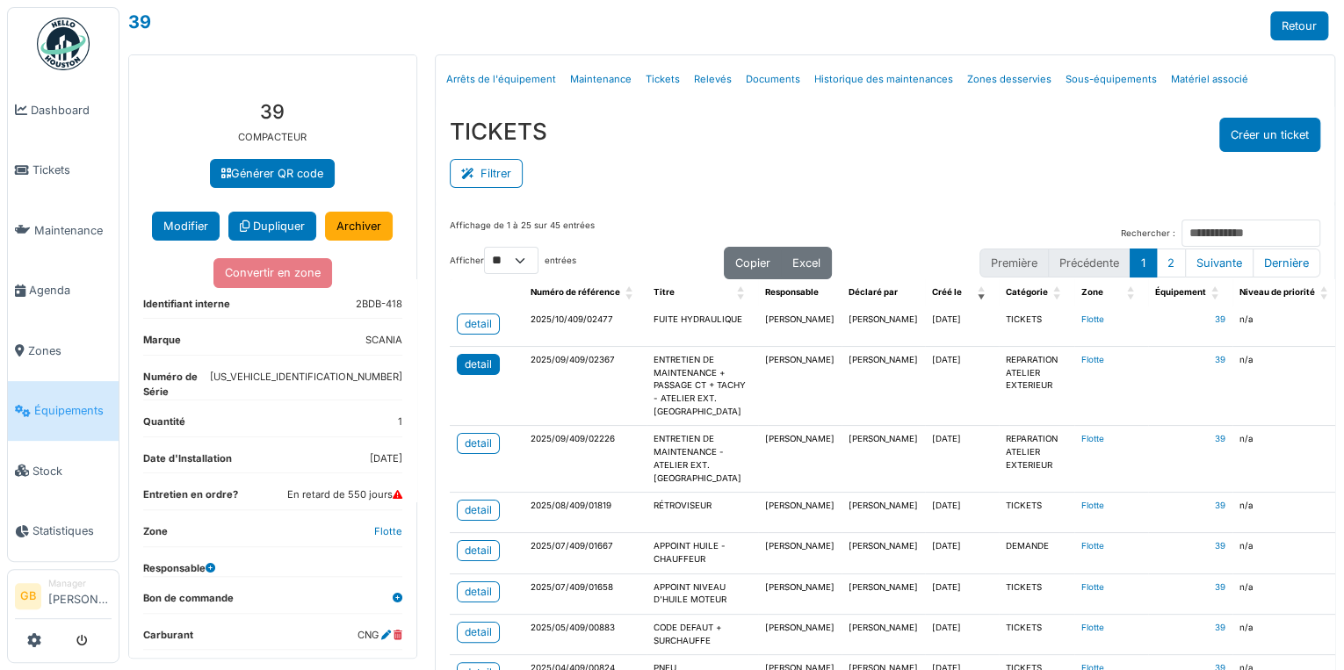
click at [482, 366] on div "detail" at bounding box center [478, 365] width 27 height 16
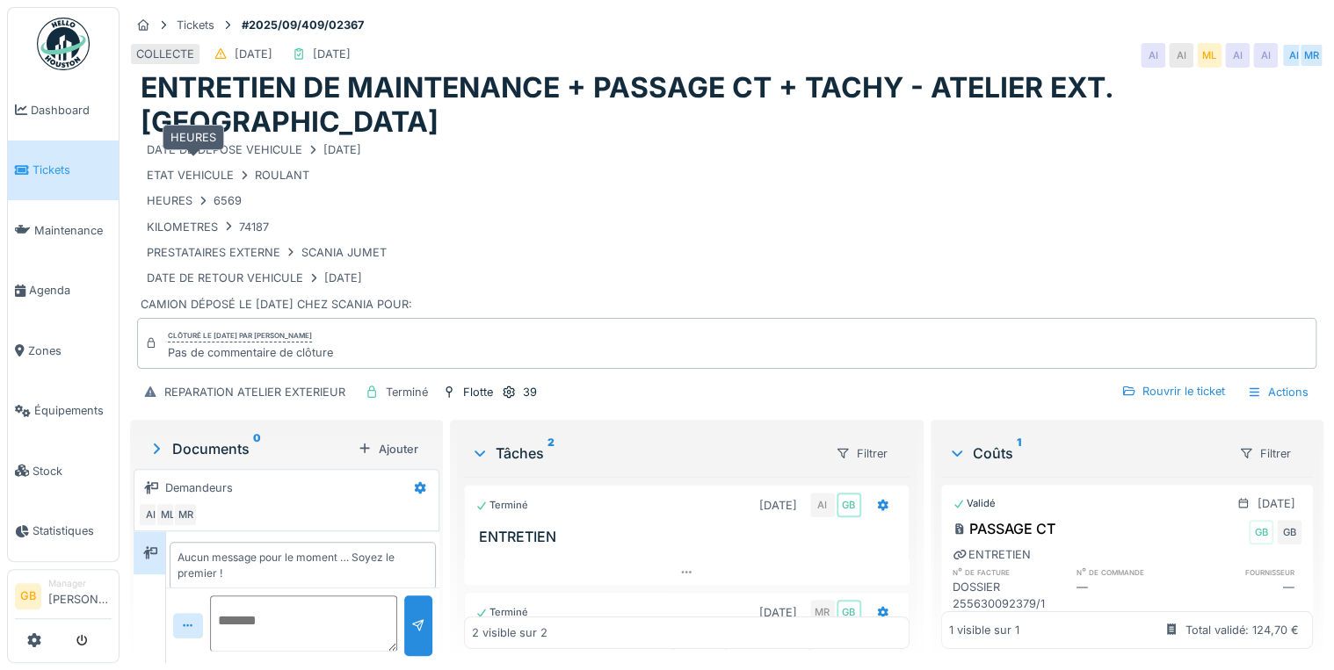
drag, startPoint x: 279, startPoint y: 192, endPoint x: 169, endPoint y: 163, distance: 114.7
click at [169, 163] on div "DATE DE DEPOSE VEHICULE [DATE] ETAT VEHICULE ROULANT HEURES 6569 KILOMETRES 741…" at bounding box center [727, 214] width 1172 height 150
drag, startPoint x: 263, startPoint y: 192, endPoint x: 218, endPoint y: 172, distance: 48.8
click at [218, 172] on div "DATE DE DEPOSE VEHICULE [DATE] ETAT VEHICULE ROULANT HEURES 6569 KILOMETRES 741…" at bounding box center [727, 214] width 1172 height 150
drag, startPoint x: 243, startPoint y: 165, endPoint x: 210, endPoint y: 164, distance: 33.4
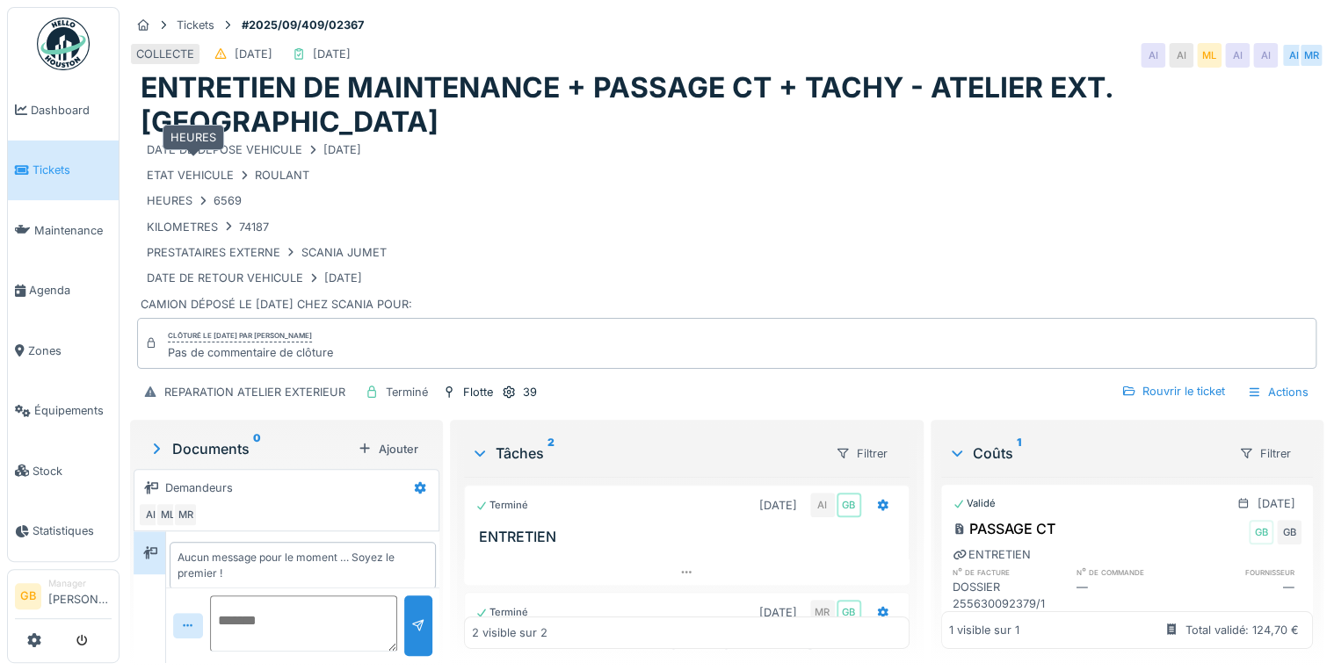
click at [210, 190] on div "HEURES 6569" at bounding box center [194, 201] width 107 height 22
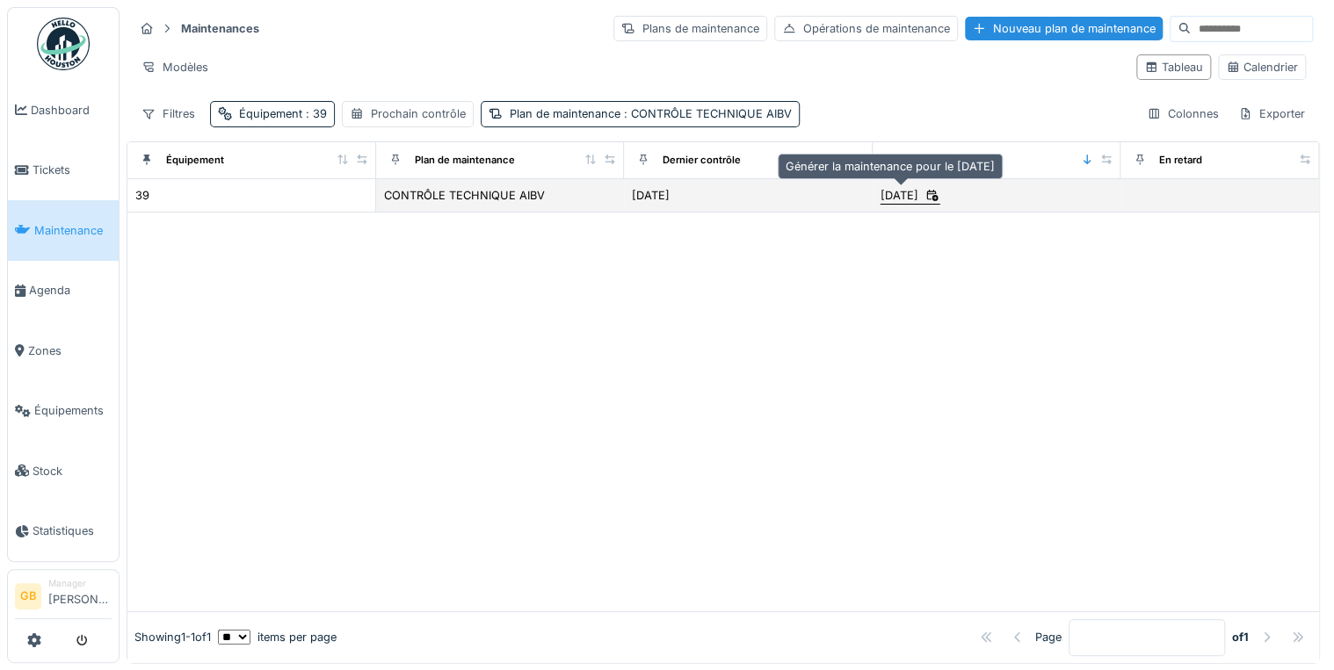
click at [931, 192] on icon at bounding box center [932, 196] width 12 height 12
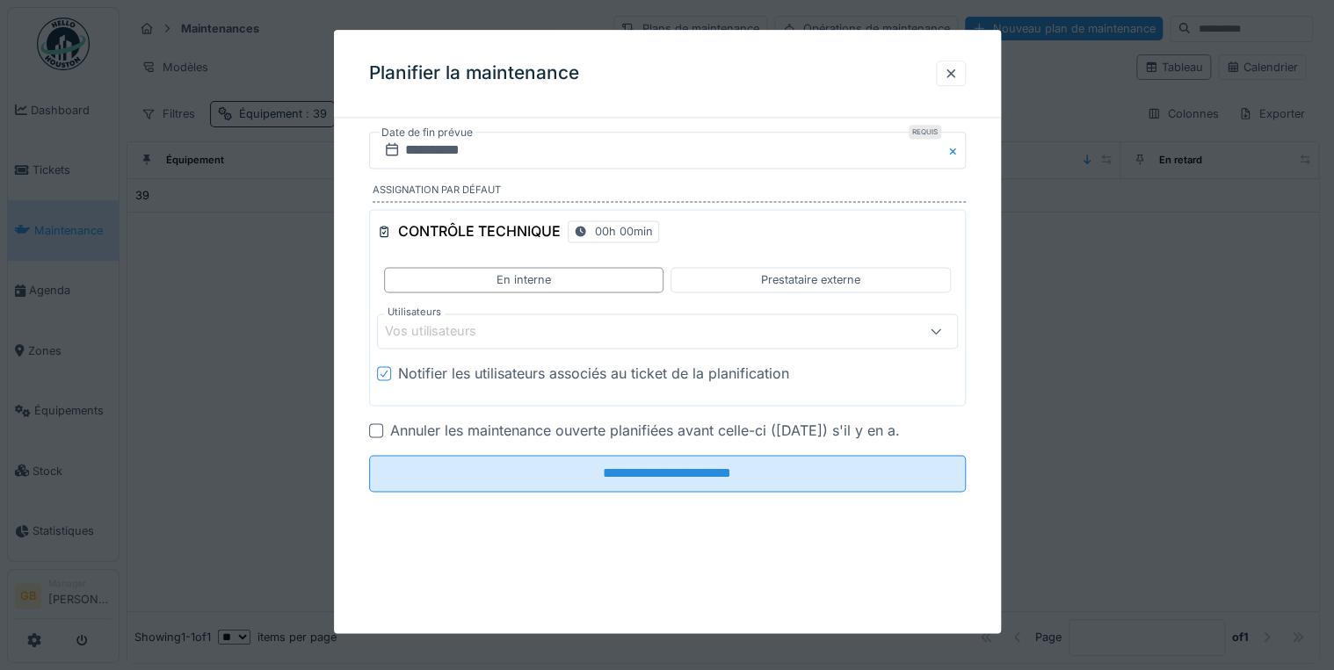
click at [435, 141] on label "Date de fin prévue" at bounding box center [427, 132] width 95 height 19
click at [434, 152] on input "**********" at bounding box center [667, 150] width 597 height 37
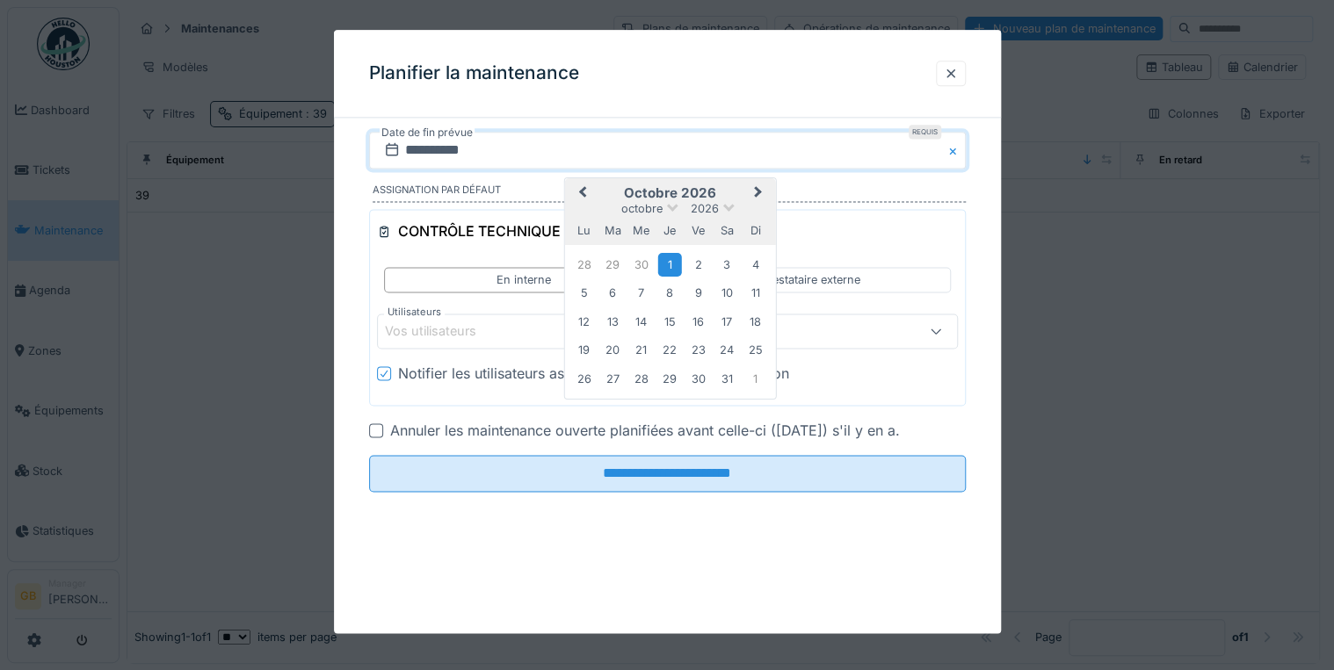
click at [757, 189] on span "Next Month" at bounding box center [757, 193] width 0 height 21
click at [634, 293] on div "4" at bounding box center [641, 293] width 24 height 24
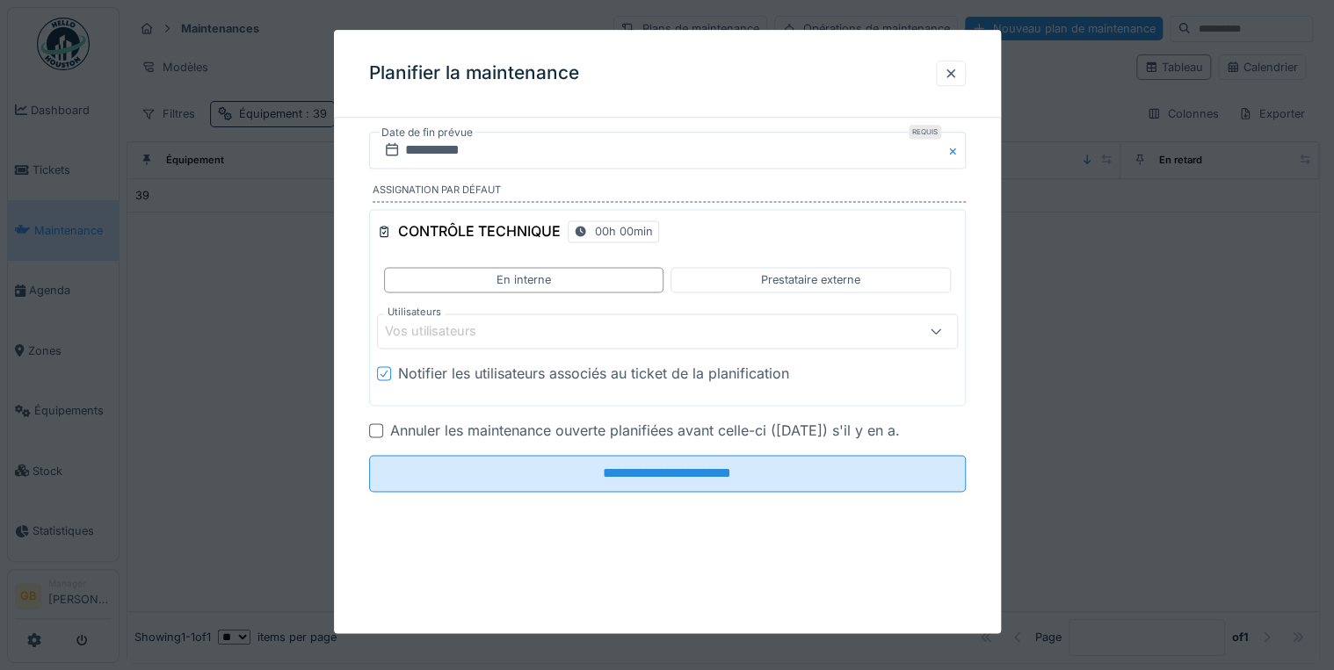
click at [510, 373] on div "Notifier les utilisateurs associés au ticket de la planification" at bounding box center [593, 374] width 391 height 21
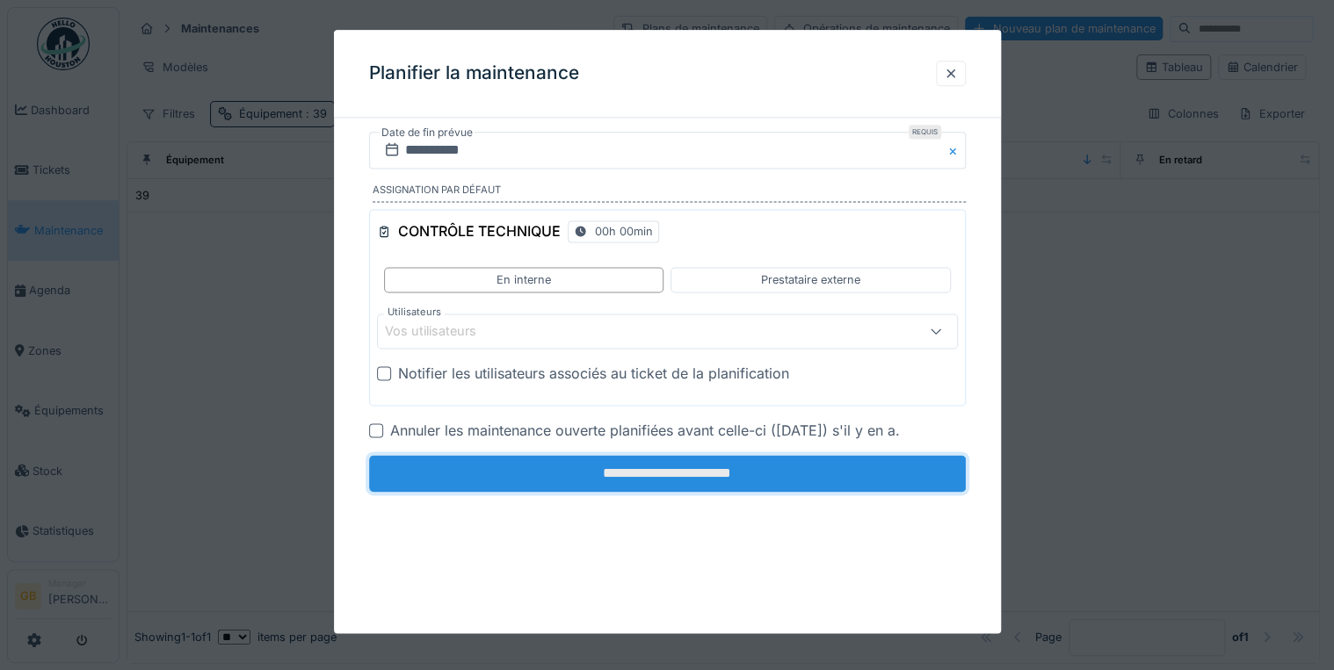
click at [538, 472] on input "**********" at bounding box center [667, 474] width 597 height 37
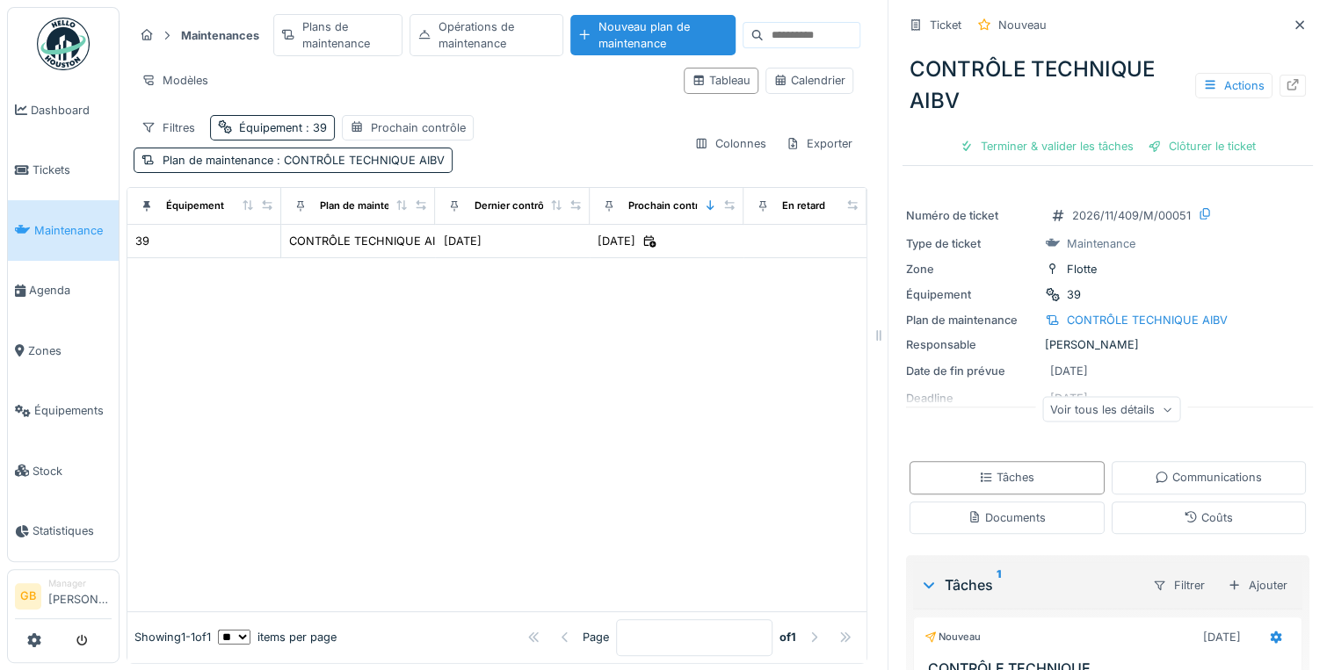
click at [1293, 26] on icon at bounding box center [1300, 24] width 14 height 11
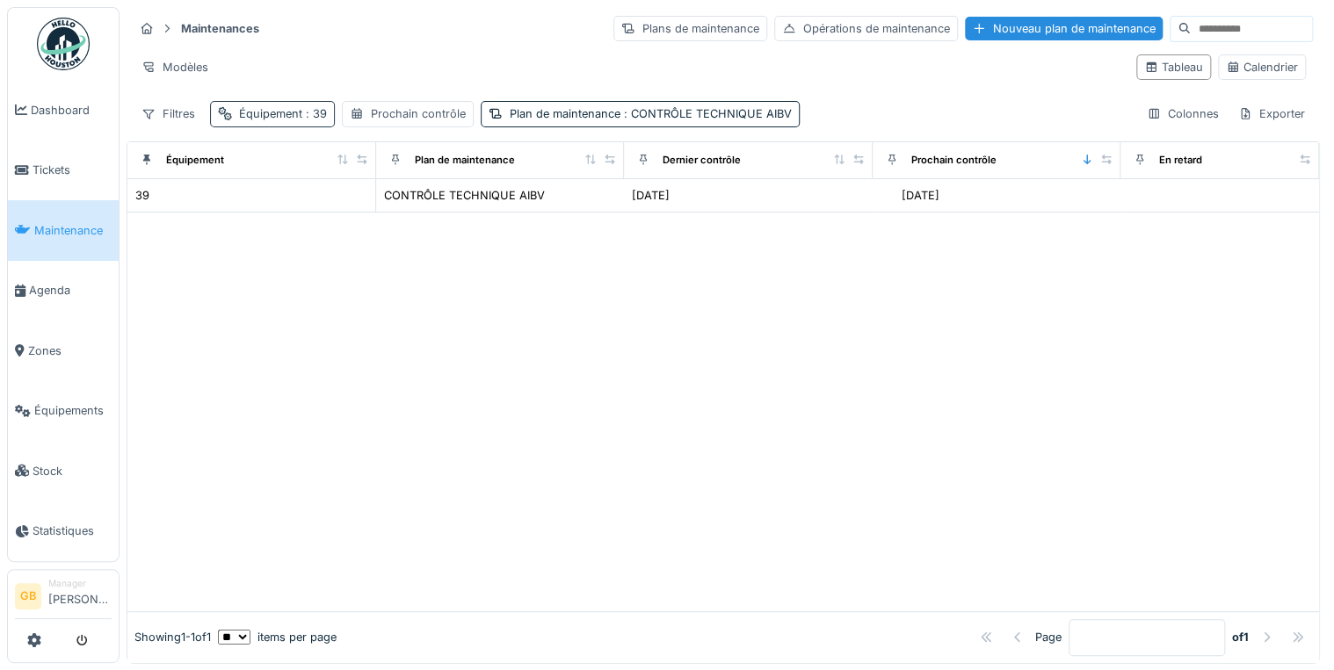
click at [309, 122] on div "Équipement : 39" at bounding box center [272, 113] width 125 height 25
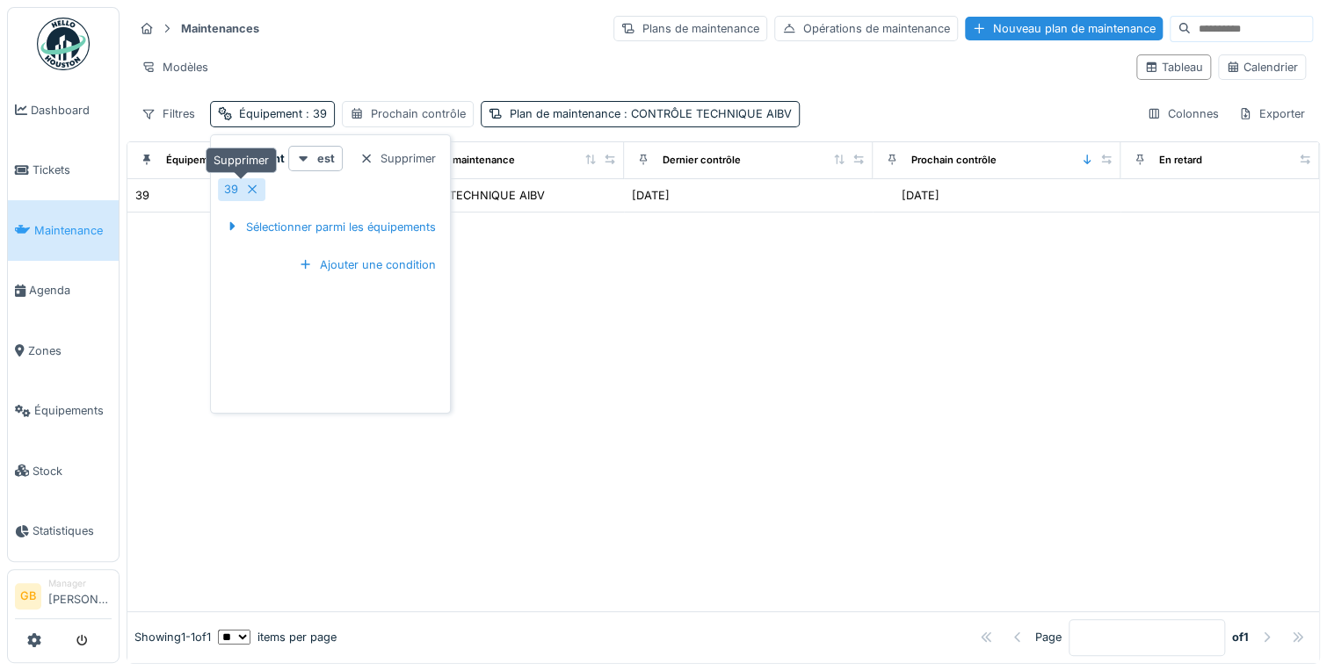
click at [253, 185] on icon at bounding box center [252, 189] width 14 height 11
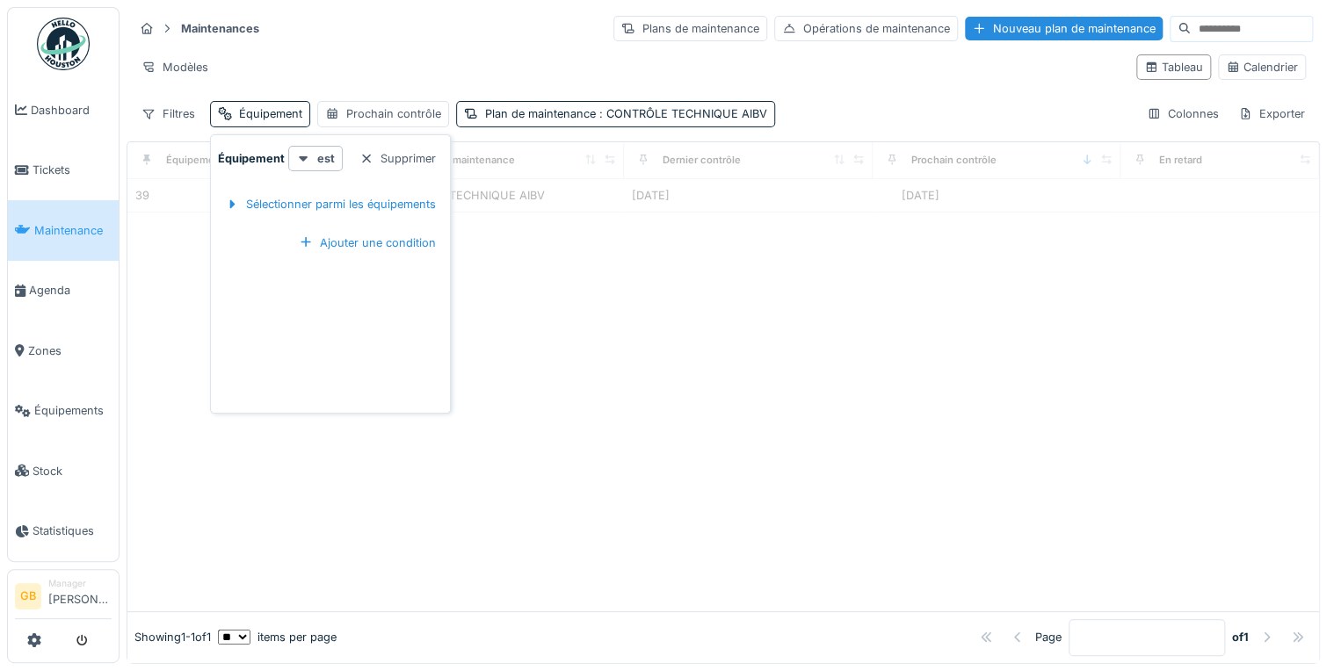
click at [253, 185] on div "Sélectionner parmi les équipements" at bounding box center [330, 204] width 225 height 52
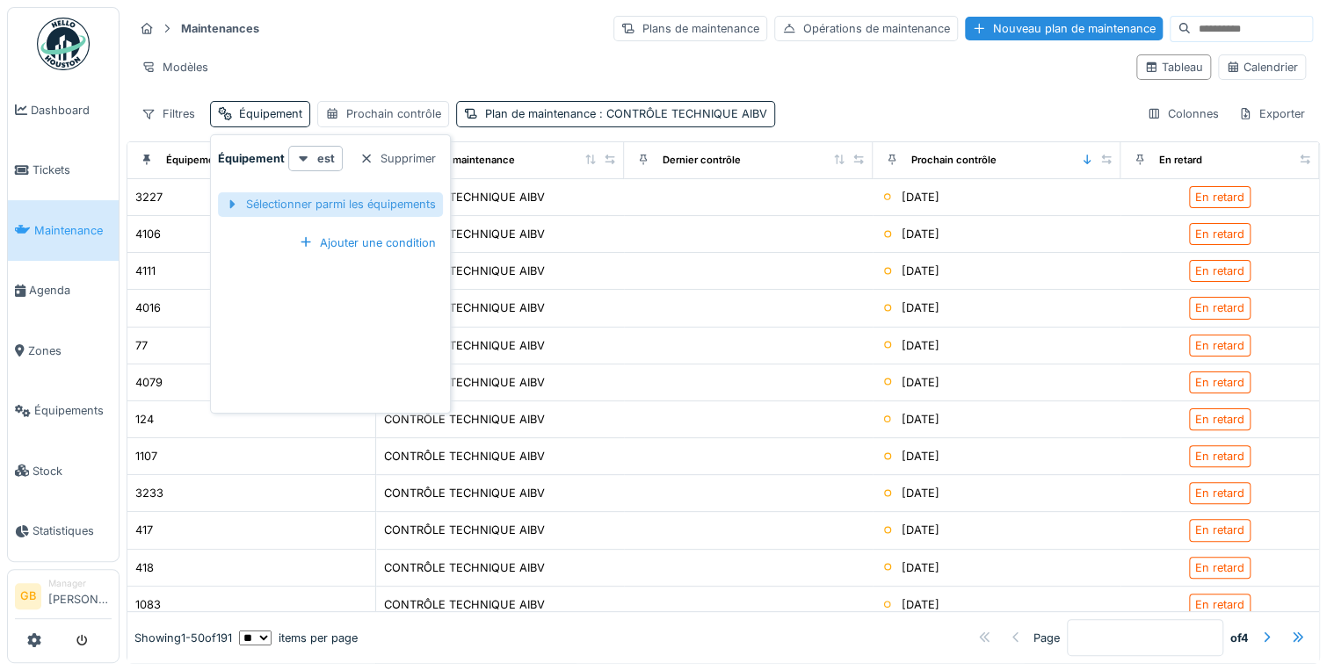
click at [266, 200] on div "Sélectionner parmi les équipements" at bounding box center [330, 204] width 225 height 24
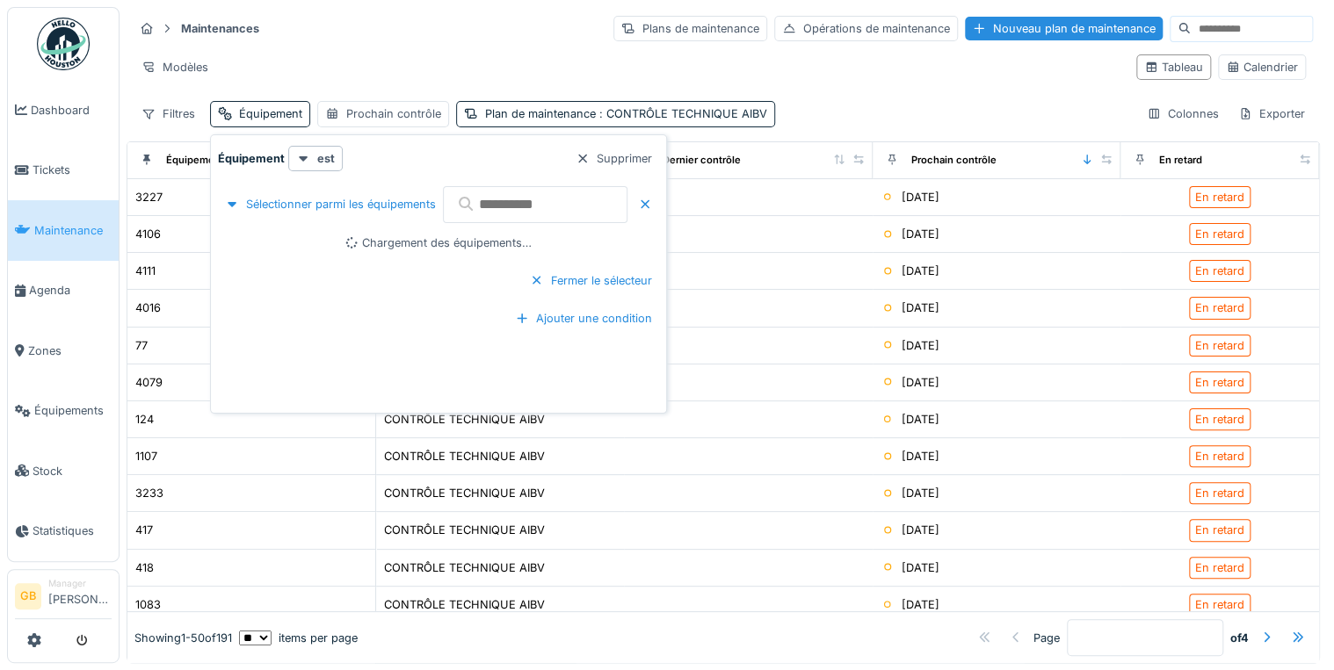
click at [502, 207] on input "text" at bounding box center [535, 204] width 185 height 37
type input "***"
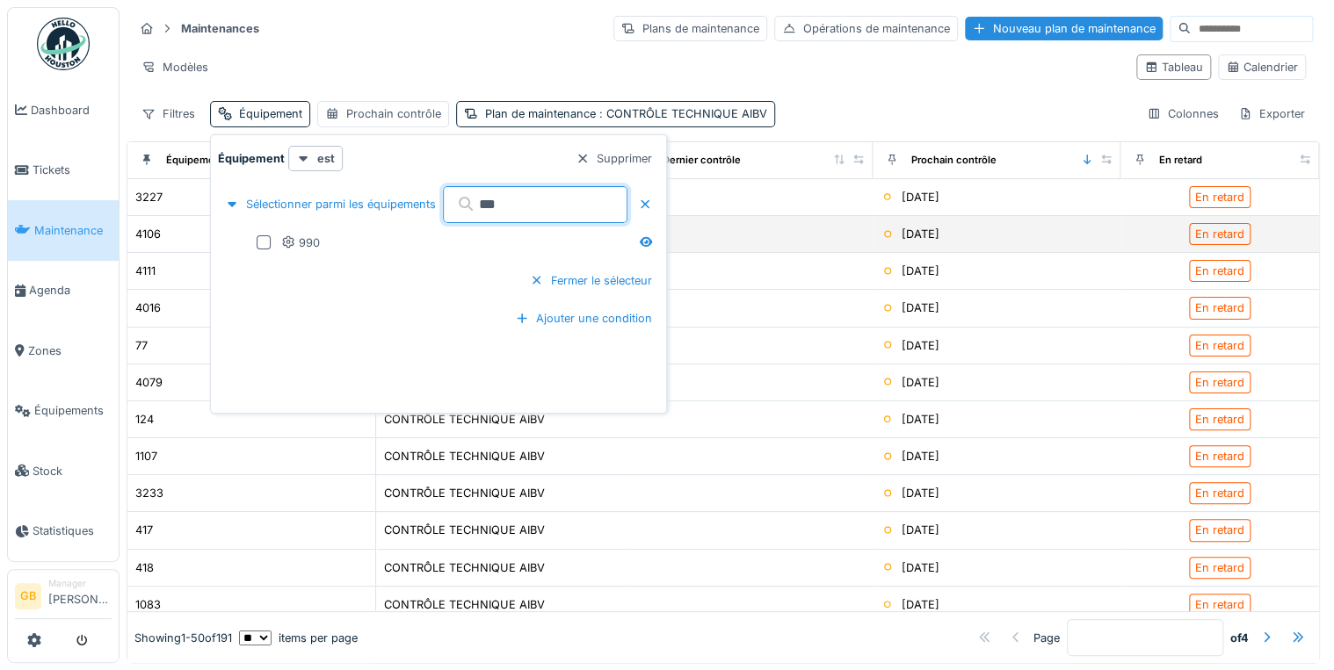
click at [260, 241] on td "4106" at bounding box center [251, 234] width 249 height 37
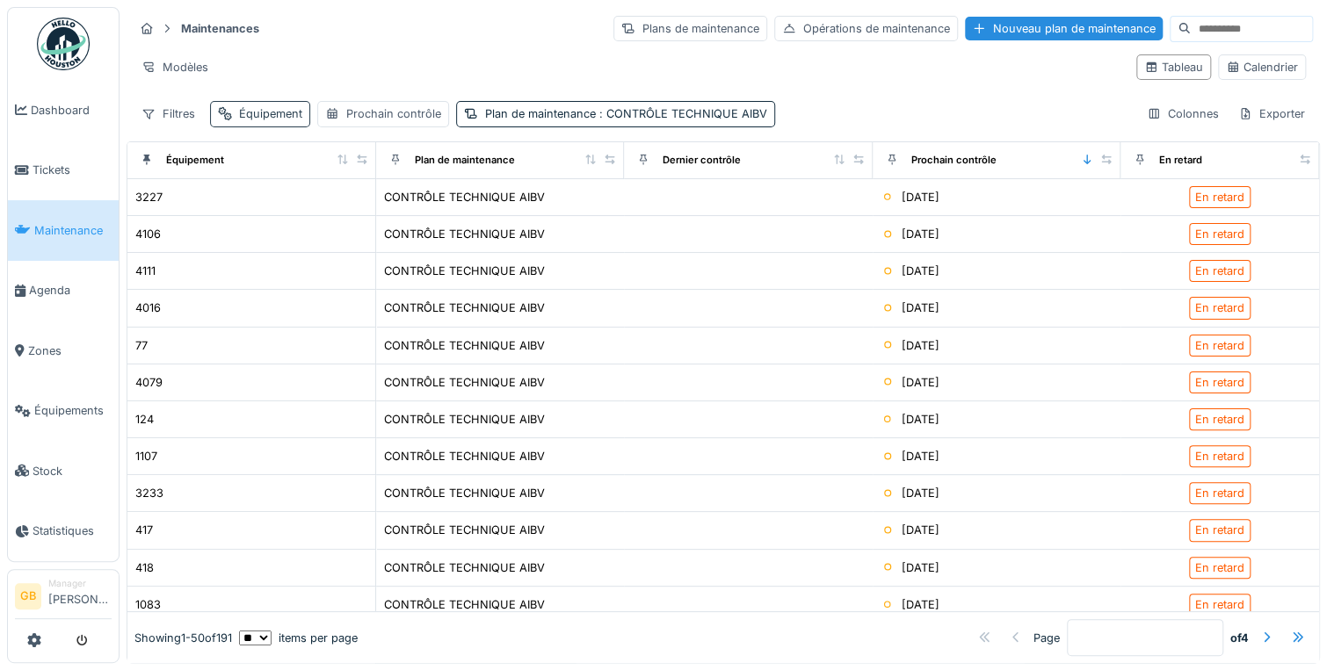
click at [262, 118] on div "Équipement" at bounding box center [270, 113] width 63 height 17
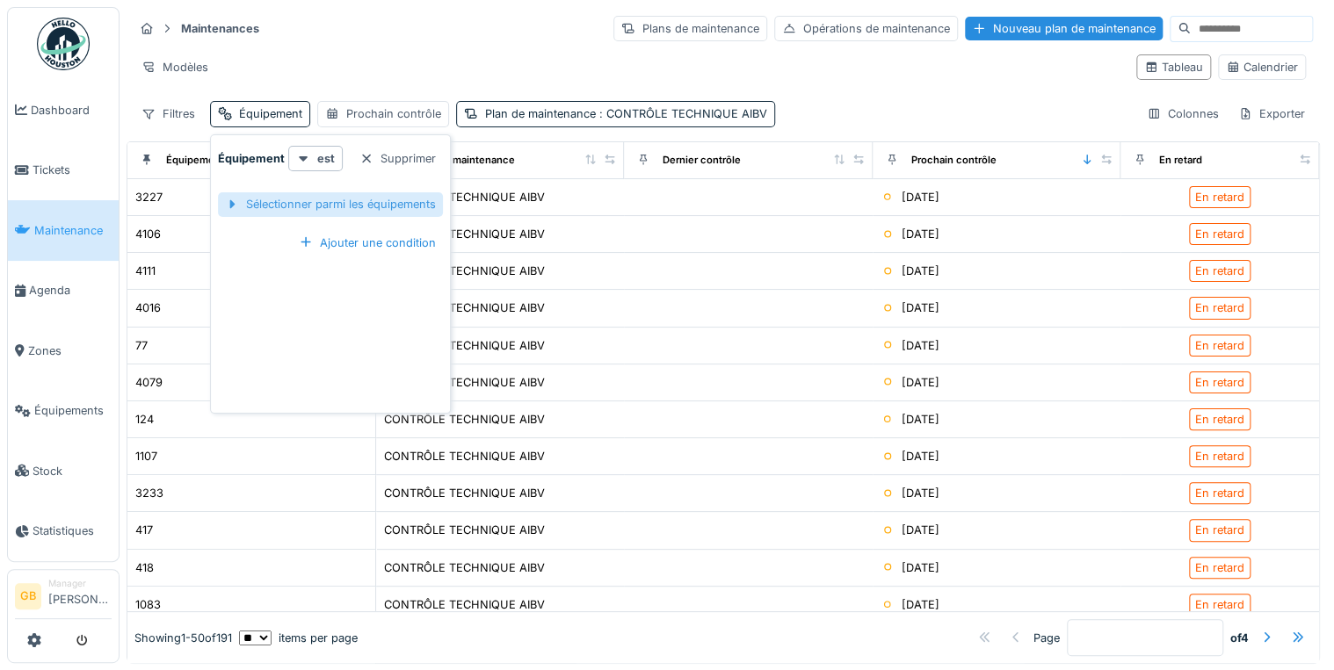
click at [351, 204] on div "Sélectionner parmi les équipements" at bounding box center [330, 204] width 225 height 24
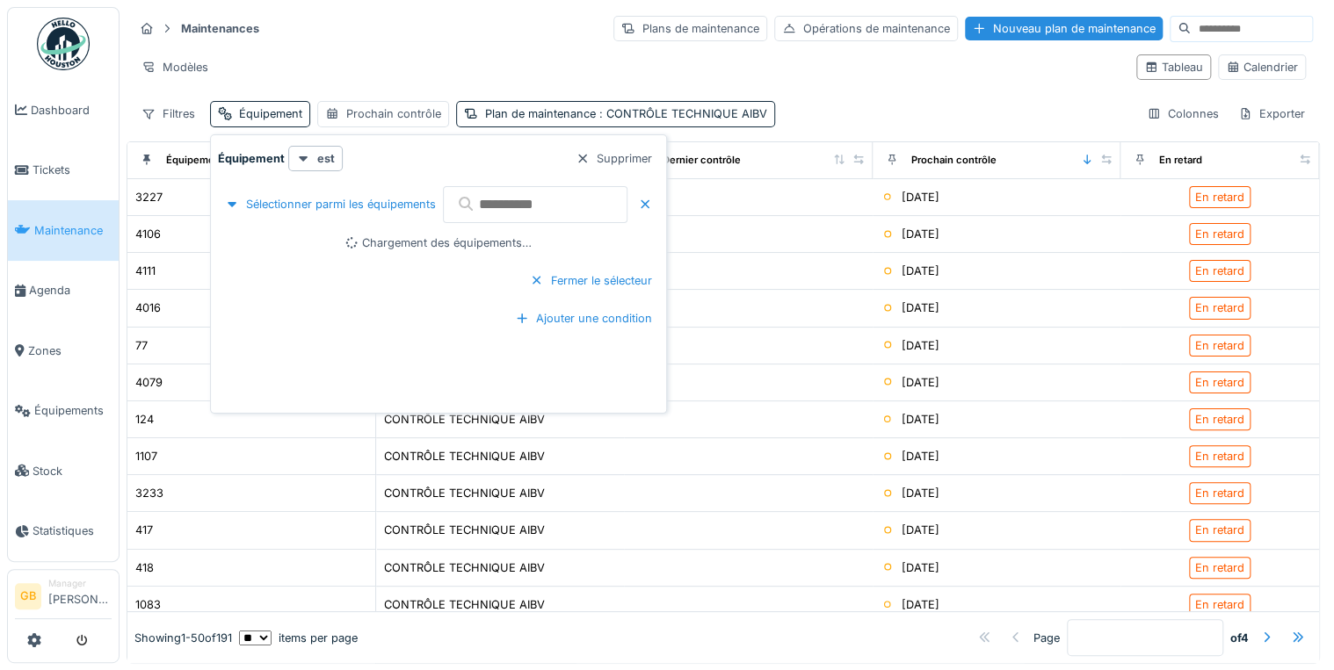
click at [527, 216] on input "text" at bounding box center [535, 204] width 185 height 37
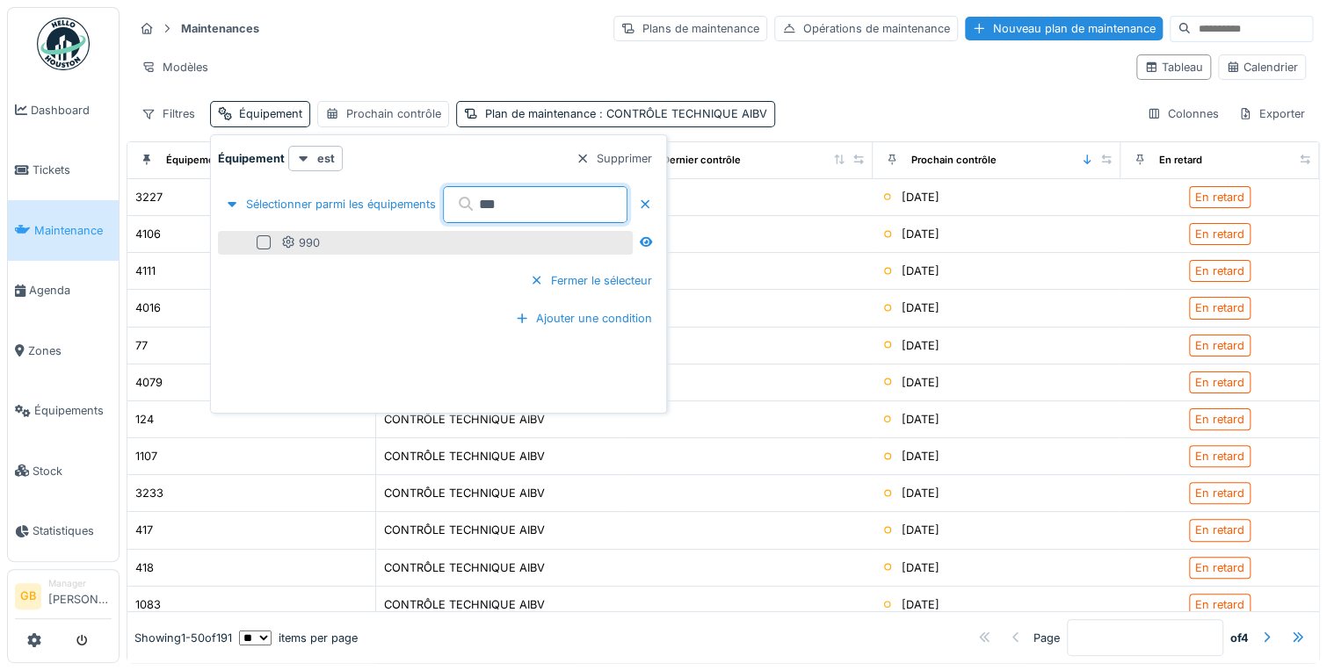
type input "***"
click at [257, 239] on div at bounding box center [264, 242] width 14 height 14
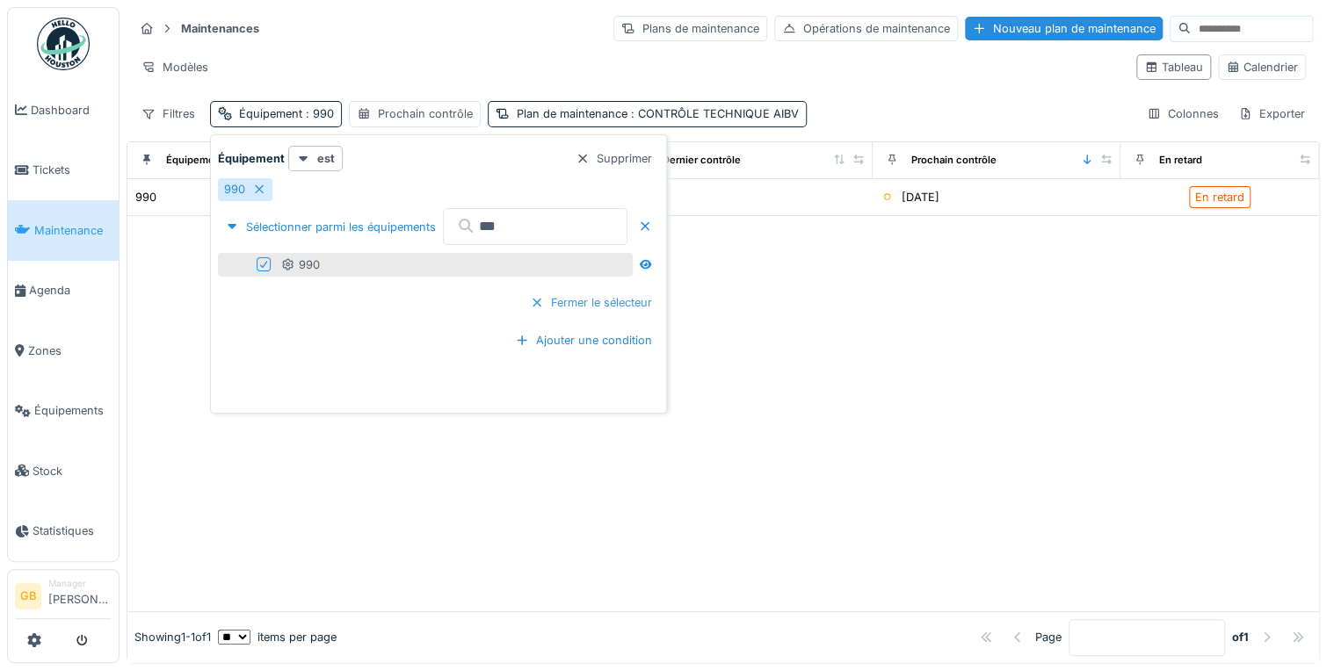
click at [659, 307] on div "Fermer le sélecteur" at bounding box center [591, 303] width 136 height 24
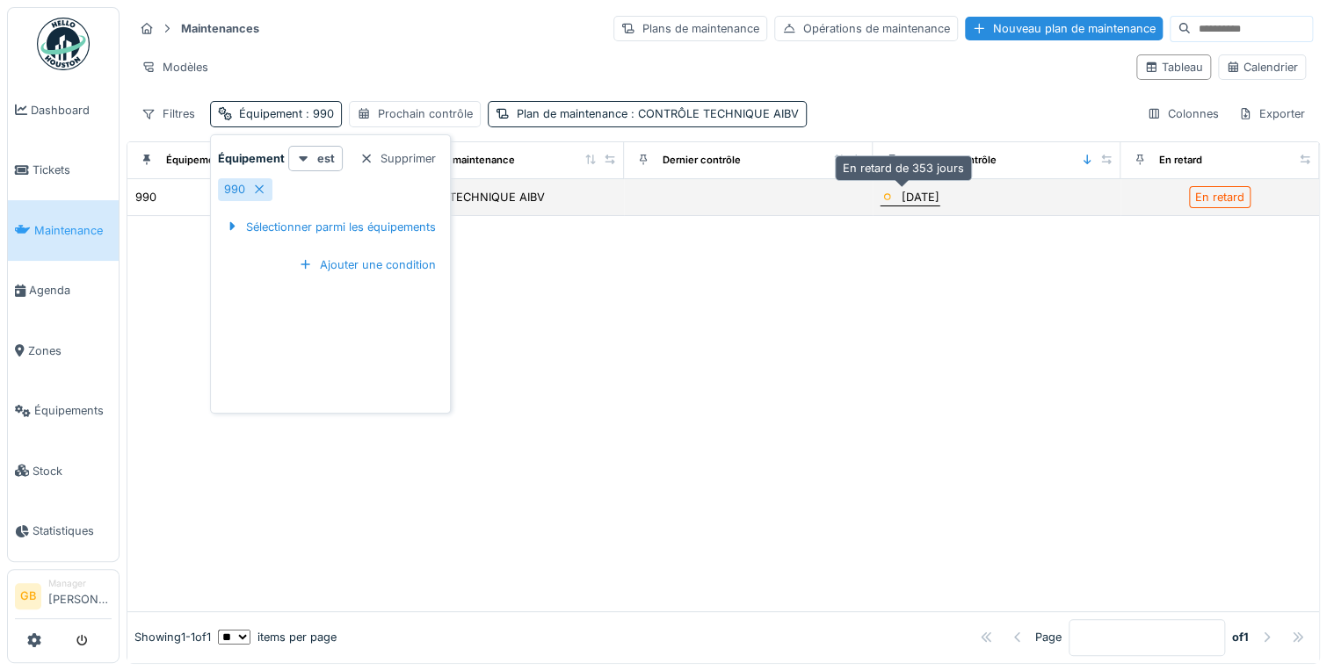
click at [912, 197] on div "22/10/2024" at bounding box center [921, 197] width 38 height 17
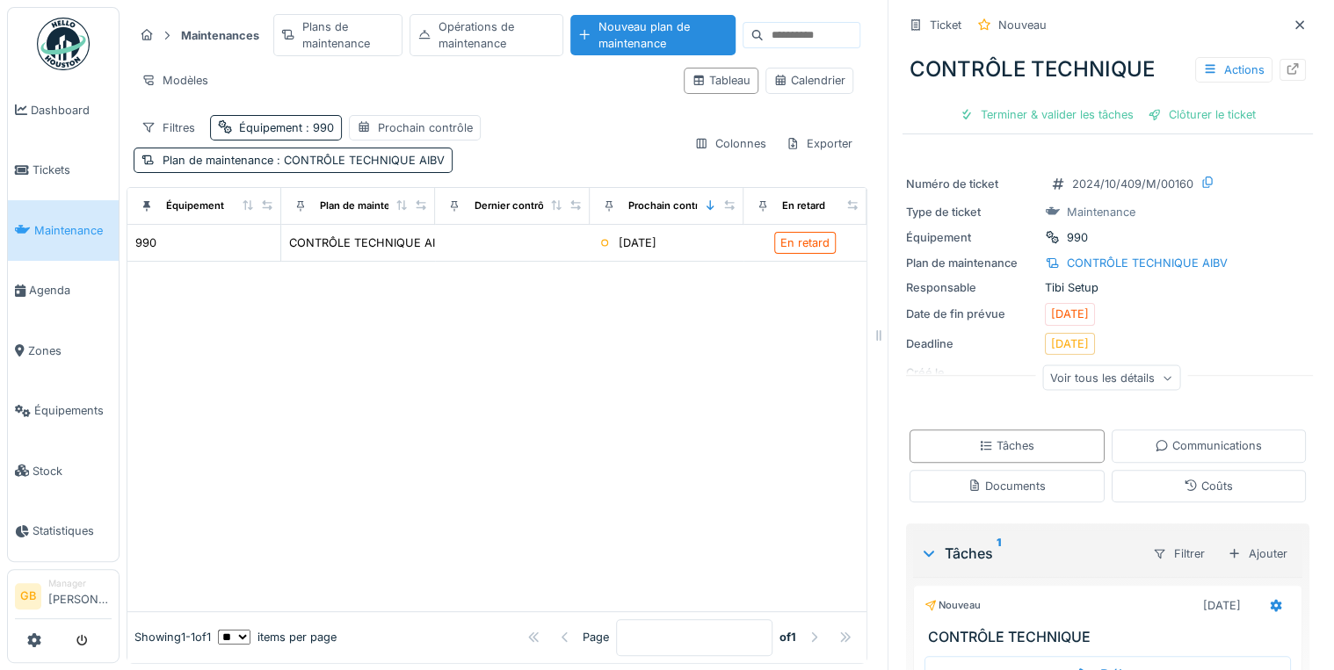
click at [1286, 63] on div "CONTRÔLE TECHNIQUE Actions" at bounding box center [1107, 70] width 410 height 46
click at [1286, 70] on icon at bounding box center [1293, 68] width 14 height 11
drag, startPoint x: 1276, startPoint y: 23, endPoint x: 1154, endPoint y: 11, distance: 122.8
click at [1295, 25] on icon at bounding box center [1299, 24] width 9 height 9
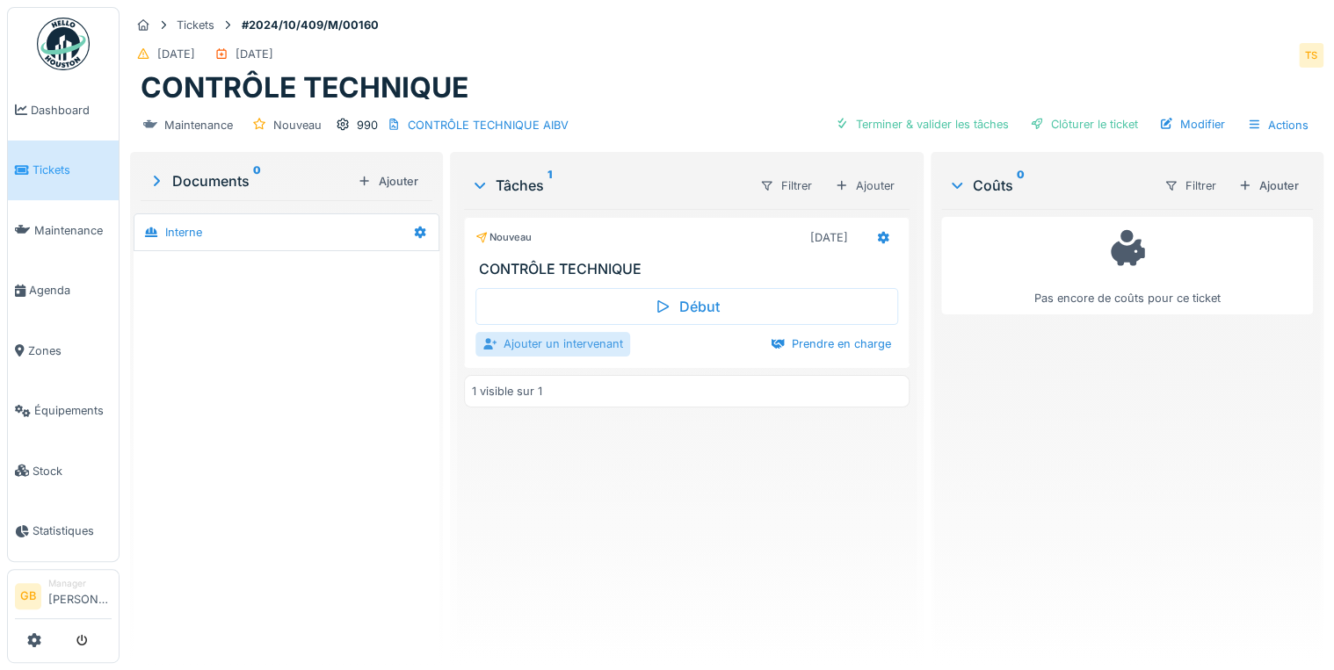
click at [485, 350] on div at bounding box center [489, 344] width 14 height 17
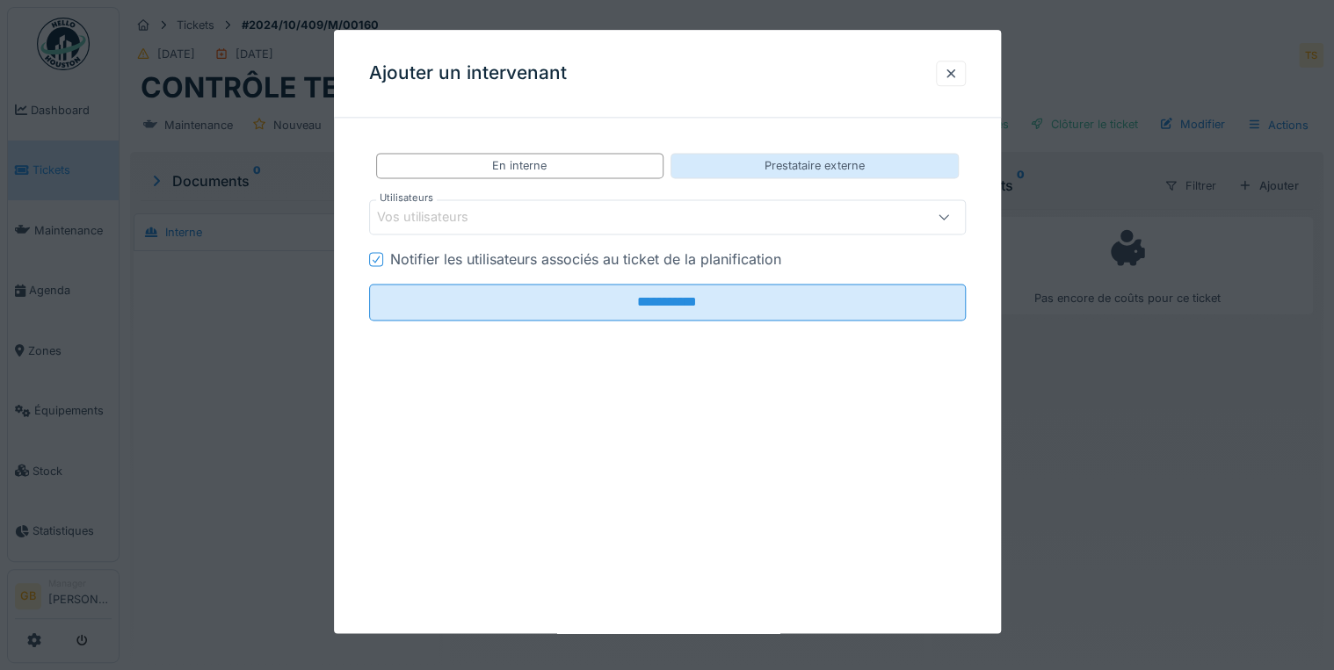
click at [798, 172] on div "Prestataire externe" at bounding box center [813, 165] width 99 height 17
drag, startPoint x: 622, startPoint y: 250, endPoint x: 599, endPoint y: 222, distance: 36.2
click at [621, 250] on div "Envoyer une notification au prestataire de services" at bounding box center [558, 260] width 336 height 21
click at [594, 215] on div "Vos prestataires de services" at bounding box center [631, 217] width 509 height 19
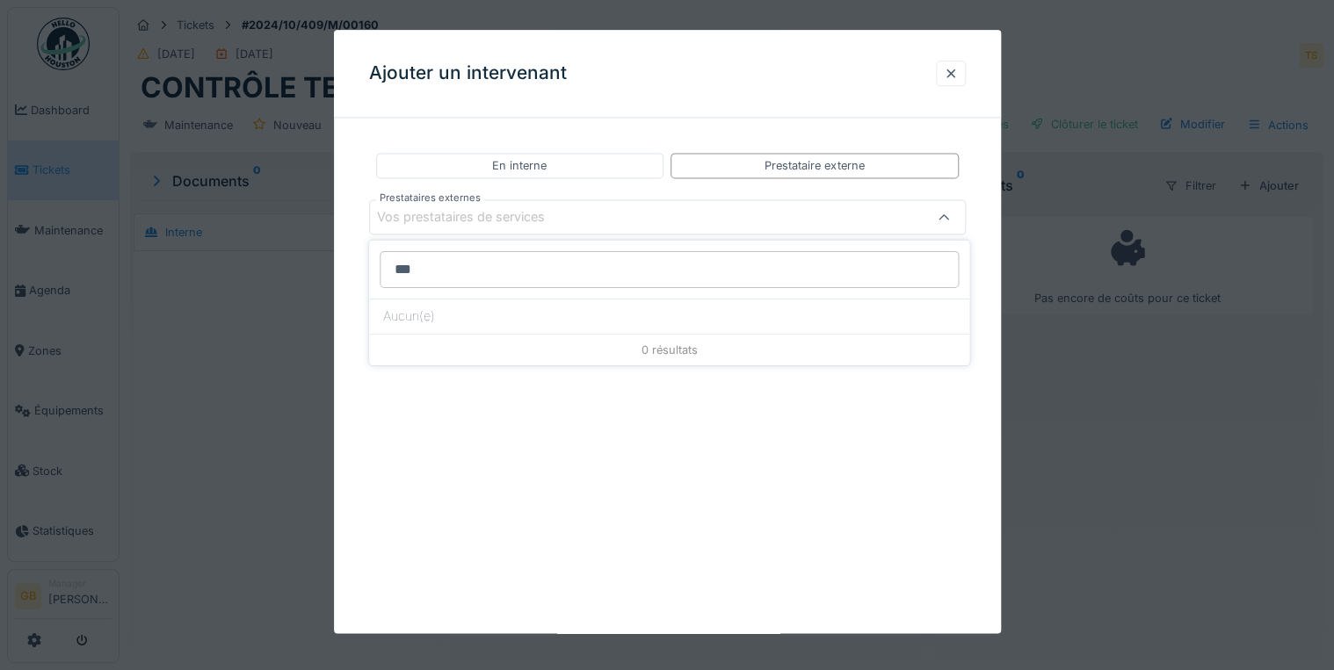
type input "****"
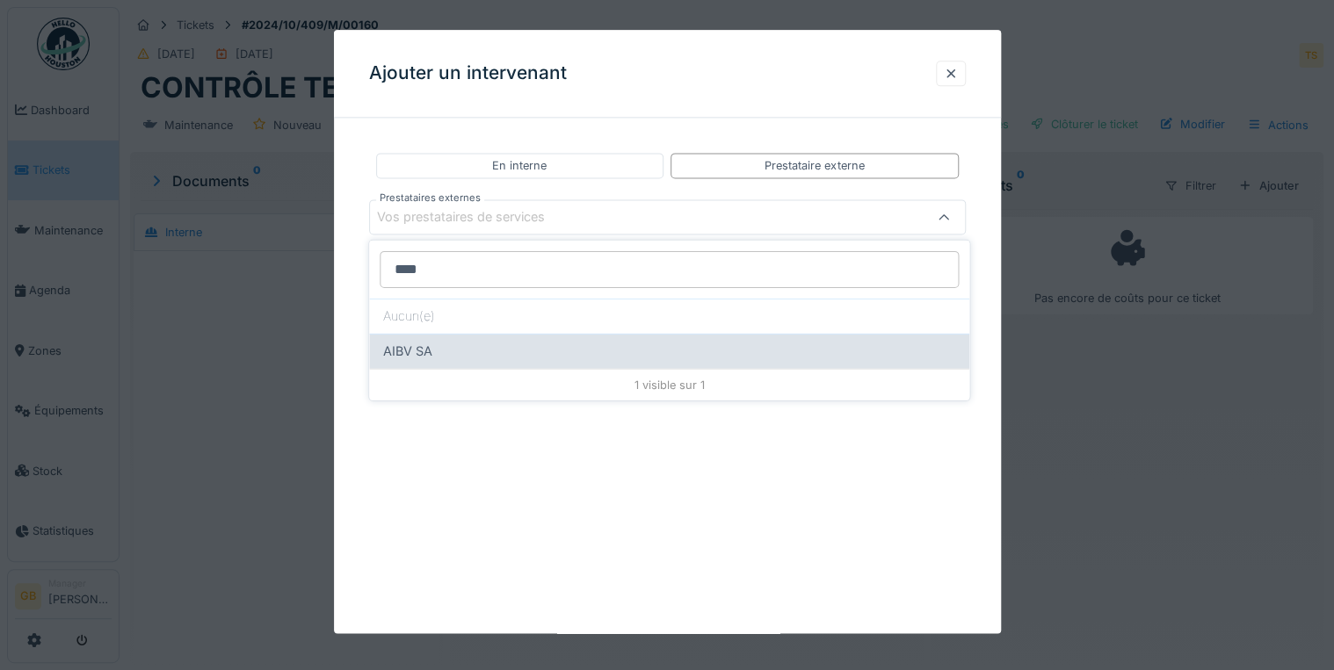
click at [400, 356] on span "AIBV SA" at bounding box center [407, 351] width 49 height 19
type input "*****"
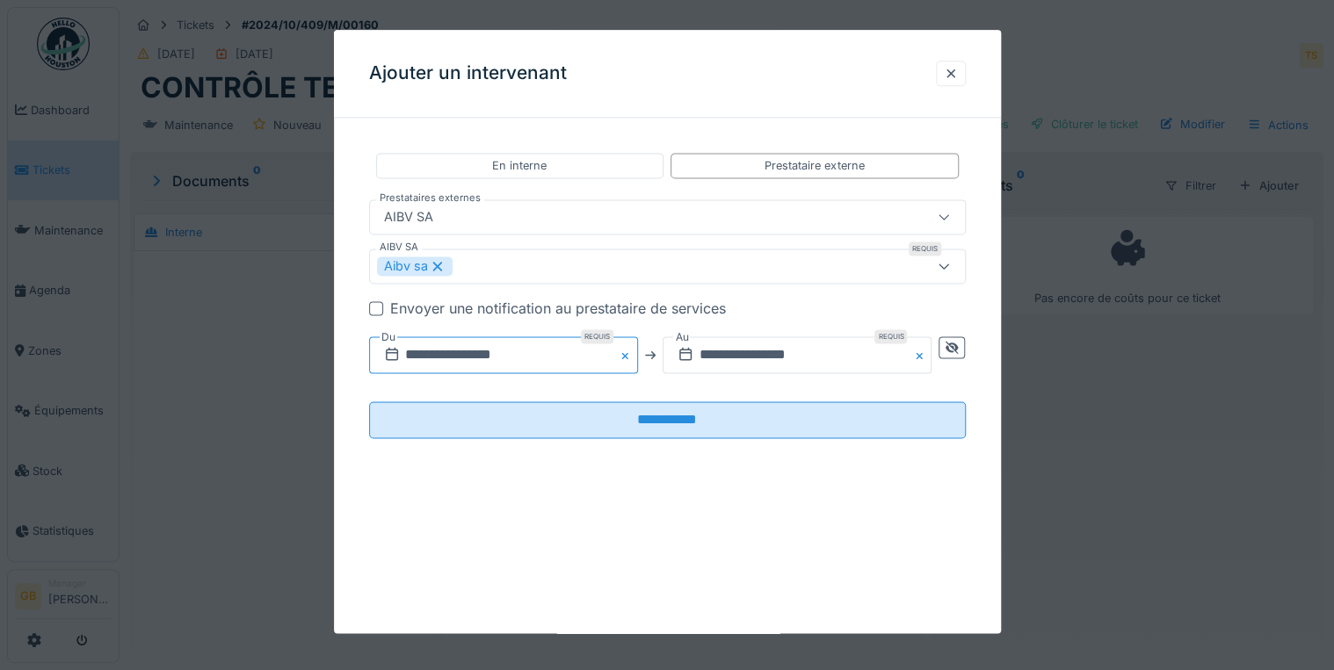
click at [404, 358] on input "**********" at bounding box center [503, 355] width 269 height 37
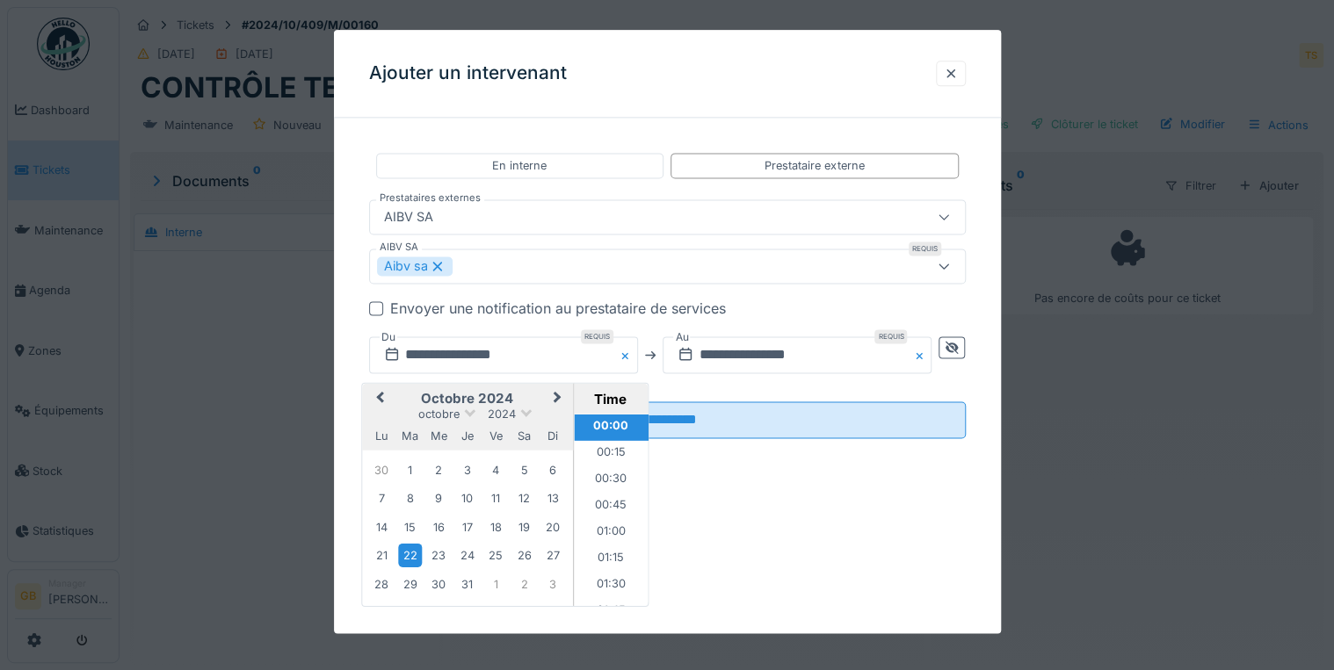
click at [557, 399] on span "Next Month" at bounding box center [557, 398] width 0 height 21
click at [530, 415] on div "novembre 2024" at bounding box center [467, 414] width 211 height 15
click at [507, 413] on span "2024" at bounding box center [508, 414] width 28 height 13
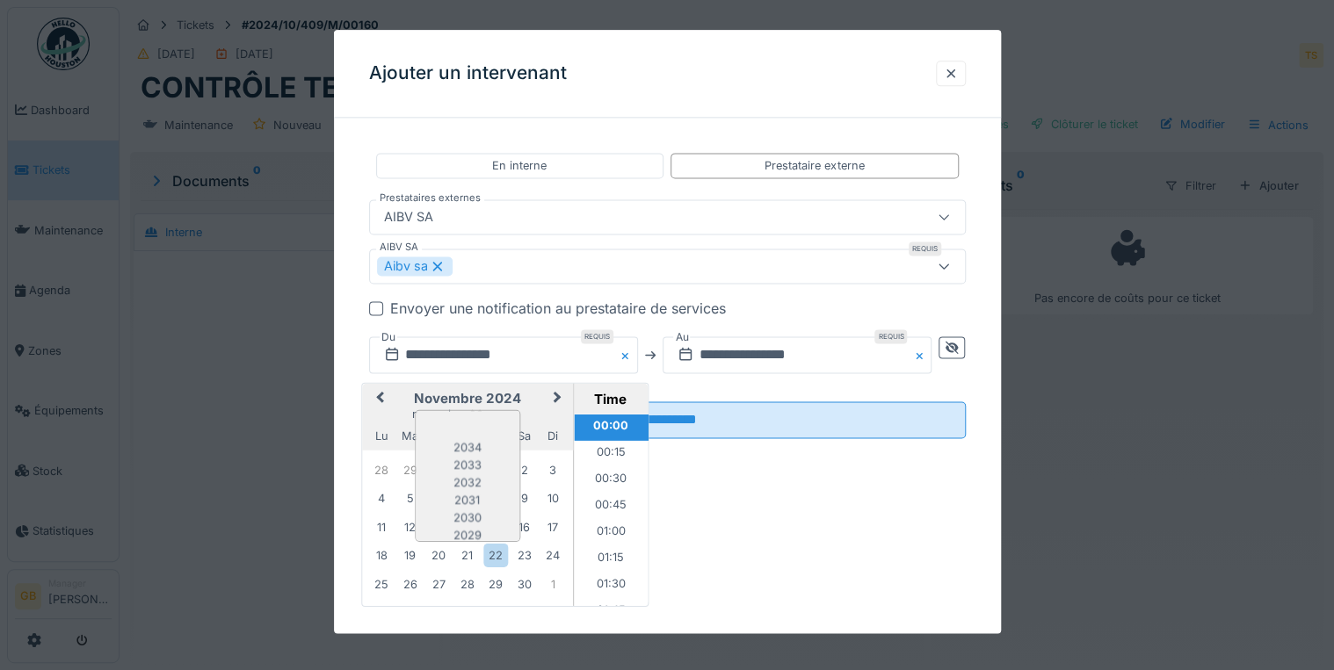
scroll to position [148, 0]
click at [489, 451] on div "2025" at bounding box center [468, 459] width 104 height 18
click at [376, 397] on button "Previous Month" at bounding box center [378, 400] width 28 height 28
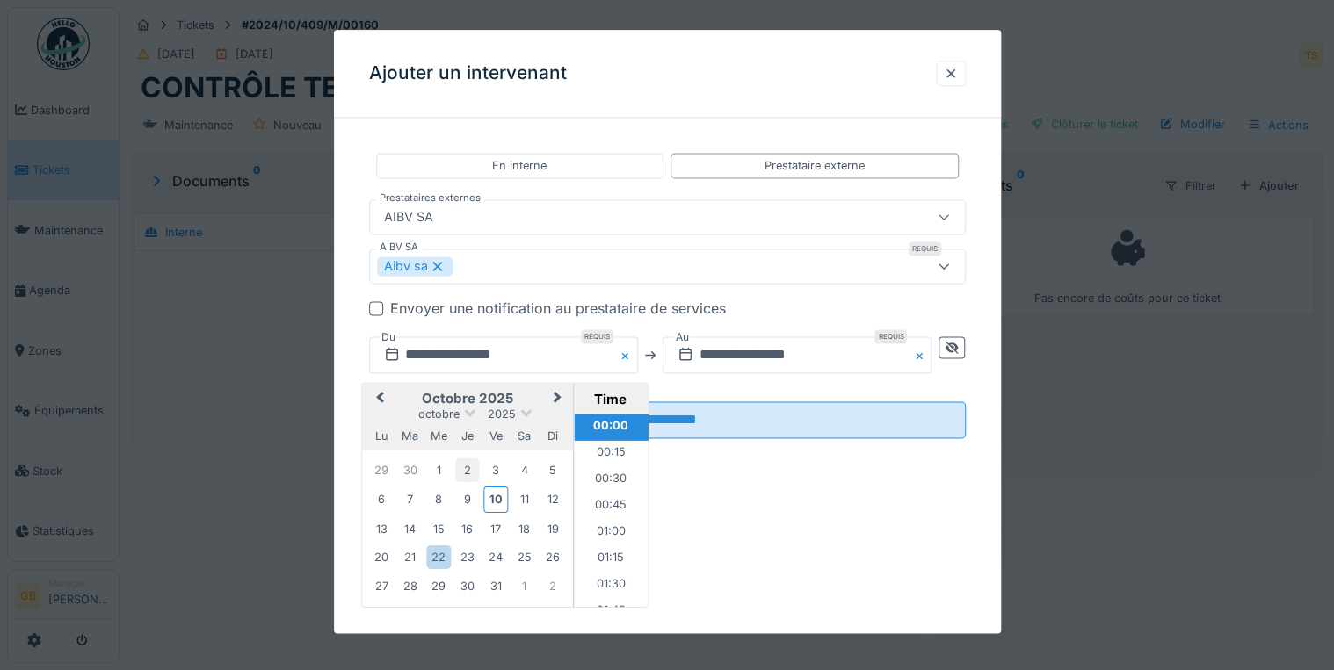
click at [473, 467] on div "2" at bounding box center [467, 471] width 24 height 24
click at [694, 360] on icon at bounding box center [686, 355] width 18 height 14
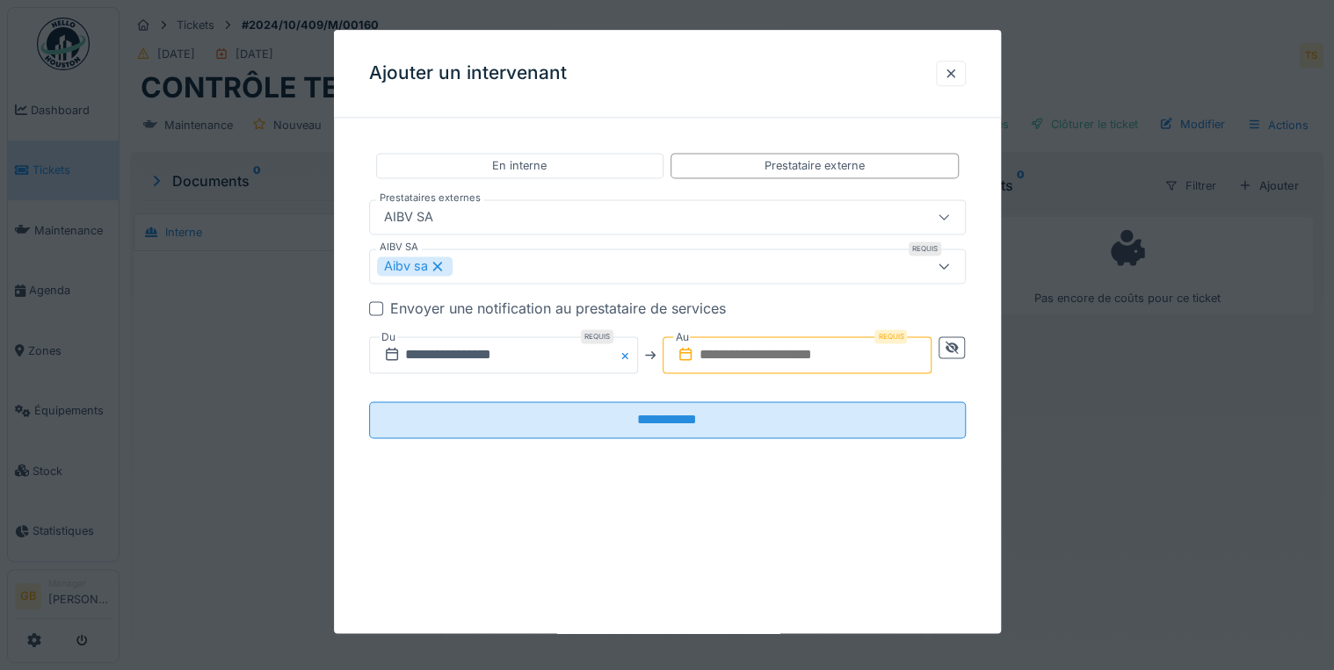
click at [855, 352] on input "text" at bounding box center [797, 355] width 269 height 37
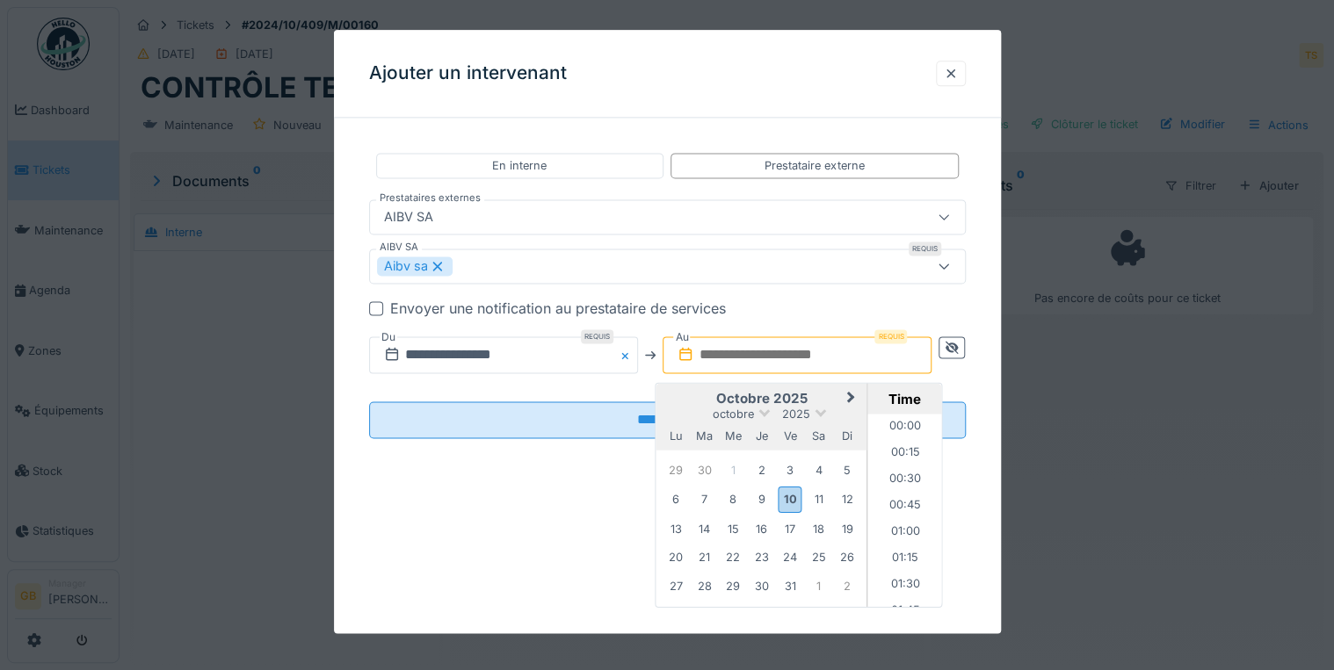
scroll to position [1498, 0]
click at [767, 478] on div "2" at bounding box center [762, 471] width 24 height 24
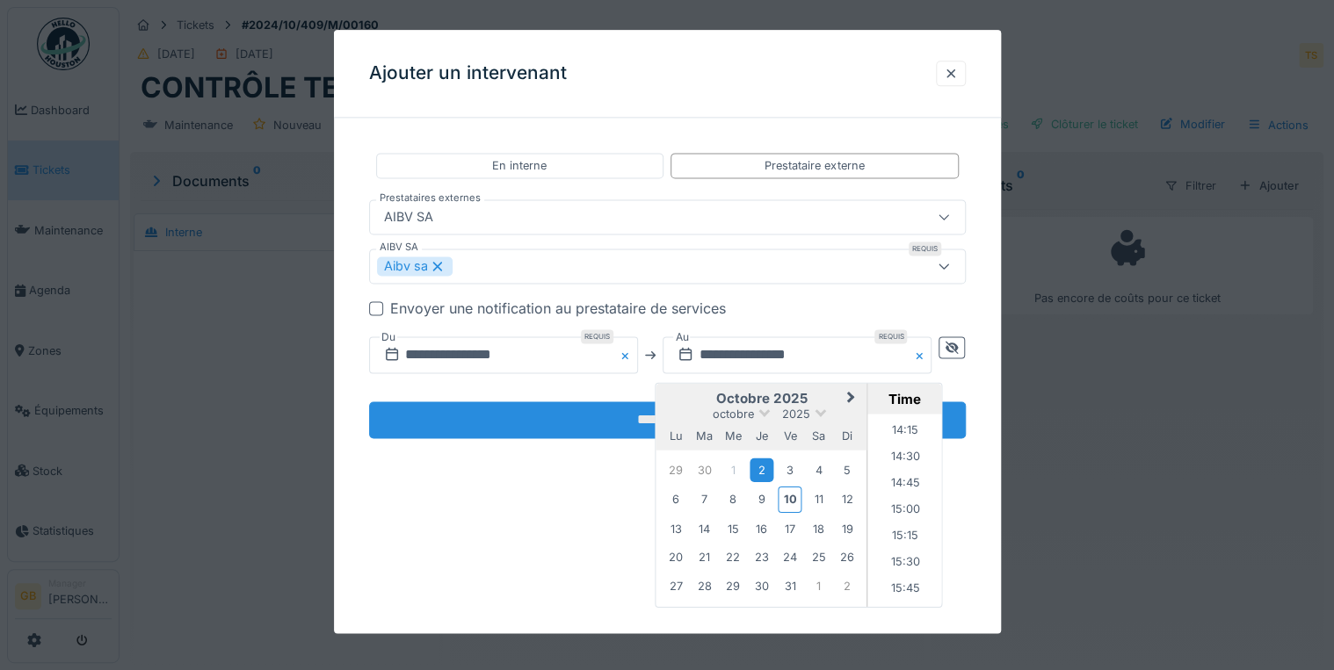
click at [598, 427] on input "**********" at bounding box center [667, 420] width 597 height 37
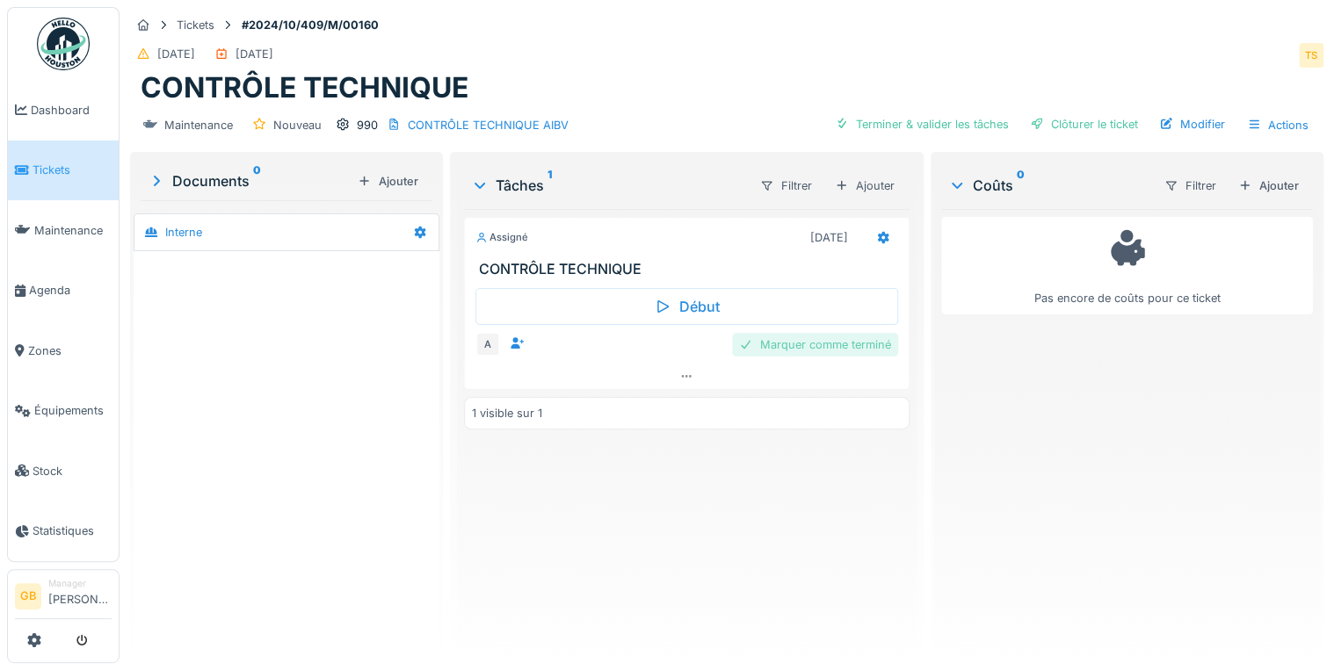
click at [819, 343] on div "Marquer comme terminé" at bounding box center [815, 345] width 166 height 24
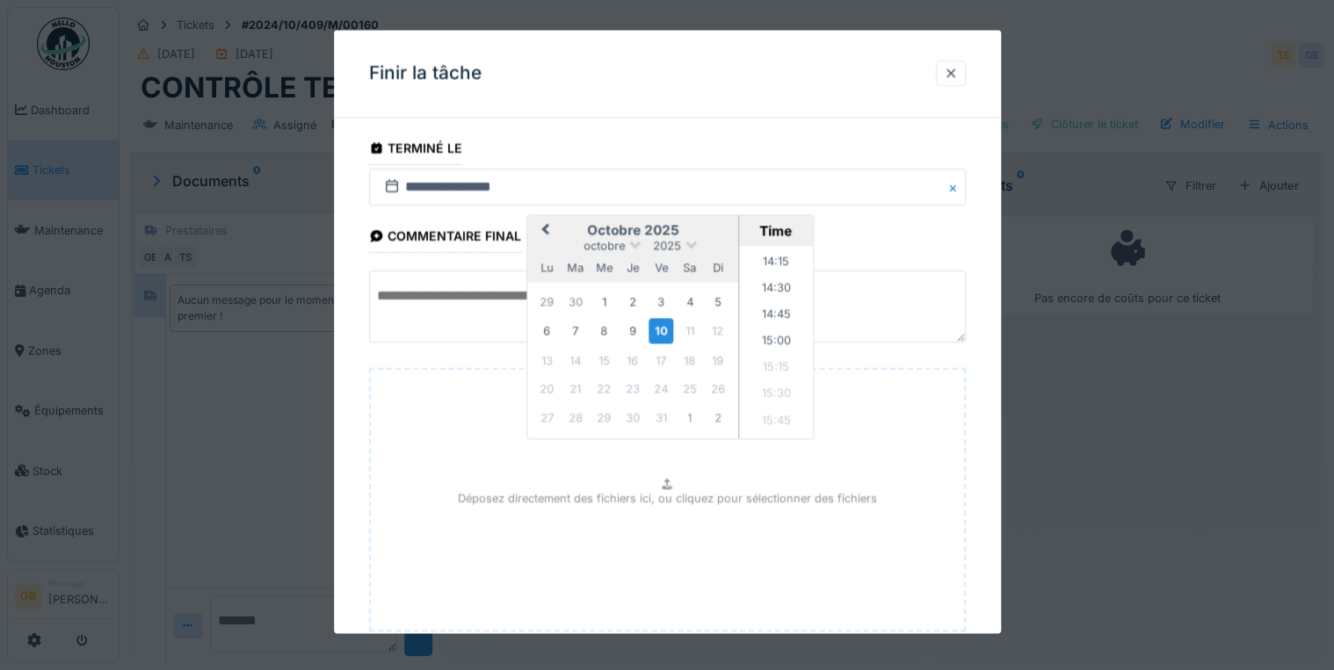
click at [644, 299] on div "29 30 1 2 3 4 5" at bounding box center [632, 302] width 199 height 28
click at [634, 299] on div "2" at bounding box center [632, 302] width 24 height 24
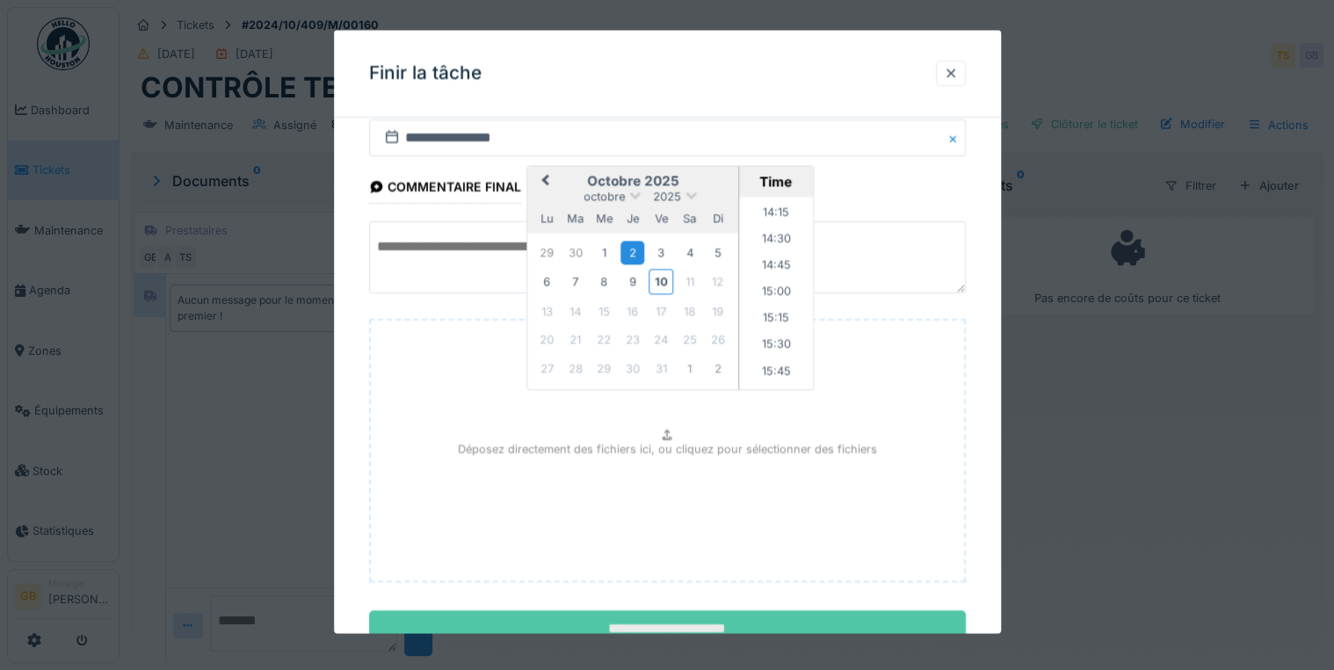
scroll to position [111, 0]
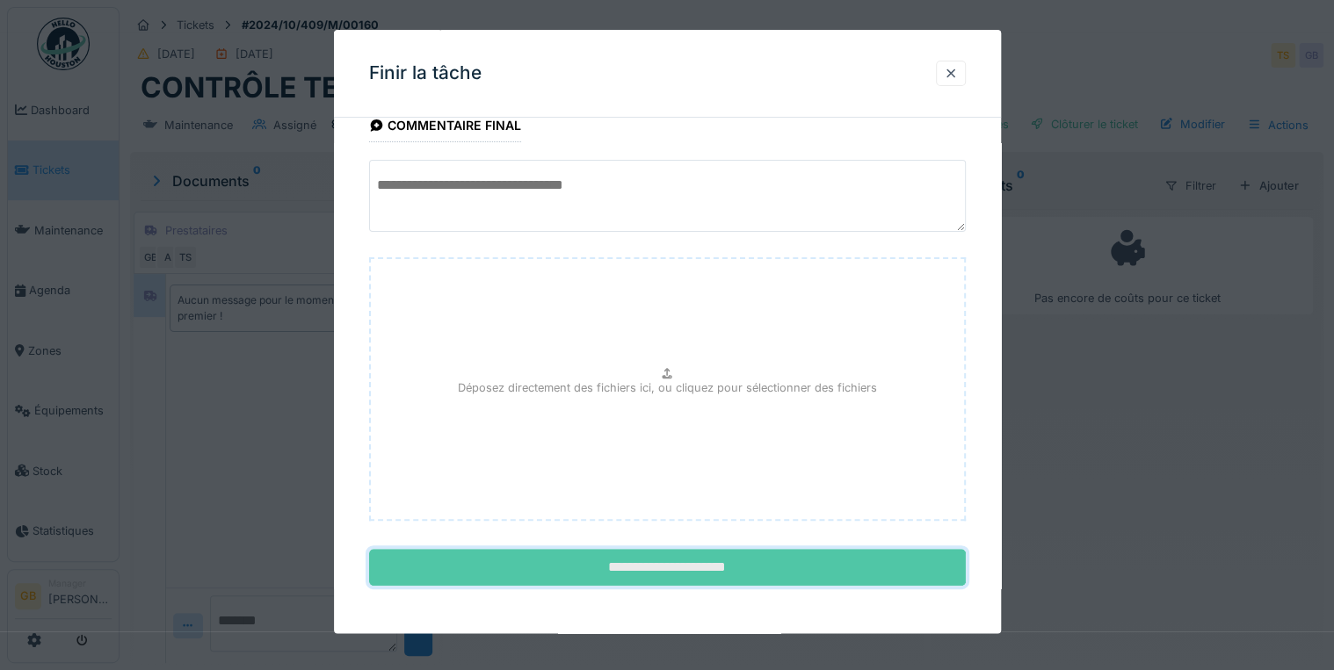
click at [712, 574] on input "**********" at bounding box center [667, 568] width 597 height 37
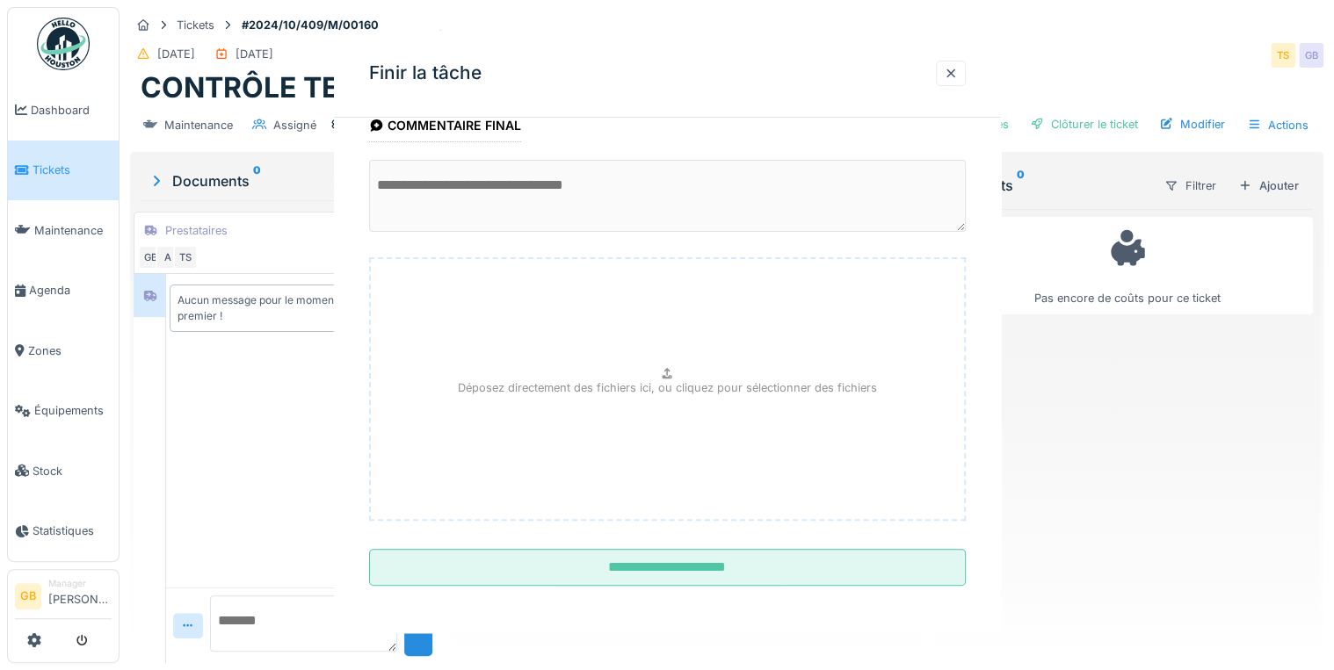
scroll to position [0, 0]
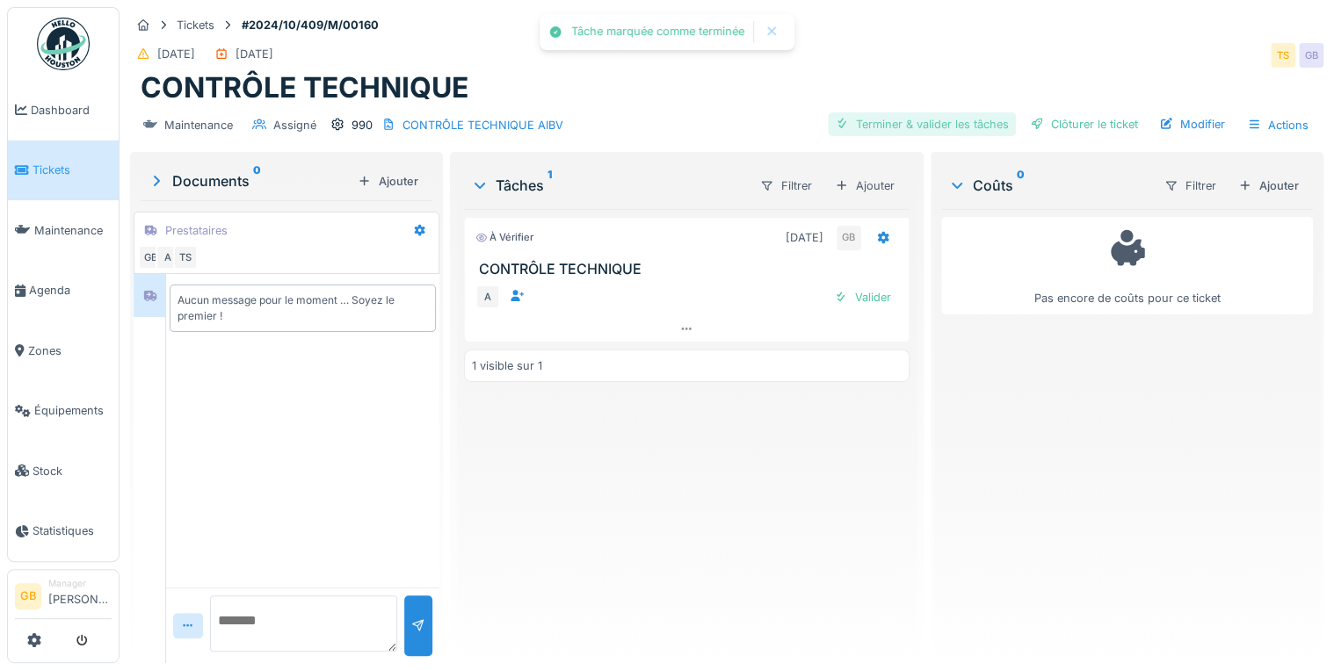
click at [929, 134] on div "Terminer & valider les tâches" at bounding box center [922, 124] width 188 height 24
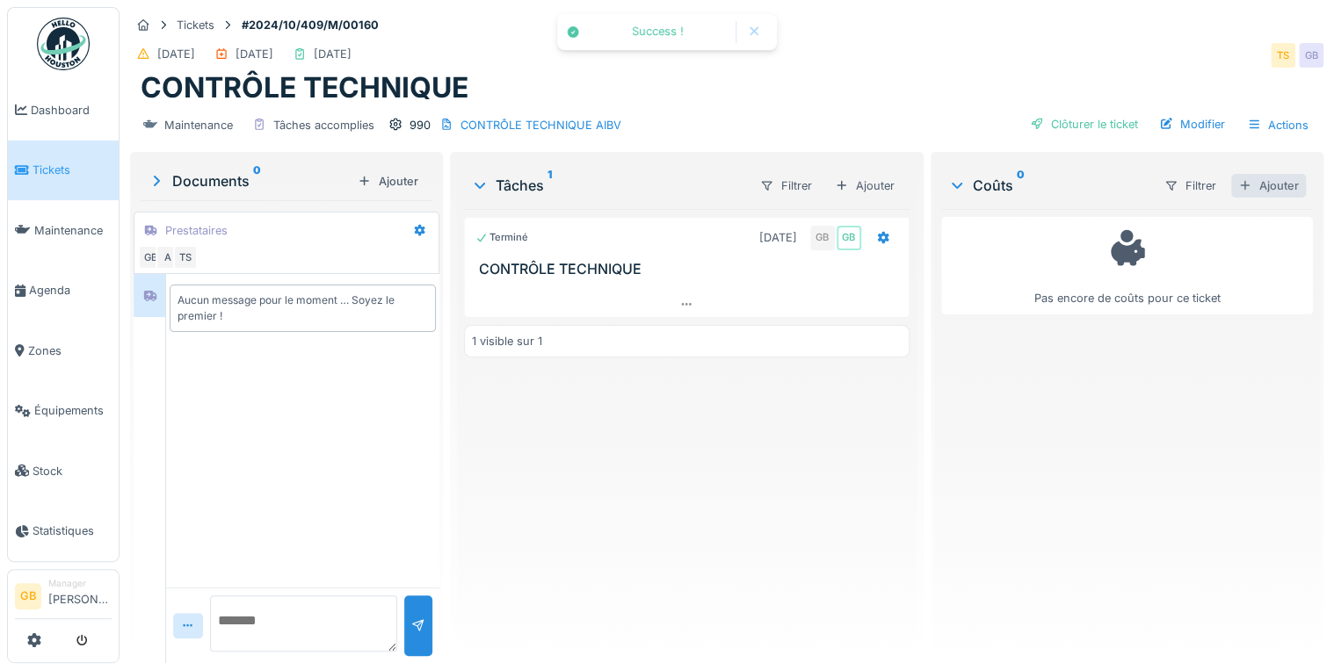
click at [1257, 186] on div "Ajouter" at bounding box center [1268, 186] width 75 height 24
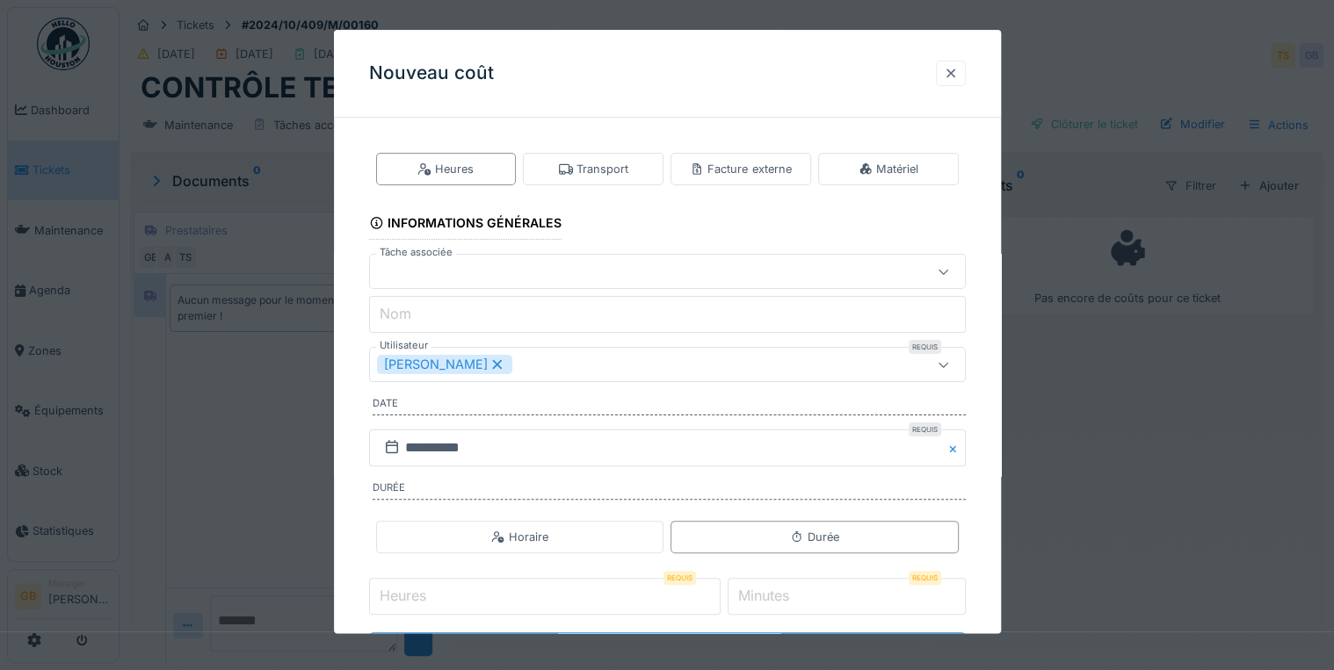
click at [953, 75] on div at bounding box center [951, 73] width 14 height 17
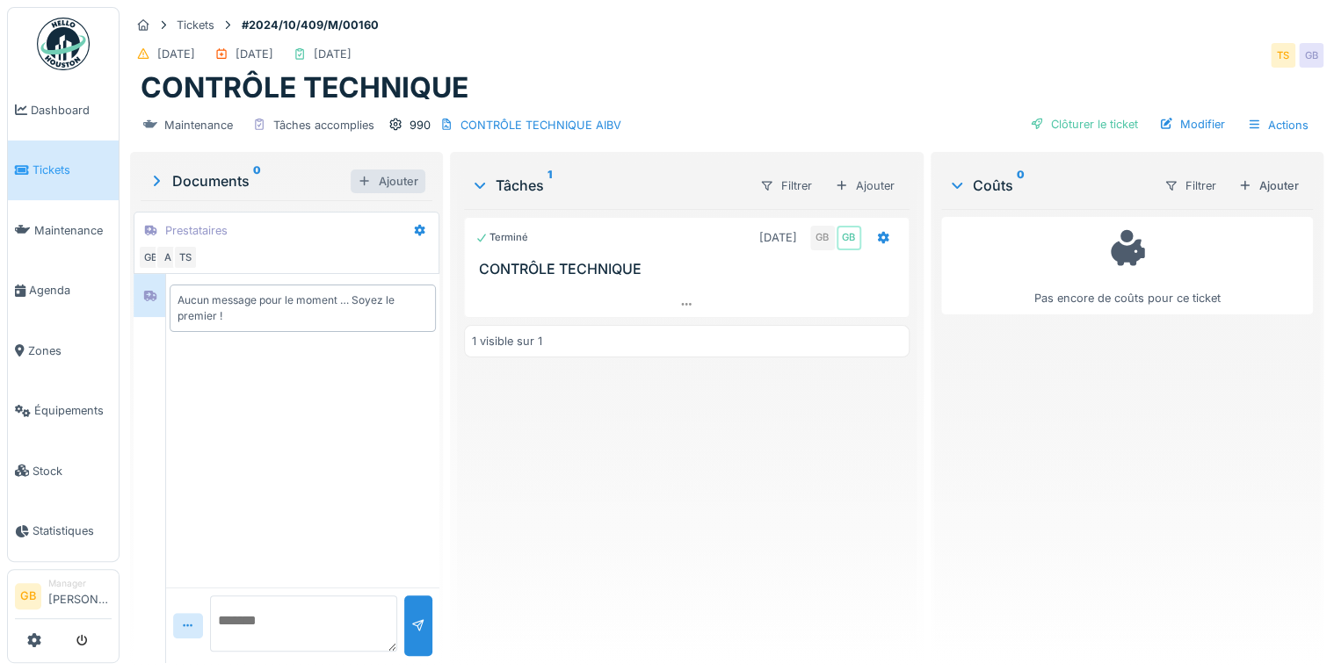
click at [363, 177] on div "Ajouter" at bounding box center [388, 182] width 75 height 24
click at [185, 184] on div "Documents 0" at bounding box center [249, 180] width 203 height 21
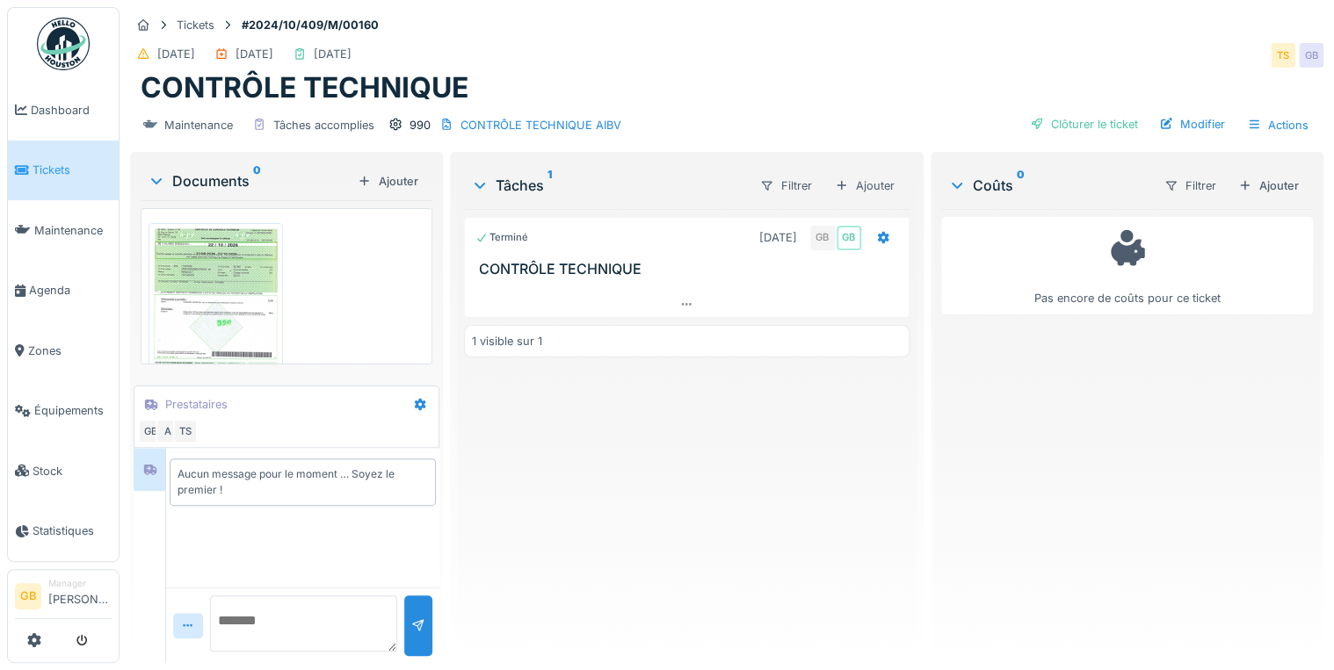
scroll to position [11, 0]
click at [1093, 116] on div "Clôturer le ticket" at bounding box center [1084, 124] width 122 height 24
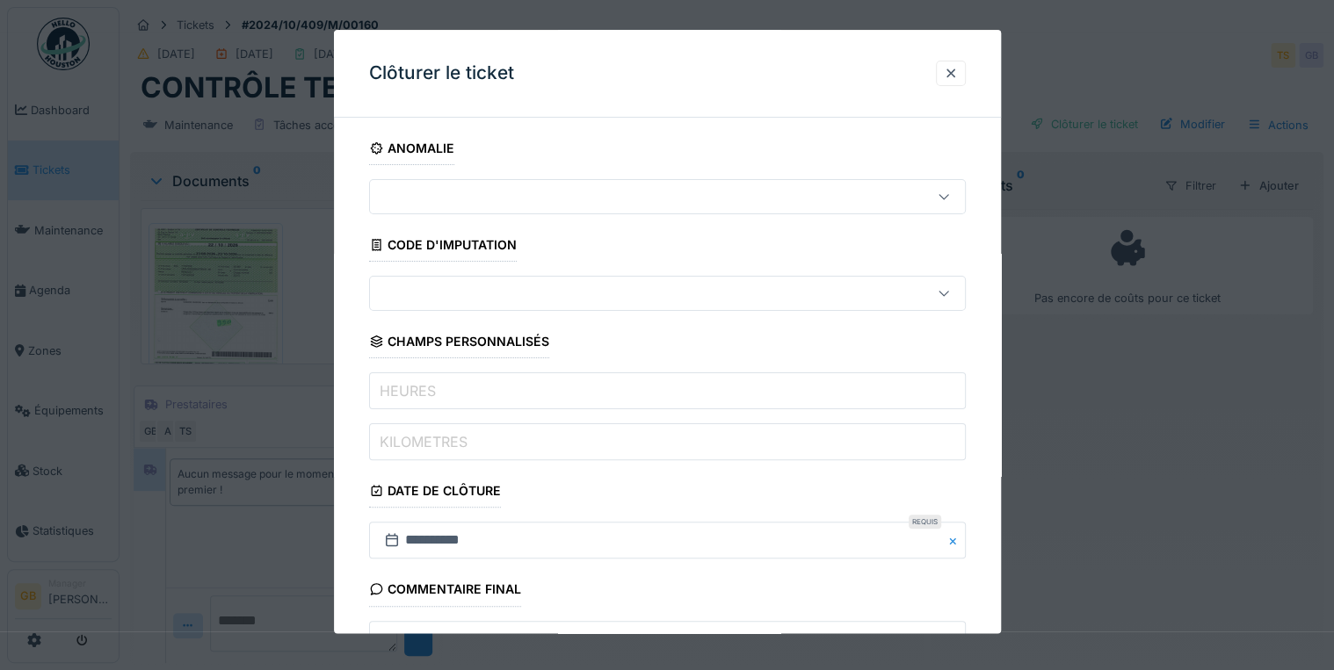
click at [489, 447] on input "KILOMETRES" at bounding box center [667, 442] width 597 height 37
drag, startPoint x: 479, startPoint y: 397, endPoint x: 482, endPoint y: 388, distance: 9.5
click at [479, 397] on input "HEURES" at bounding box center [667, 391] width 597 height 37
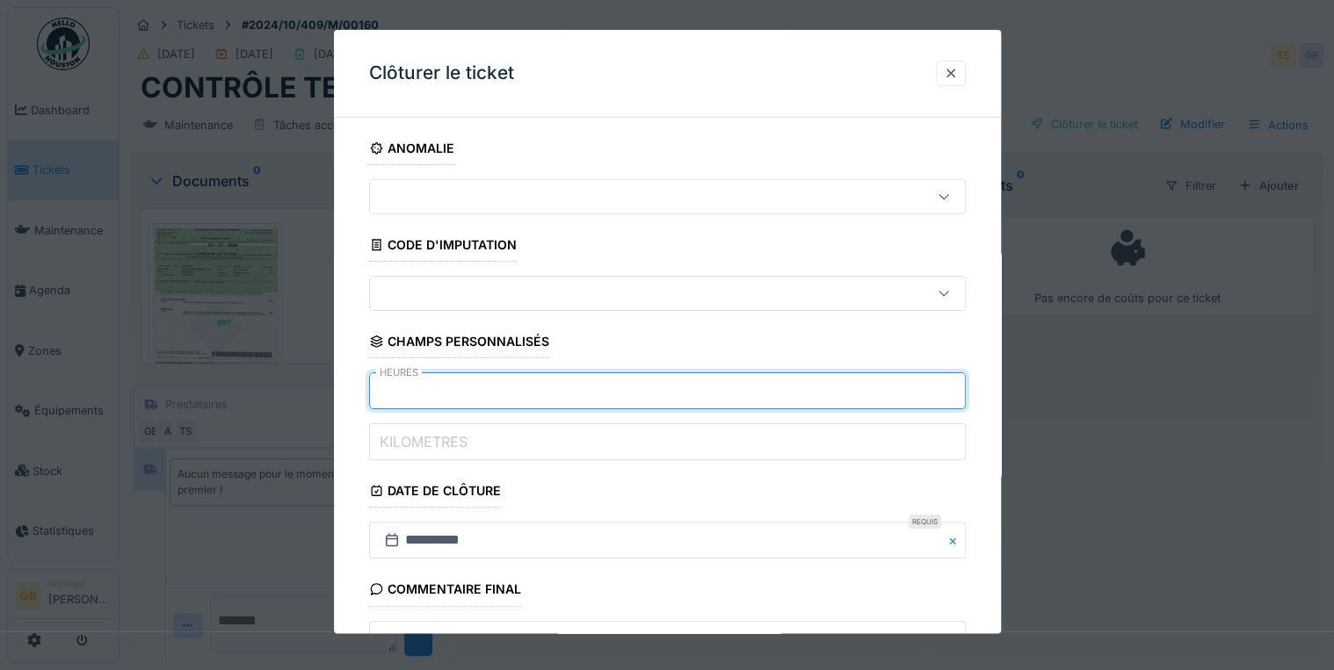
type input "*"
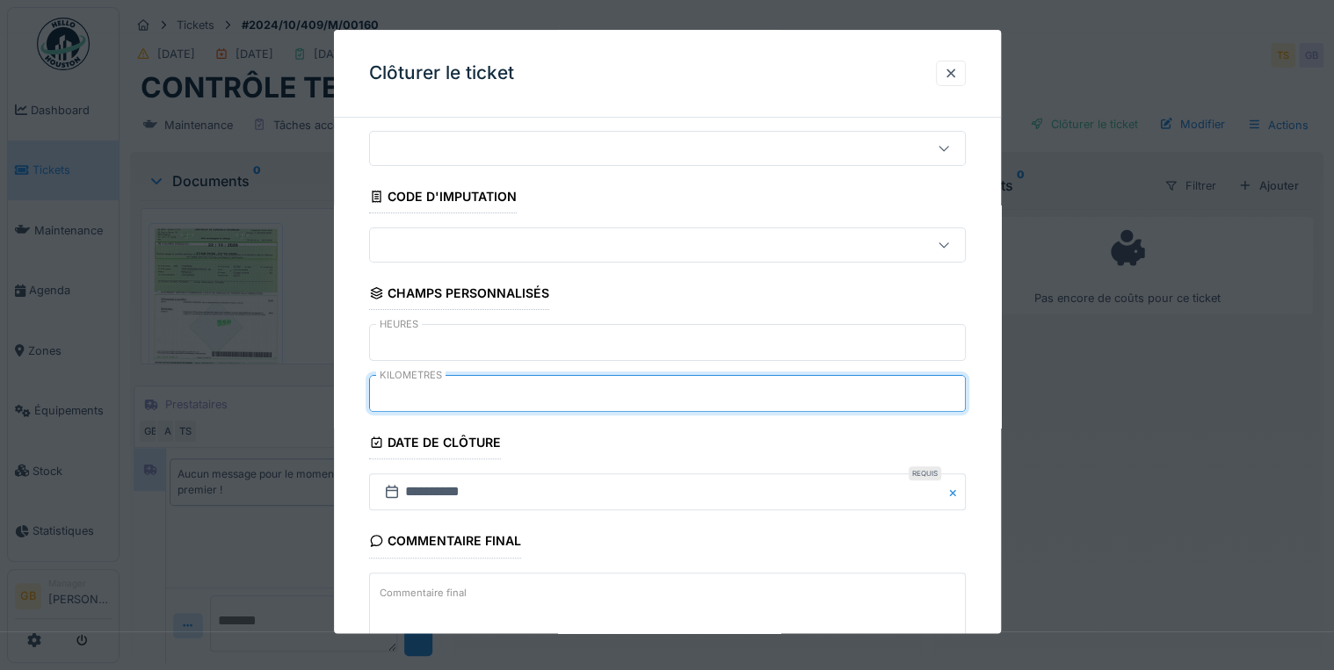
scroll to position [141, 0]
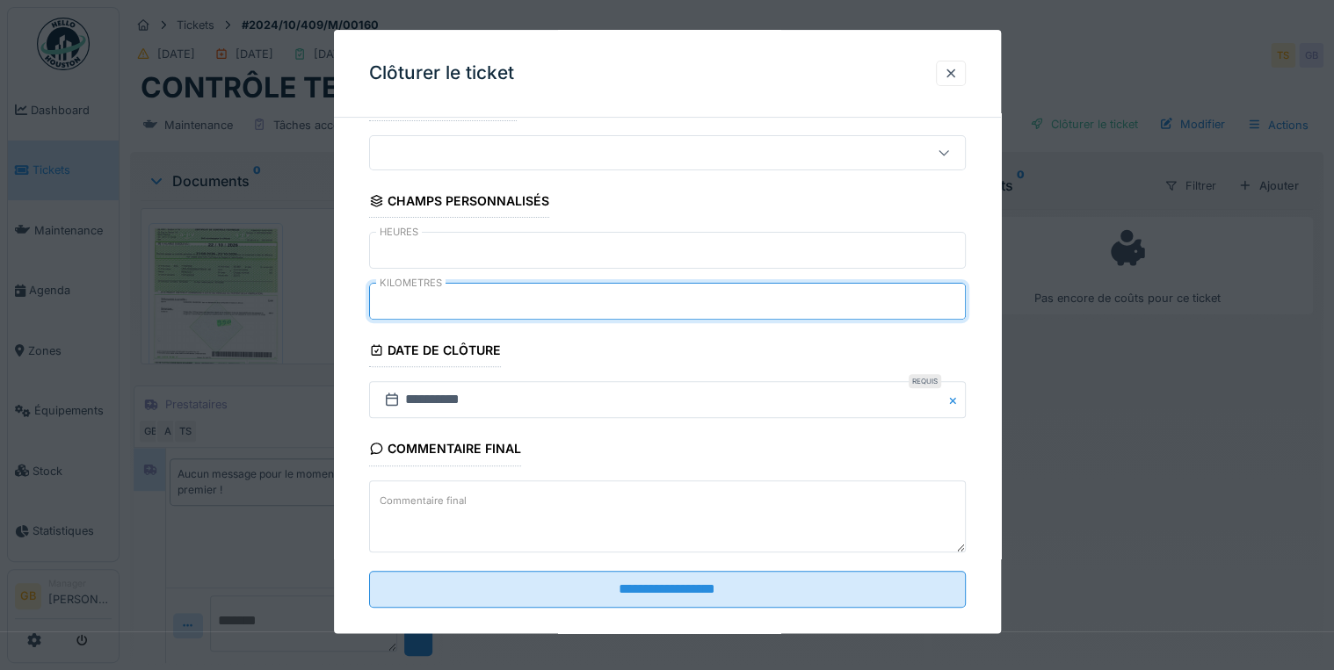
type input "*****"
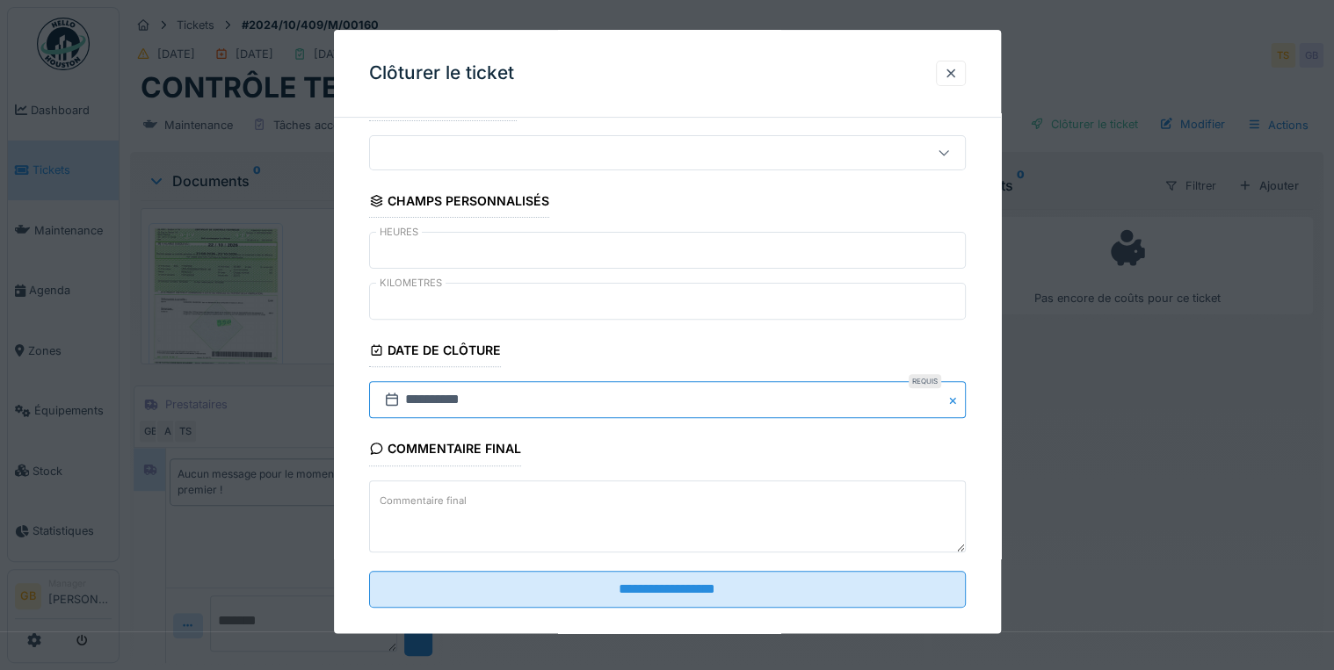
click at [440, 398] on input "**********" at bounding box center [667, 400] width 597 height 37
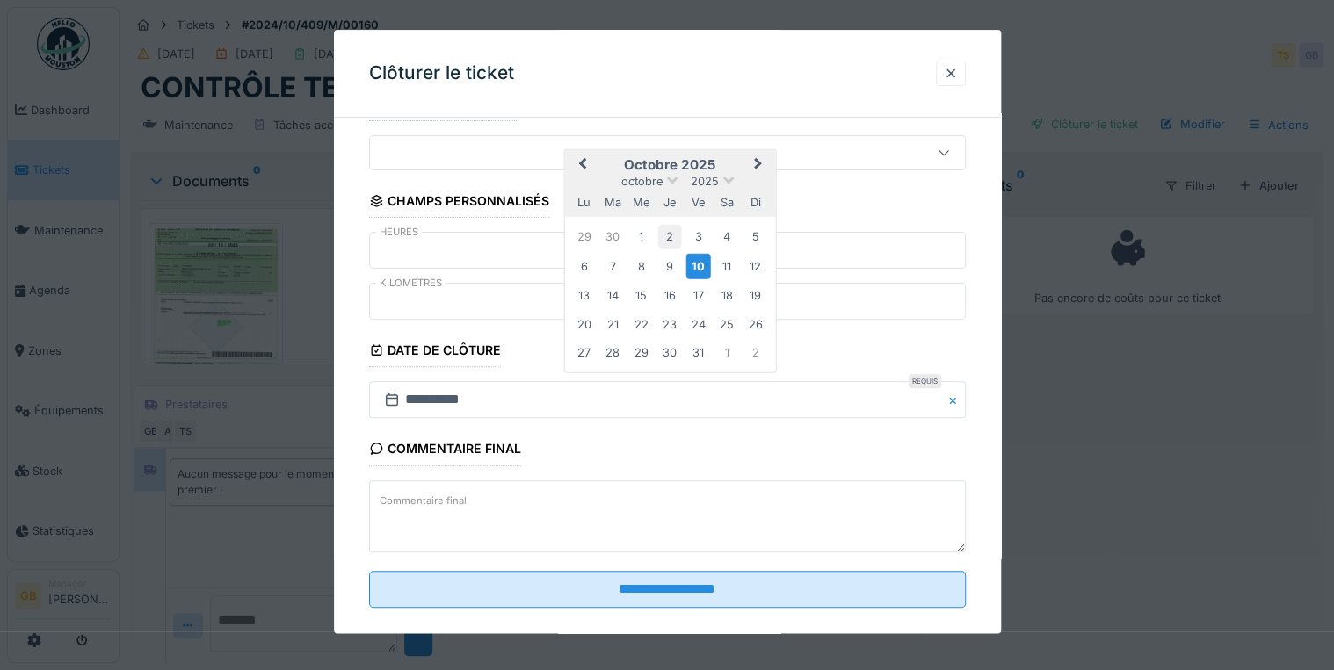
click at [665, 235] on div "2" at bounding box center [670, 237] width 24 height 24
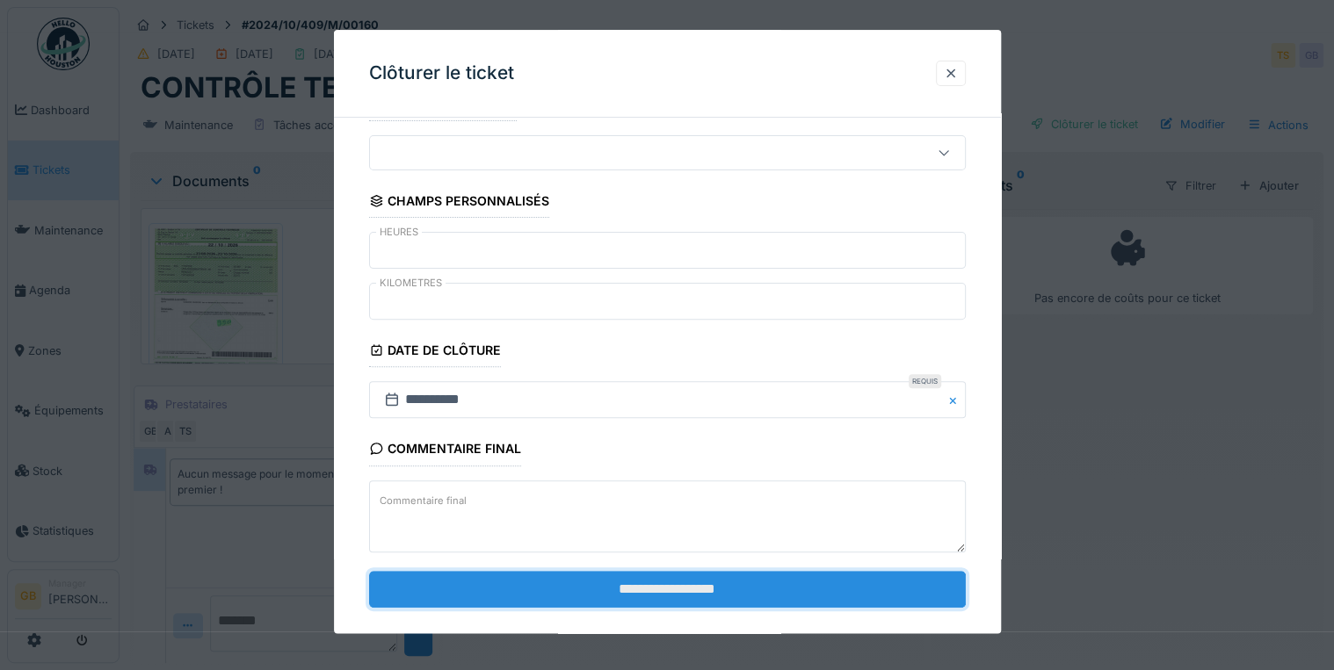
click at [598, 572] on input "**********" at bounding box center [667, 589] width 597 height 37
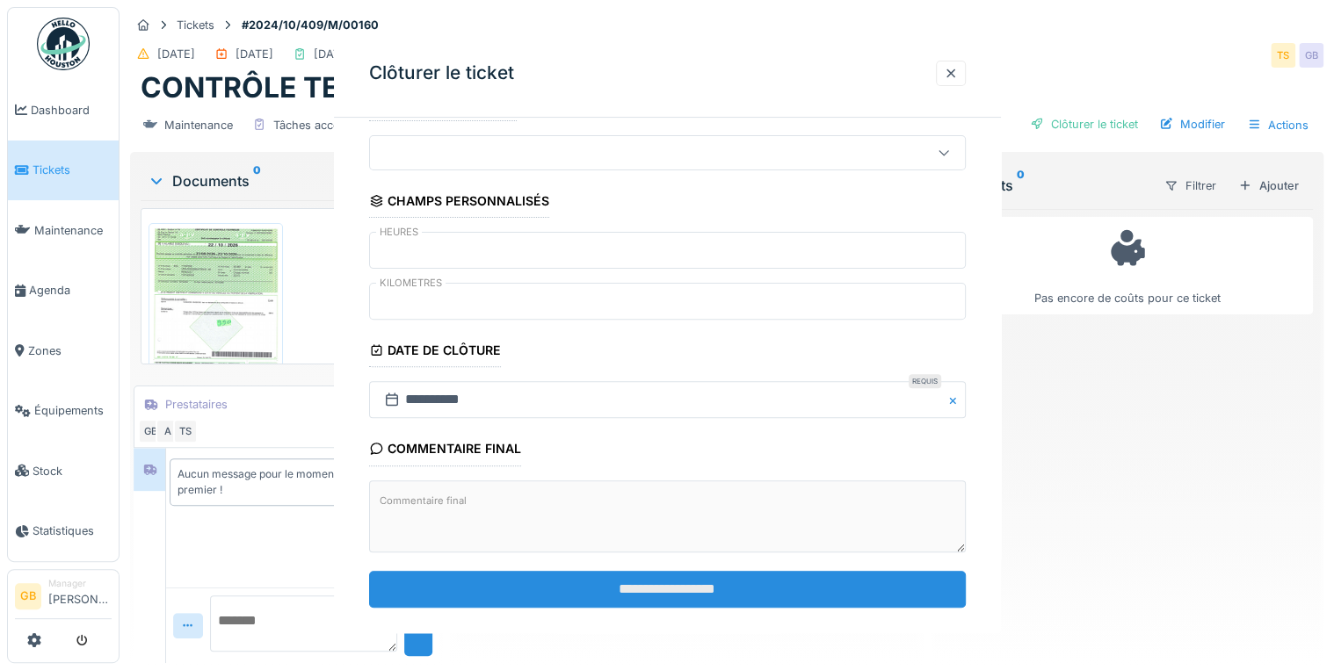
scroll to position [0, 0]
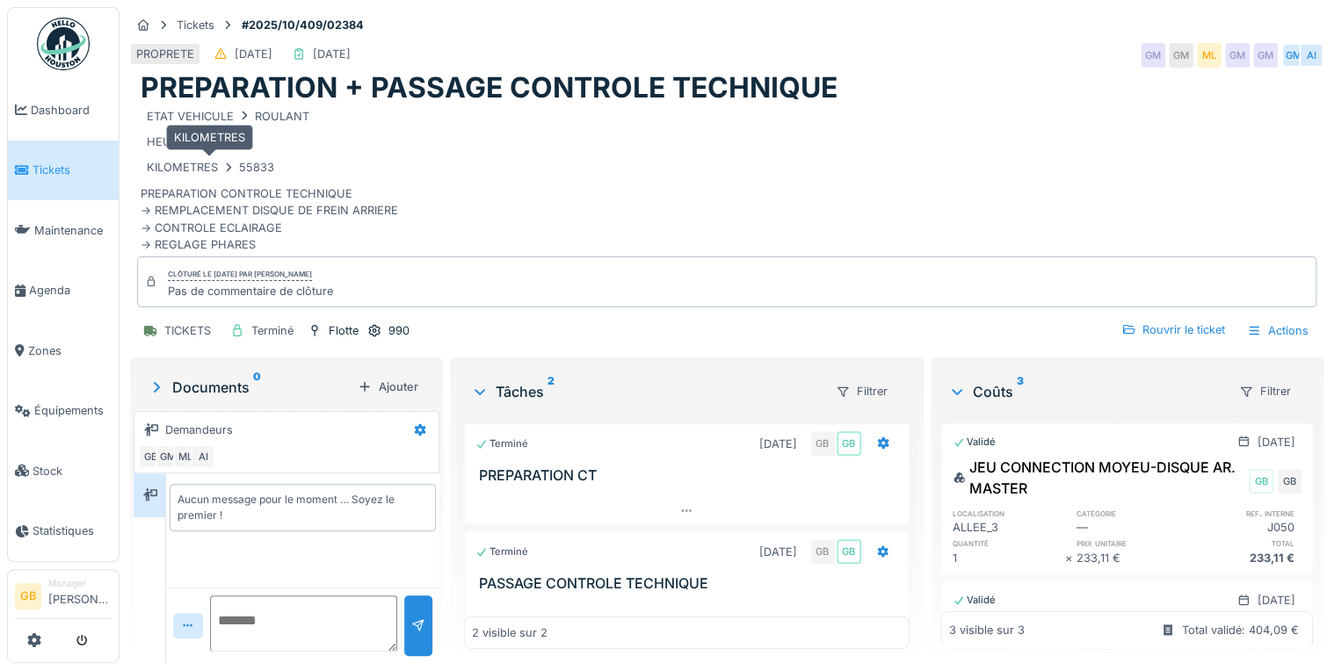
drag, startPoint x: 271, startPoint y: 170, endPoint x: 235, endPoint y: 168, distance: 35.2
click at [235, 168] on div "KILOMETRES 55833" at bounding box center [211, 167] width 140 height 22
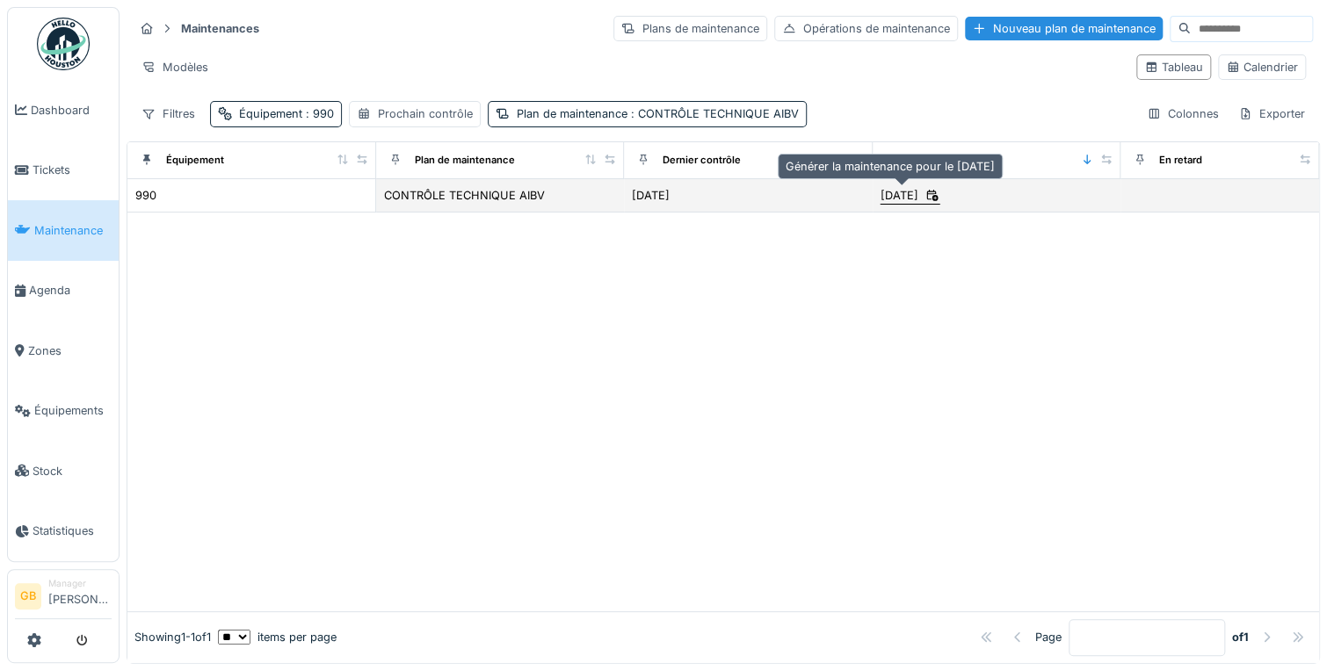
click at [909, 196] on div "[DATE]" at bounding box center [899, 195] width 38 height 17
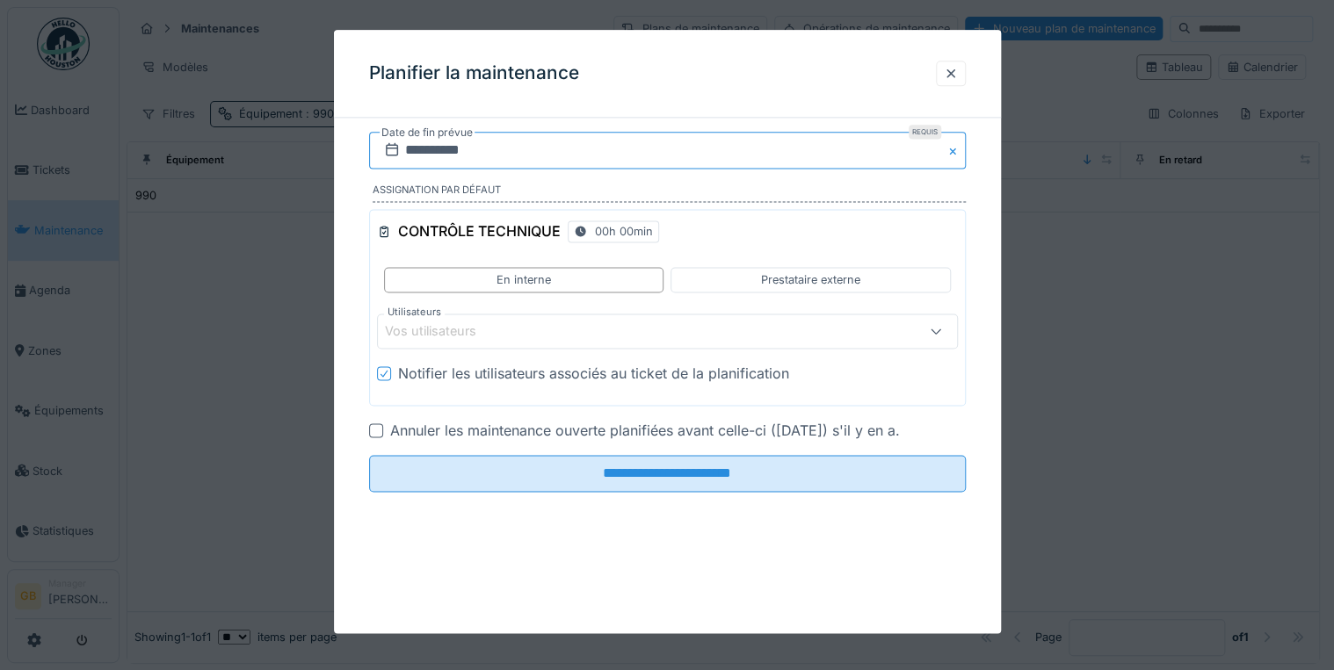
click at [420, 156] on input "**********" at bounding box center [667, 150] width 597 height 37
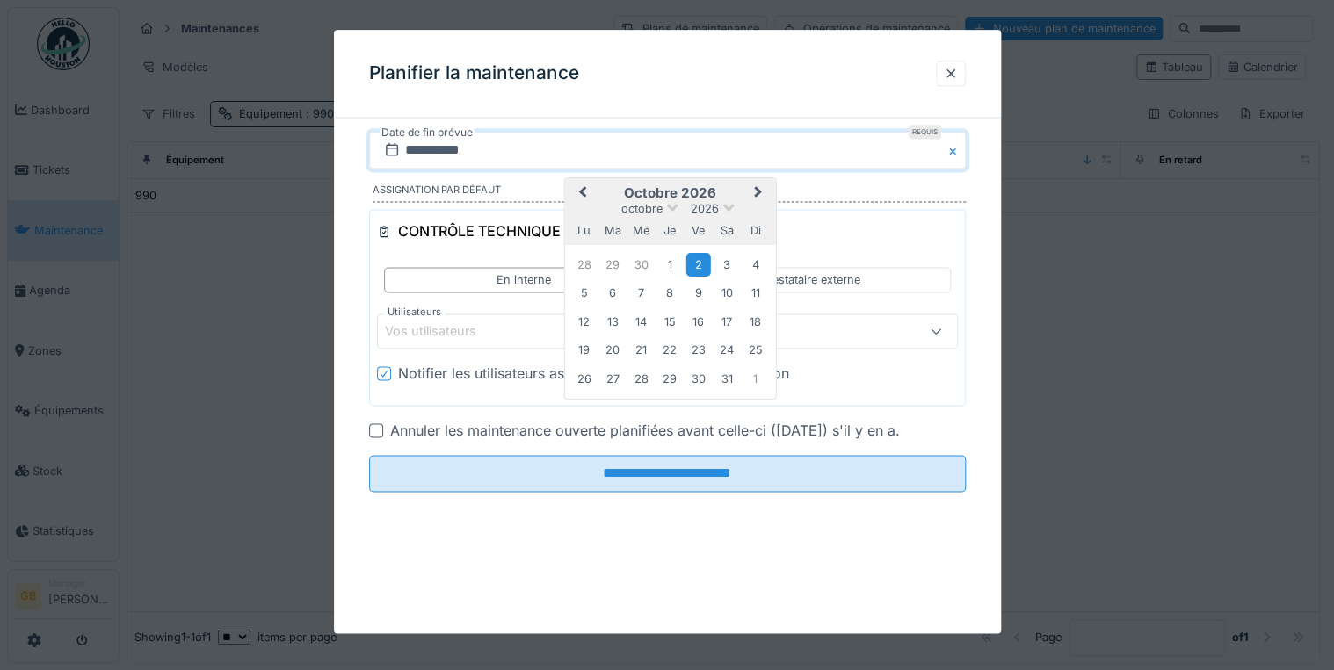
click at [672, 349] on div "22" at bounding box center [670, 350] width 24 height 24
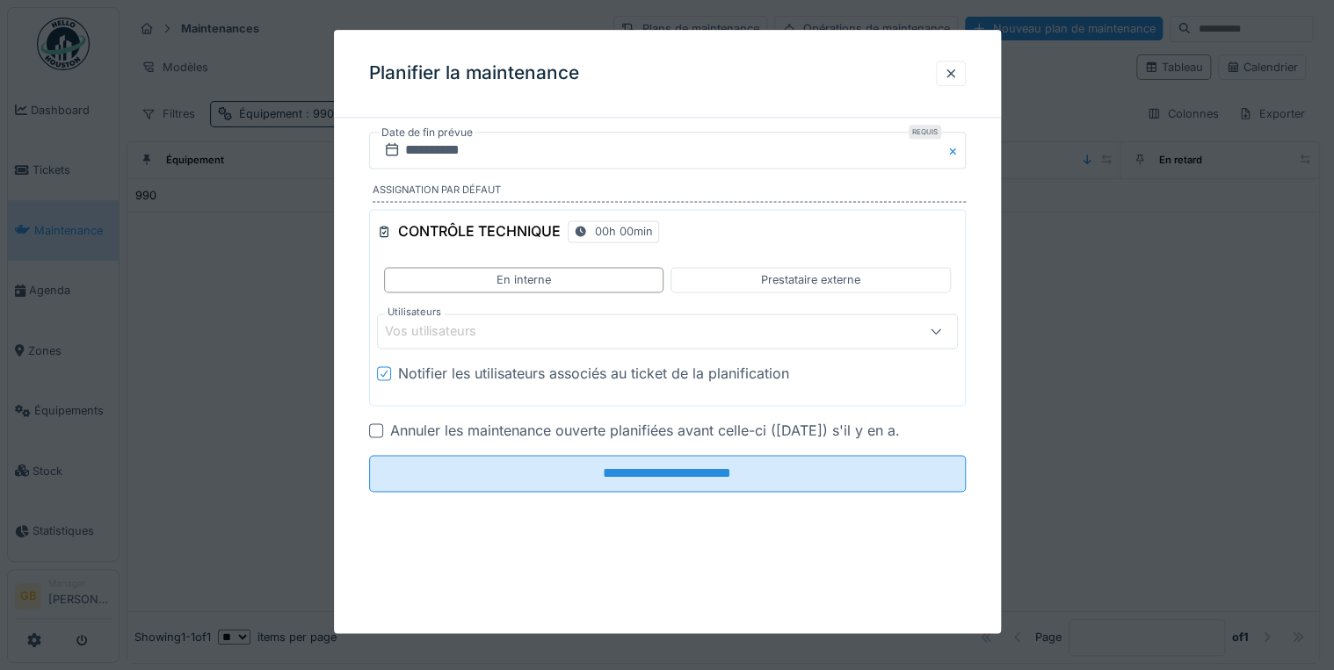
click at [484, 359] on div "CONTRÔLE TECHNIQUE 00h 00min En interne Prestataire externe Utilisateurs Vos ut…" at bounding box center [667, 307] width 597 height 197
click at [485, 371] on div "Notifier les utilisateurs associés au ticket de la planification" at bounding box center [593, 374] width 391 height 21
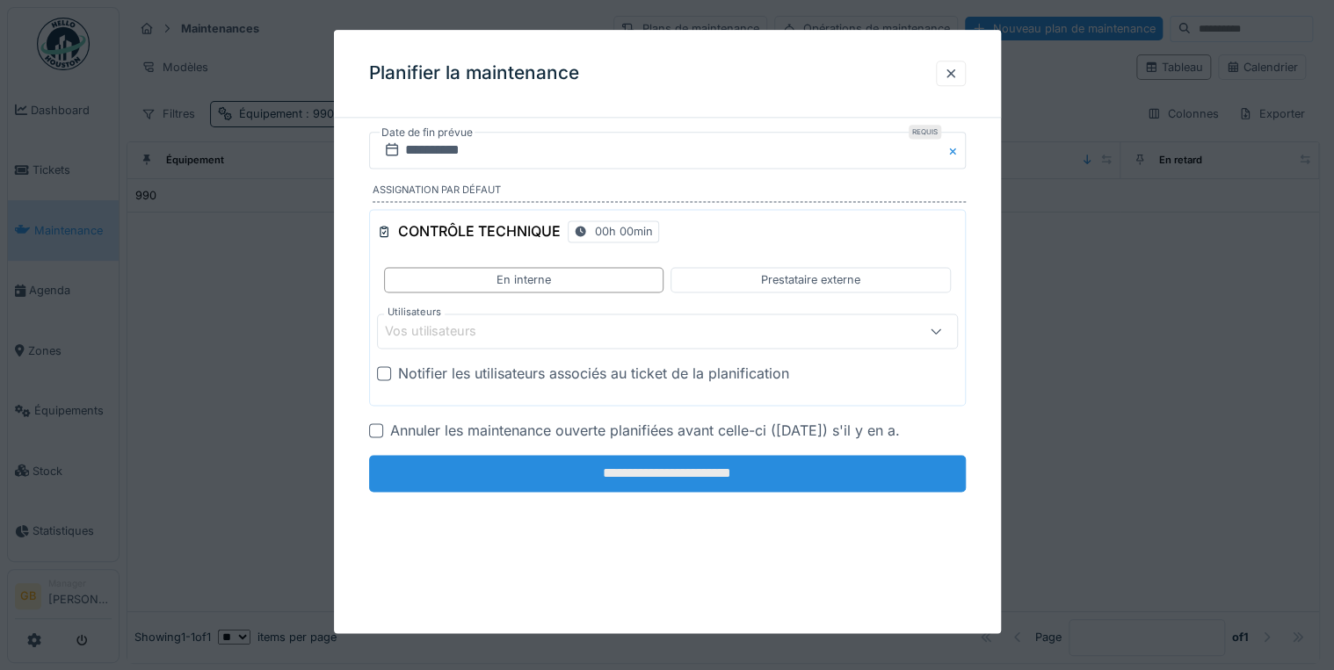
click at [503, 453] on fieldset "**********" at bounding box center [667, 319] width 597 height 374
click at [531, 485] on input "**********" at bounding box center [667, 474] width 597 height 37
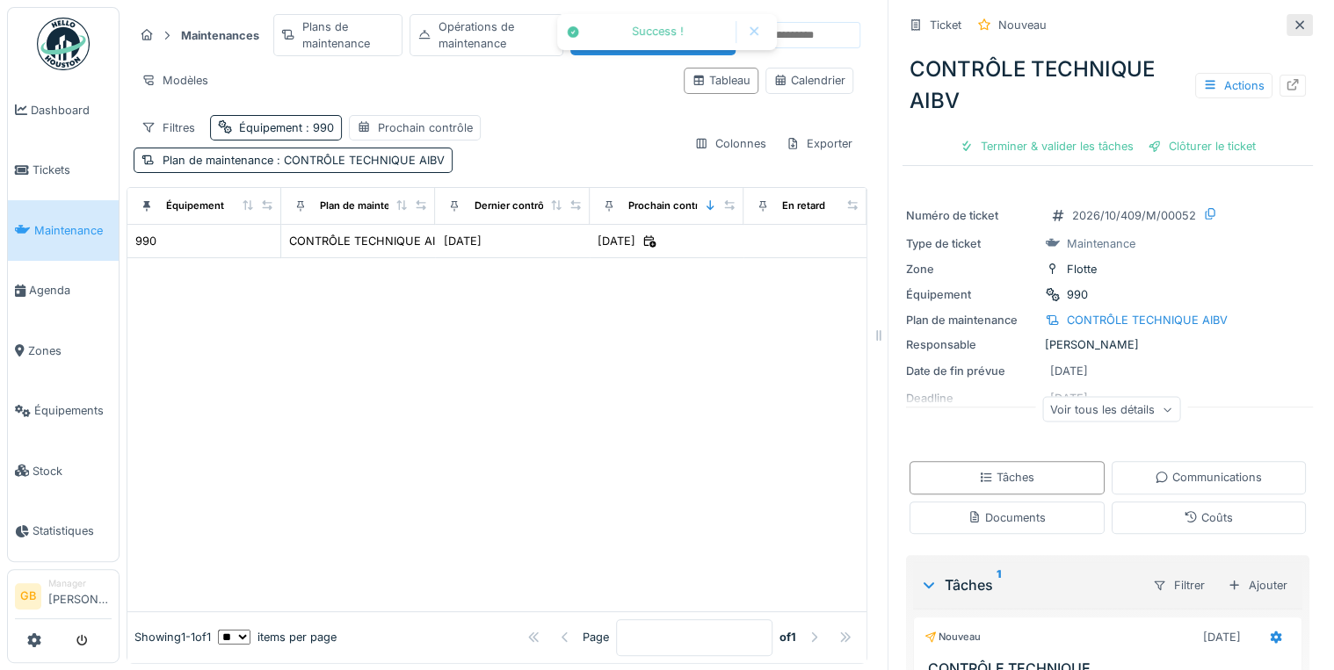
click at [1293, 22] on icon at bounding box center [1300, 24] width 14 height 11
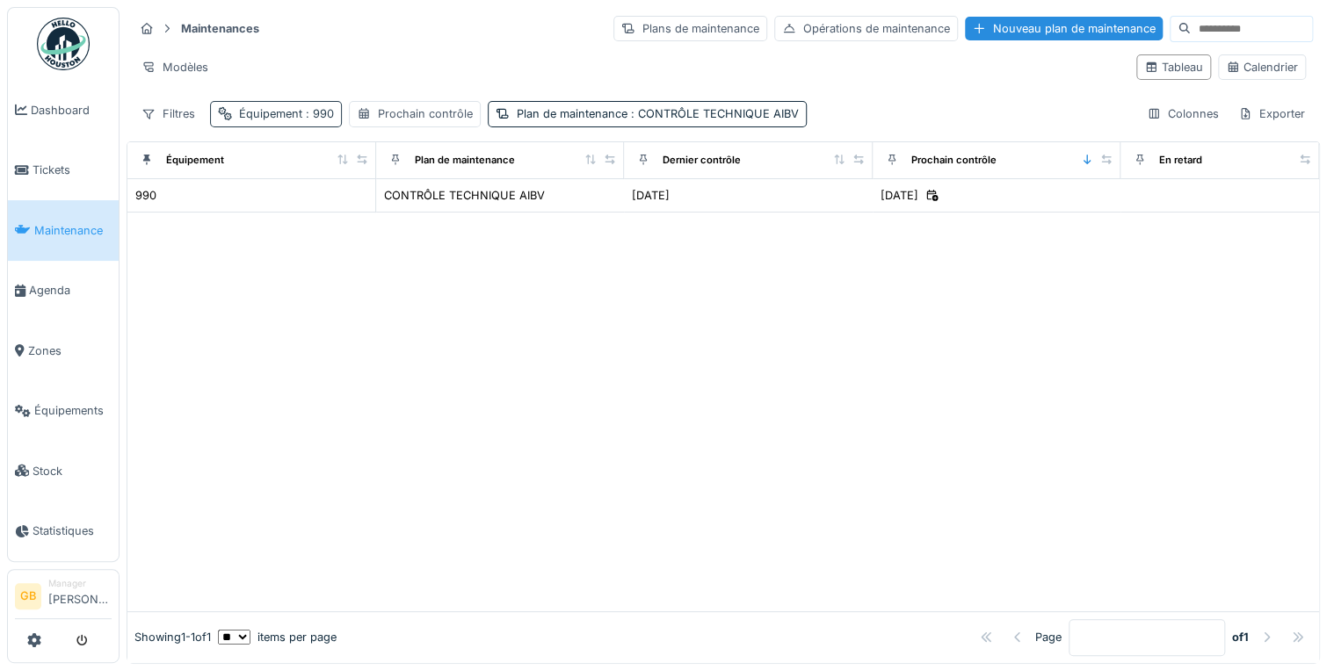
click at [304, 113] on span ": 990" at bounding box center [318, 113] width 32 height 13
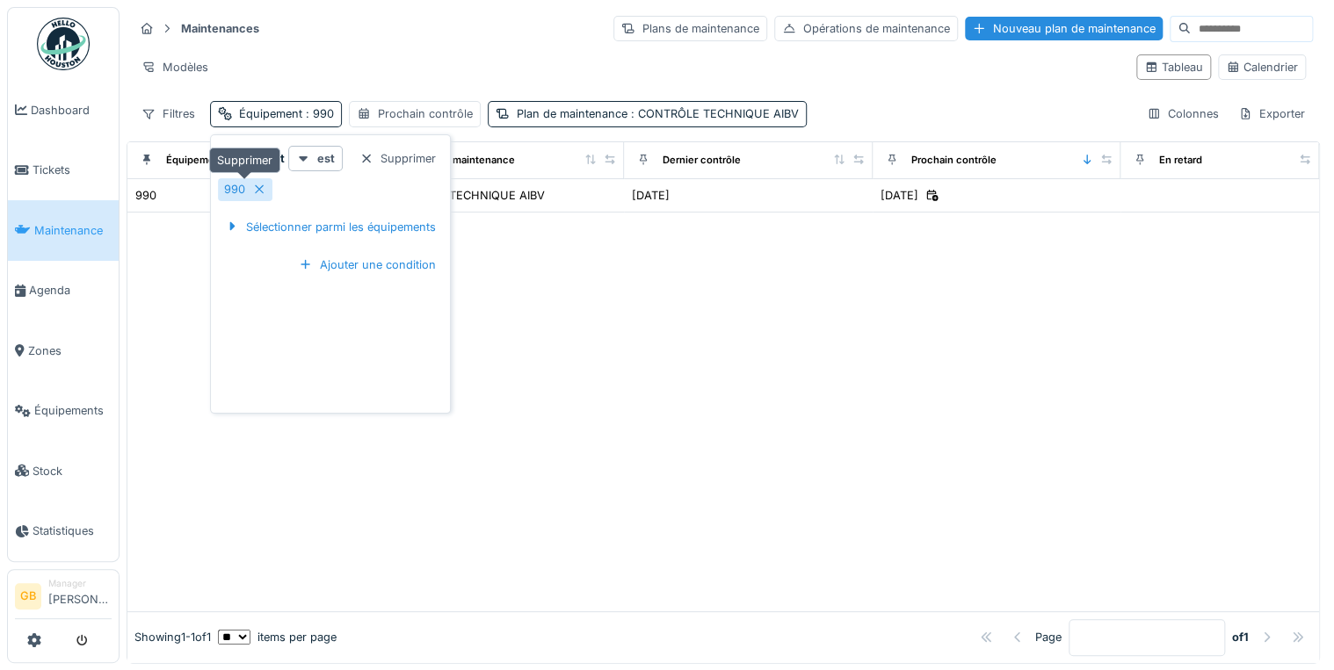
click at [259, 188] on icon at bounding box center [259, 189] width 9 height 9
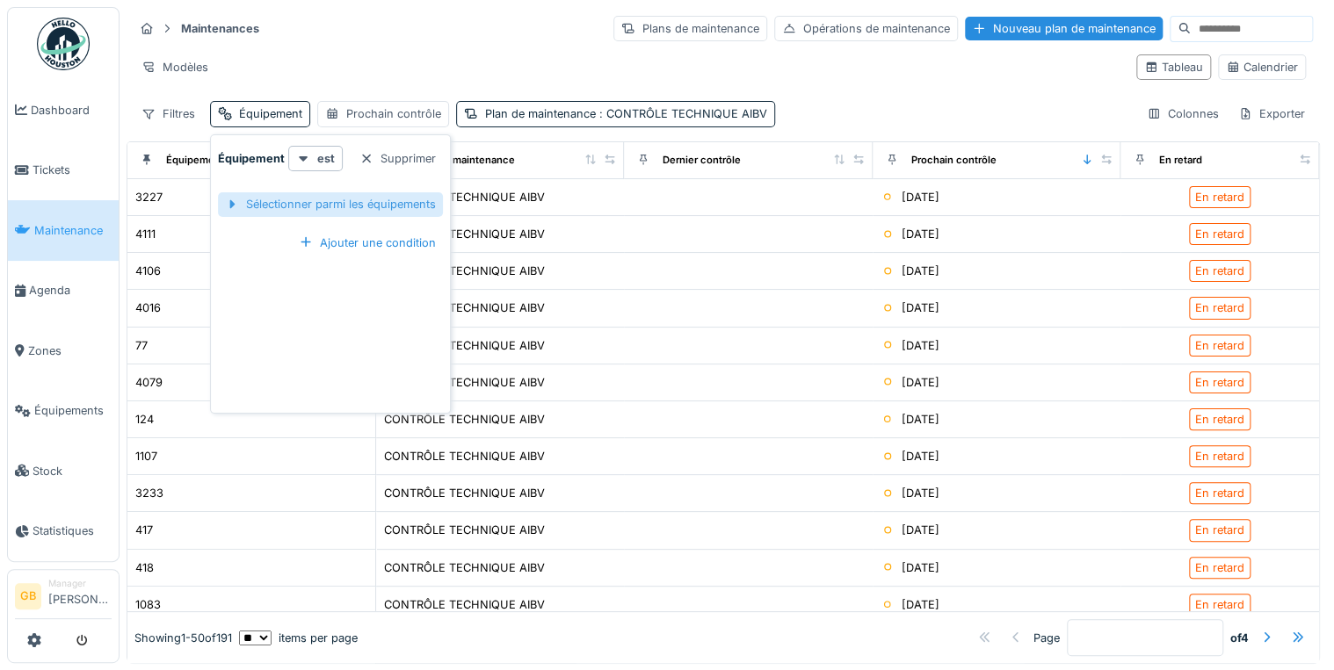
click at [278, 199] on div "Sélectionner parmi les équipements" at bounding box center [330, 204] width 225 height 24
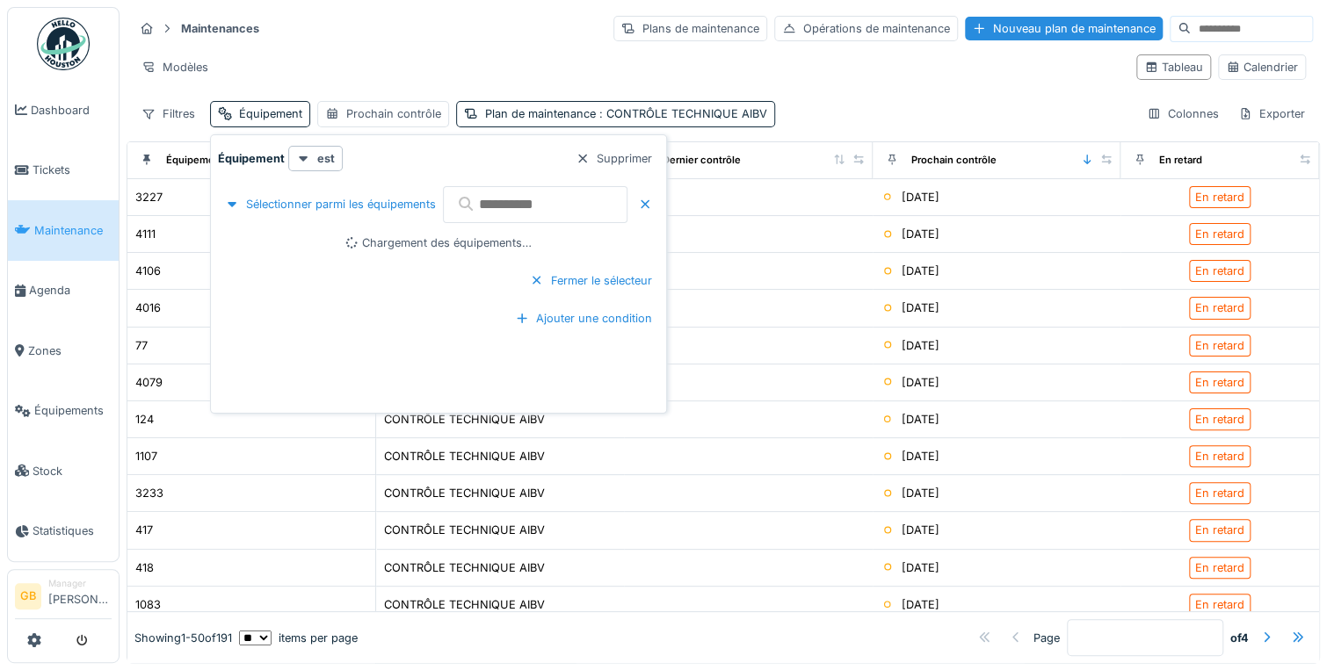
click at [502, 202] on input "text" at bounding box center [535, 204] width 185 height 37
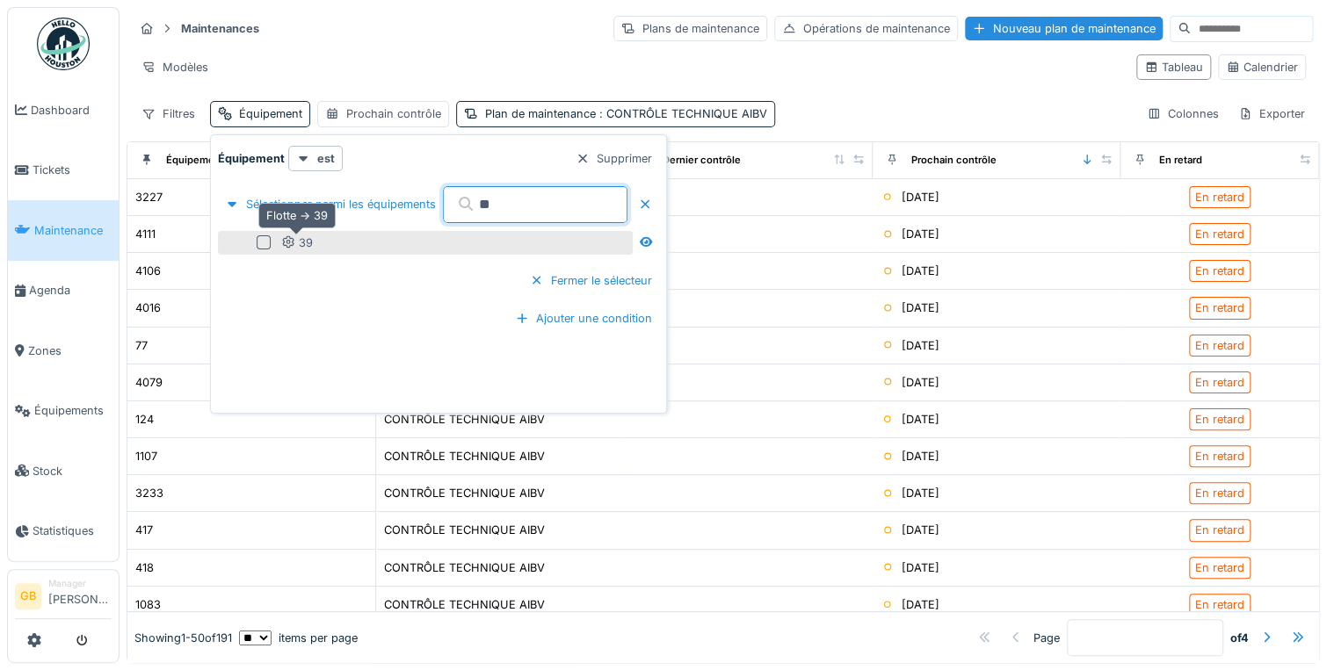
type input "**"
click at [295, 242] on div "39" at bounding box center [297, 243] width 32 height 17
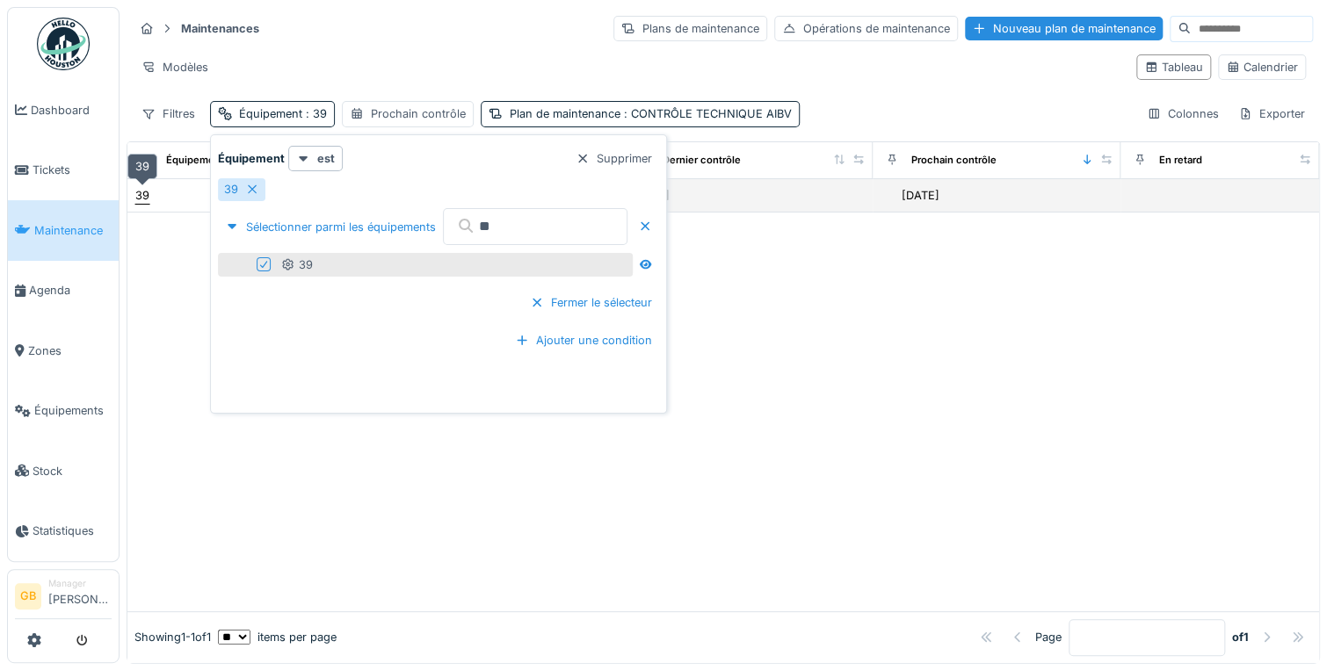
click at [139, 191] on div "39" at bounding box center [142, 195] width 14 height 17
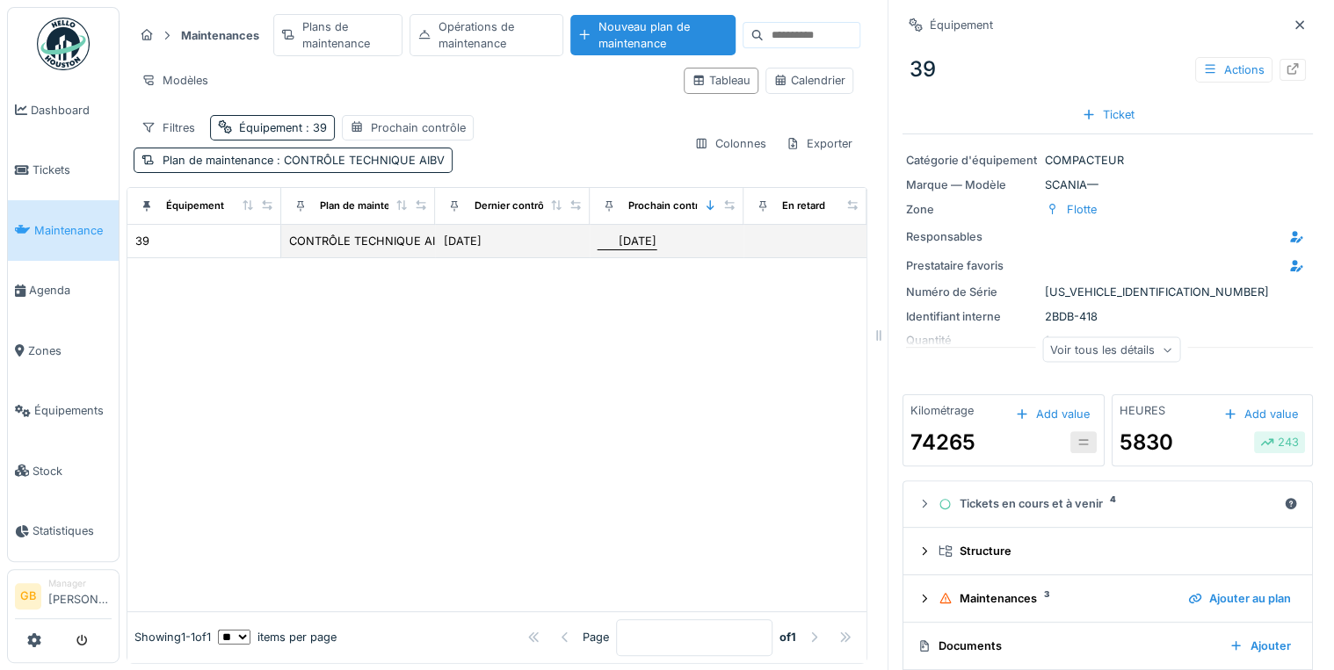
click at [634, 242] on div "04/11/2026" at bounding box center [638, 241] width 38 height 17
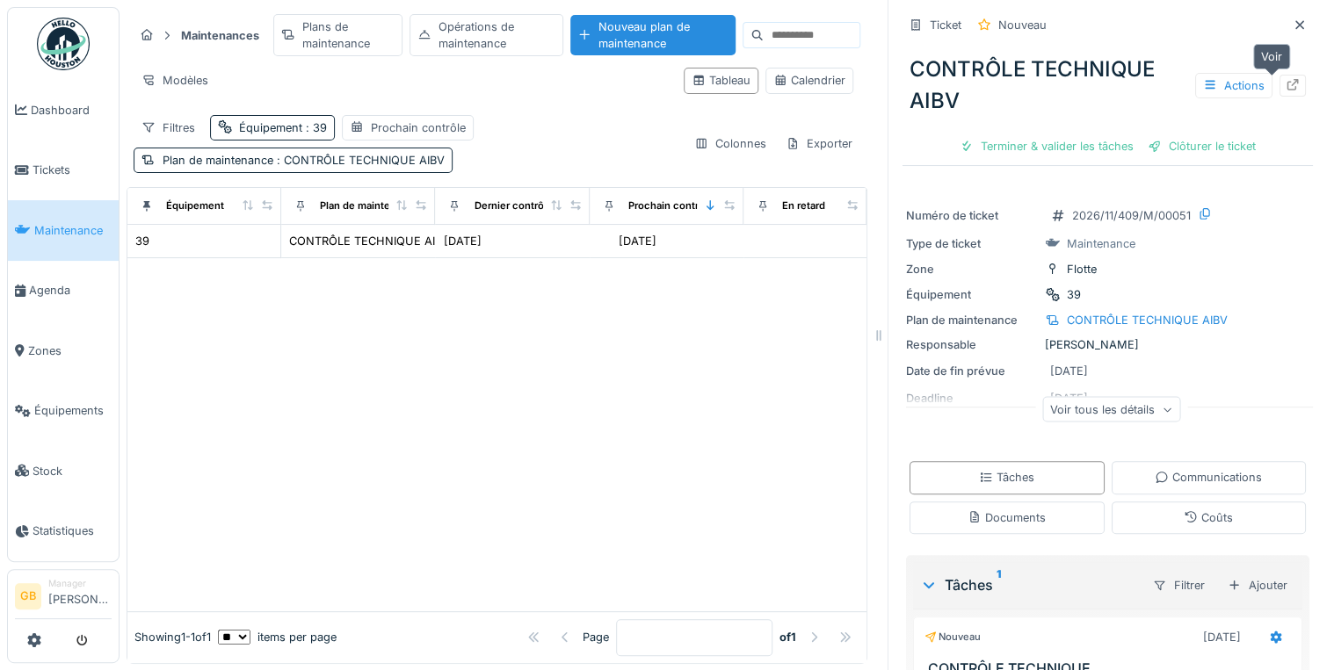
click at [1286, 84] on icon at bounding box center [1293, 84] width 14 height 11
click at [1293, 20] on icon at bounding box center [1300, 24] width 14 height 11
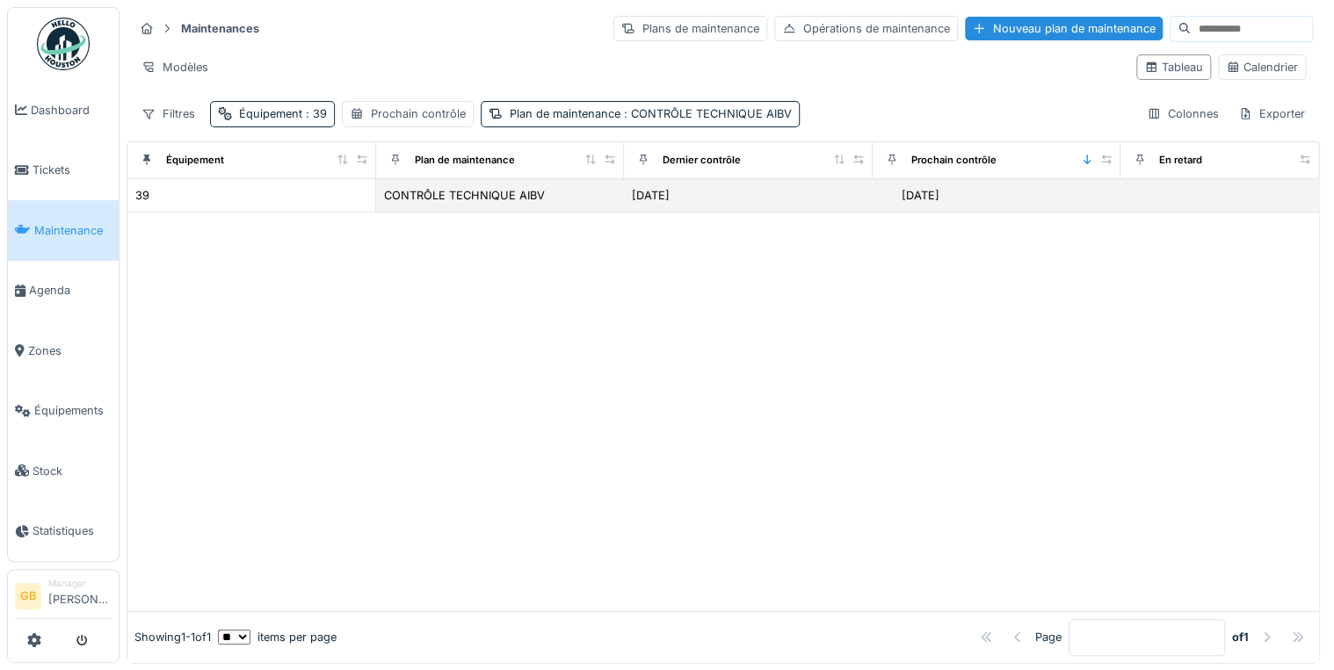
click at [131, 199] on td "39" at bounding box center [251, 195] width 249 height 33
click at [136, 193] on div "39" at bounding box center [142, 195] width 14 height 17
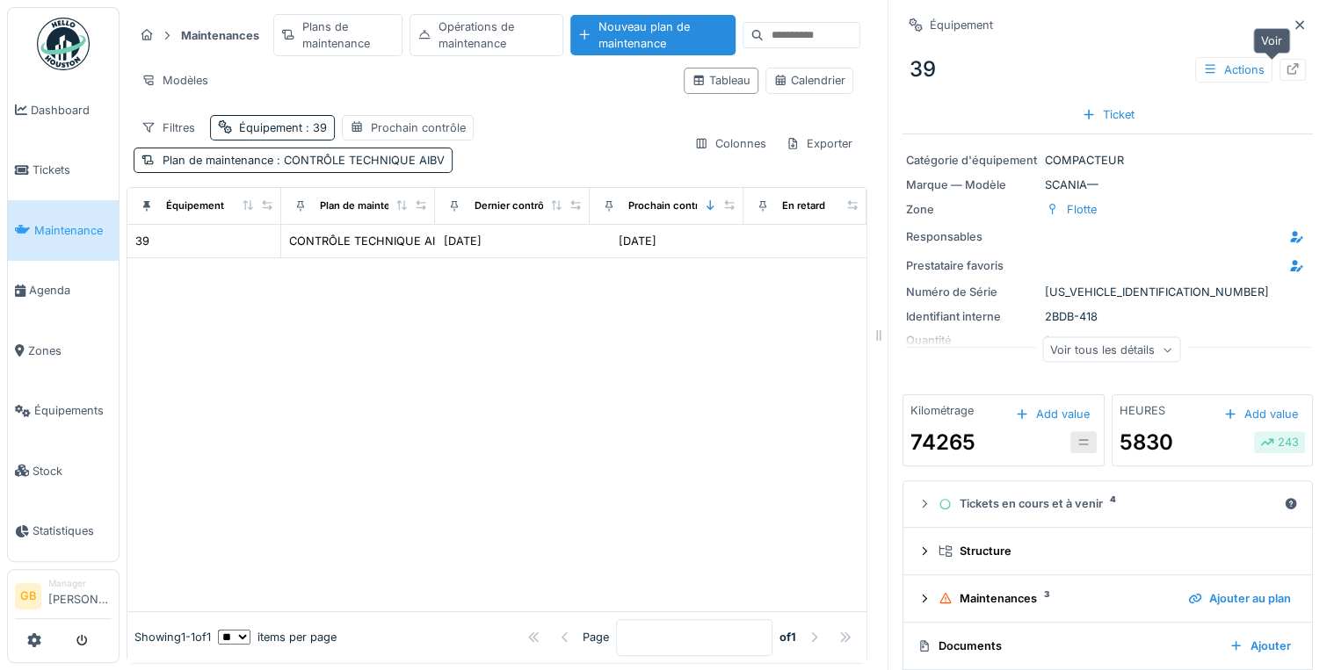
click at [1286, 74] on icon at bounding box center [1293, 68] width 14 height 11
click at [1286, 32] on div at bounding box center [1299, 25] width 26 height 22
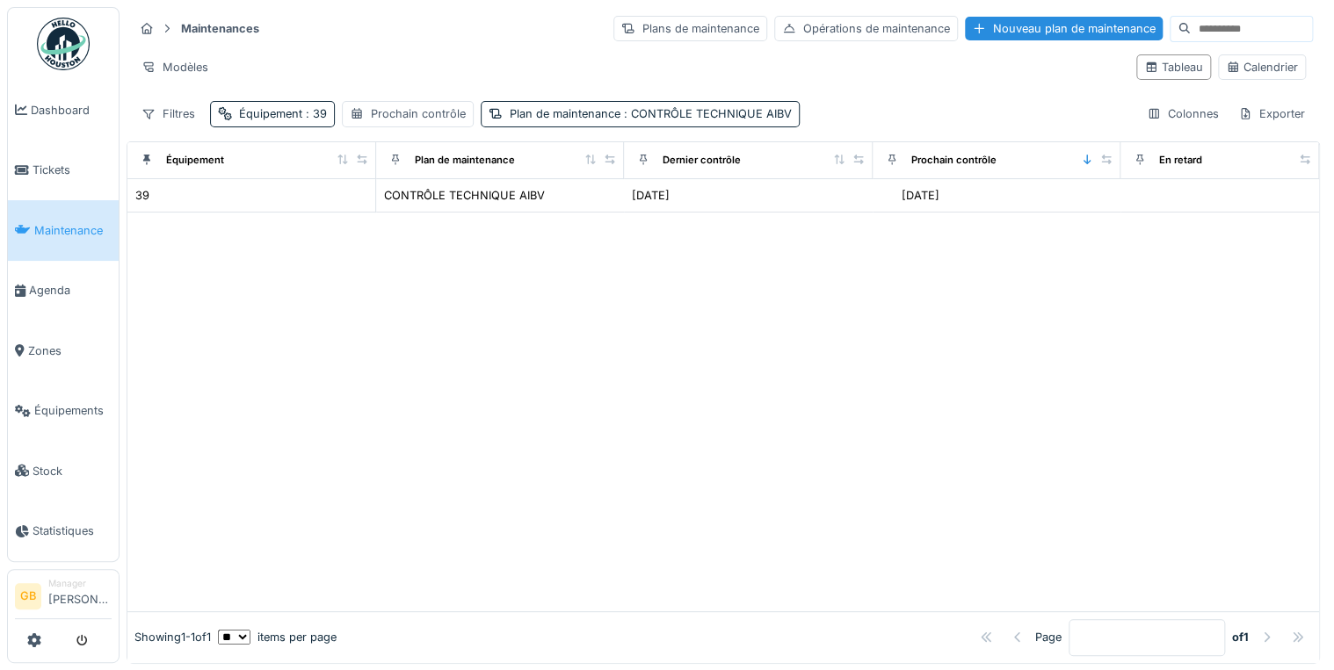
click at [333, 107] on div "Filtres Équipement : 39 Prochain contrôle Plan de maintenance : CONTRÔLE TECHNI…" at bounding box center [467, 113] width 666 height 25
click at [323, 110] on span ": 39" at bounding box center [314, 113] width 25 height 13
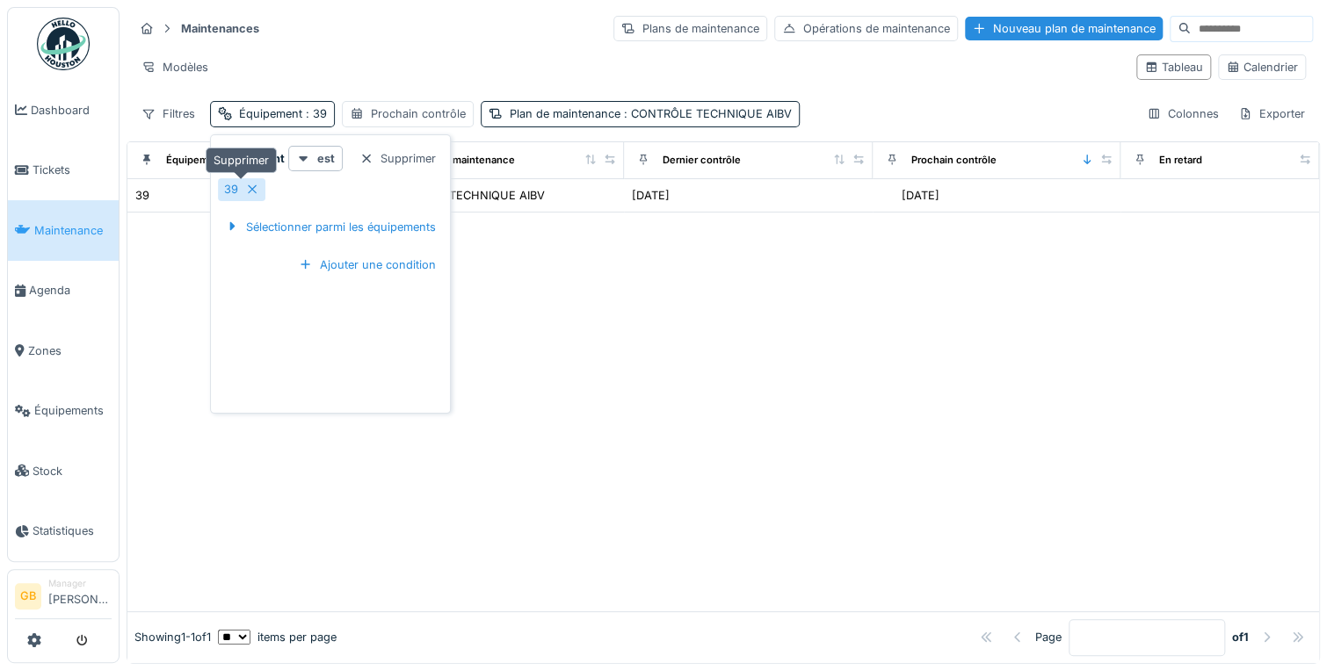
click at [252, 187] on icon at bounding box center [252, 189] width 9 height 9
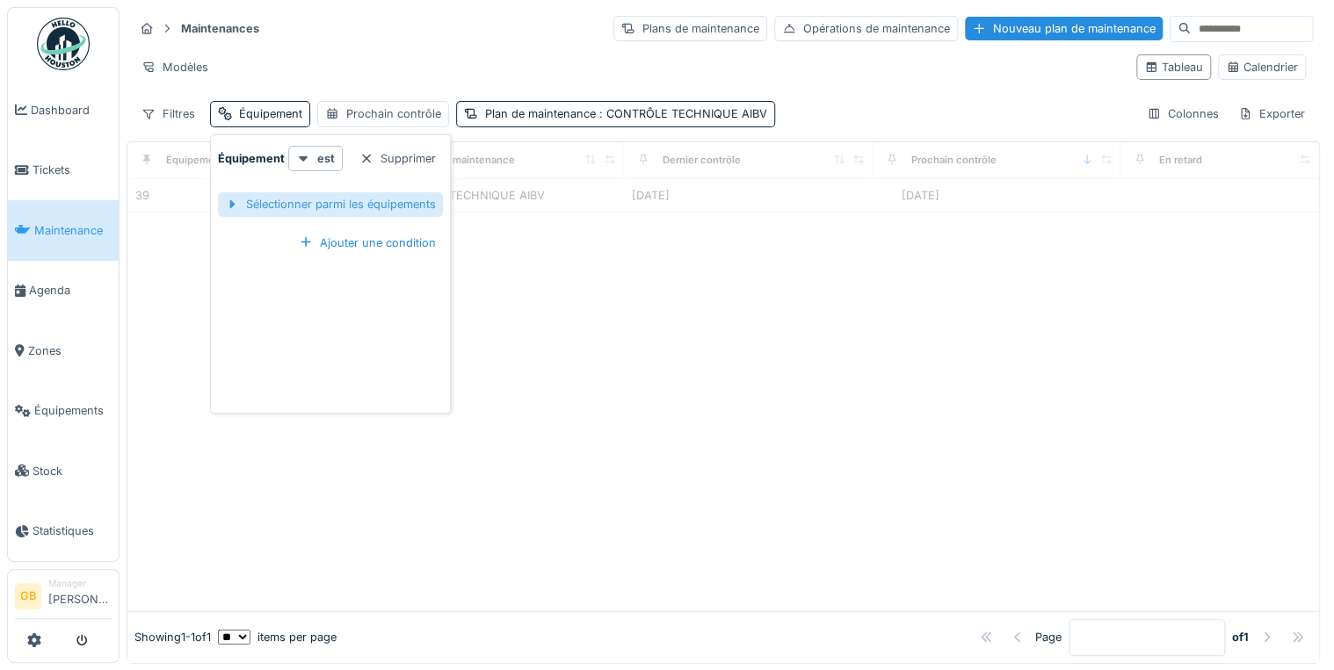
click at [261, 202] on div "Sélectionner parmi les équipements" at bounding box center [330, 204] width 225 height 24
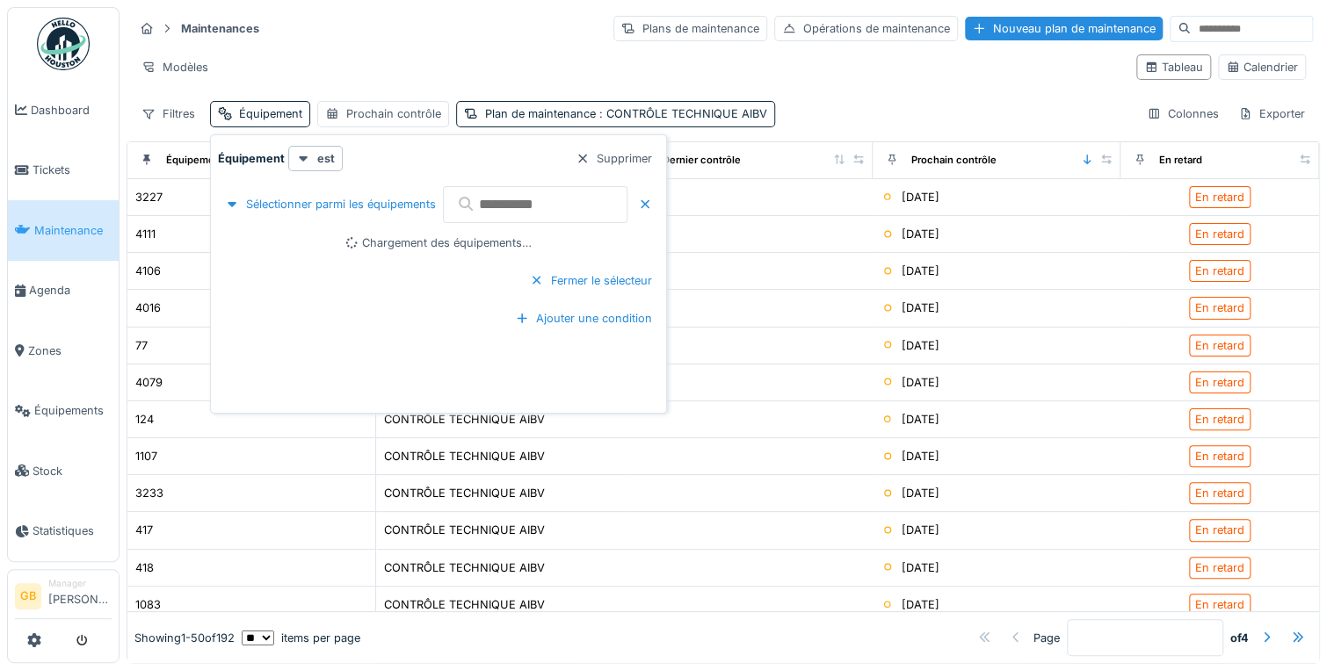
click at [569, 219] on input "text" at bounding box center [535, 204] width 185 height 37
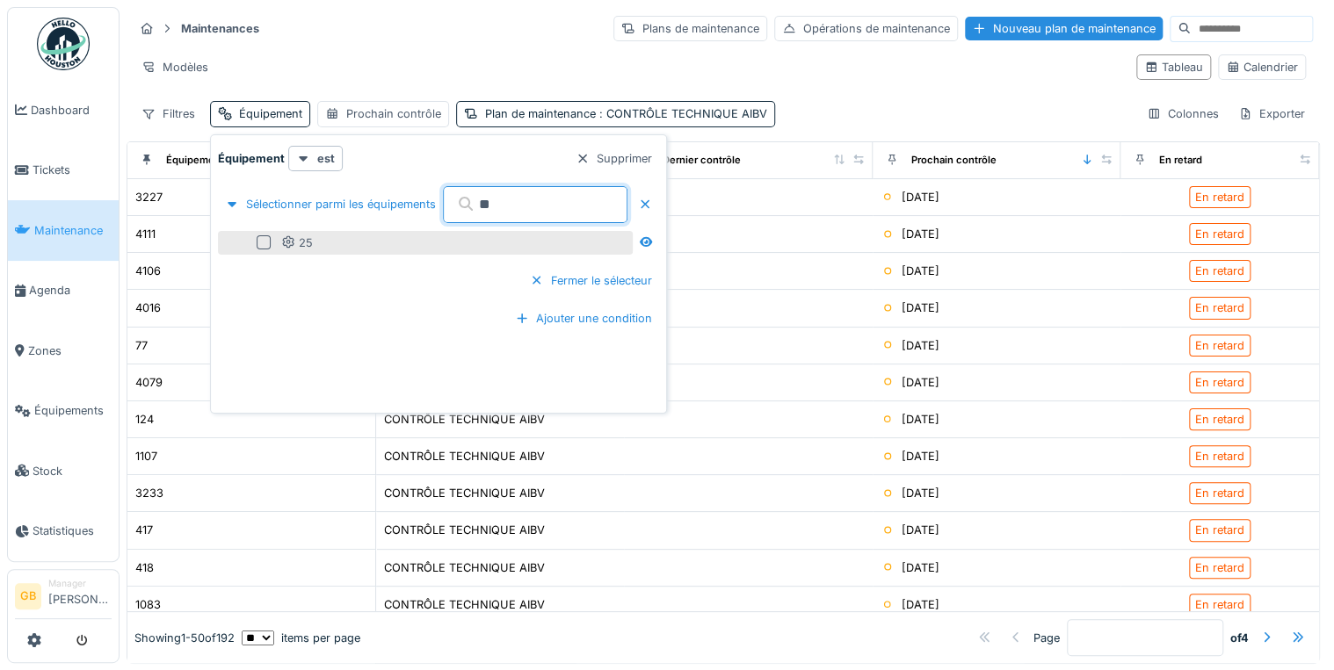
type input "**"
click at [262, 241] on div at bounding box center [264, 242] width 14 height 14
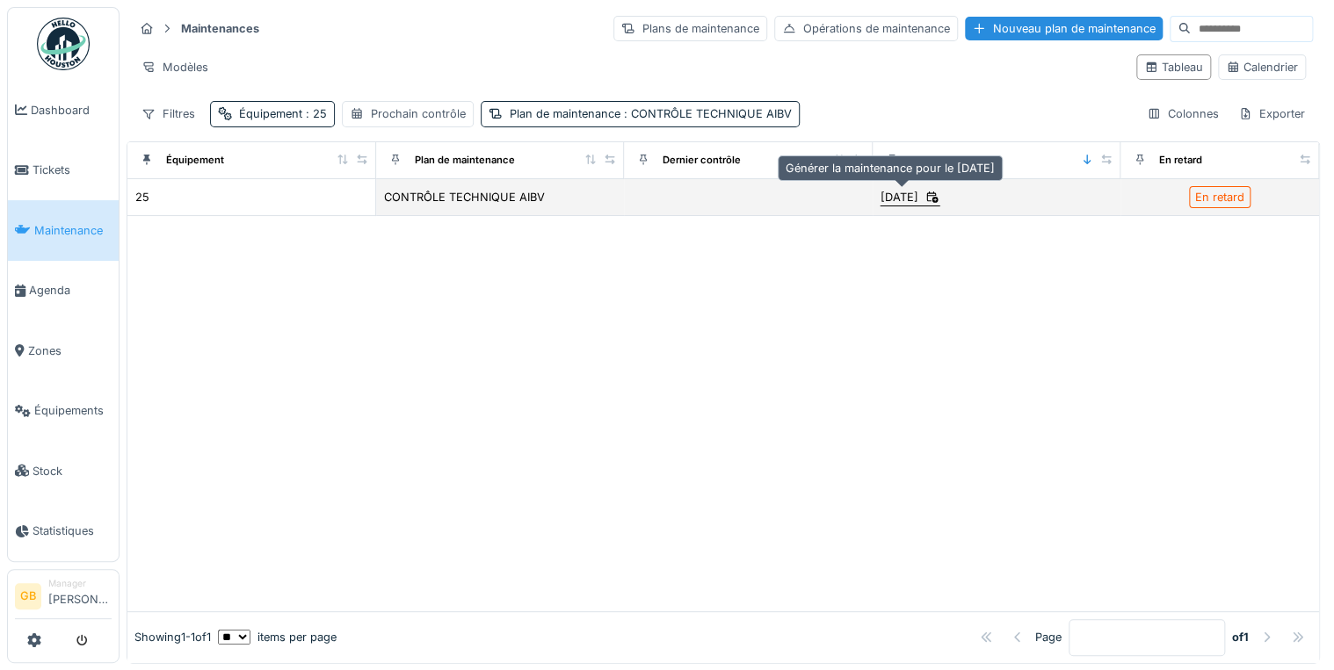
click at [886, 192] on div "09/10/2025" at bounding box center [899, 197] width 38 height 17
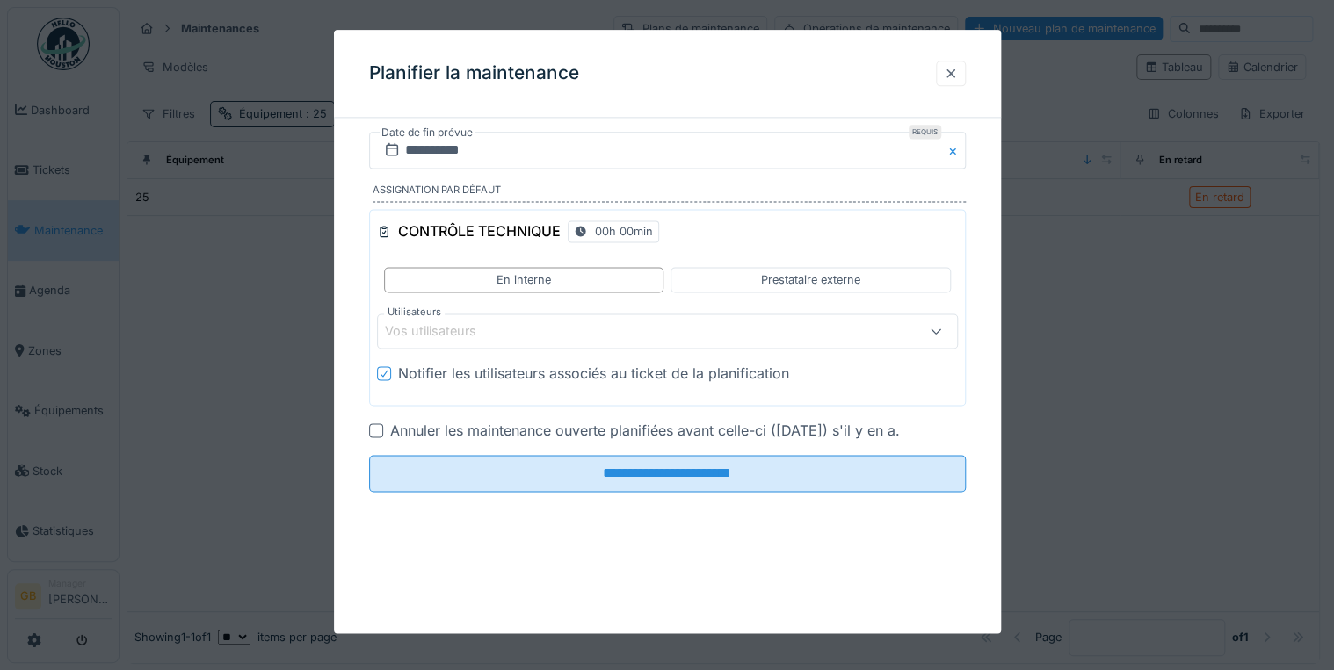
click at [956, 69] on div at bounding box center [951, 73] width 14 height 17
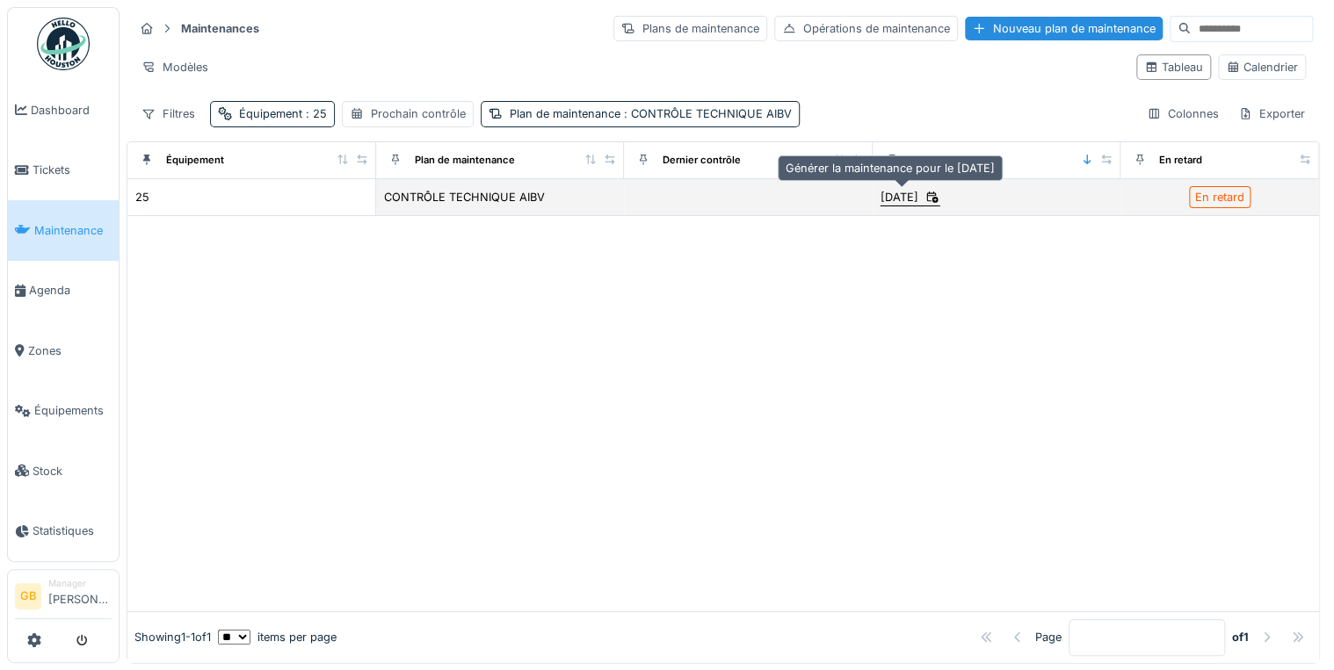
click at [894, 191] on div "09/10/2025" at bounding box center [899, 197] width 38 height 17
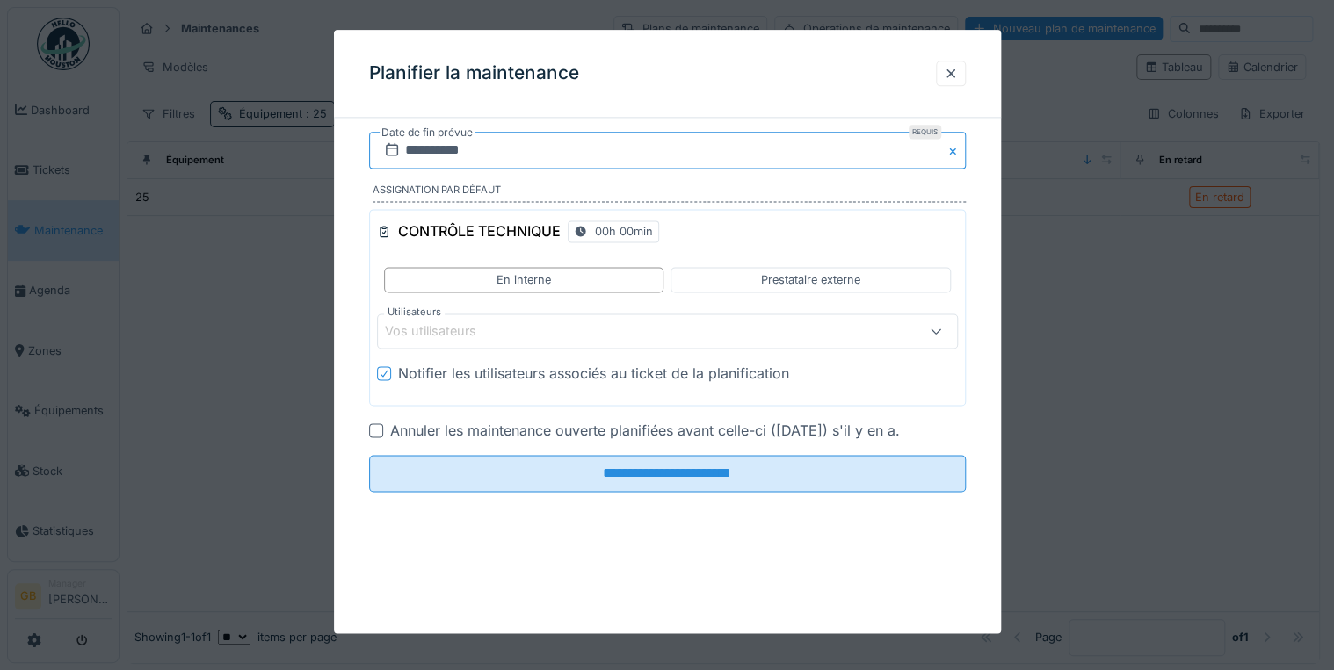
click at [460, 143] on input "**********" at bounding box center [667, 150] width 597 height 37
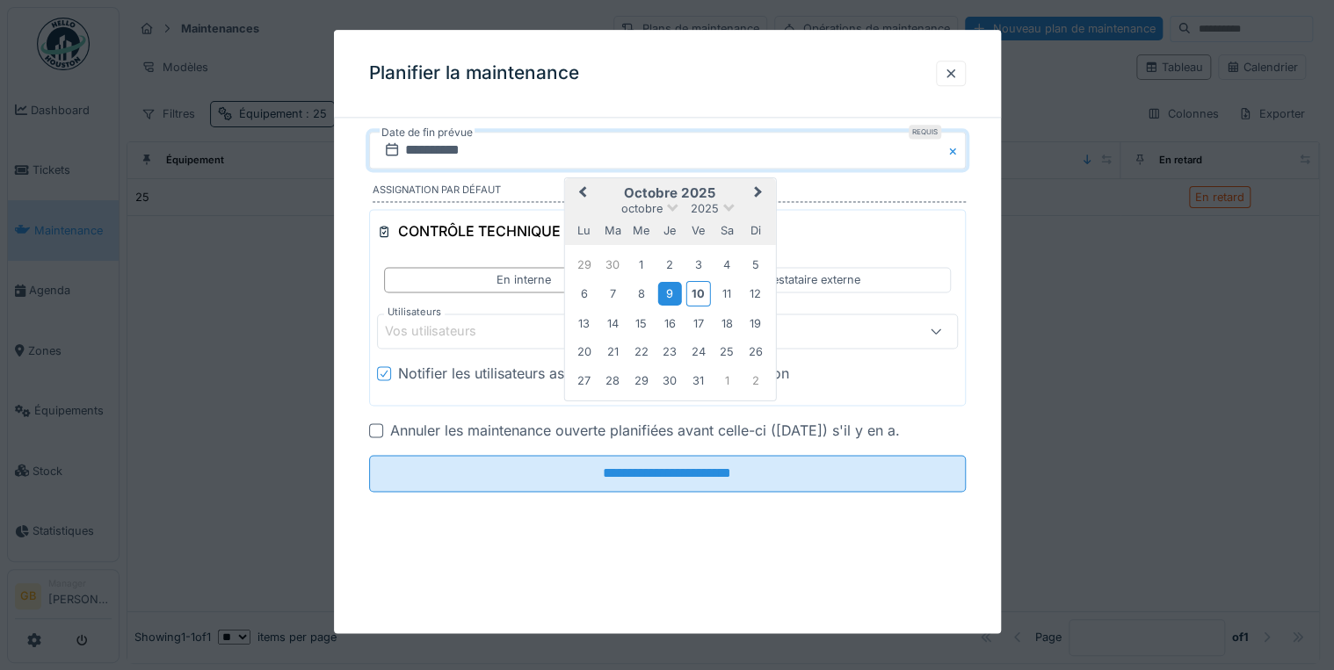
click at [757, 192] on span "Next Month" at bounding box center [757, 193] width 0 height 21
click at [728, 210] on div "novembre 2025" at bounding box center [669, 208] width 211 height 15
click at [721, 211] on span "2025" at bounding box center [711, 208] width 28 height 13
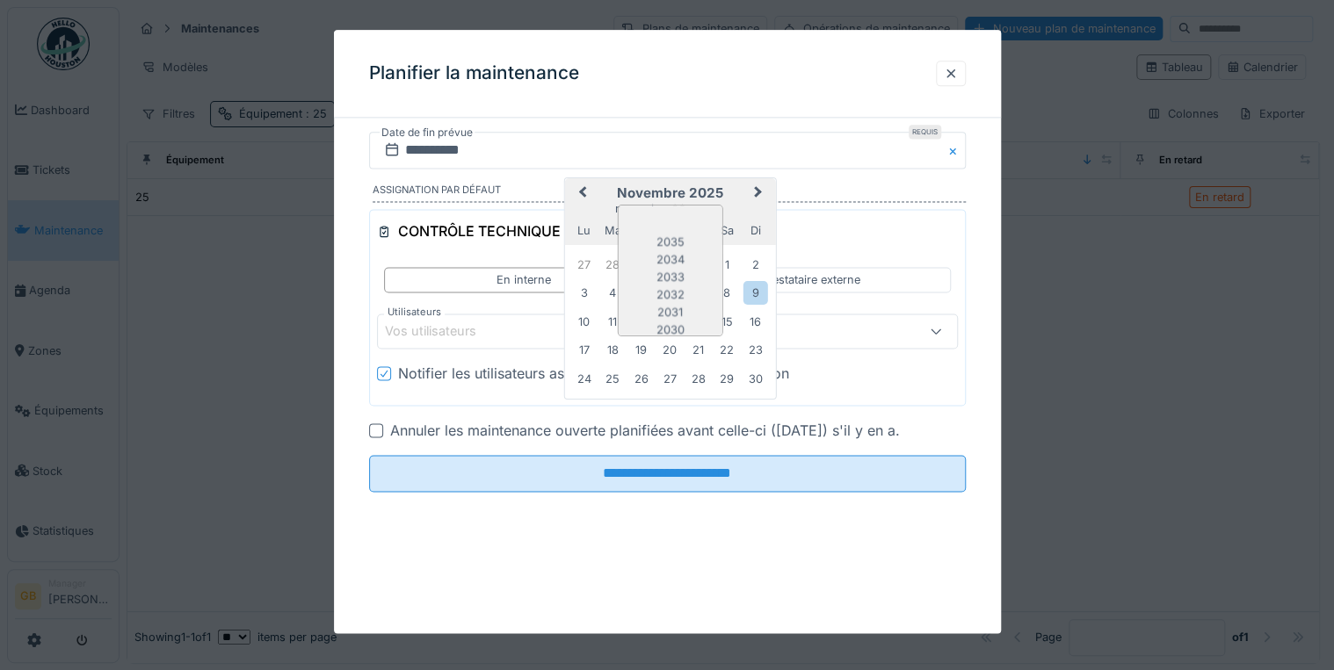
scroll to position [148, 0]
click at [679, 250] on div "2026" at bounding box center [670, 253] width 104 height 18
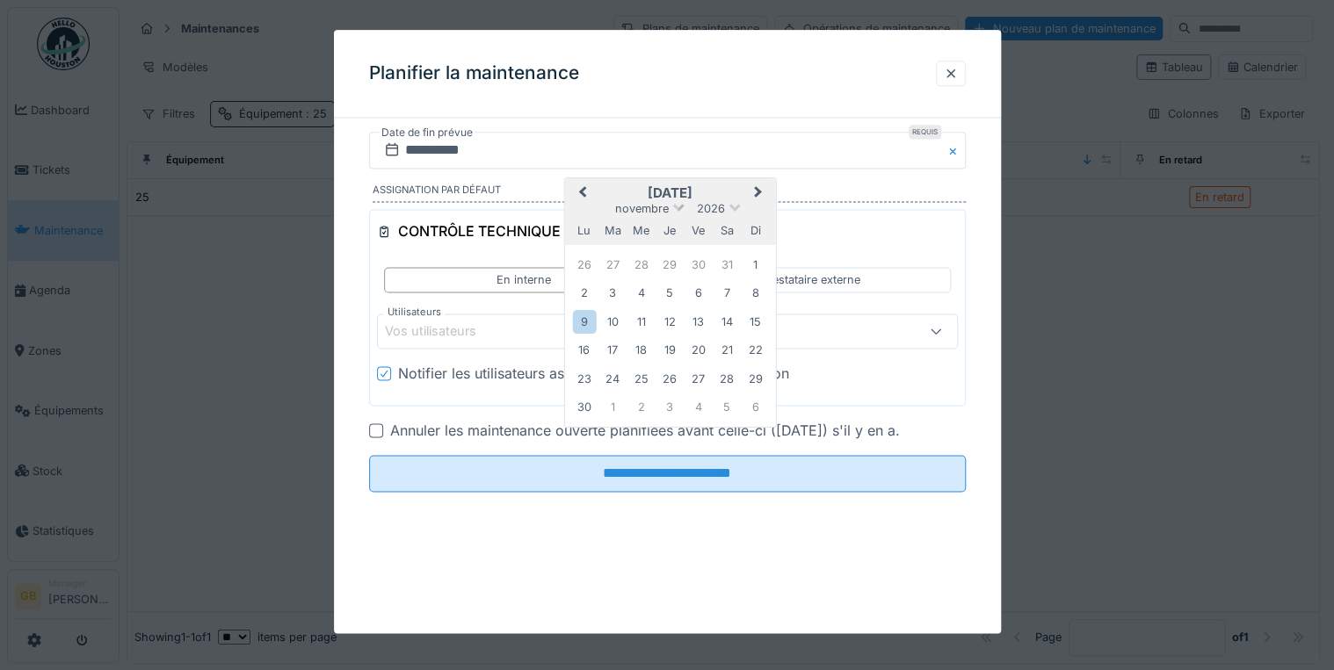
click at [649, 210] on span "novembre" at bounding box center [642, 208] width 54 height 13
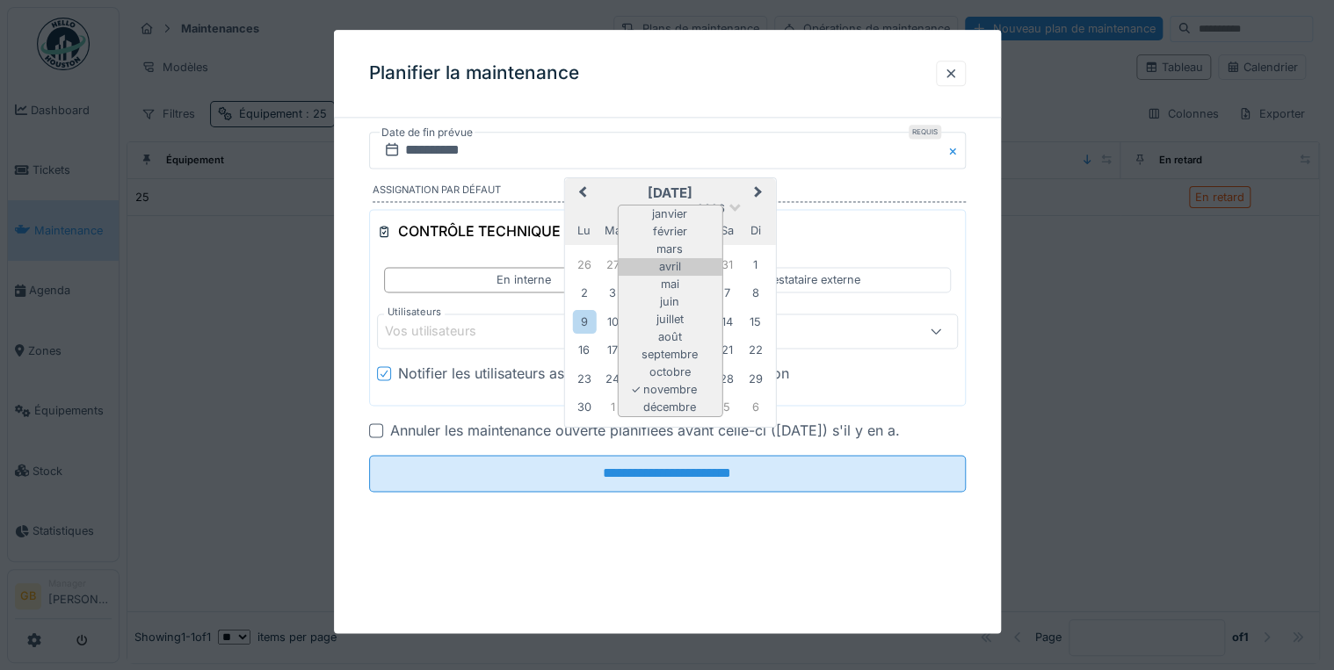
click at [666, 267] on div "avril" at bounding box center [670, 267] width 104 height 18
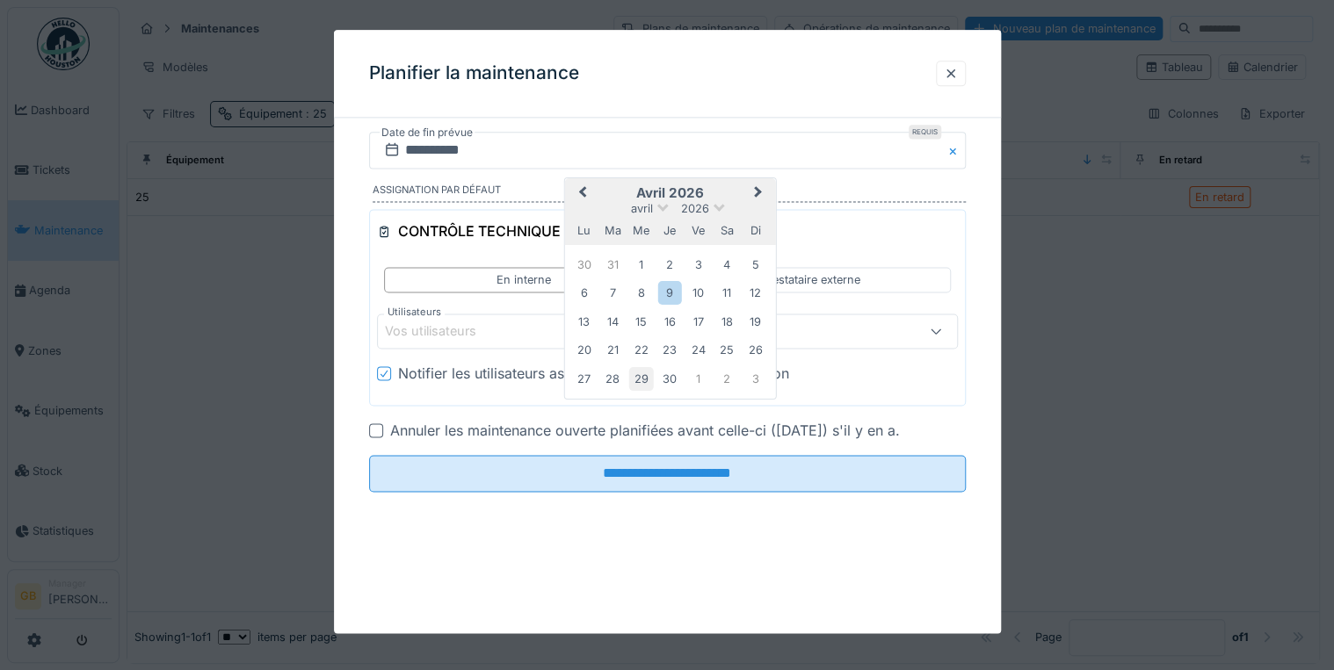
click at [650, 375] on div "29" at bounding box center [641, 379] width 24 height 24
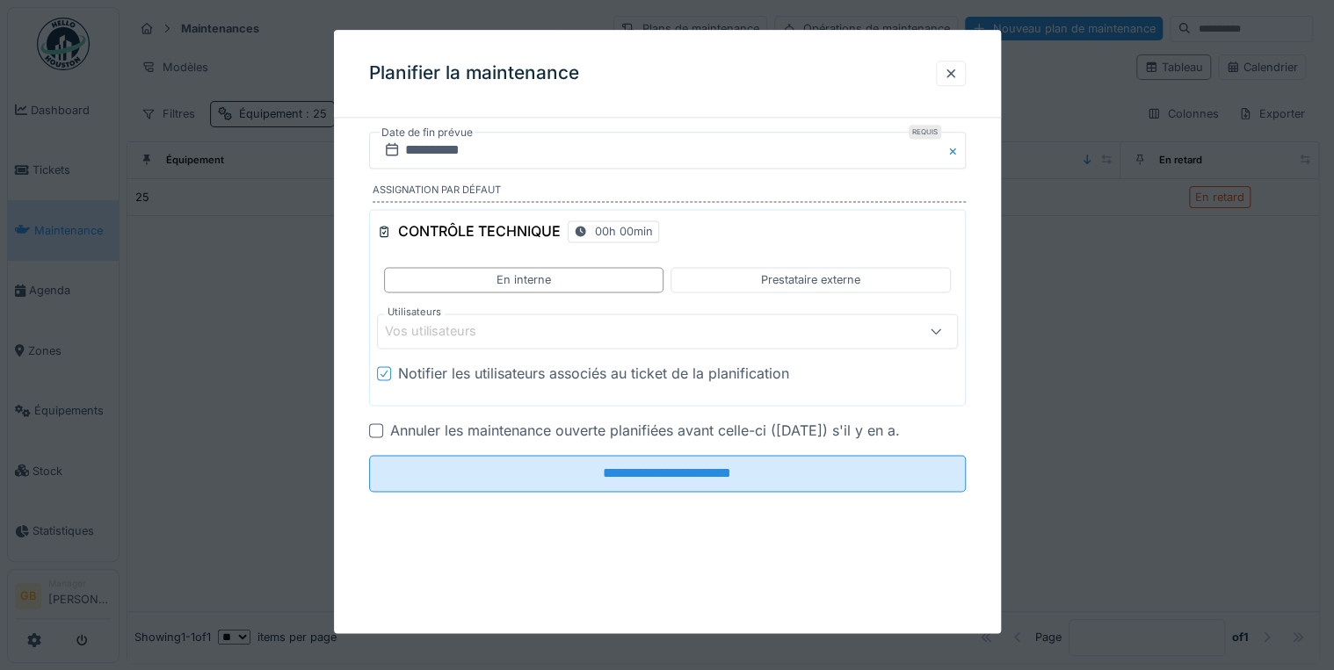
click at [520, 372] on div "Notifier les utilisateurs associés au ticket de la planification" at bounding box center [593, 374] width 391 height 21
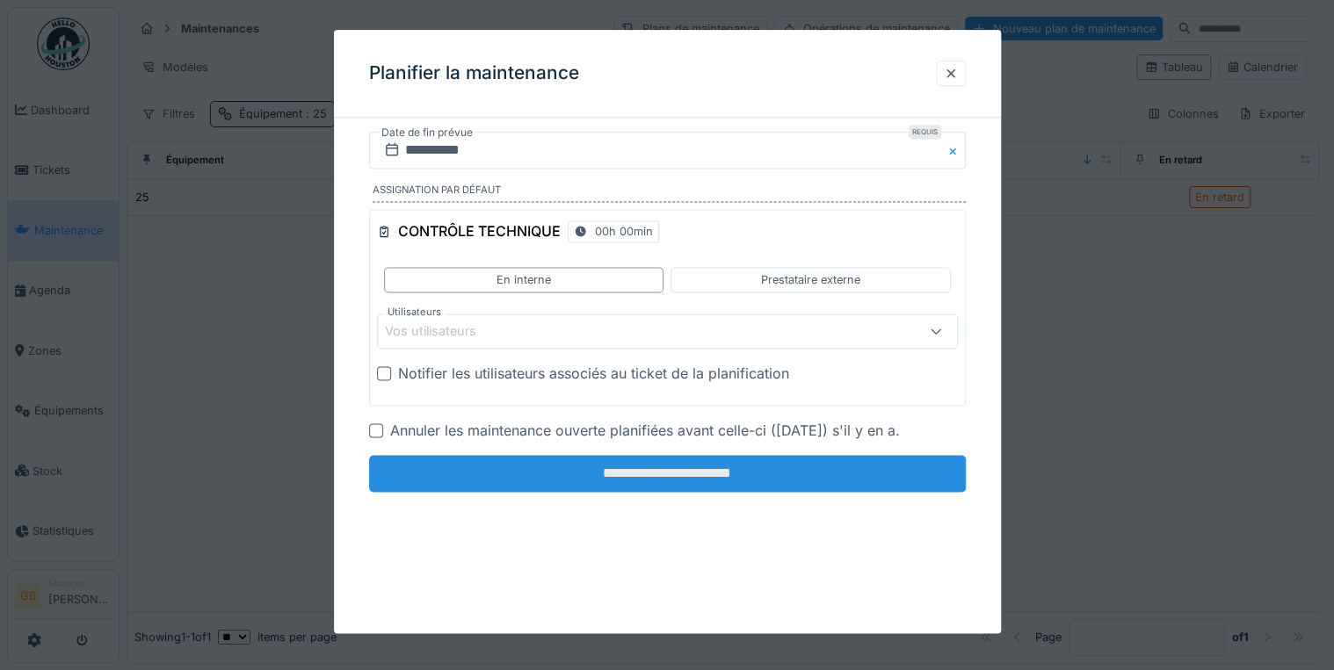
click at [558, 460] on input "**********" at bounding box center [667, 474] width 597 height 37
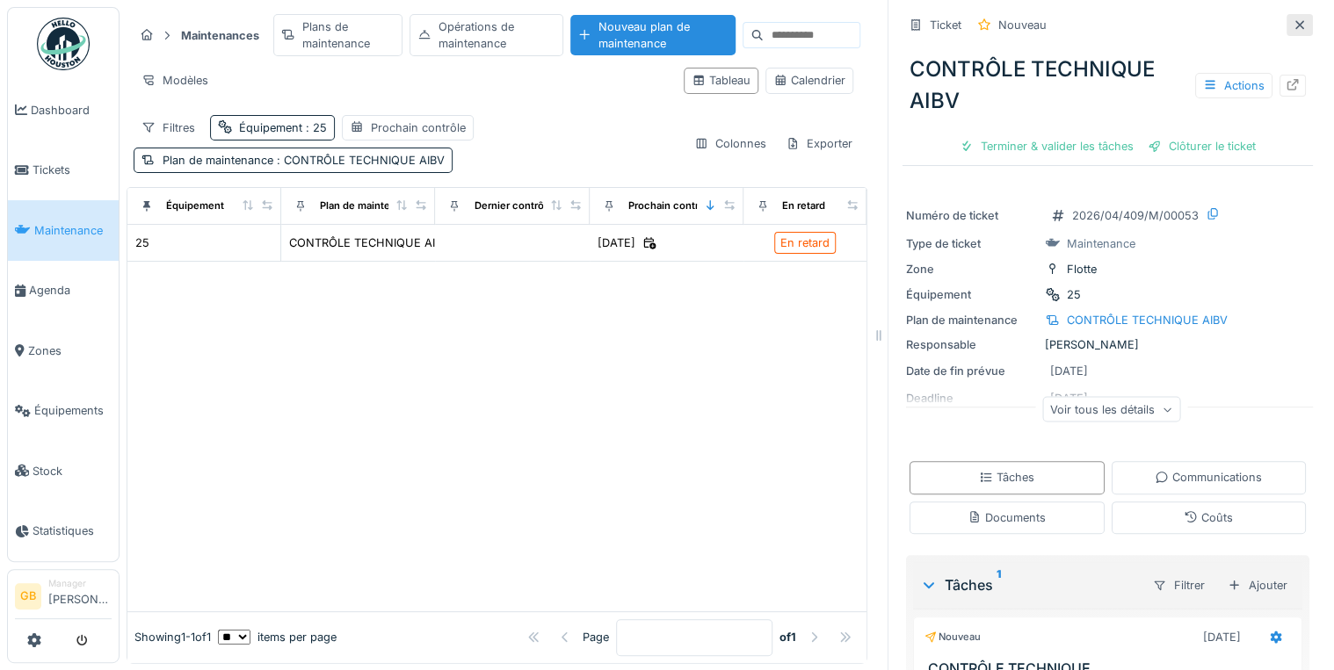
click at [1293, 27] on icon at bounding box center [1300, 24] width 14 height 11
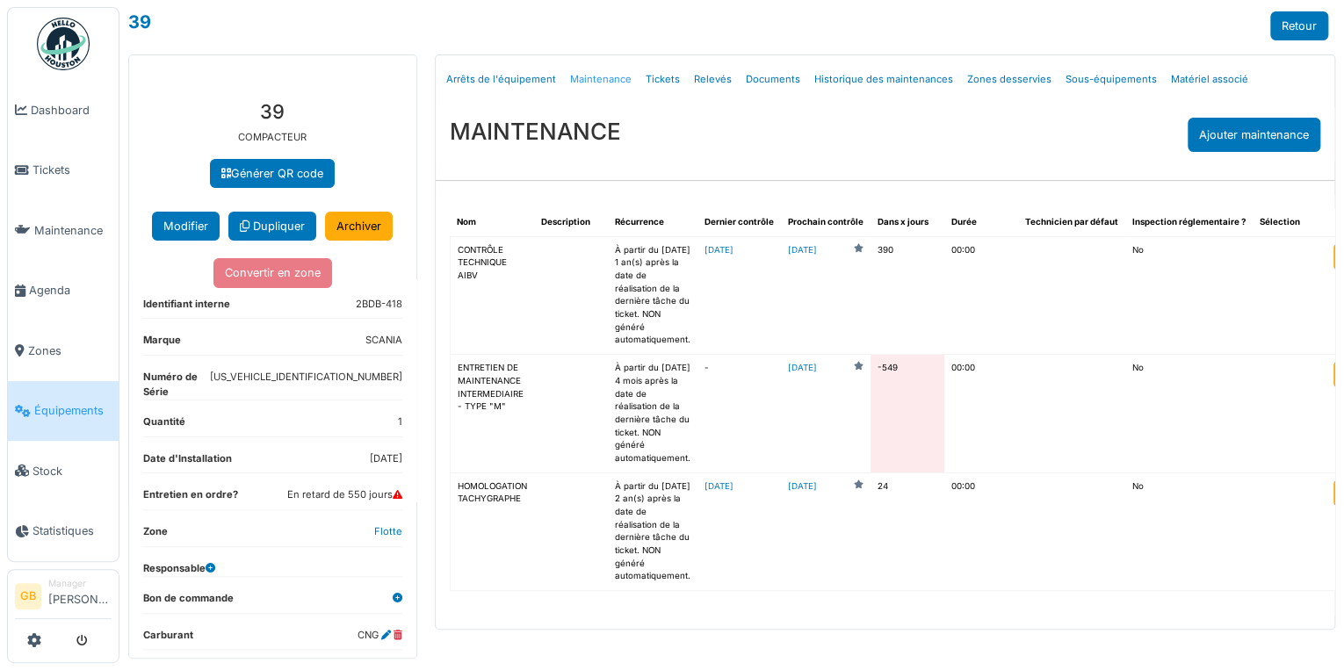
click at [563, 77] on link "Maintenance" at bounding box center [601, 79] width 76 height 41
click at [714, 250] on link "2025-10-01" at bounding box center [719, 250] width 29 height 10
click at [798, 292] on td "2026-11-04" at bounding box center [826, 295] width 90 height 119
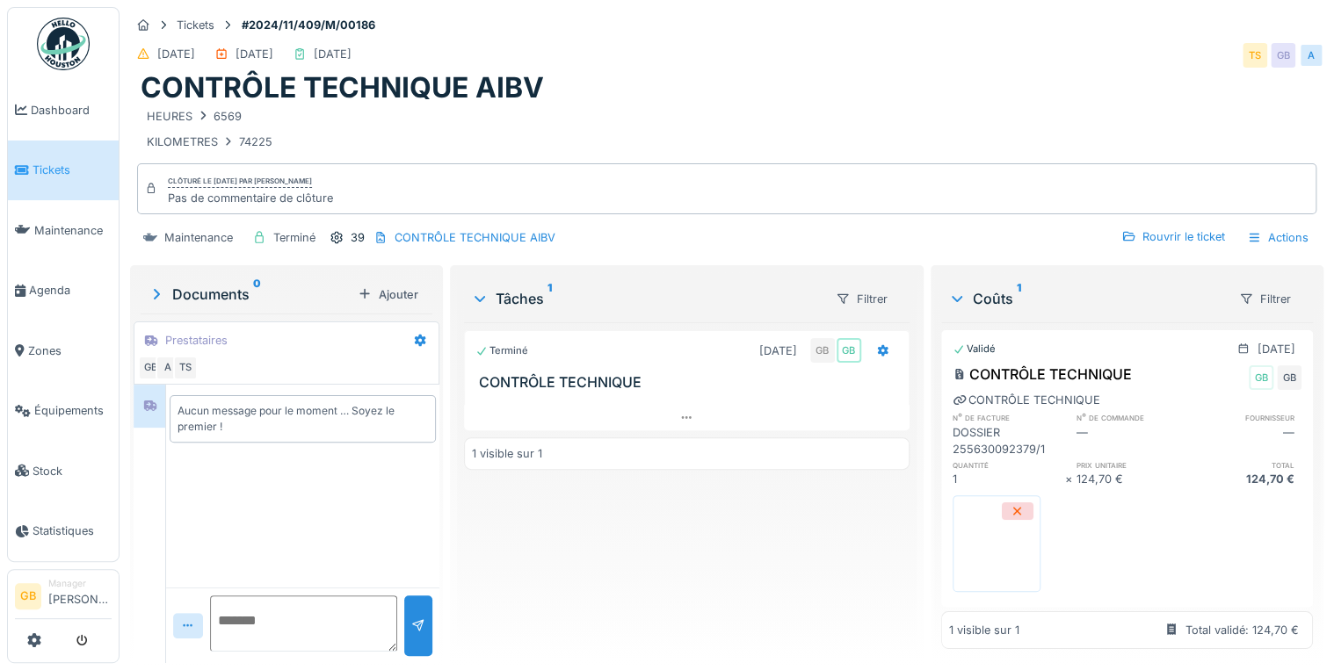
scroll to position [19, 0]
click at [1145, 230] on div "Rouvrir le ticket" at bounding box center [1173, 237] width 118 height 24
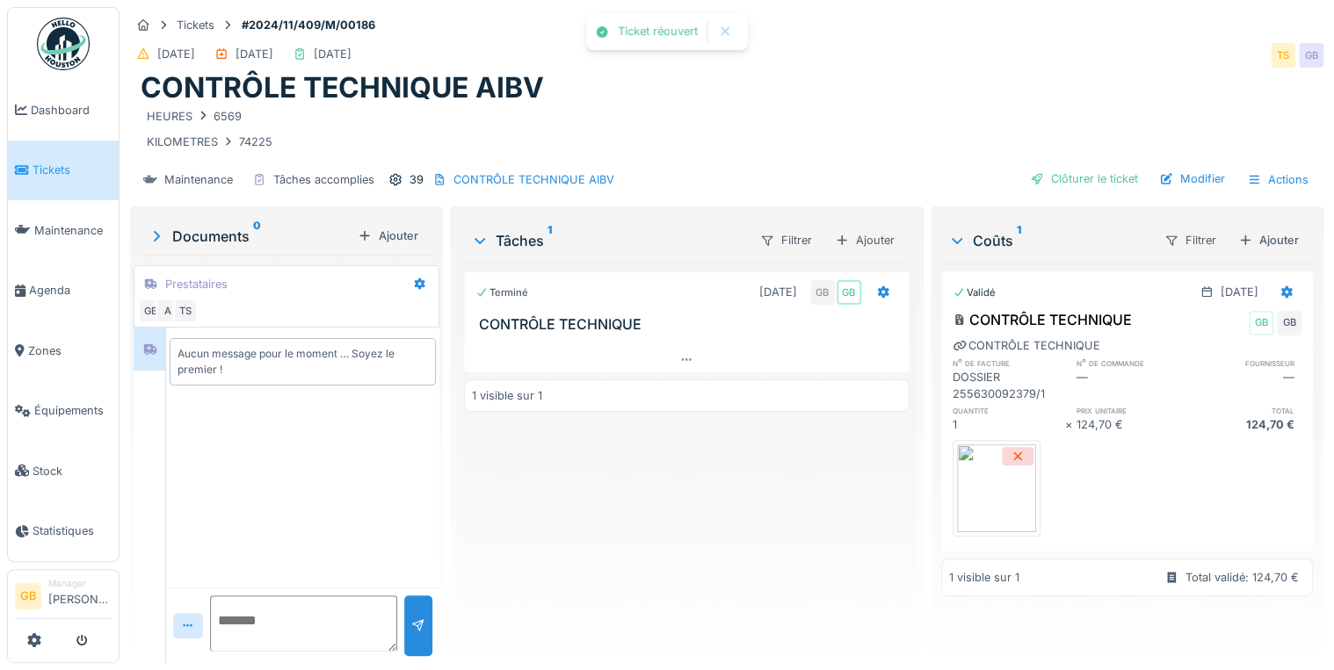
scroll to position [0, 0]
click at [383, 242] on div "Ajouter" at bounding box center [388, 236] width 75 height 24
click at [176, 230] on div "Documents 0" at bounding box center [249, 236] width 203 height 21
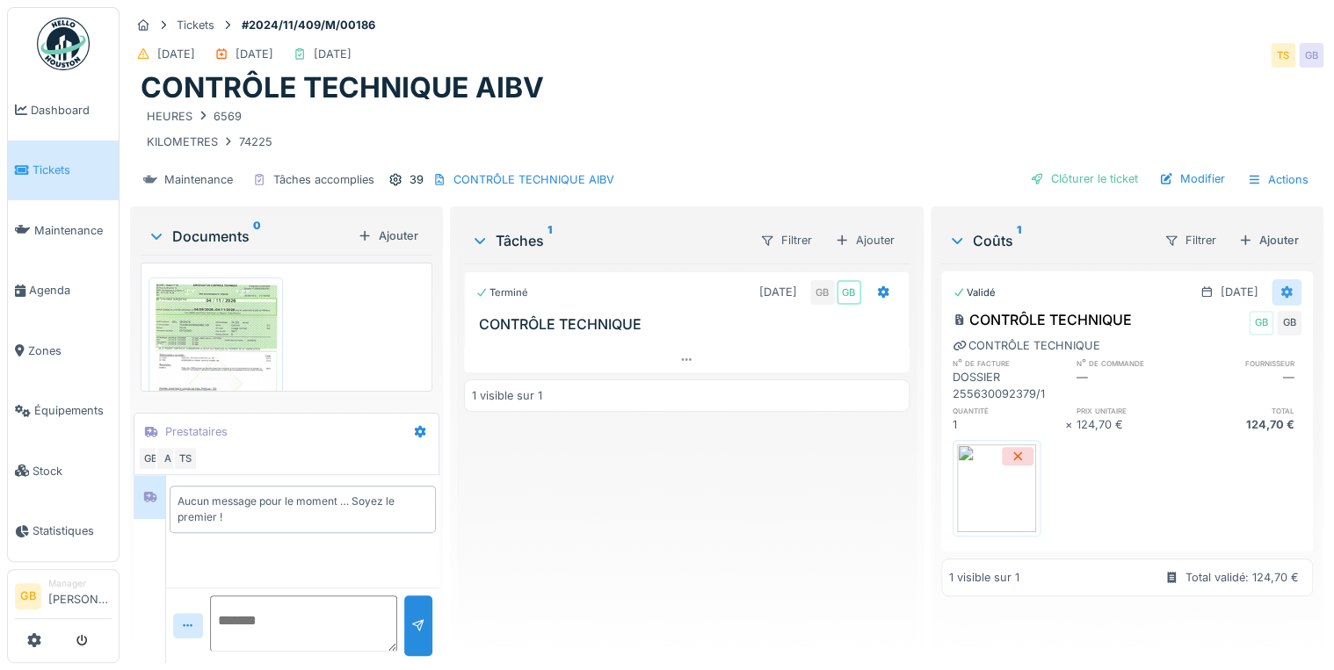
click at [1281, 289] on icon at bounding box center [1286, 292] width 11 height 12
click at [1234, 384] on div "Supprimer" at bounding box center [1211, 381] width 85 height 26
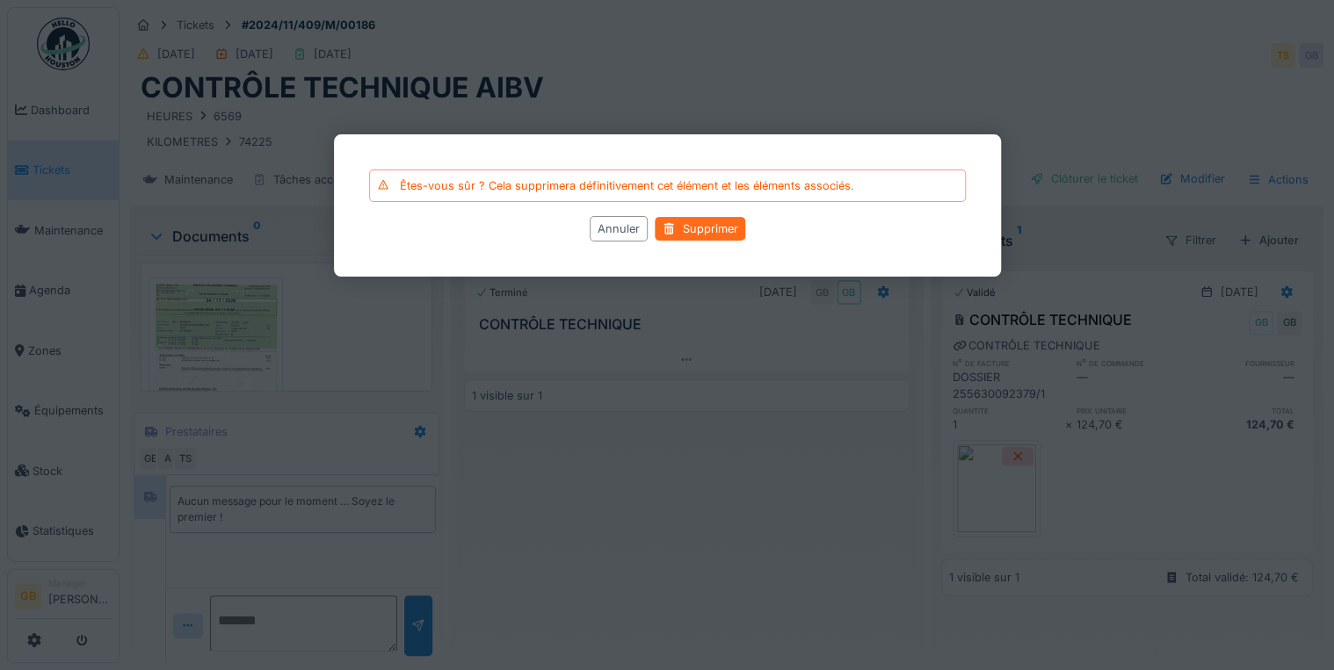
click at [693, 231] on div "Supprimer" at bounding box center [700, 229] width 91 height 24
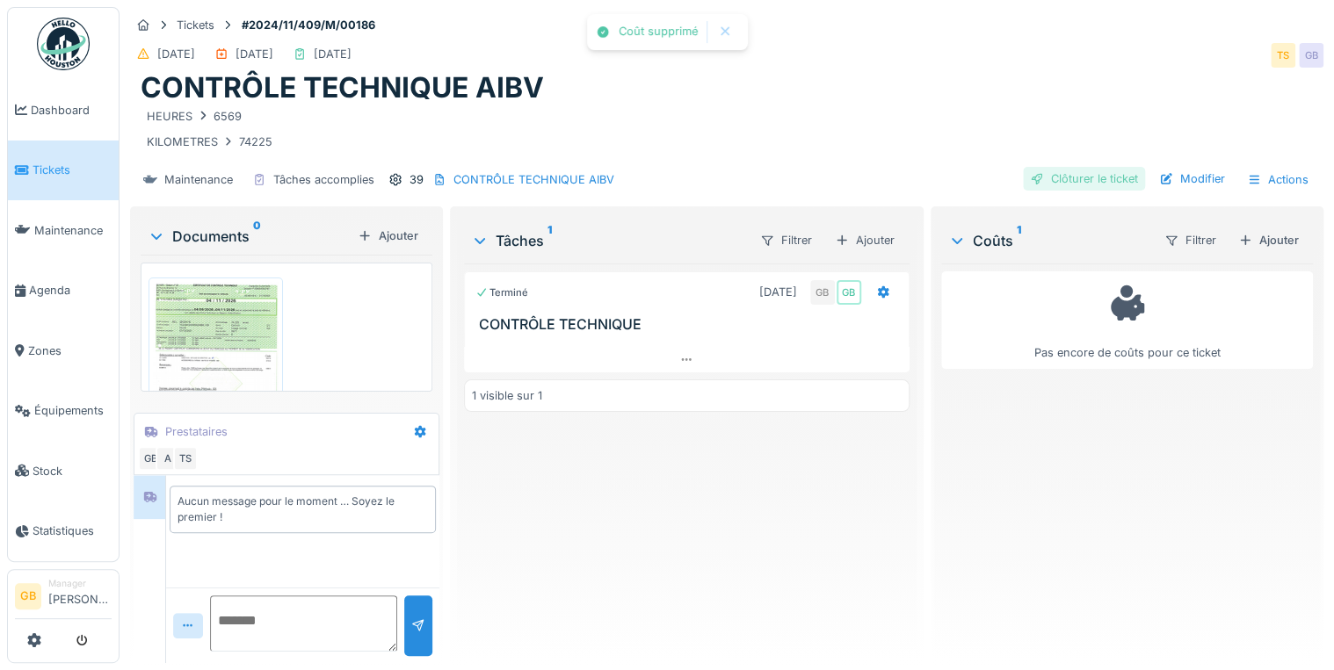
click at [1088, 176] on div "Clôturer le ticket" at bounding box center [1084, 179] width 122 height 24
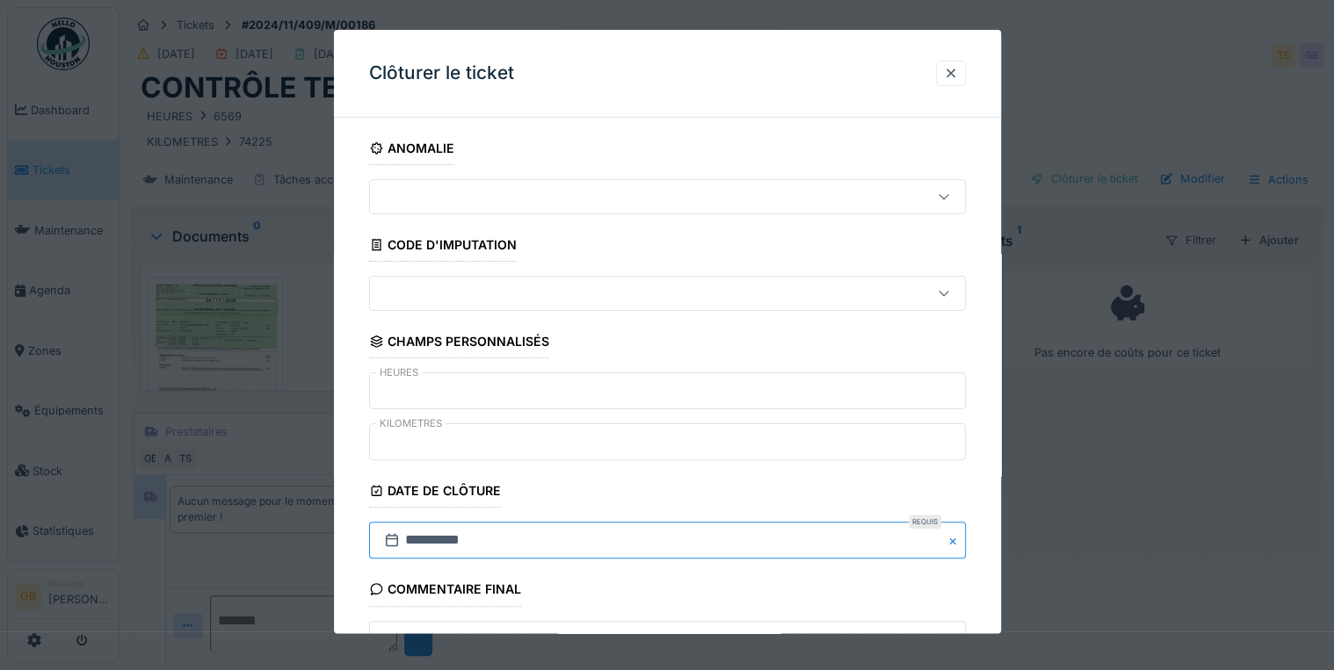
click at [411, 541] on input "**********" at bounding box center [667, 541] width 597 height 37
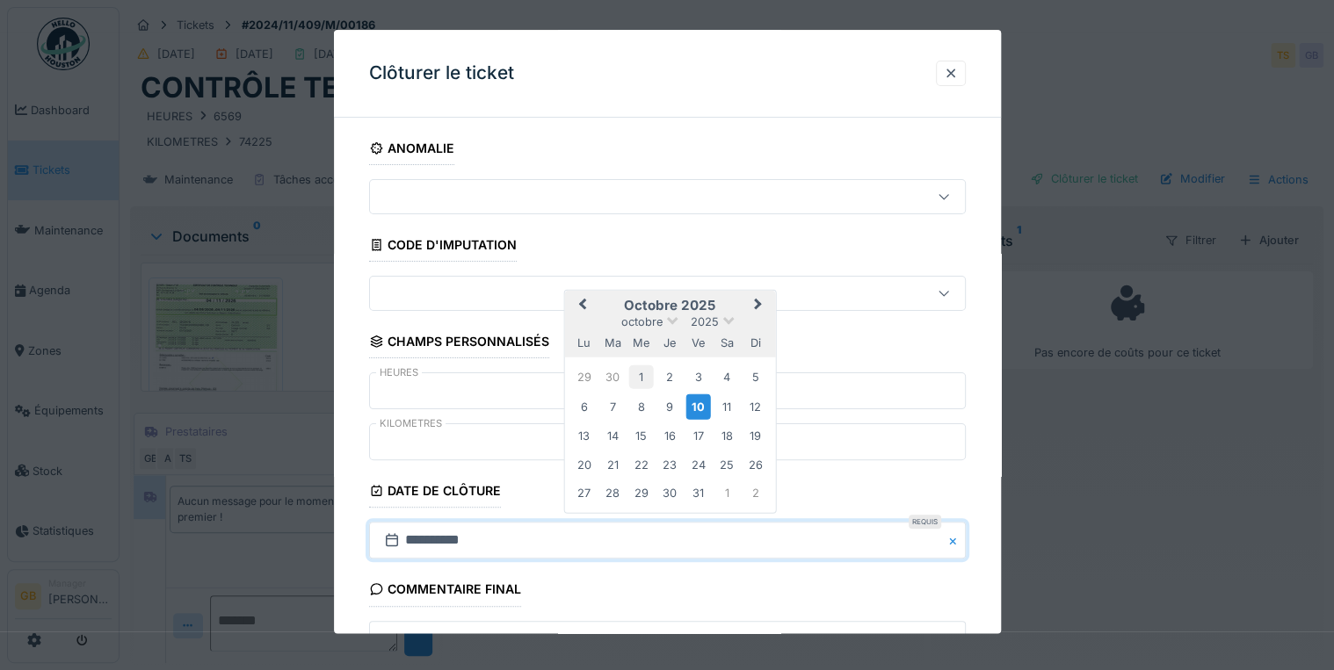
click at [638, 375] on div "1" at bounding box center [641, 378] width 24 height 24
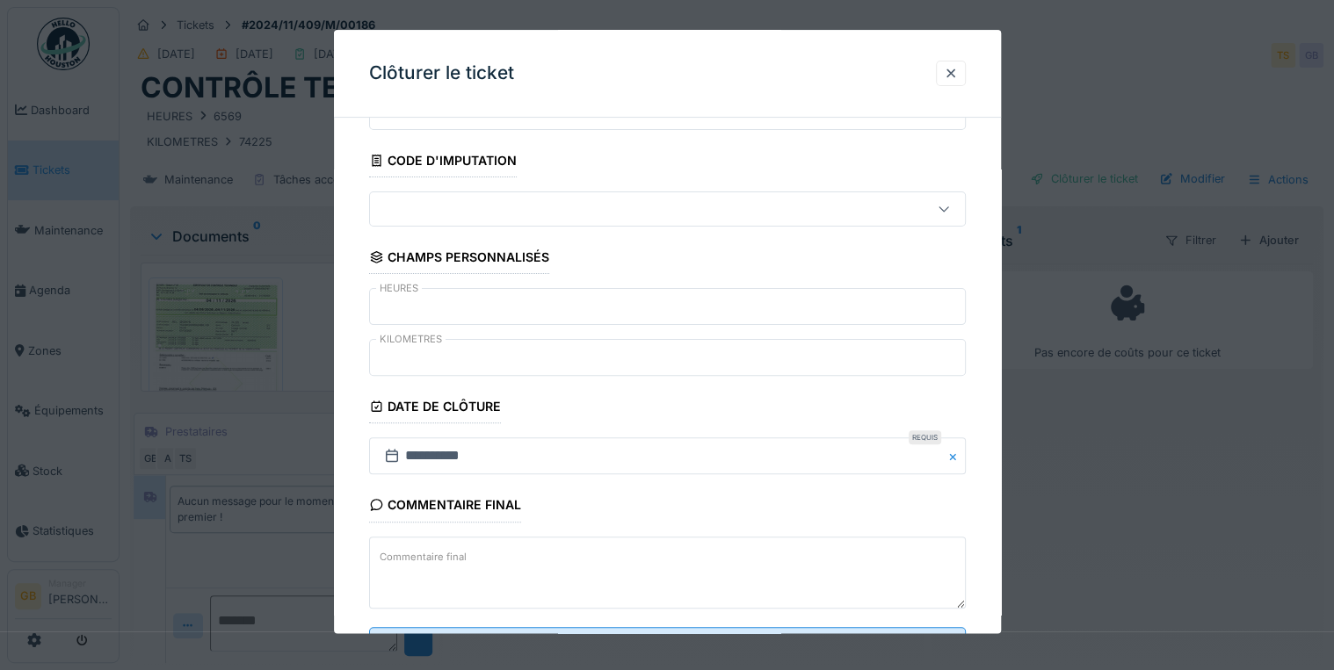
scroll to position [161, 0]
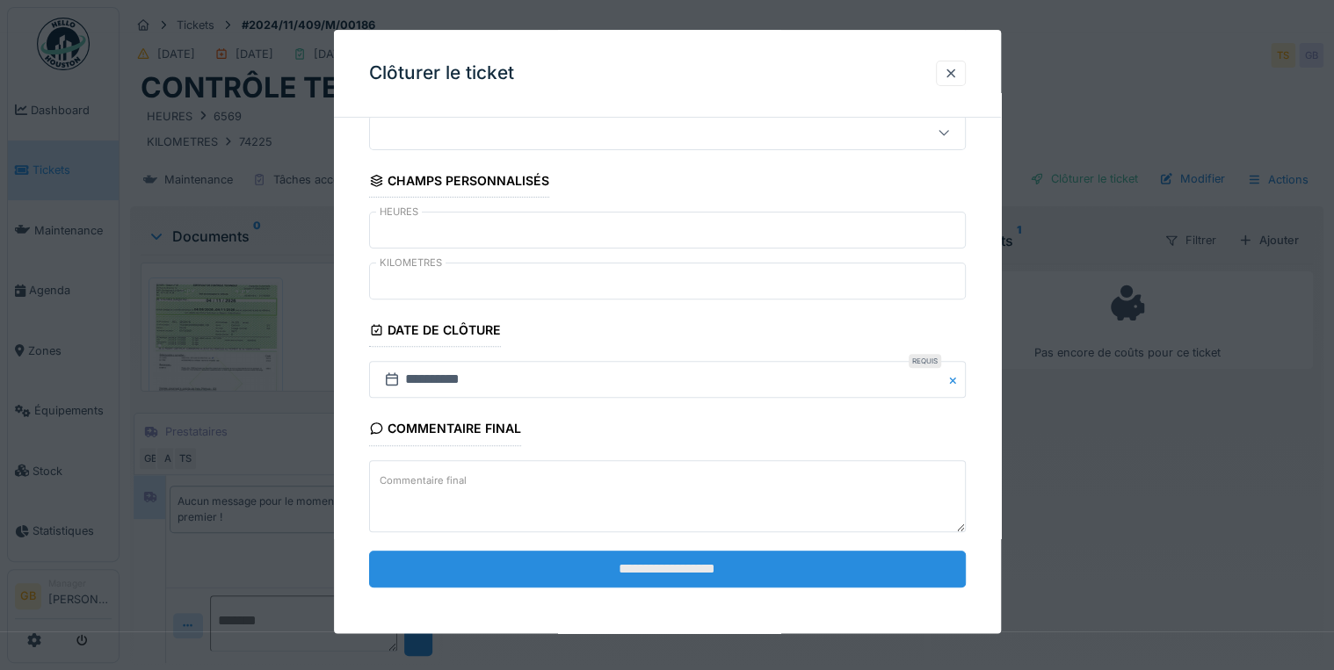
click at [534, 579] on input "**********" at bounding box center [667, 569] width 597 height 37
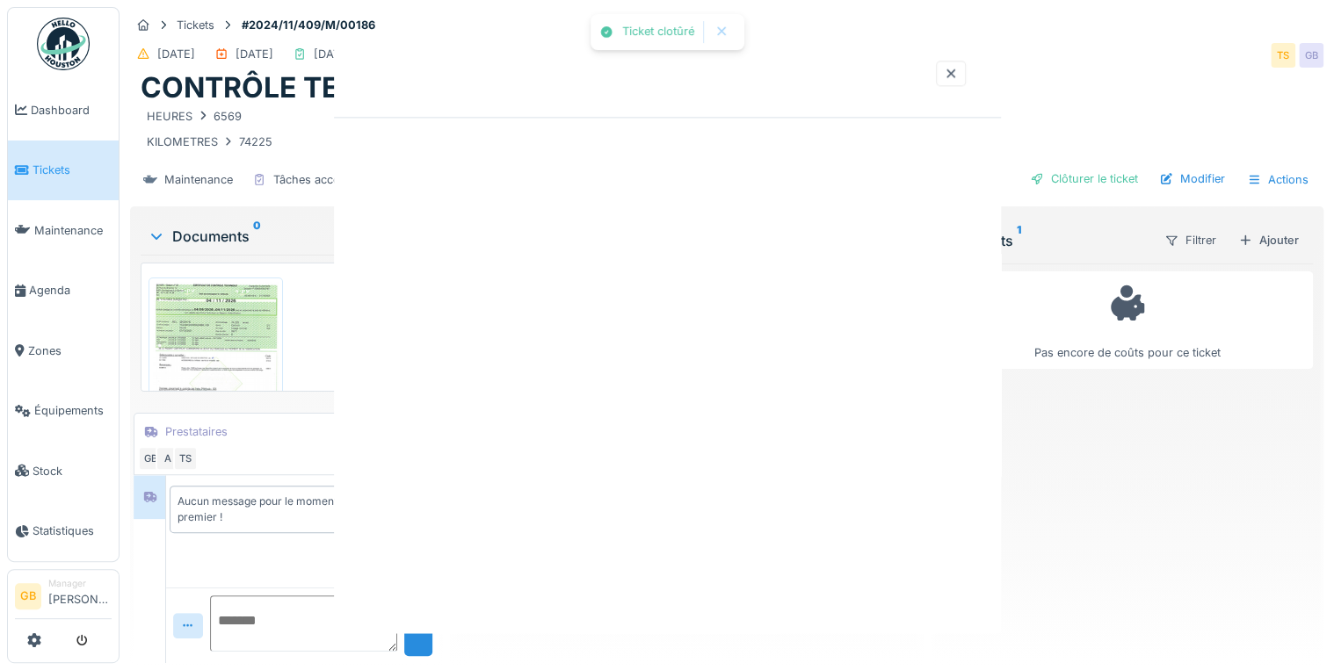
scroll to position [0, 0]
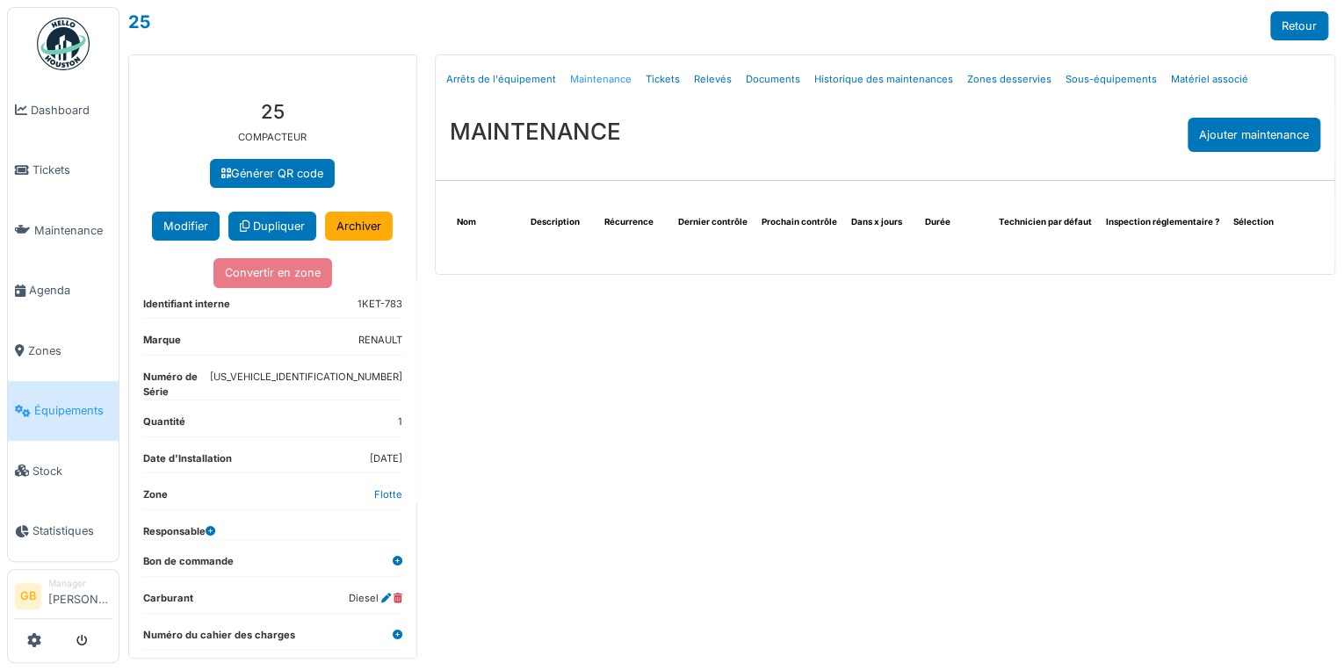
click at [610, 77] on link "Maintenance" at bounding box center [601, 79] width 76 height 41
click at [1219, 134] on div "Ajouter maintenance" at bounding box center [1254, 135] width 133 height 34
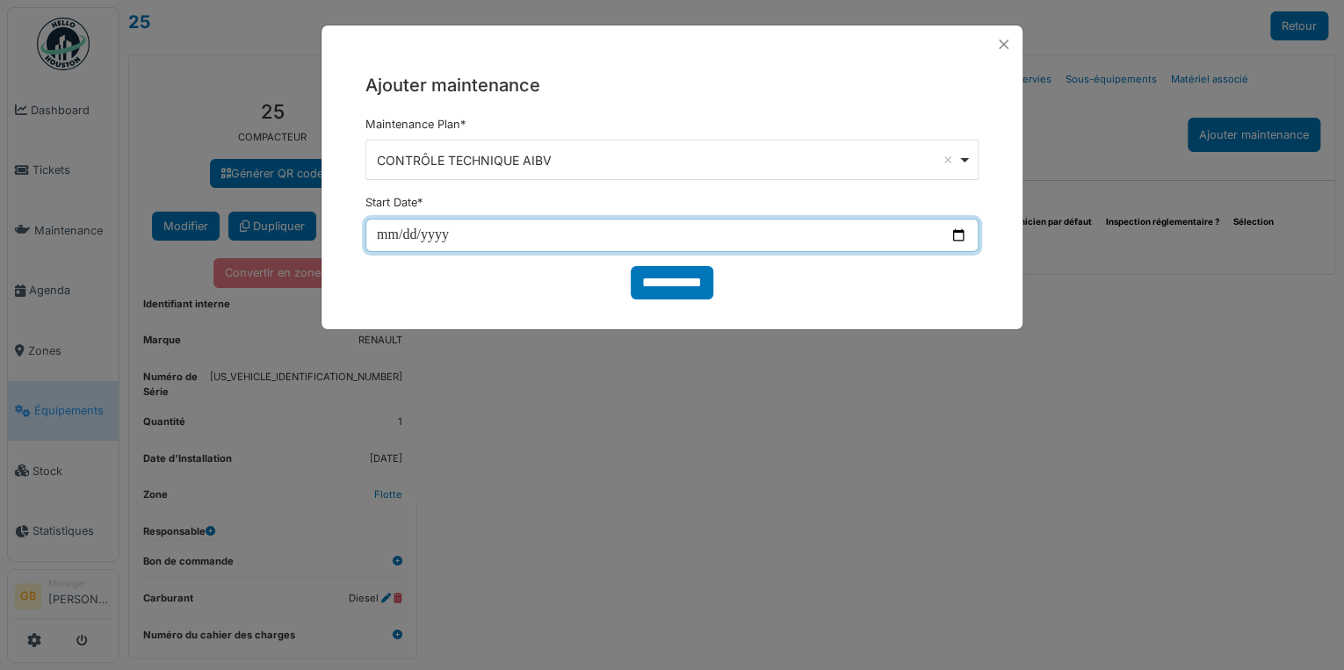
click at [422, 240] on input "date" at bounding box center [672, 235] width 613 height 33
click at [389, 239] on input "date" at bounding box center [672, 235] width 613 height 33
click at [373, 235] on input "date" at bounding box center [672, 235] width 613 height 33
click at [379, 238] on input "date" at bounding box center [672, 235] width 613 height 33
type input "**********"
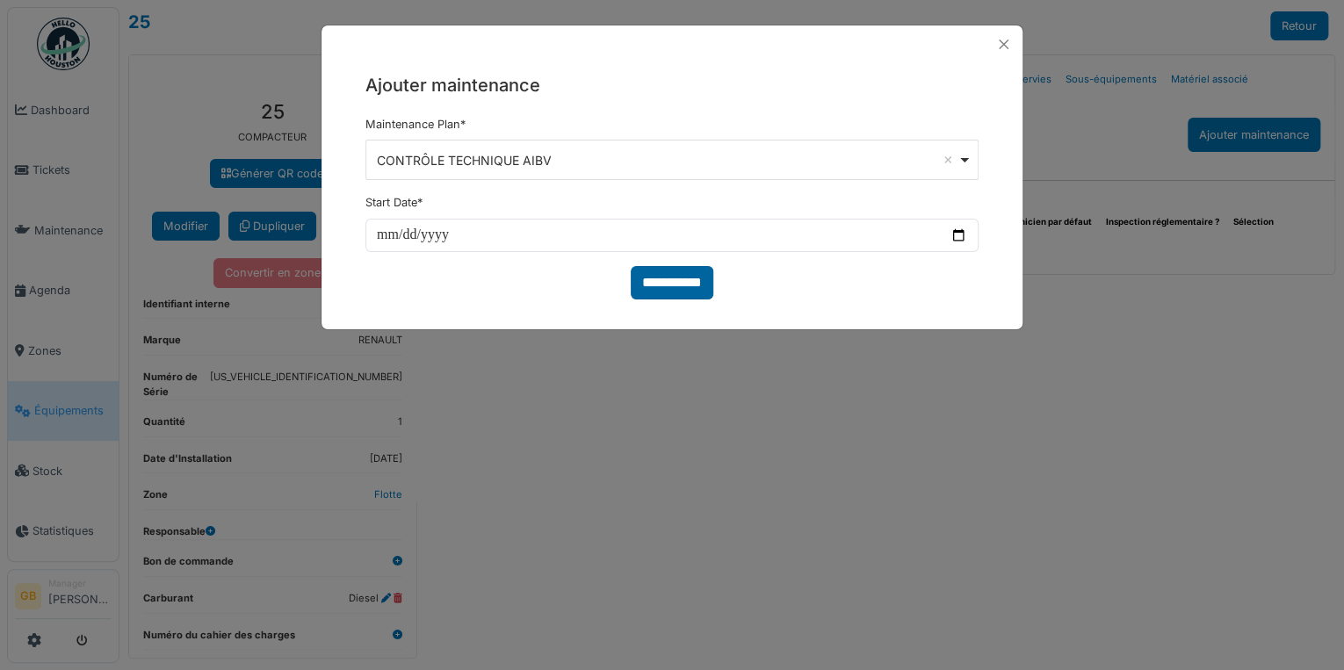
click at [675, 281] on input "**********" at bounding box center [672, 282] width 83 height 33
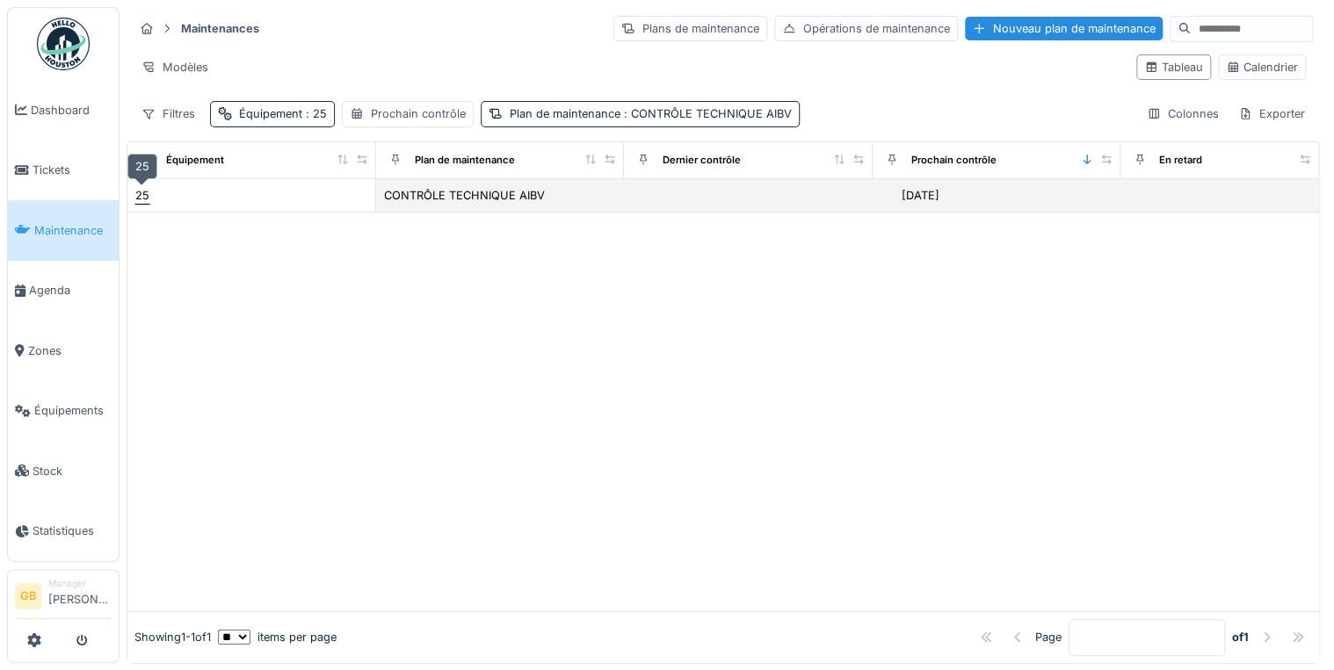
click at [140, 191] on div "25" at bounding box center [142, 195] width 14 height 17
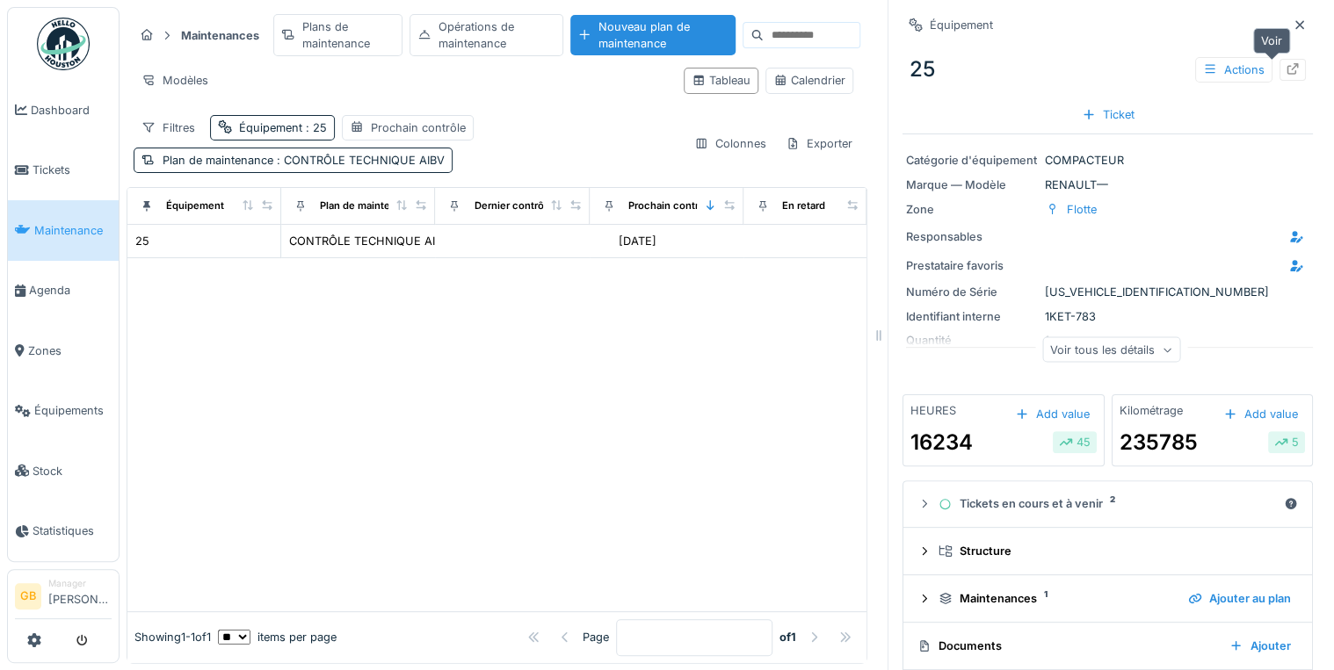
click at [1286, 68] on icon at bounding box center [1293, 68] width 14 height 11
click at [1293, 25] on icon at bounding box center [1300, 24] width 14 height 11
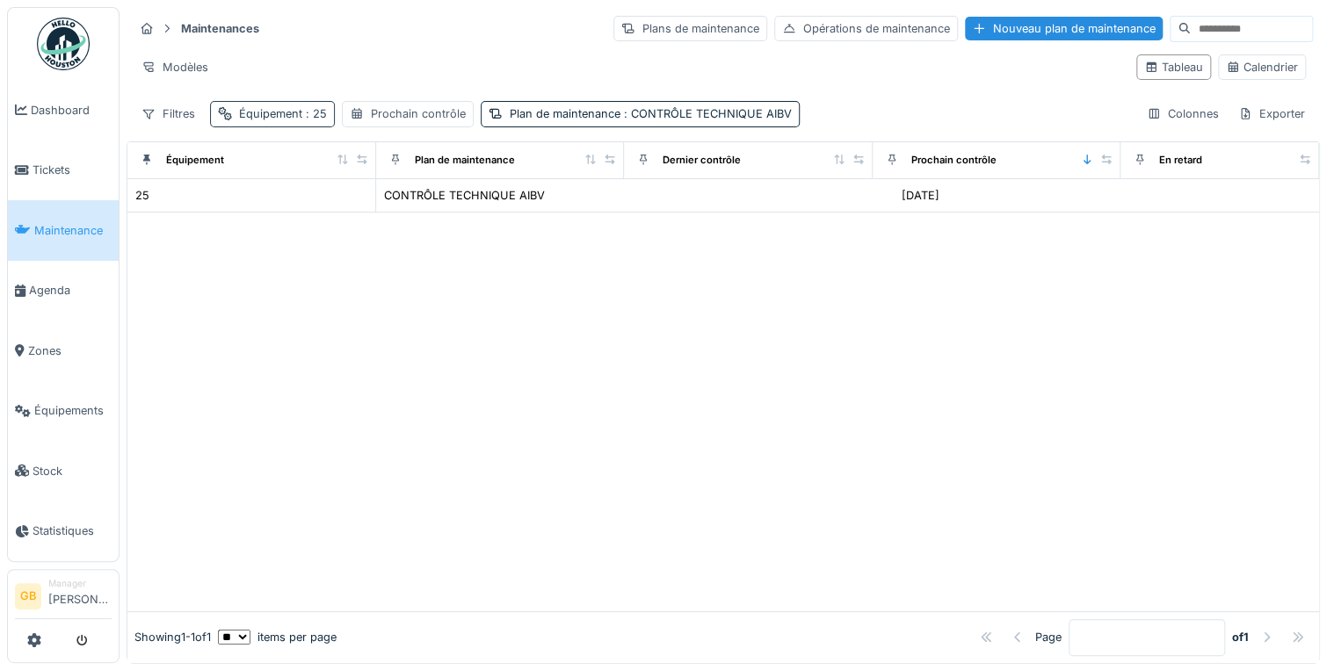
click at [323, 116] on span ": 25" at bounding box center [314, 113] width 25 height 13
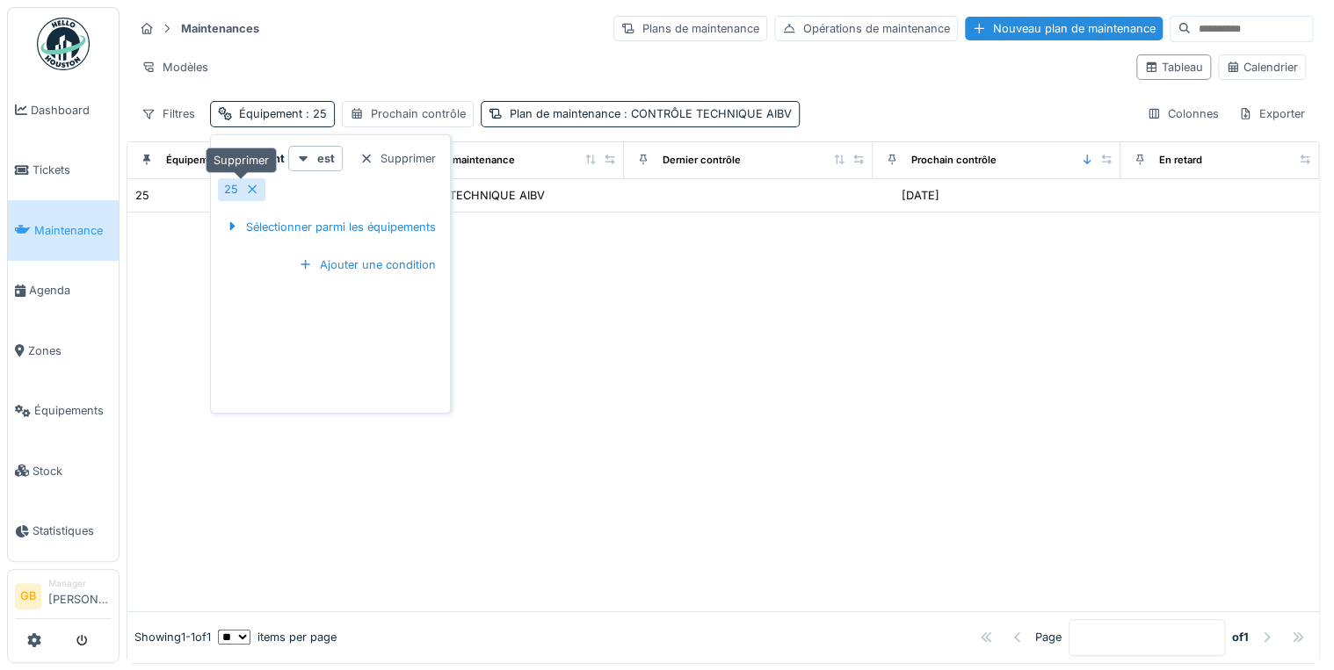
click at [248, 186] on icon at bounding box center [252, 189] width 9 height 9
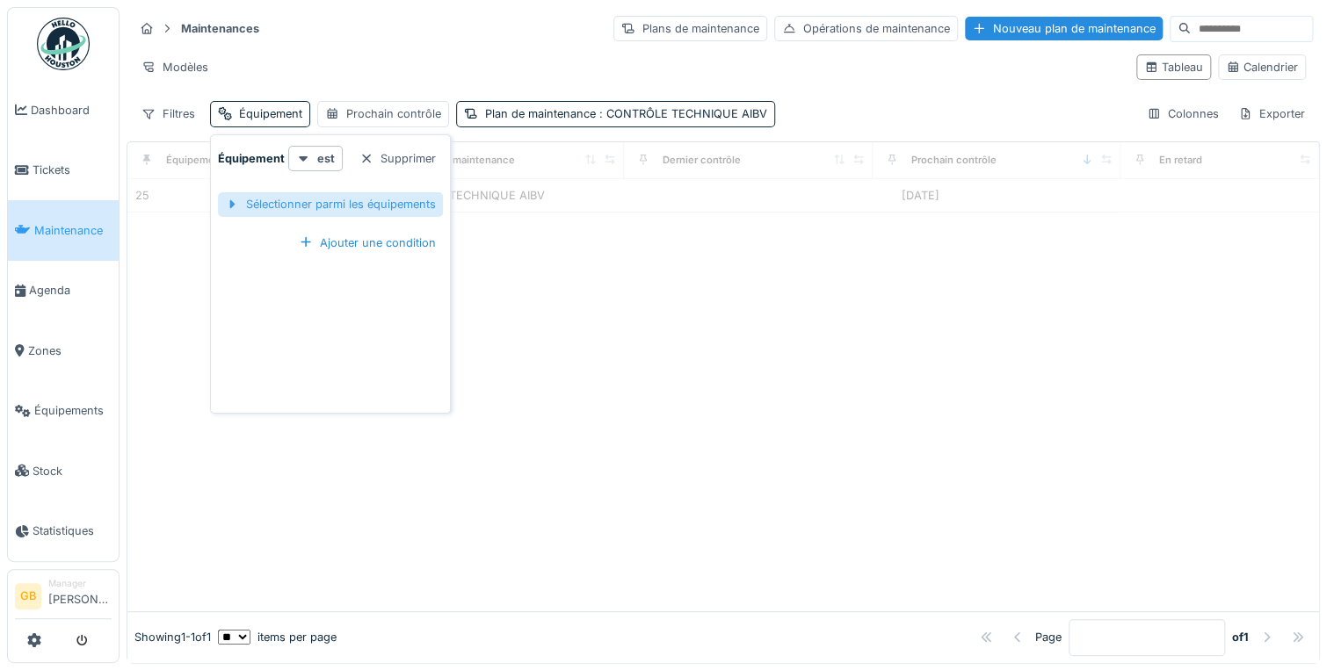
click at [269, 196] on div "Sélectionner parmi les équipements" at bounding box center [330, 204] width 225 height 24
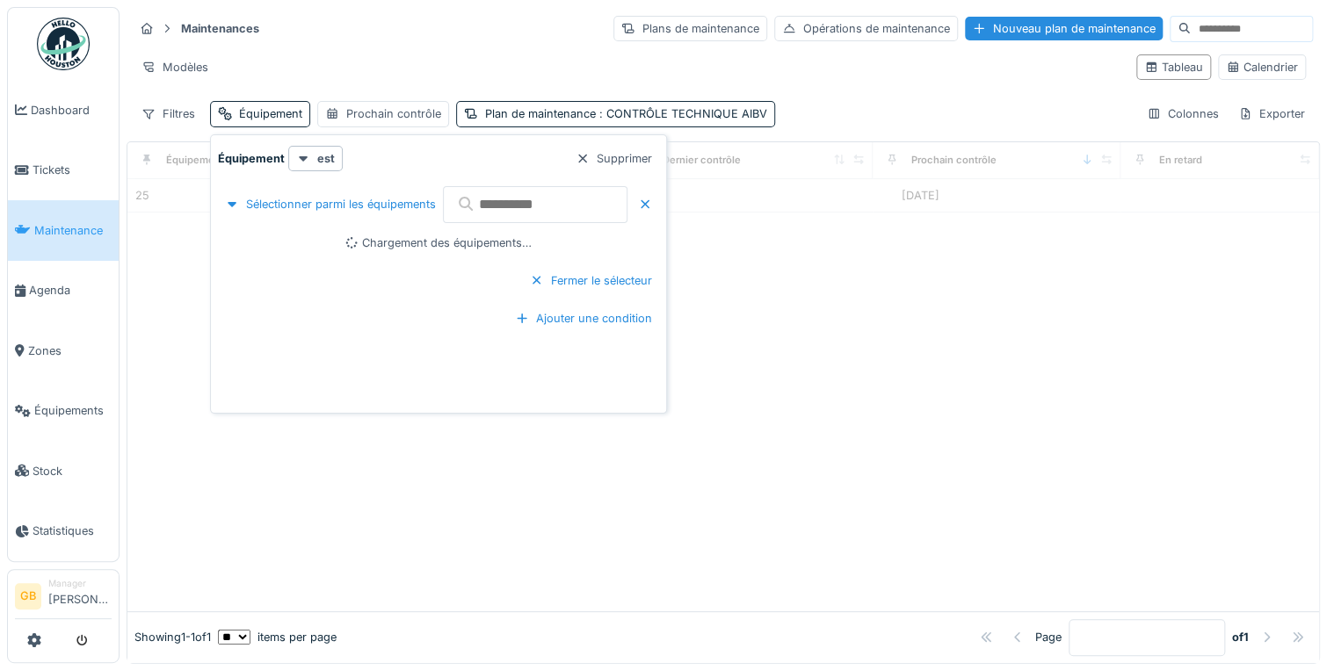
click at [458, 208] on icon at bounding box center [466, 204] width 18 height 14
click at [522, 206] on input "text" at bounding box center [535, 204] width 185 height 37
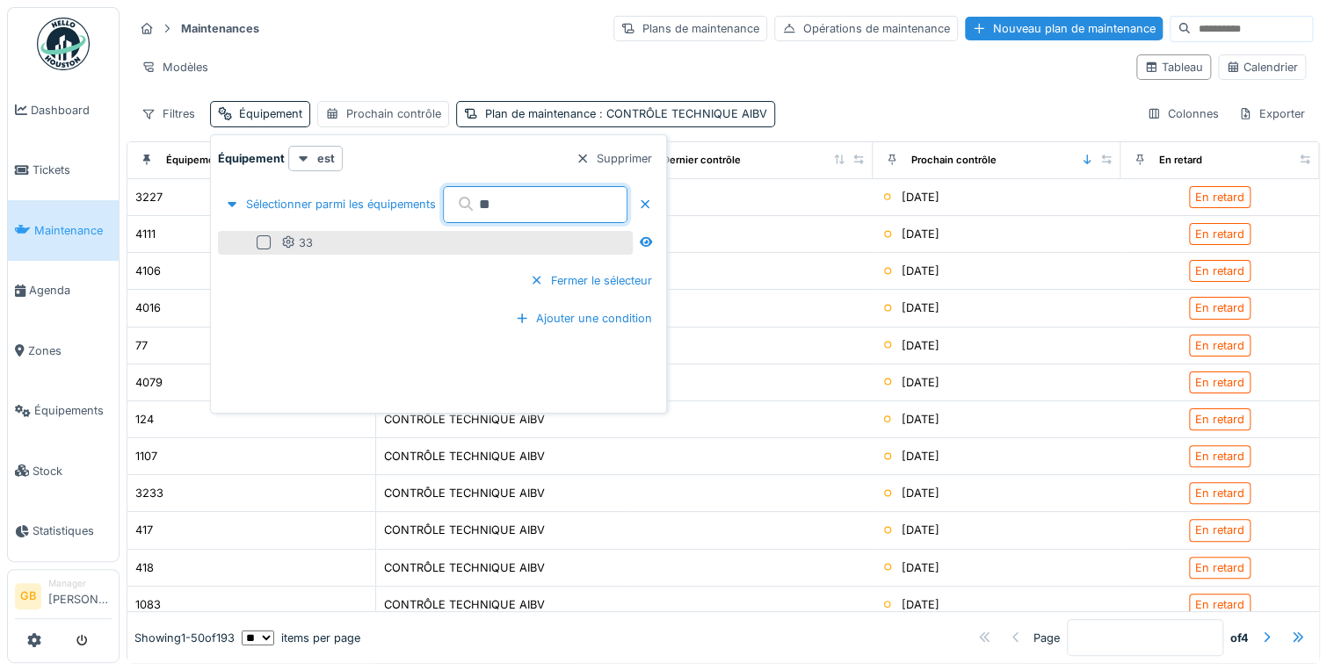
type input "**"
click at [260, 246] on div at bounding box center [264, 242] width 14 height 14
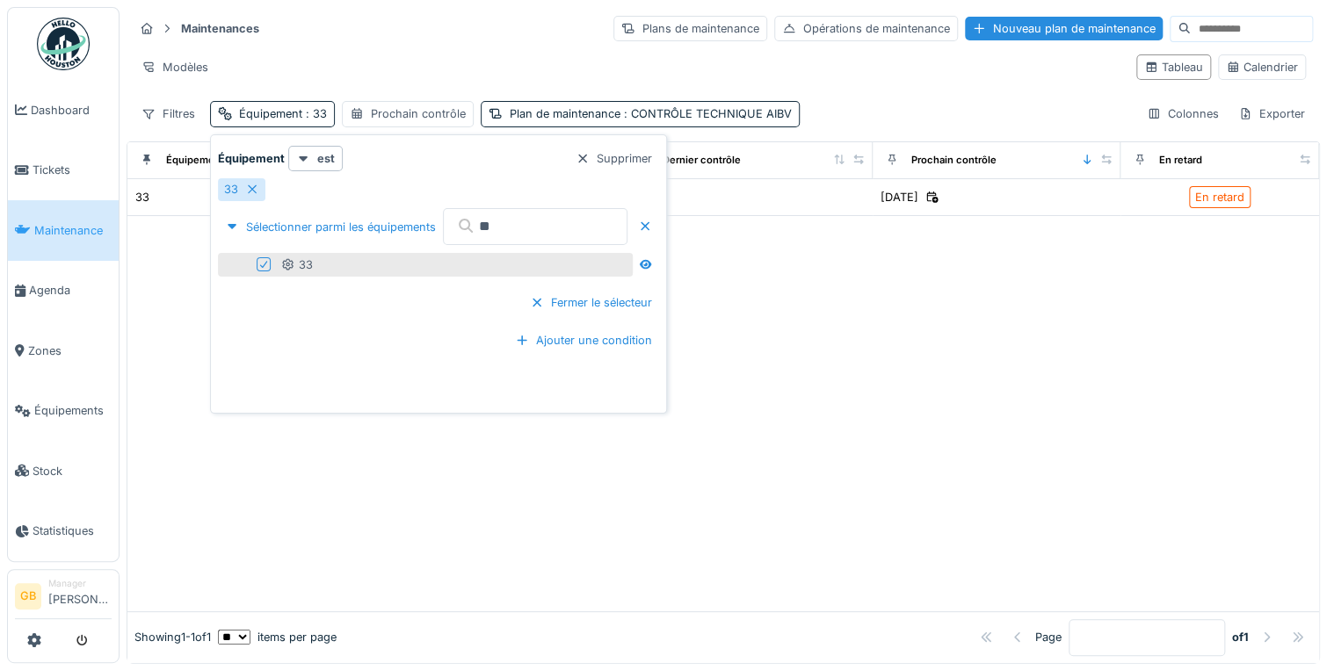
click at [330, 550] on div at bounding box center [723, 413] width 1192 height 395
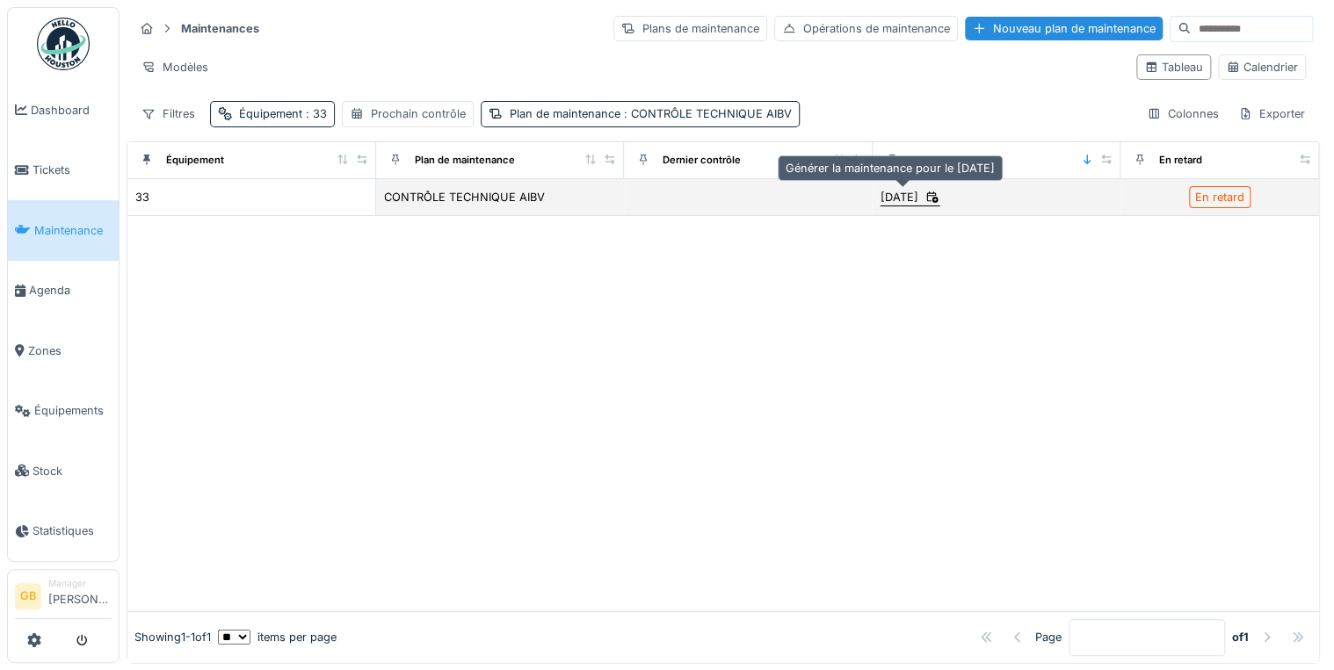
click at [907, 189] on div "[DATE]" at bounding box center [899, 197] width 38 height 17
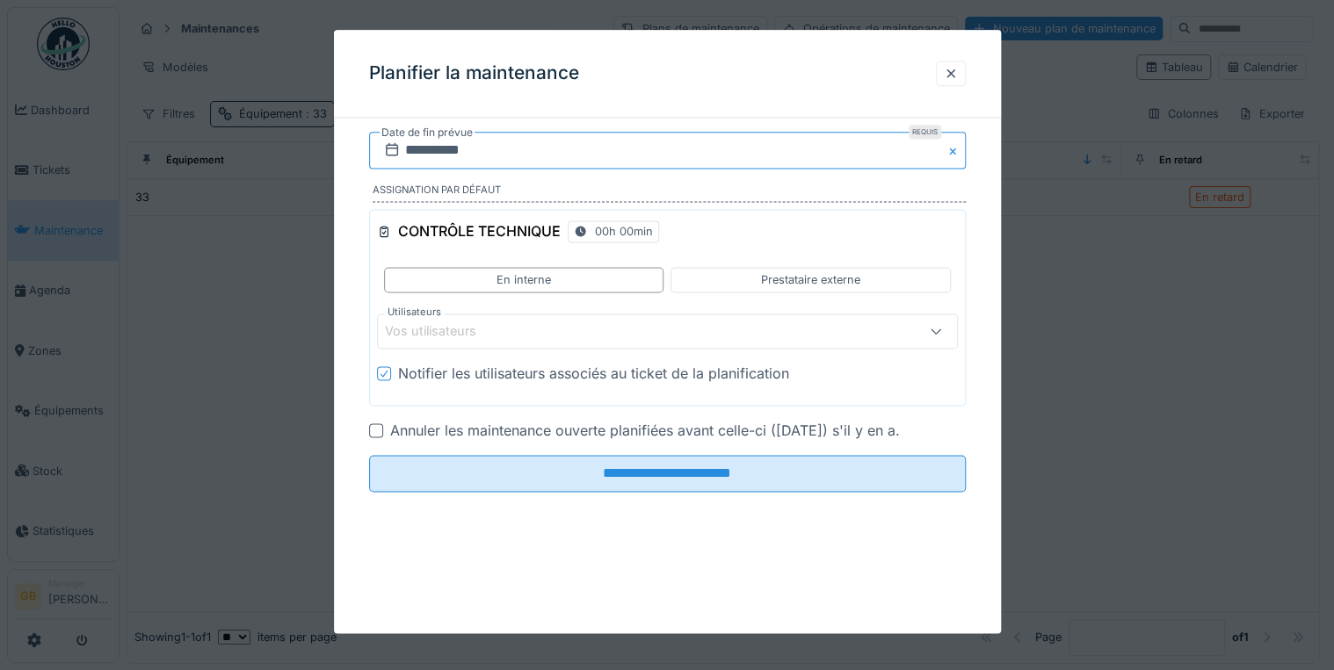
click at [432, 152] on input "**********" at bounding box center [667, 150] width 597 height 37
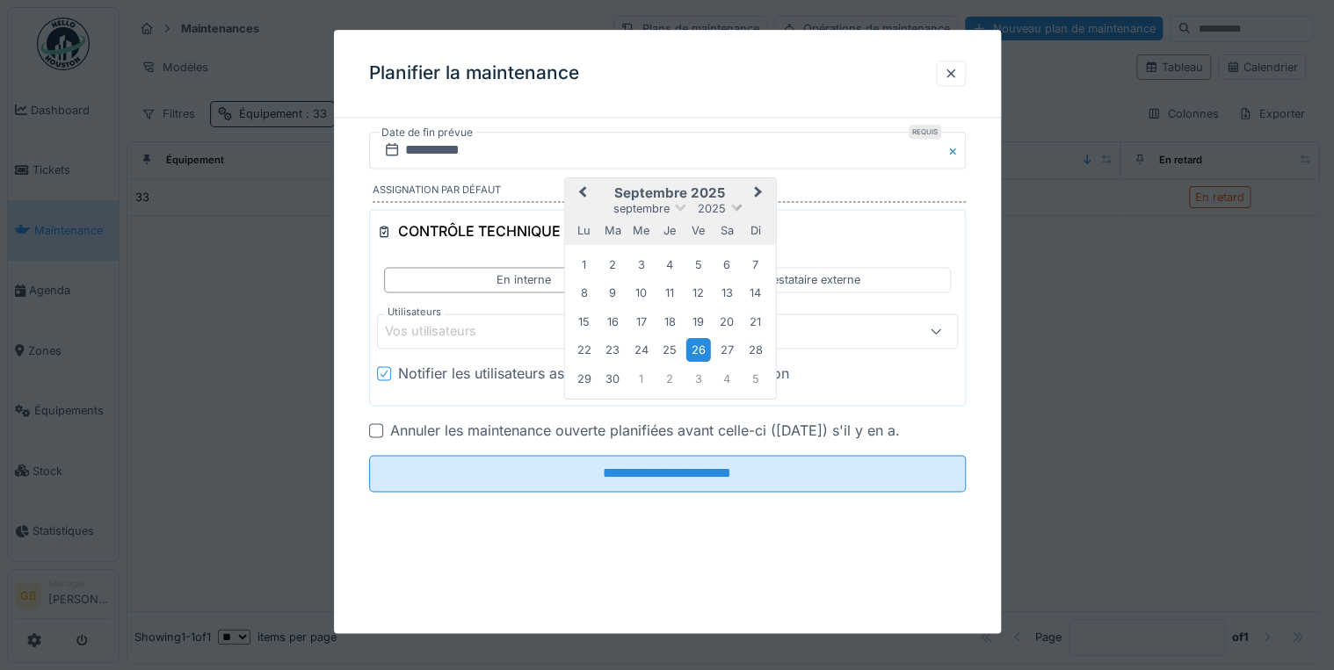
click at [721, 208] on span "2025" at bounding box center [712, 208] width 28 height 13
click at [678, 247] on div "2026" at bounding box center [670, 253] width 104 height 18
click at [641, 377] on div "30" at bounding box center [641, 379] width 24 height 24
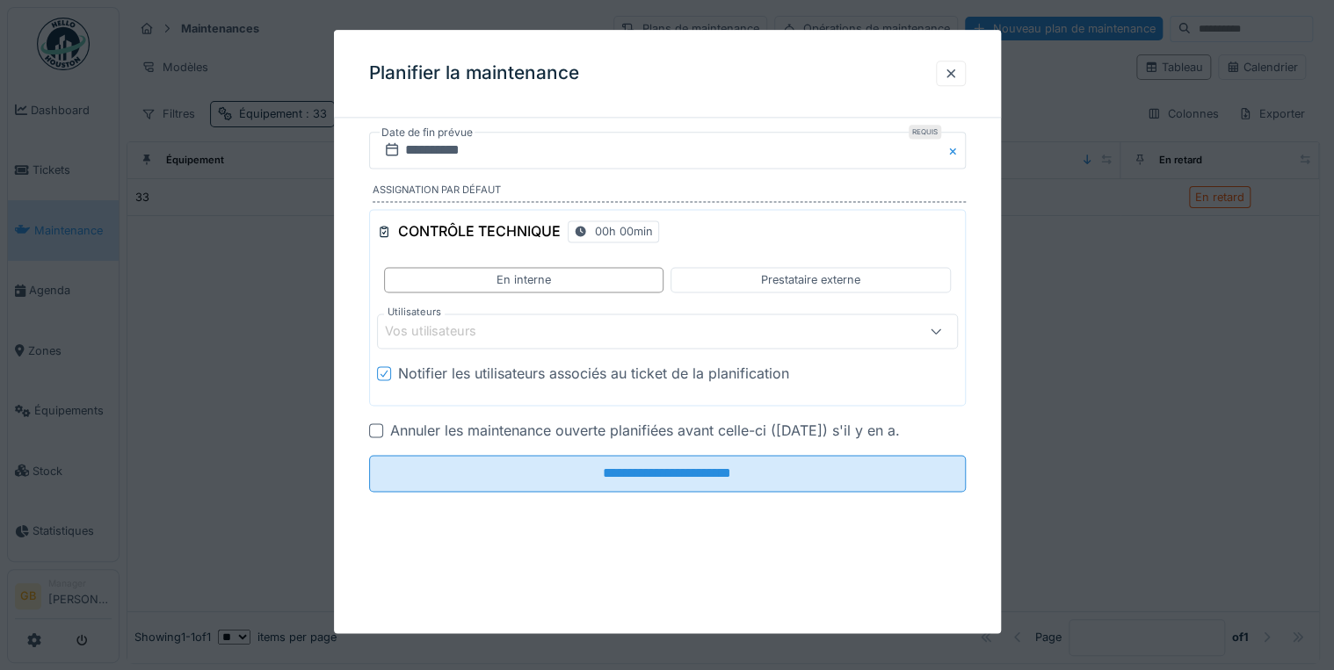
click at [482, 379] on div "Notifier les utilisateurs associés au ticket de la planification" at bounding box center [593, 374] width 391 height 21
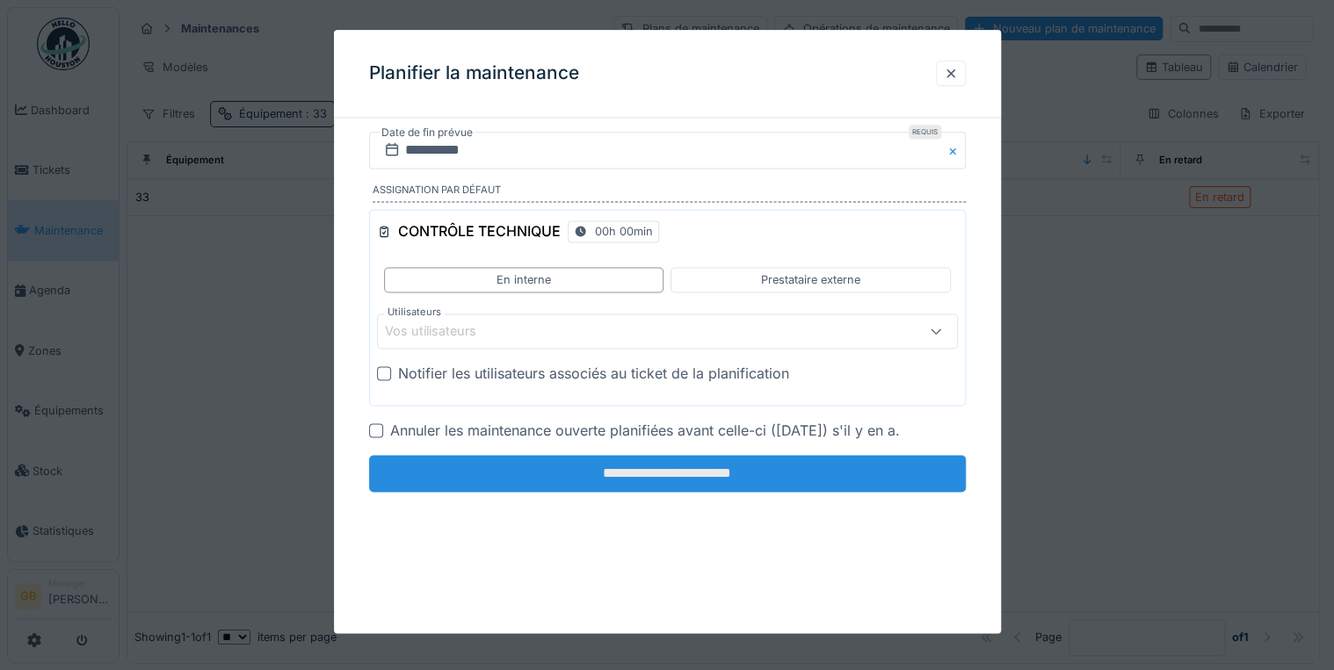
click at [512, 475] on input "**********" at bounding box center [667, 474] width 597 height 37
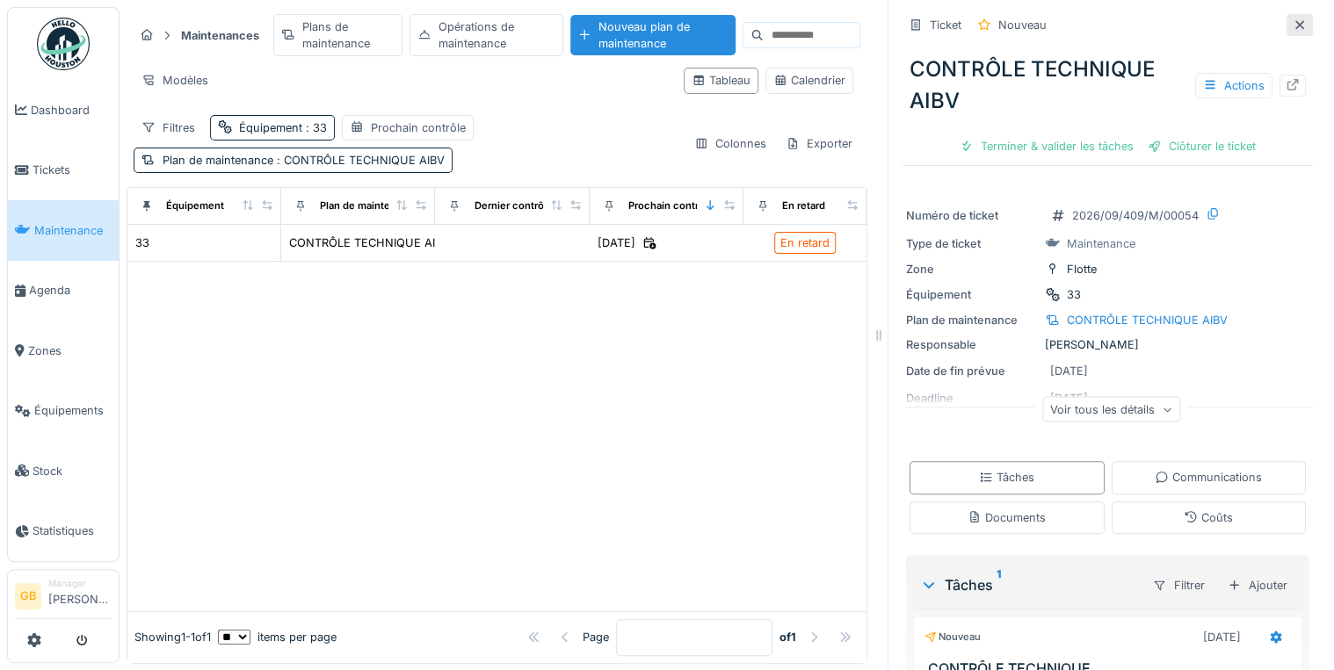
click at [1293, 20] on icon at bounding box center [1300, 24] width 14 height 11
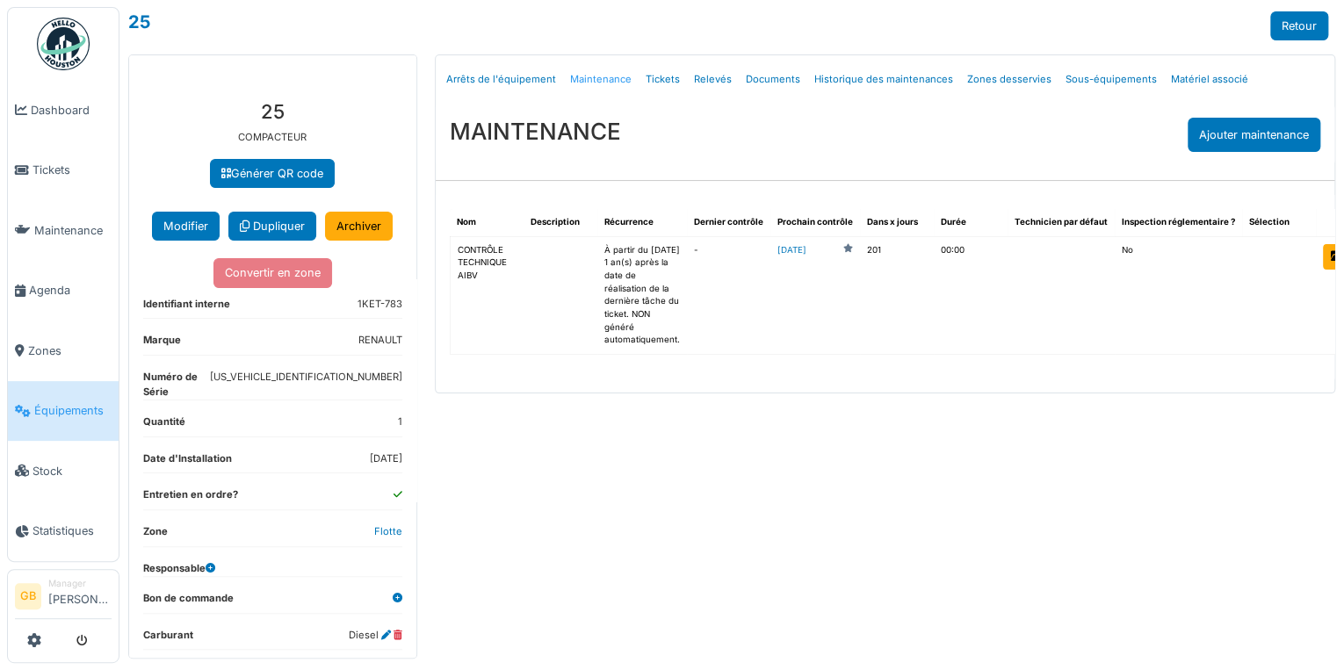
click at [587, 81] on link "Maintenance" at bounding box center [601, 79] width 76 height 41
click at [690, 247] on td "-" at bounding box center [728, 295] width 83 height 119
click at [1318, 26] on link "Retour" at bounding box center [1300, 25] width 58 height 29
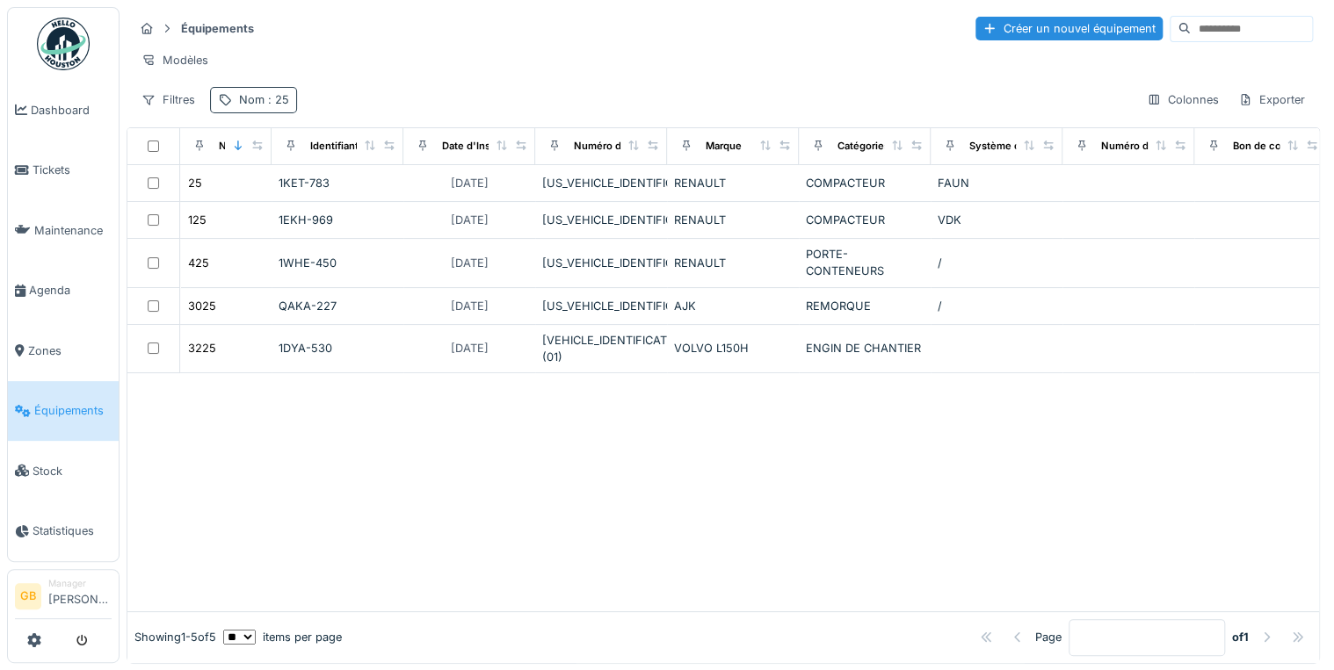
click at [263, 112] on div "Nom : 25" at bounding box center [253, 99] width 87 height 25
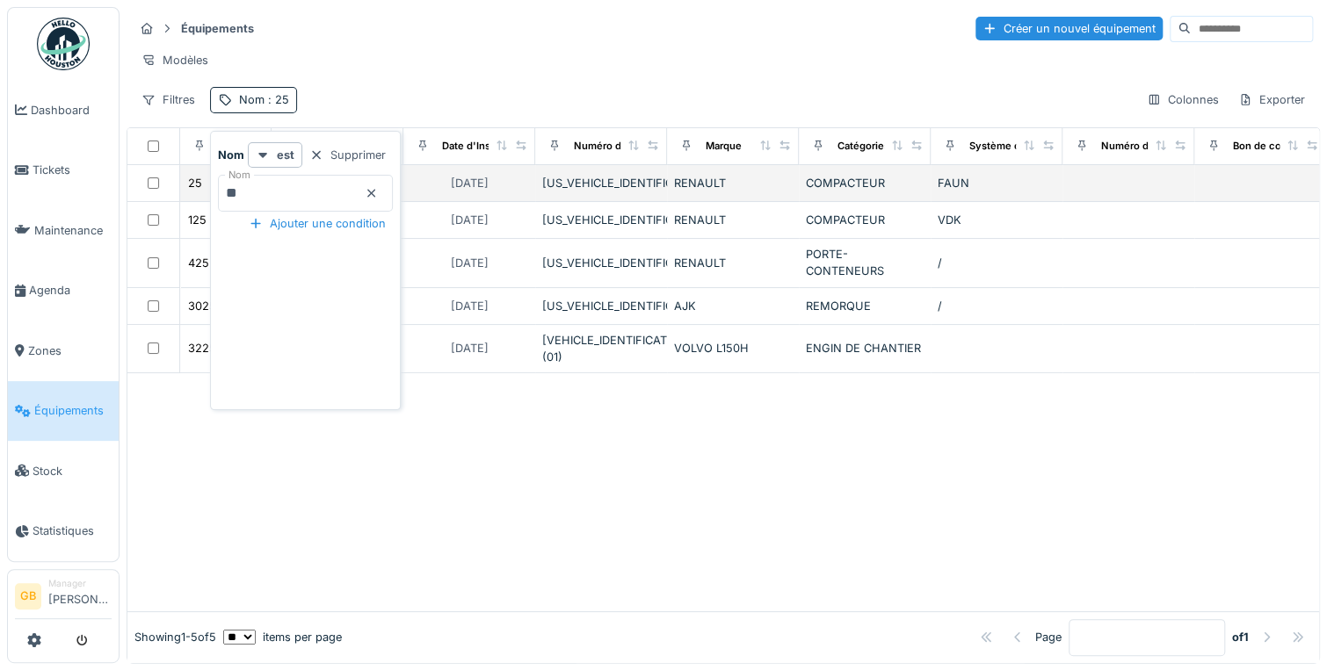
drag, startPoint x: 218, startPoint y: 200, endPoint x: 203, endPoint y: 192, distance: 17.3
click at [214, 200] on div "Nom est Supprimer Nom ** Ajouter une condition" at bounding box center [305, 274] width 182 height 264
type input "**"
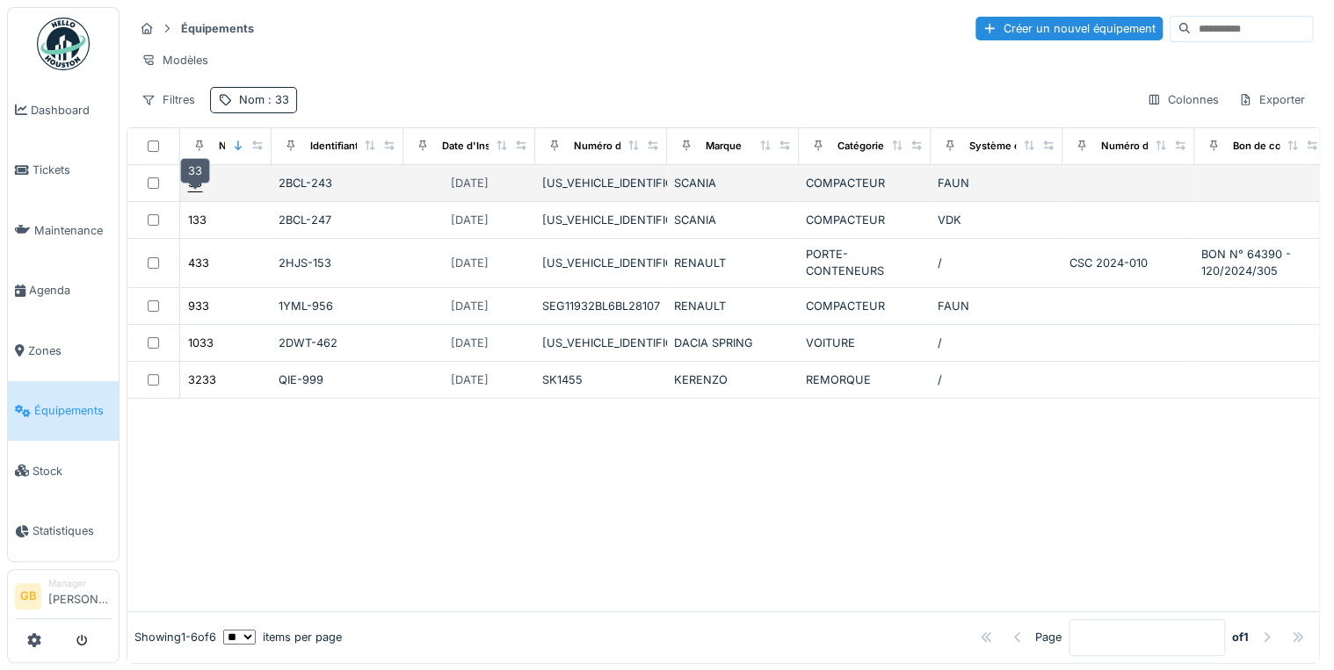
click at [197, 192] on div "33" at bounding box center [195, 183] width 14 height 17
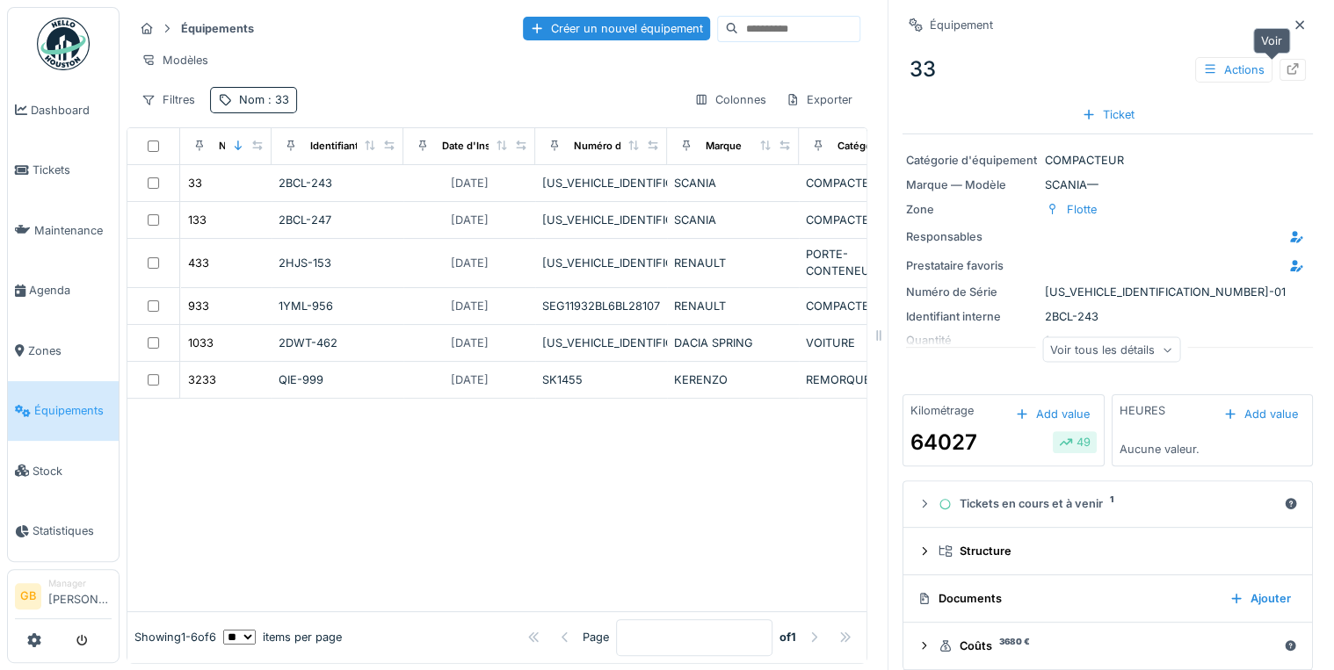
click at [1279, 64] on div at bounding box center [1292, 70] width 26 height 22
click at [1293, 25] on icon at bounding box center [1300, 24] width 14 height 11
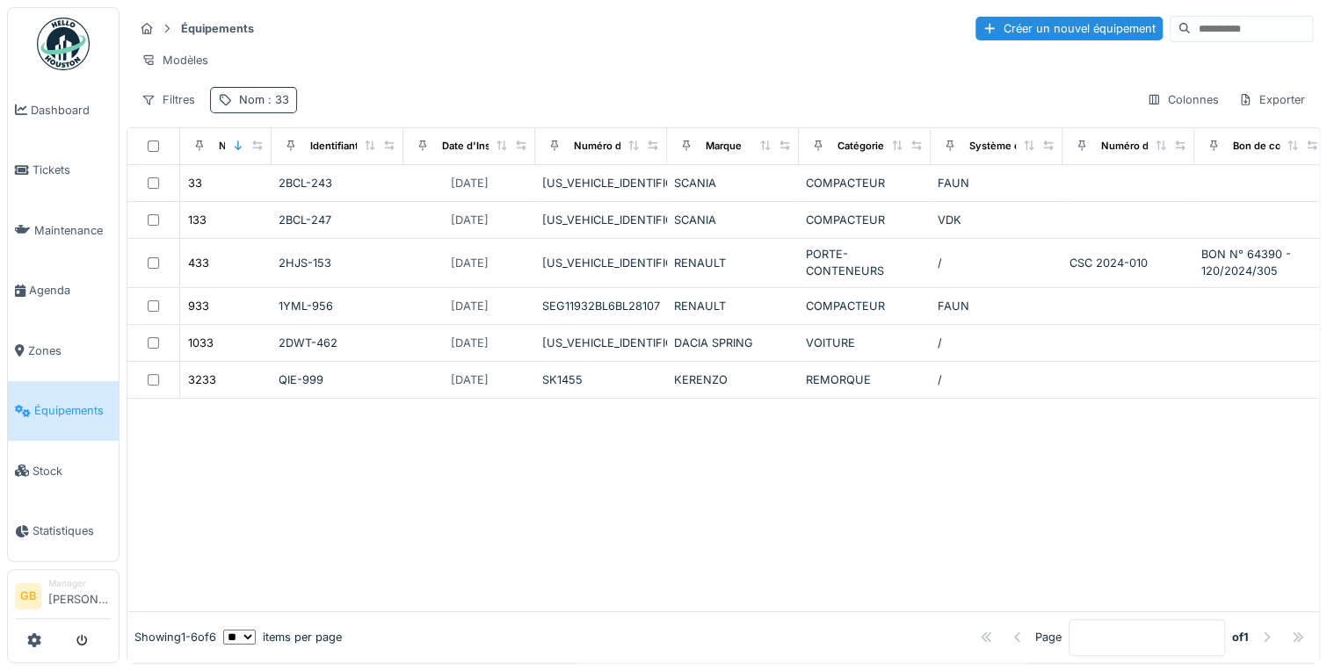
click at [254, 108] on div "Nom : 33" at bounding box center [264, 99] width 50 height 17
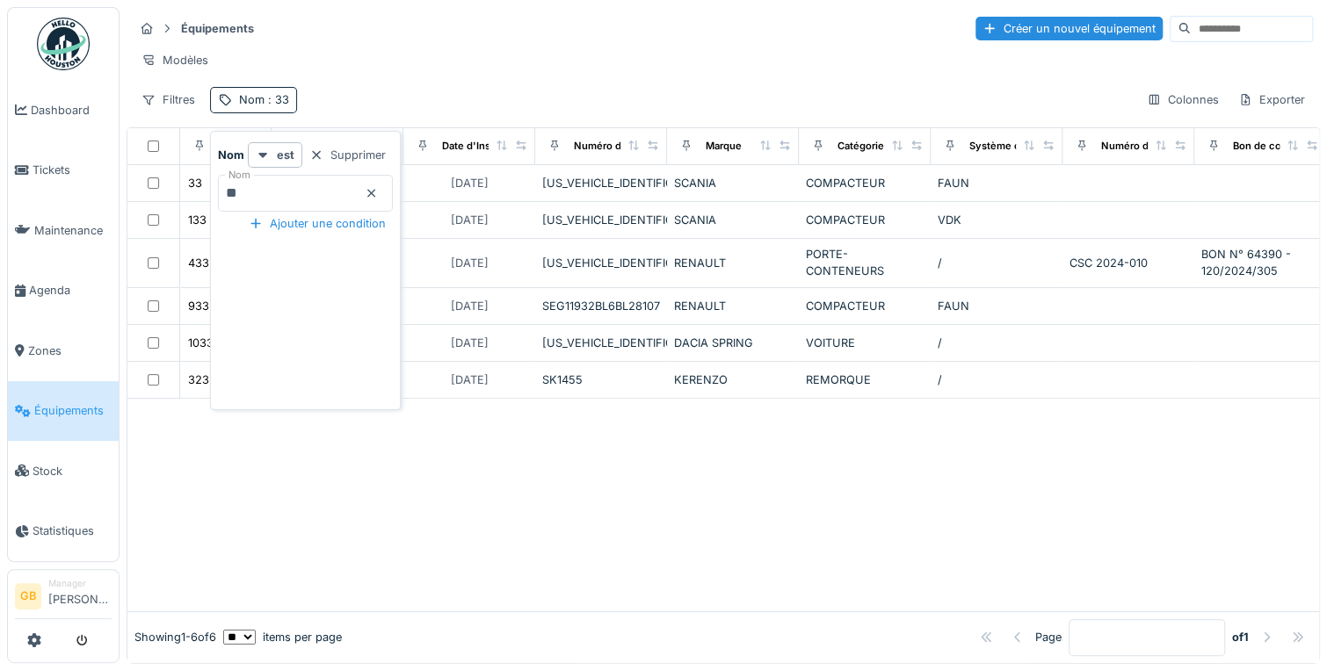
click at [379, 194] on icon at bounding box center [372, 193] width 14 height 11
click at [428, 71] on div "Modèles" at bounding box center [723, 59] width 1179 height 25
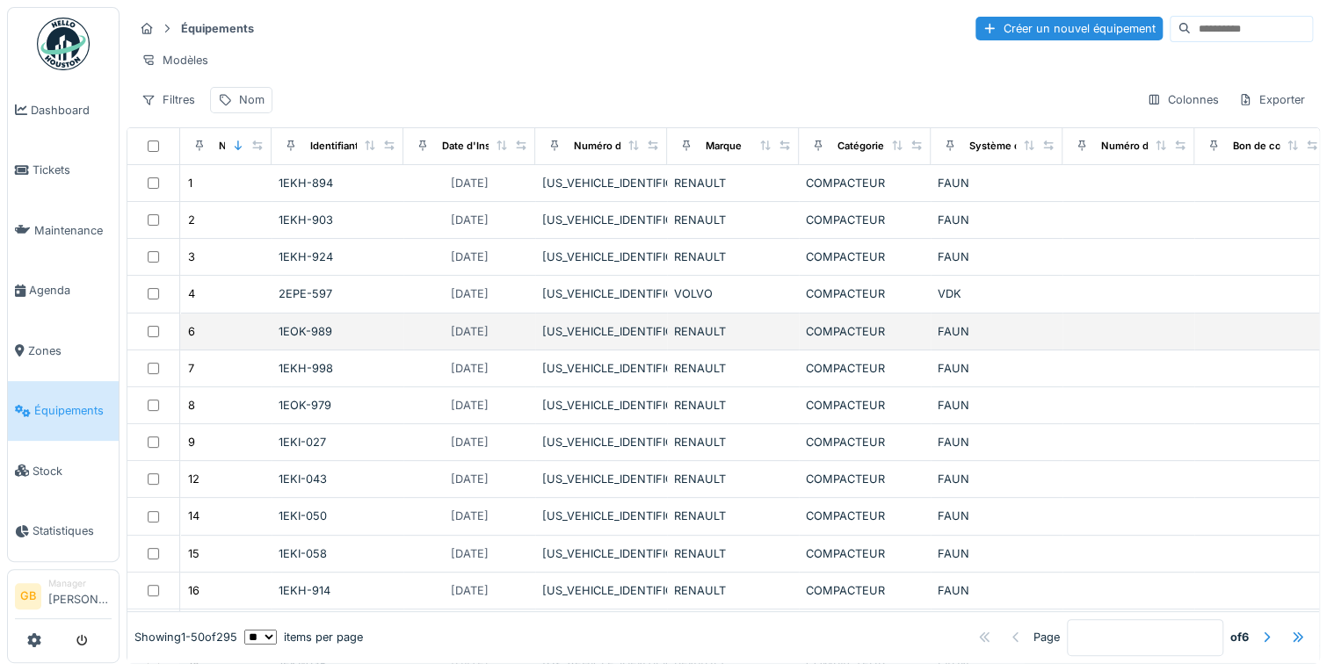
drag, startPoint x: 512, startPoint y: 334, endPoint x: 482, endPoint y: 327, distance: 31.5
click at [491, 330] on div "[DATE]" at bounding box center [469, 332] width 118 height 22
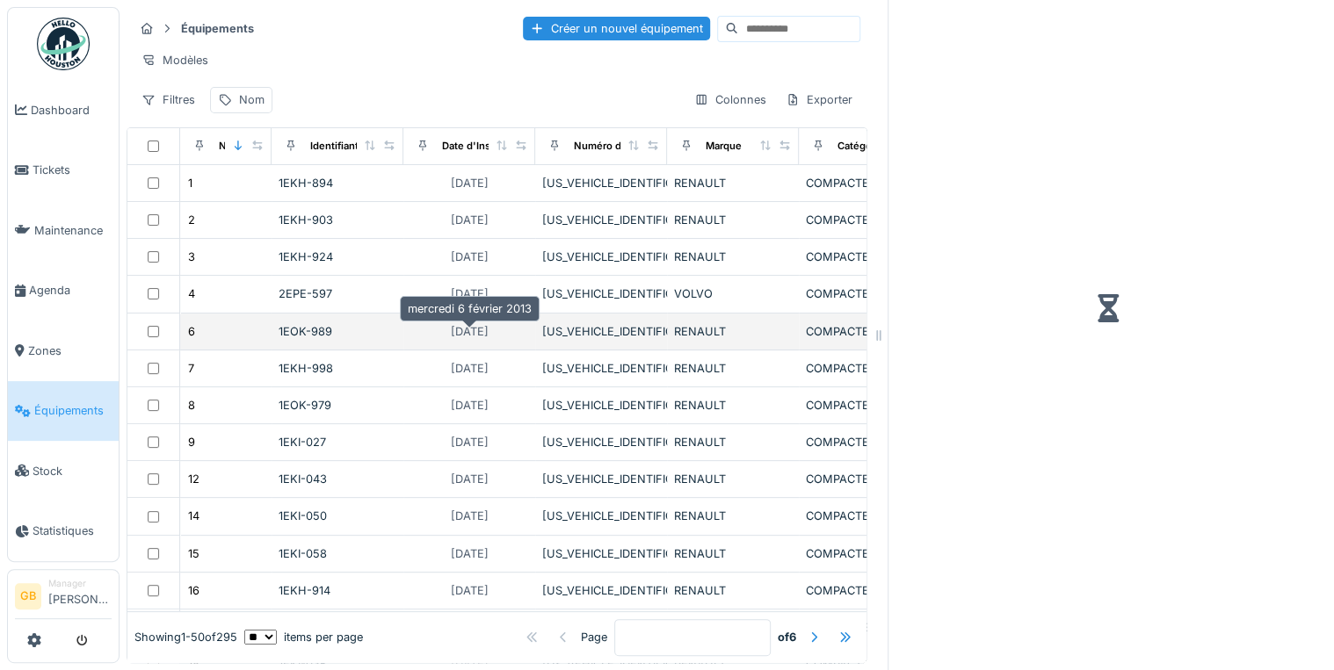
click at [482, 327] on div "[DATE]" at bounding box center [470, 332] width 50 height 22
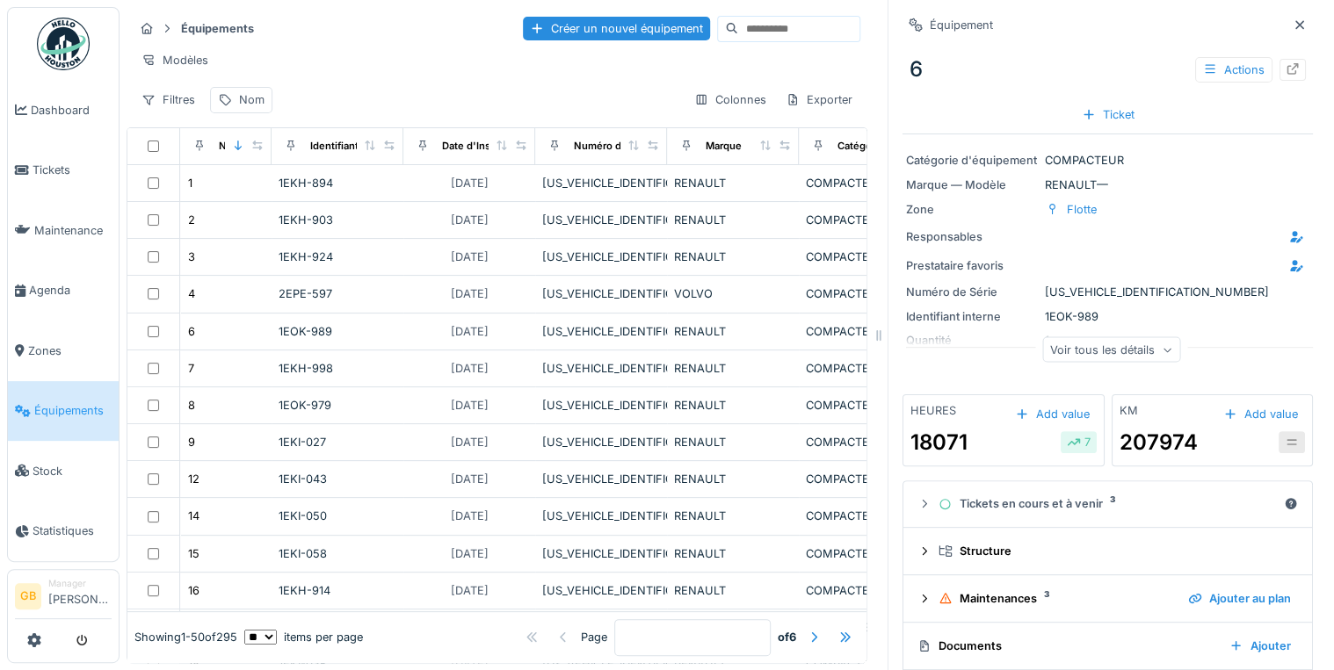
click at [97, 402] on span "Équipements" at bounding box center [72, 410] width 77 height 17
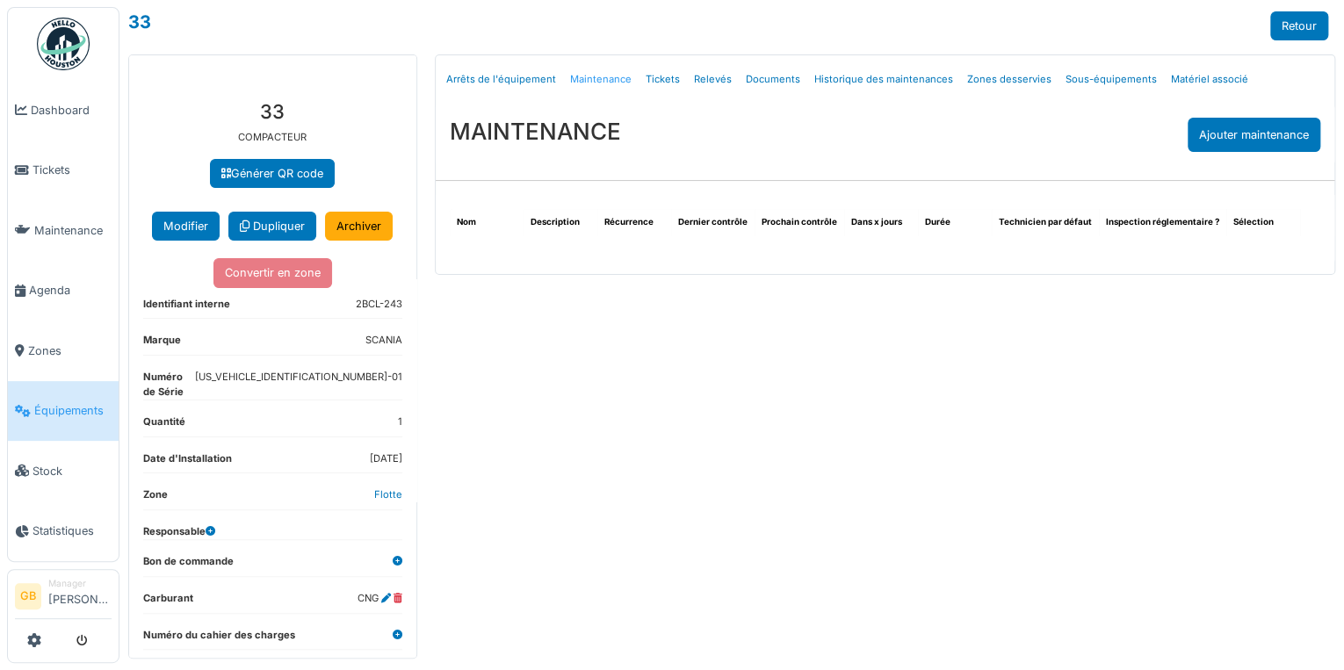
click at [615, 74] on link "Maintenance" at bounding box center [601, 79] width 76 height 41
click at [1286, 155] on div "MAINTENANCE Ajouter maintenance" at bounding box center [886, 135] width 900 height 62
click at [1237, 134] on div "Ajouter maintenance" at bounding box center [1254, 135] width 133 height 34
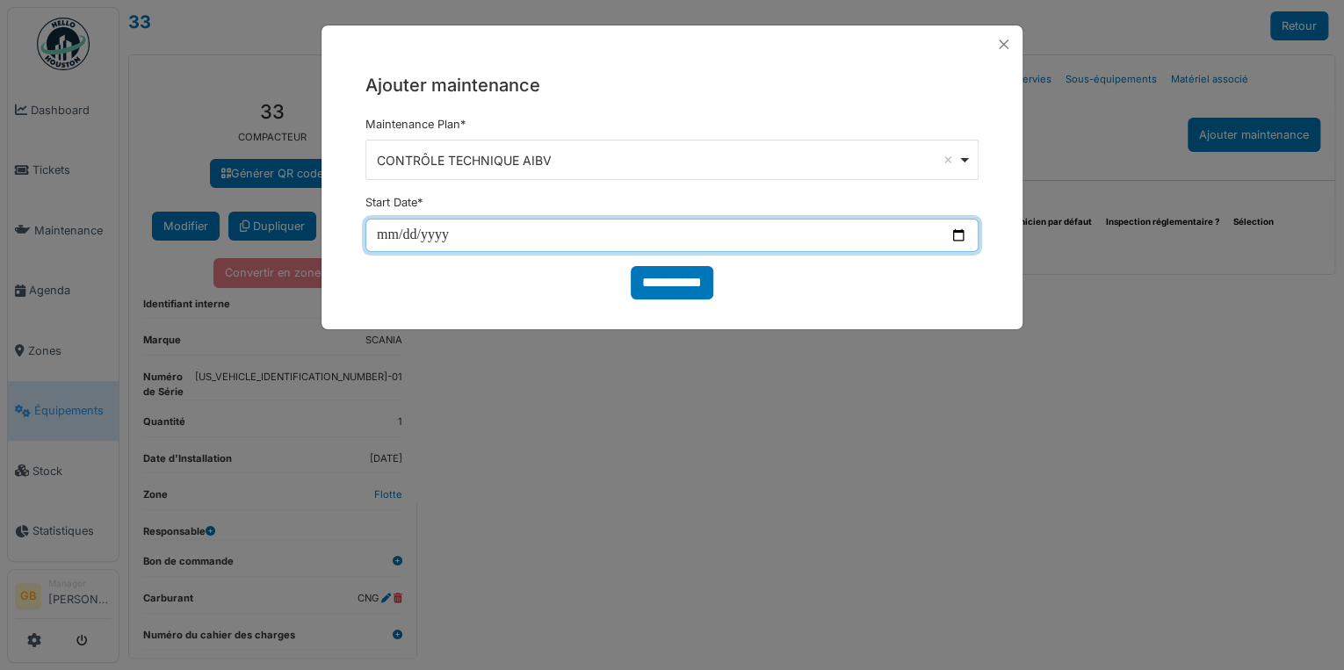
click at [398, 239] on input "date" at bounding box center [672, 235] width 613 height 33
click at [374, 234] on input "date" at bounding box center [672, 235] width 613 height 33
click at [380, 239] on input "date" at bounding box center [672, 235] width 613 height 33
type input "**********"
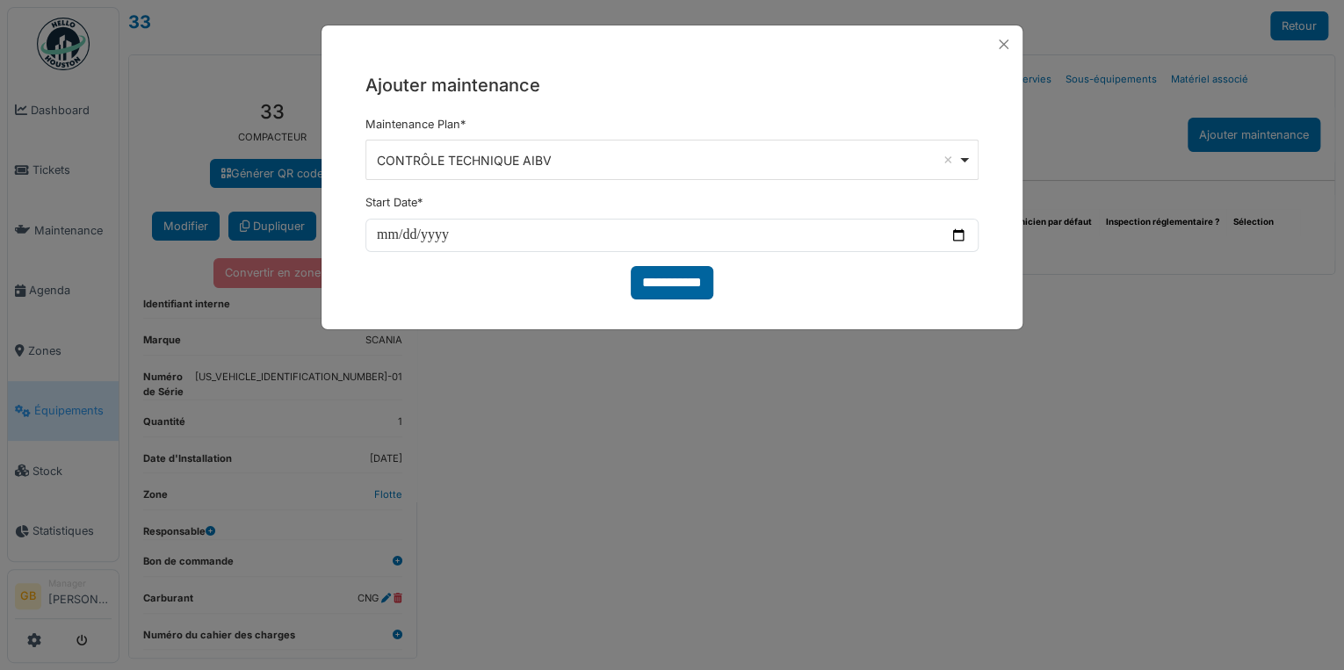
click at [659, 279] on input "**********" at bounding box center [672, 282] width 83 height 33
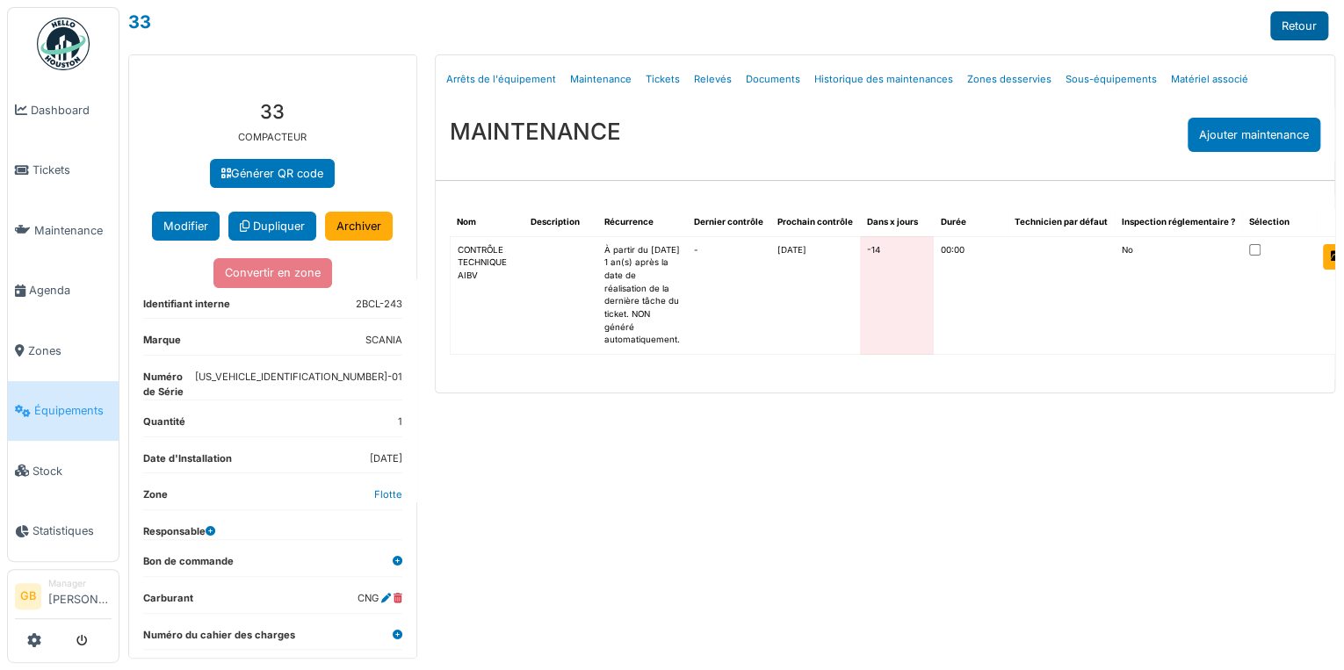
click at [1298, 27] on link "Retour" at bounding box center [1300, 25] width 58 height 29
